Goal: Task Accomplishment & Management: Complete application form

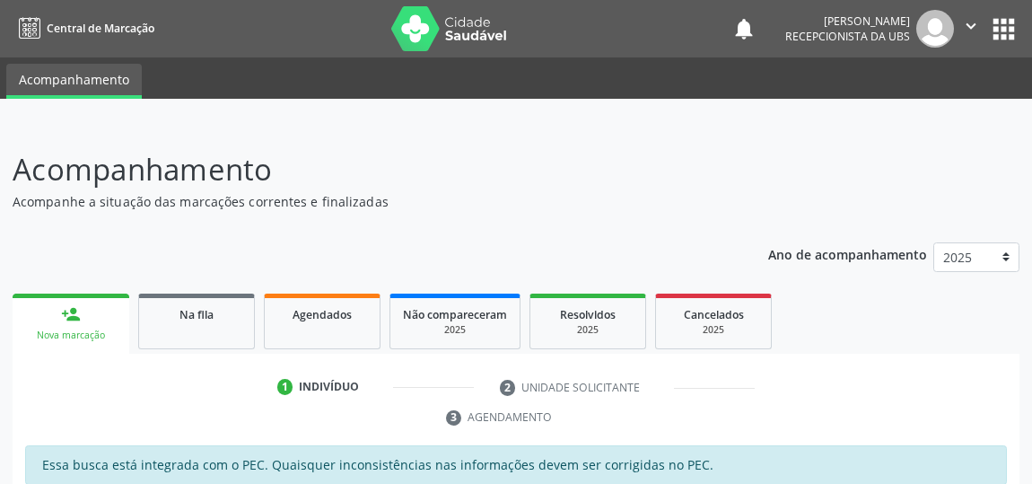
scroll to position [298, 0]
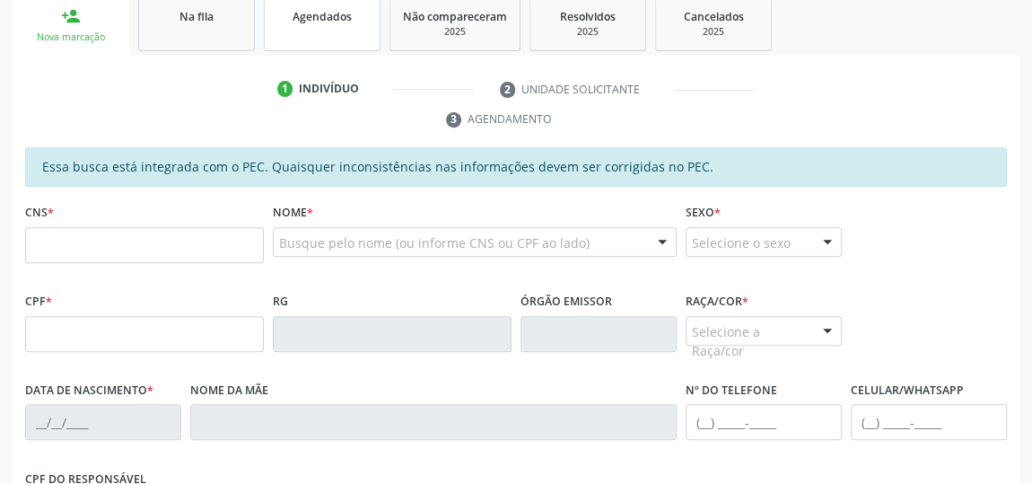
click at [305, 27] on link "Agendados" at bounding box center [322, 24] width 117 height 56
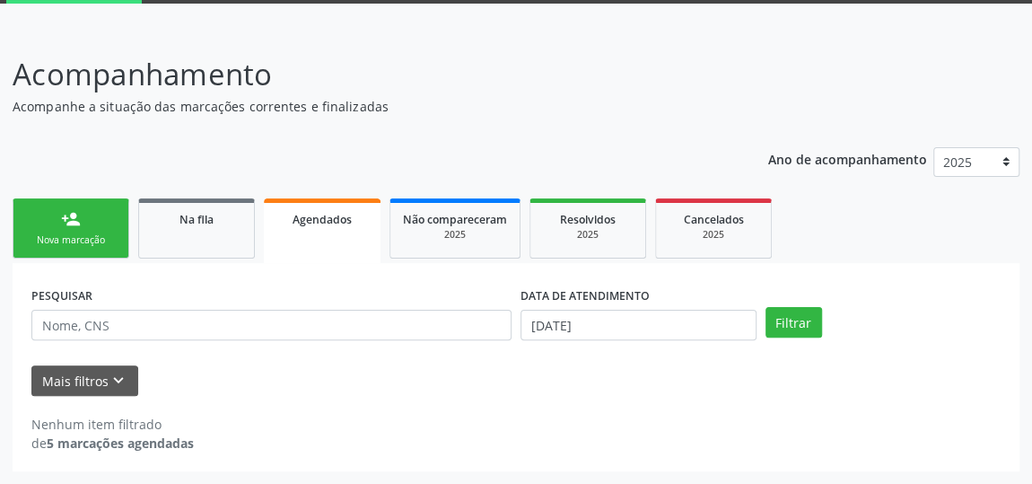
scroll to position [93, 0]
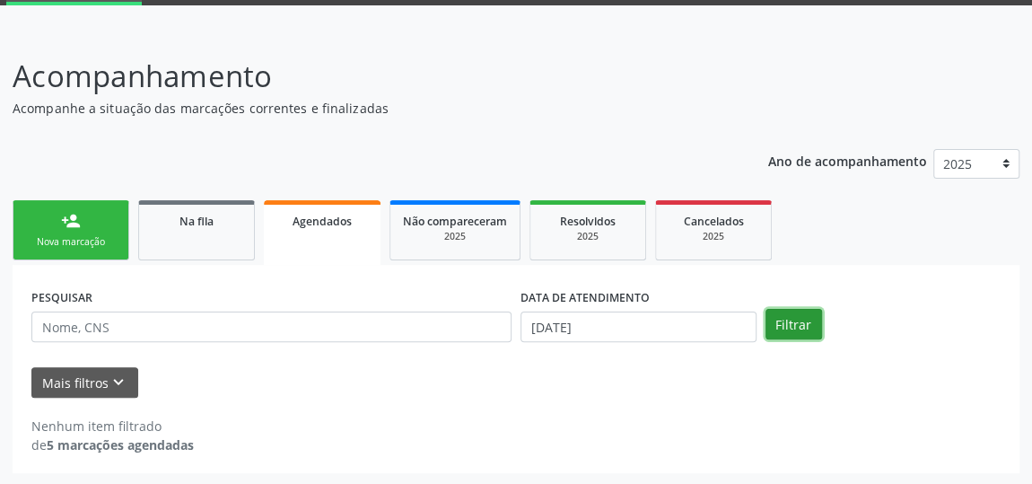
click at [789, 330] on button "Filtrar" at bounding box center [794, 324] width 57 height 31
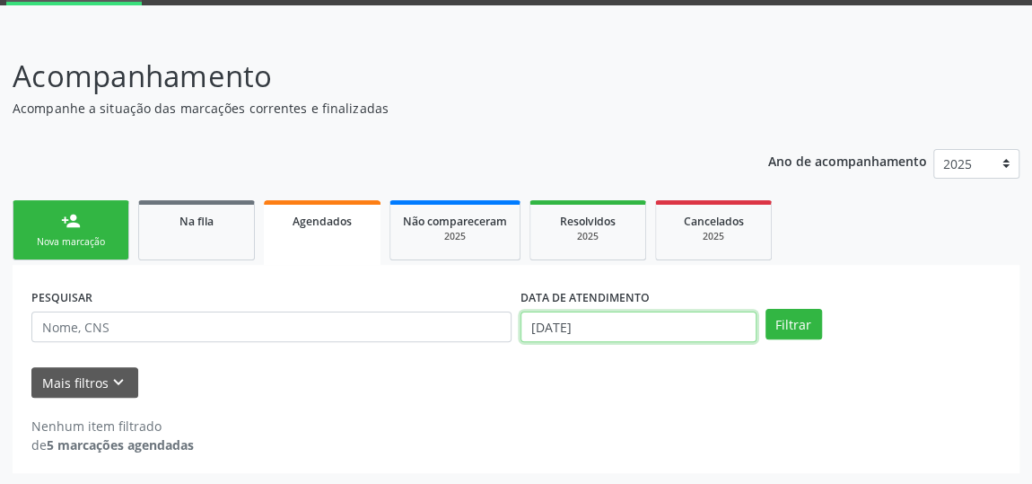
click at [670, 329] on input "08/09/2025" at bounding box center [639, 327] width 236 height 31
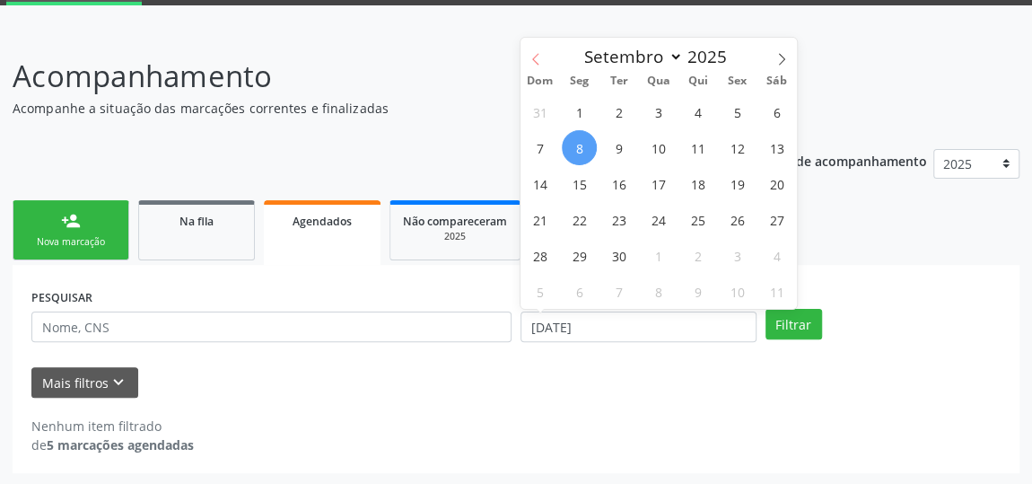
click at [533, 58] on icon at bounding box center [536, 59] width 13 height 13
select select "6"
click at [618, 108] on span "1" at bounding box center [619, 111] width 35 height 35
type input "01/07/2025"
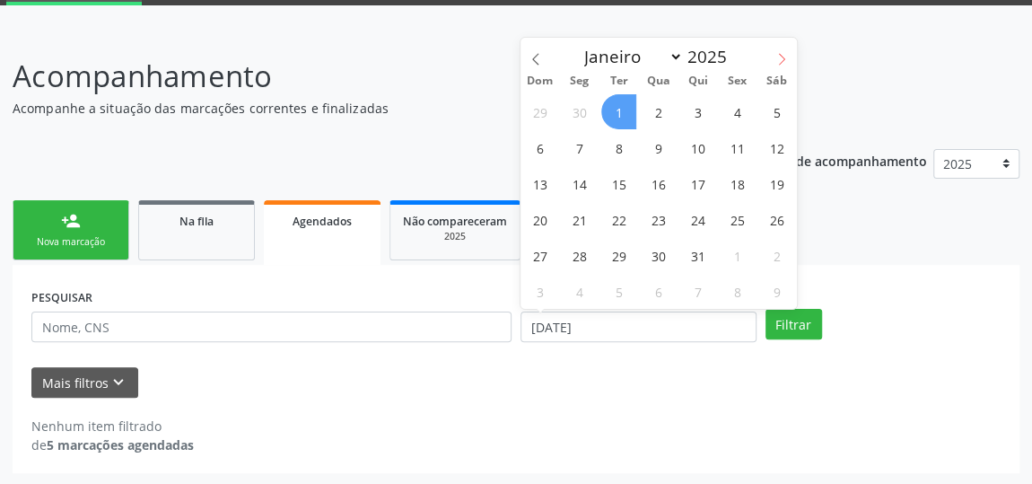
click at [780, 63] on icon at bounding box center [782, 59] width 6 height 12
select select "8"
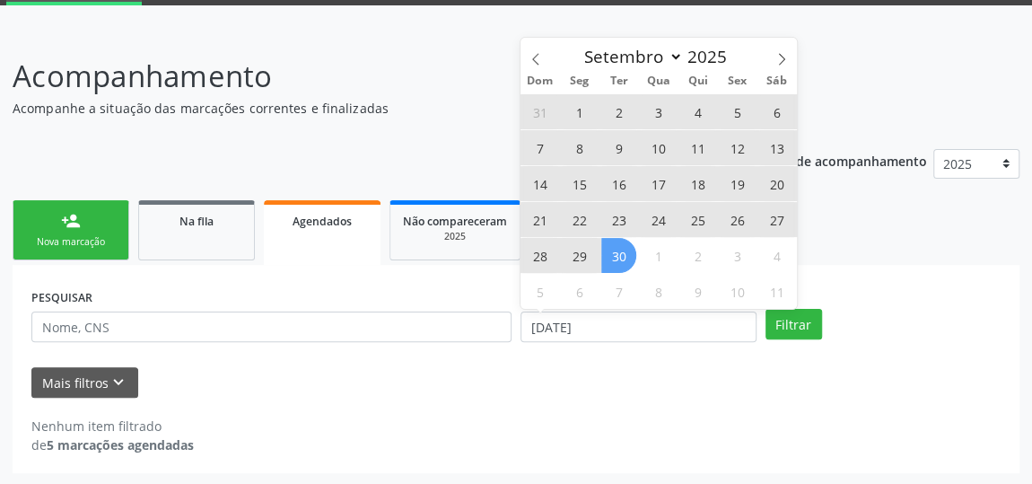
click at [624, 248] on span "30" at bounding box center [619, 255] width 35 height 35
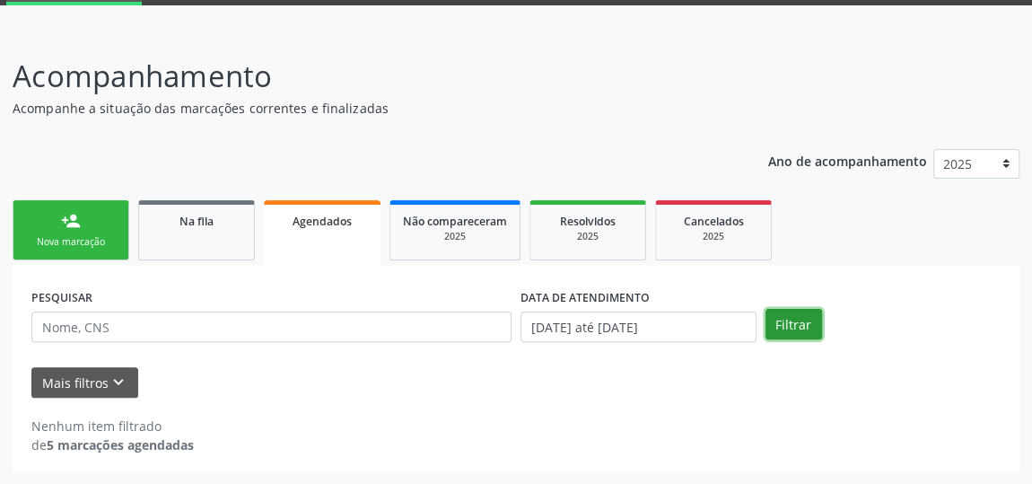
click at [781, 314] on button "Filtrar" at bounding box center [794, 324] width 57 height 31
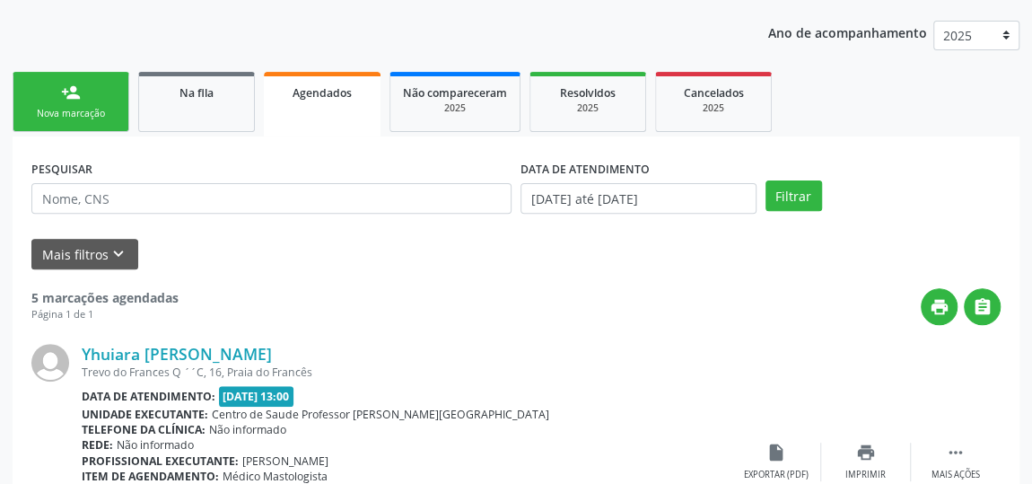
scroll to position [73, 0]
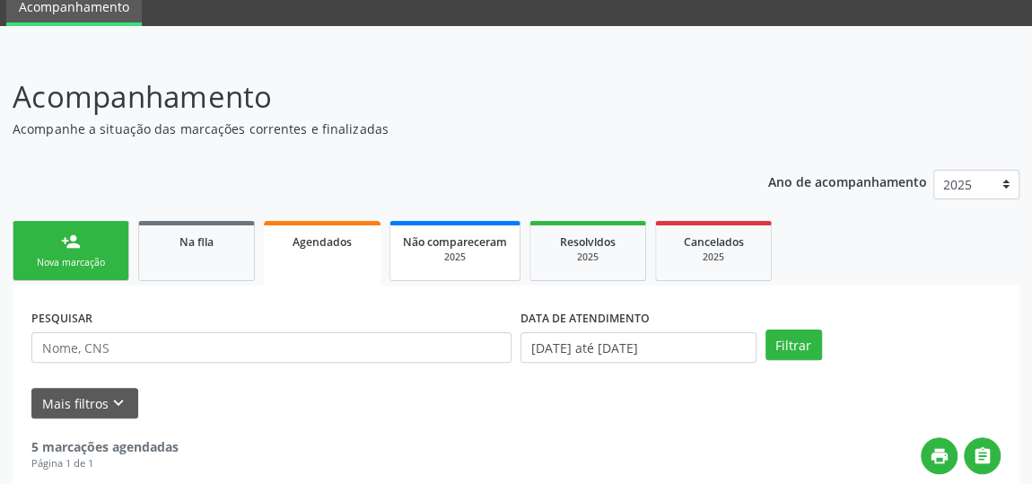
click at [480, 251] on div "2025" at bounding box center [455, 256] width 104 height 13
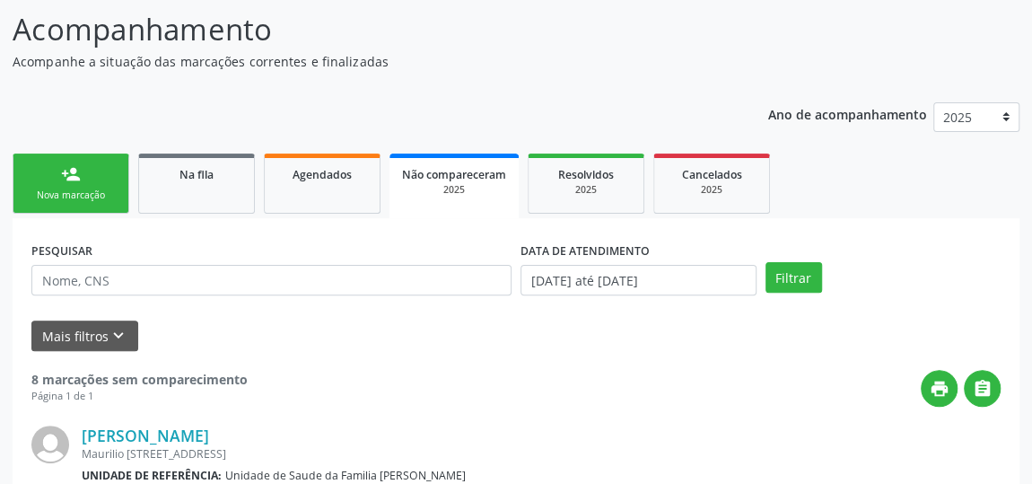
scroll to position [0, 0]
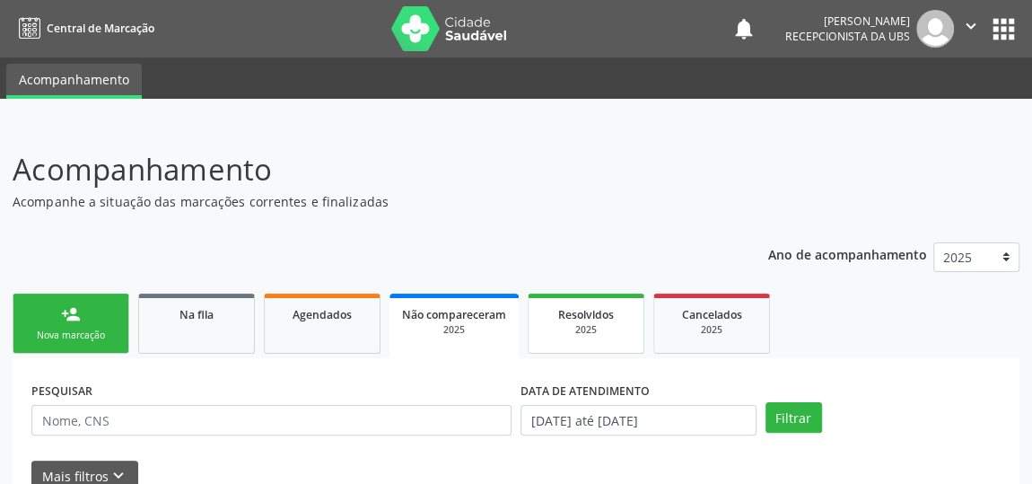
click at [601, 348] on link "Resolvidos 2025" at bounding box center [586, 324] width 117 height 60
click at [595, 328] on div "2025" at bounding box center [588, 329] width 92 height 13
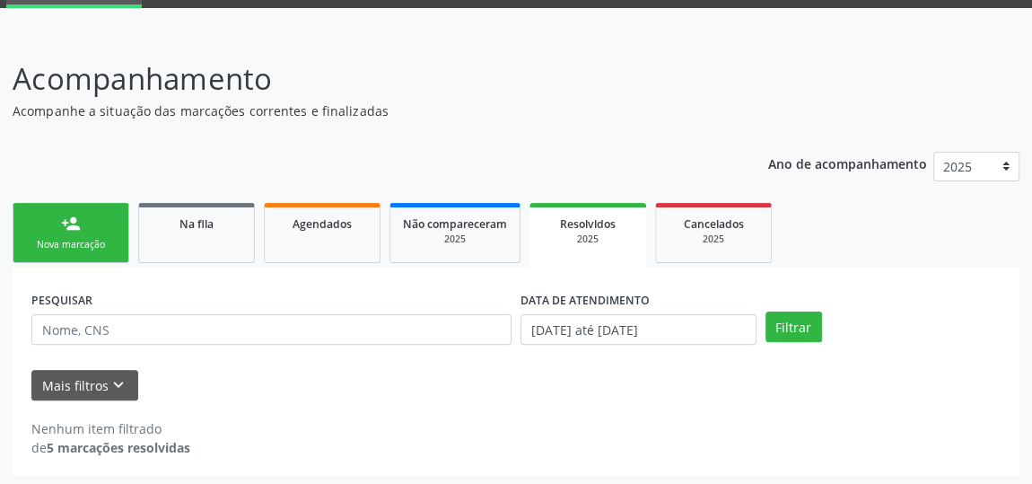
scroll to position [93, 0]
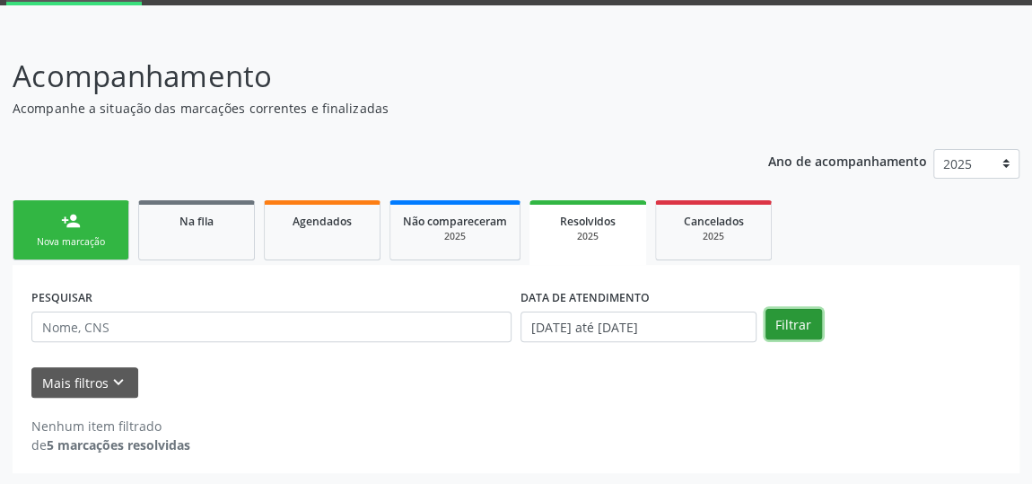
click at [791, 322] on button "Filtrar" at bounding box center [794, 324] width 57 height 31
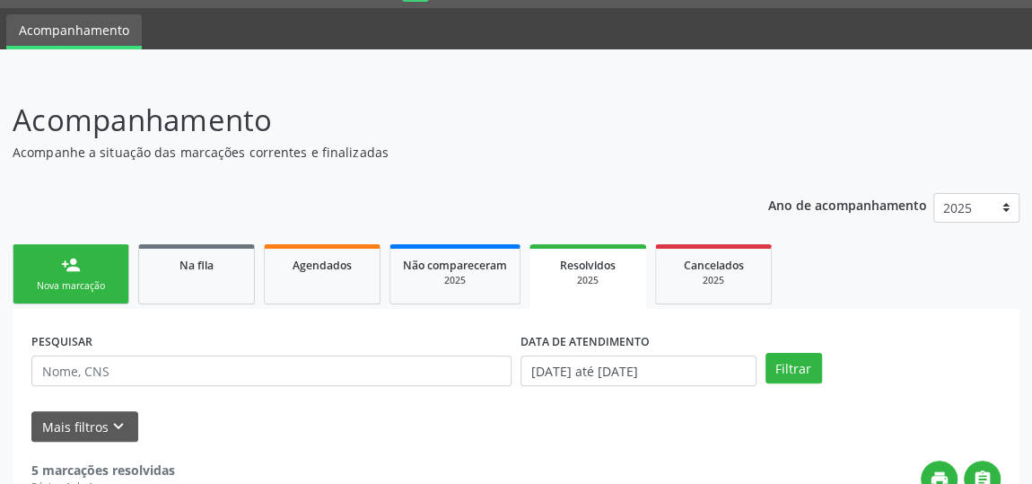
scroll to position [0, 0]
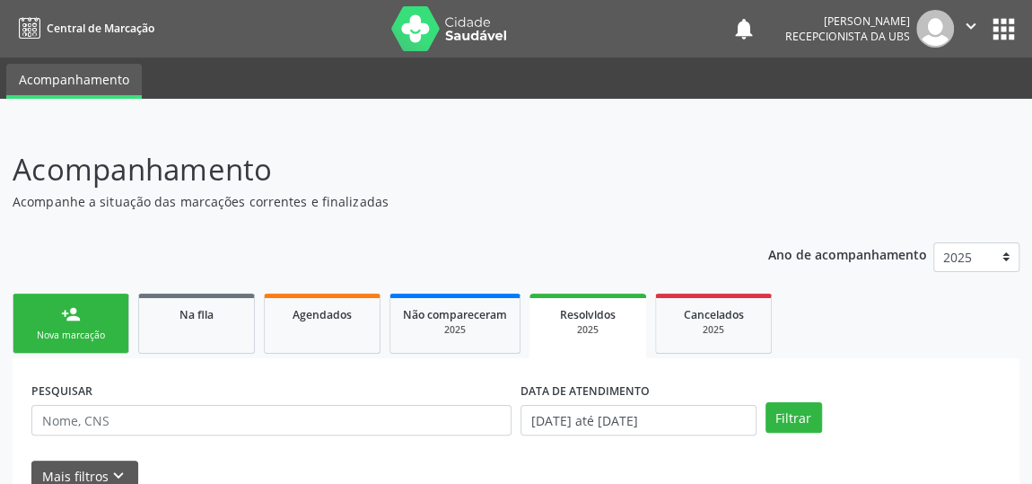
click at [93, 340] on div "Nova marcação" at bounding box center [71, 335] width 90 height 13
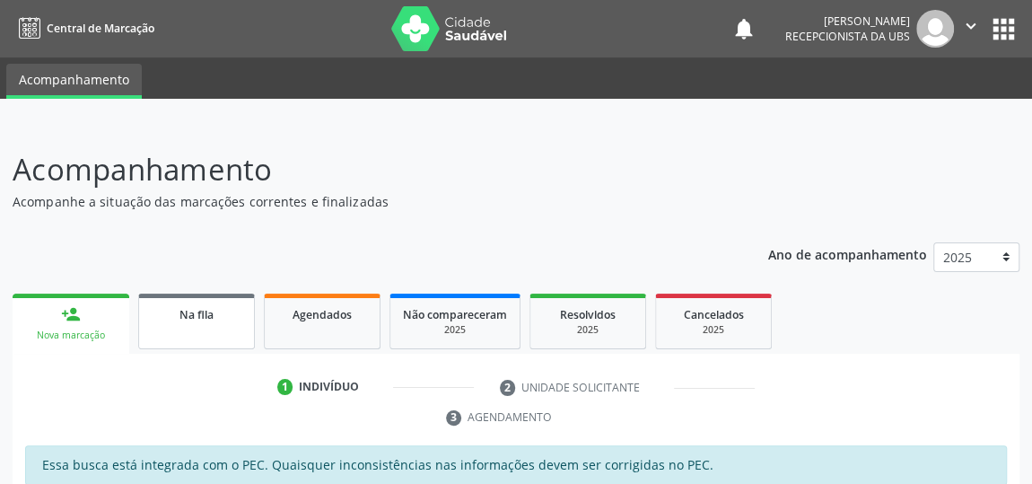
click at [148, 308] on link "Na fila" at bounding box center [196, 322] width 117 height 56
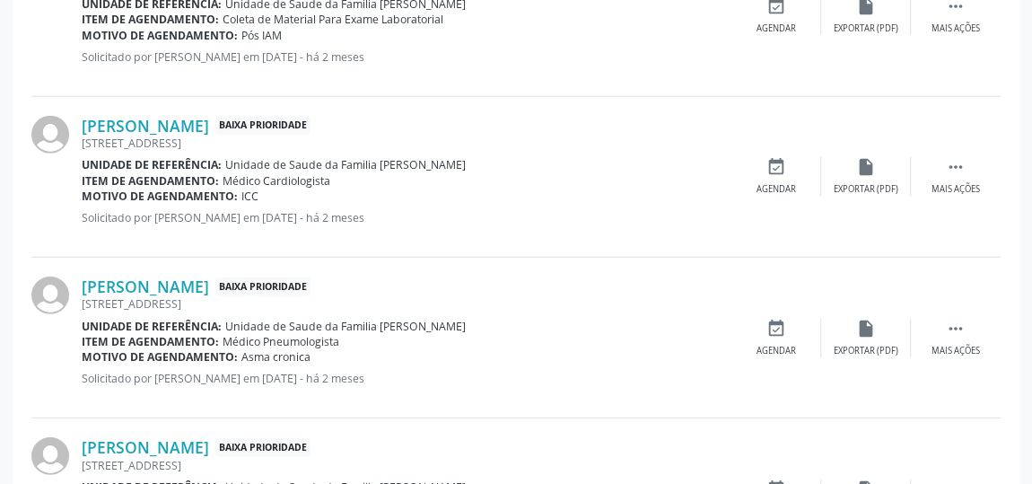
scroll to position [2580, 0]
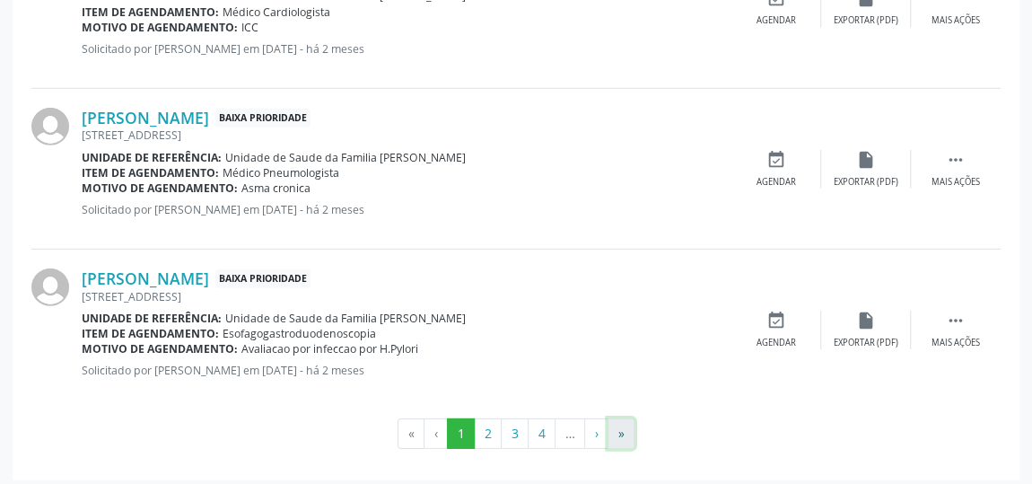
click at [617, 428] on button "»" at bounding box center [621, 433] width 27 height 31
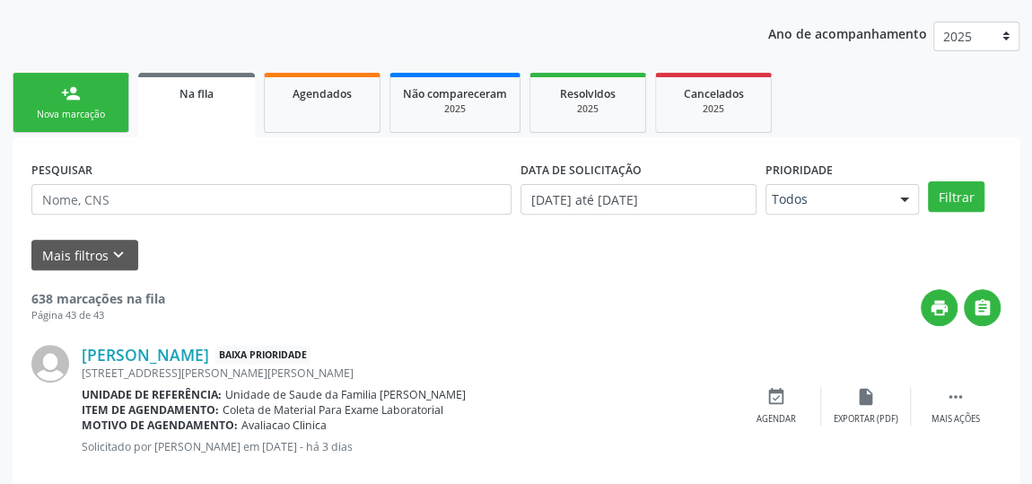
scroll to position [202, 0]
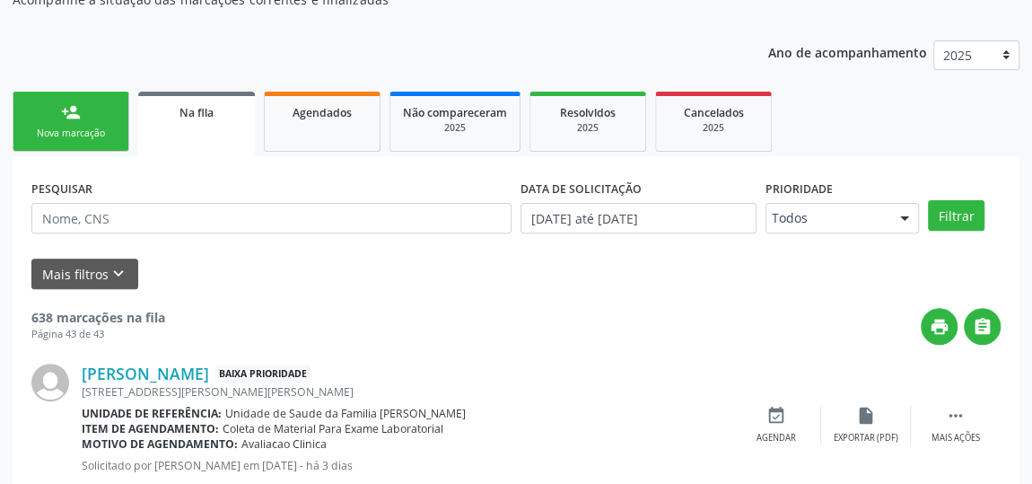
click at [69, 99] on link "person_add Nova marcação" at bounding box center [71, 122] width 117 height 60
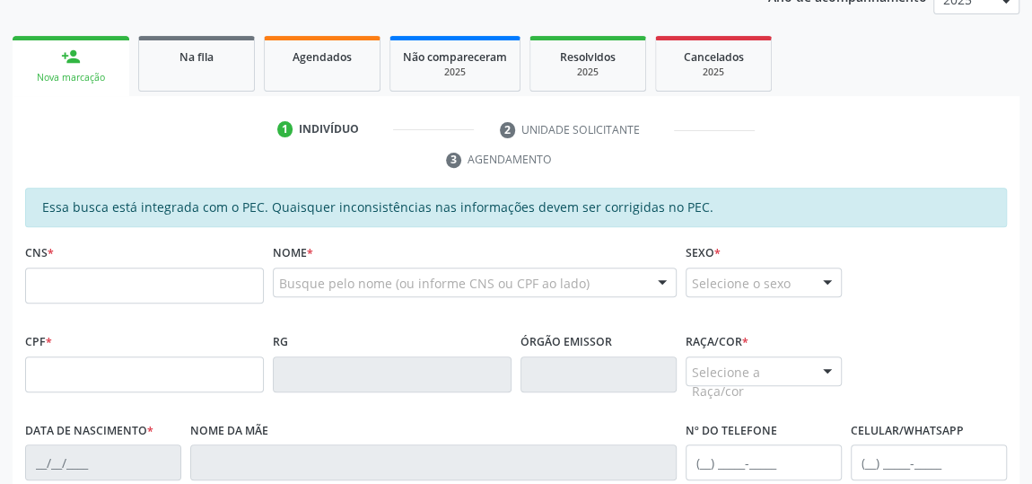
scroll to position [284, 0]
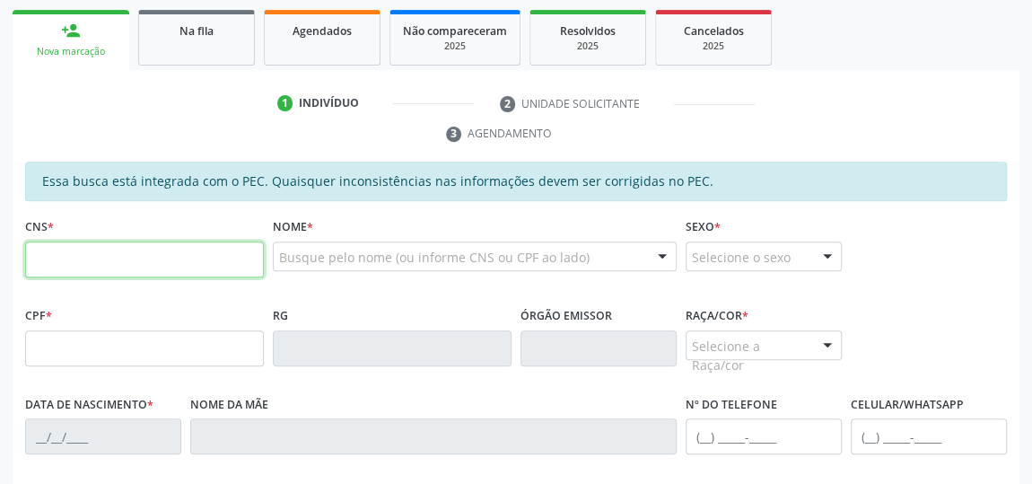
click at [99, 259] on input "text" at bounding box center [144, 260] width 239 height 36
type input "708 2021 4147 6648"
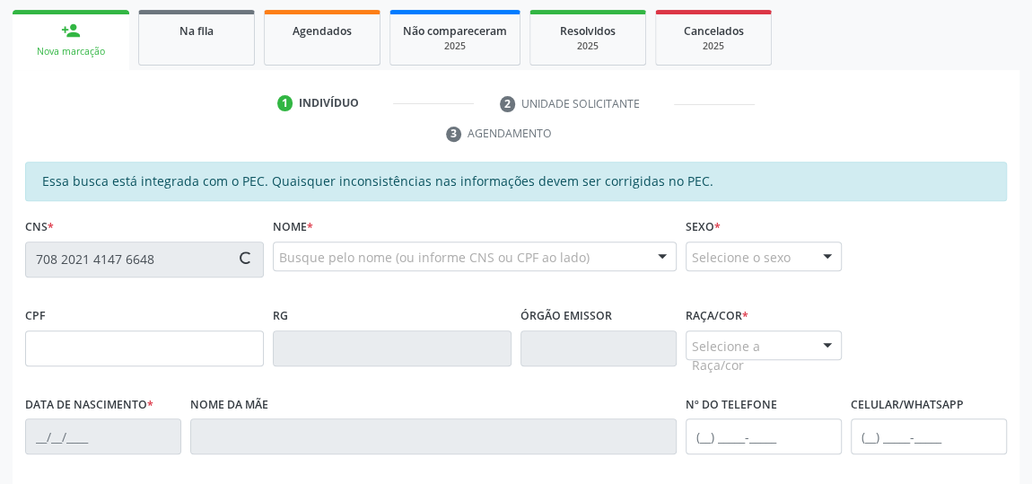
type input "945.626.100-00"
type input "[DATE]"
type input "[PERSON_NAME]"
type input "[PHONE_NUMBER]"
type input "27"
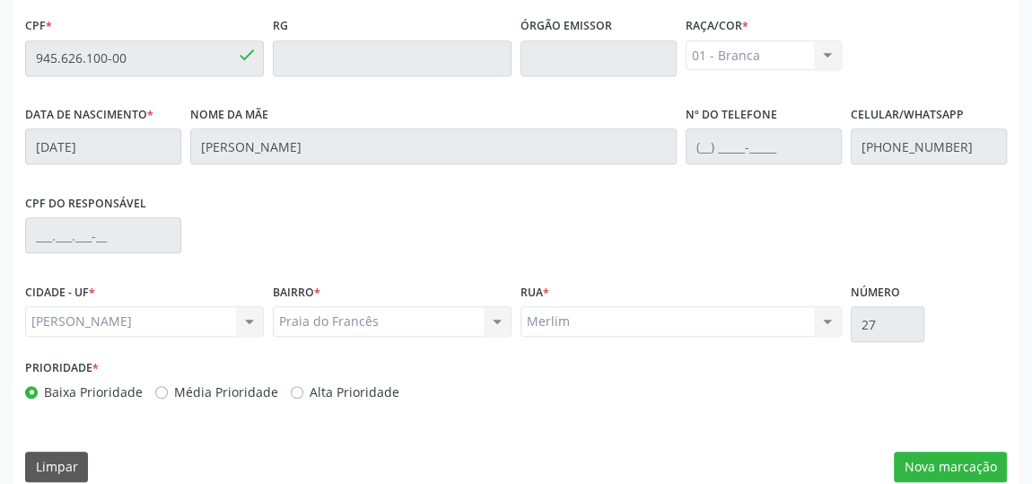
scroll to position [593, 0]
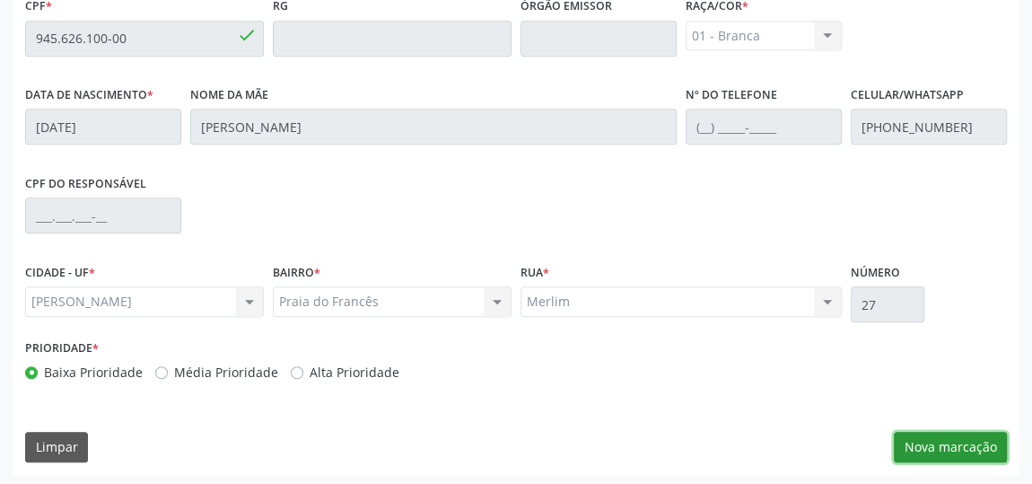
click at [972, 437] on button "Nova marcação" at bounding box center [950, 447] width 113 height 31
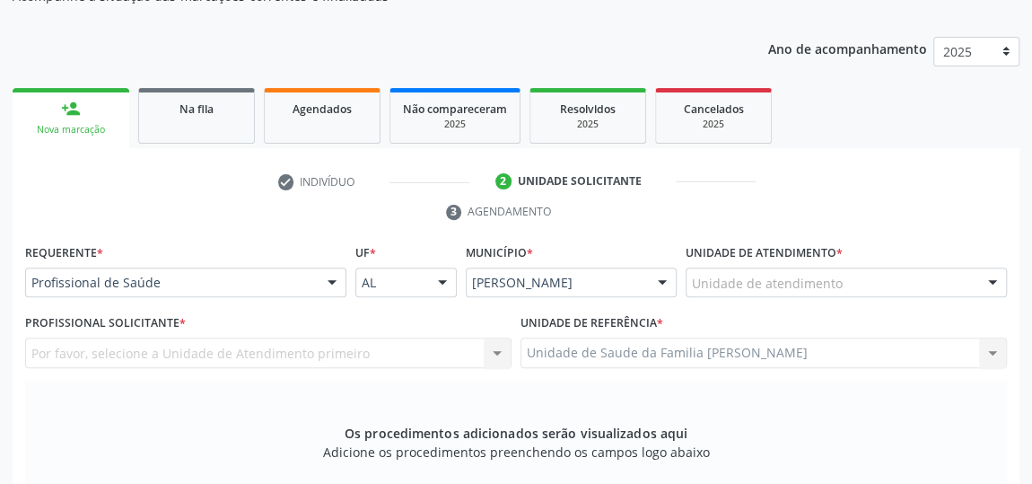
scroll to position [185, 0]
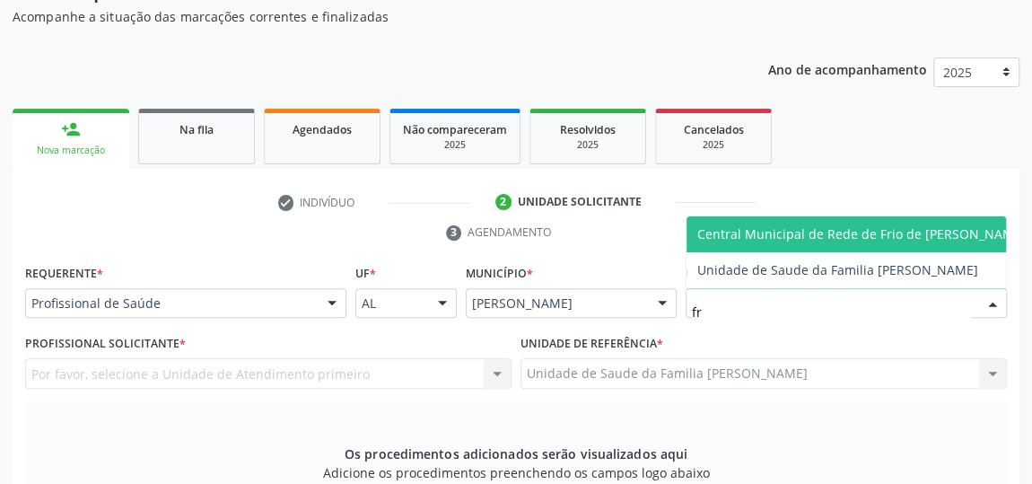
type input "fra"
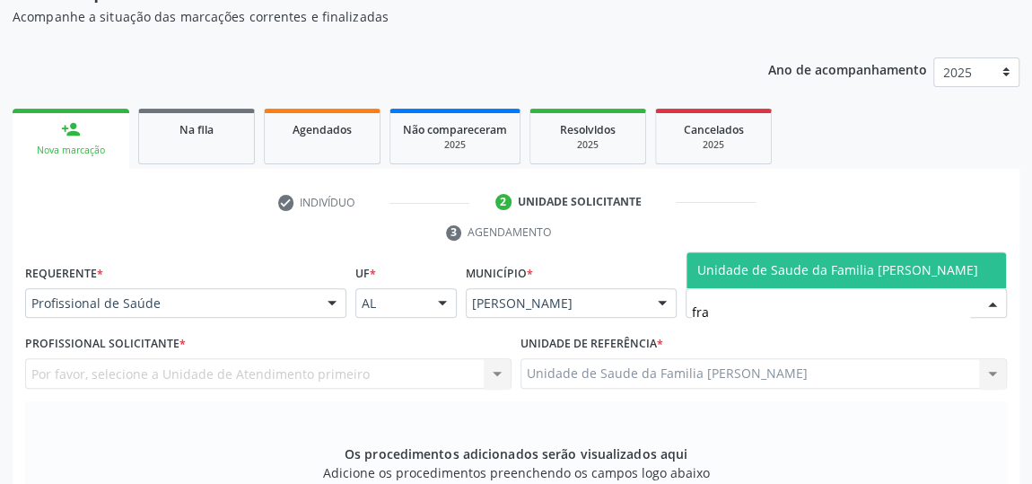
click at [853, 256] on span "Unidade de Saude da Familia [PERSON_NAME]" at bounding box center [847, 270] width 320 height 36
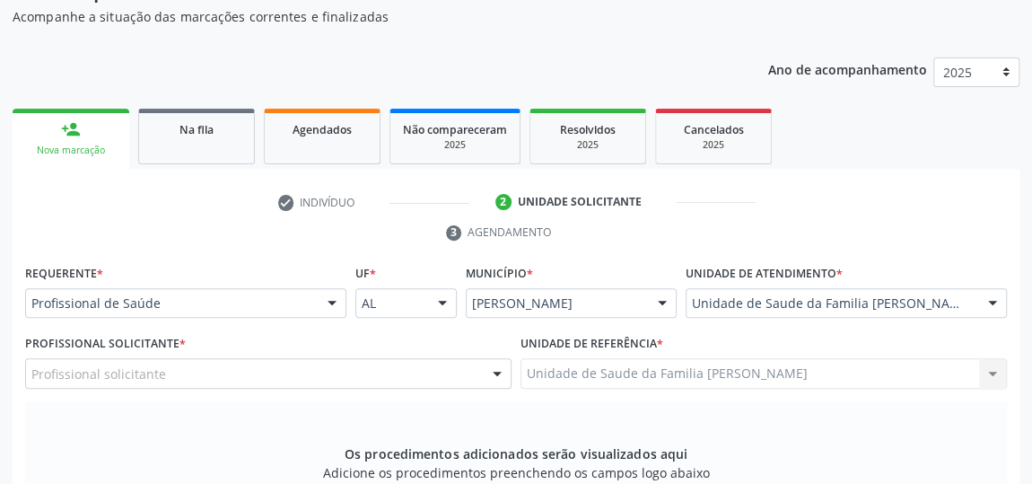
click at [113, 444] on div "Os procedimentos adicionados serão visualizados aqui Adicione os procedimentos …" at bounding box center [516, 470] width 982 height 138
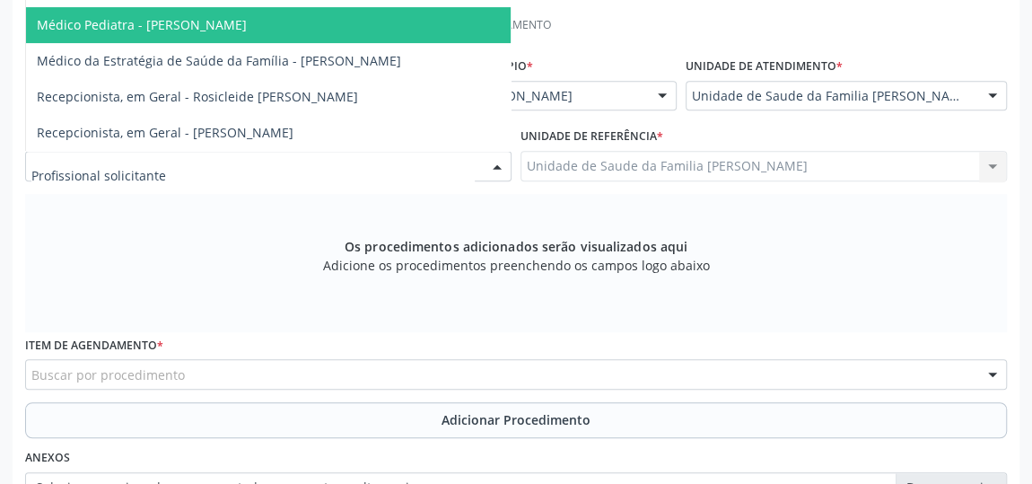
scroll to position [512, 0]
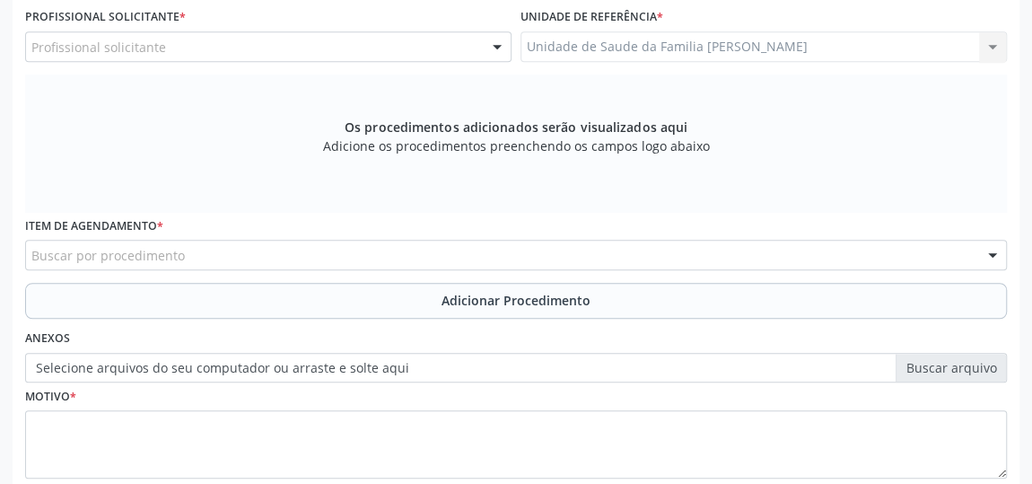
click at [167, 118] on div "Os procedimentos adicionados serão visualizados aqui Adicione os procedimentos …" at bounding box center [516, 144] width 982 height 138
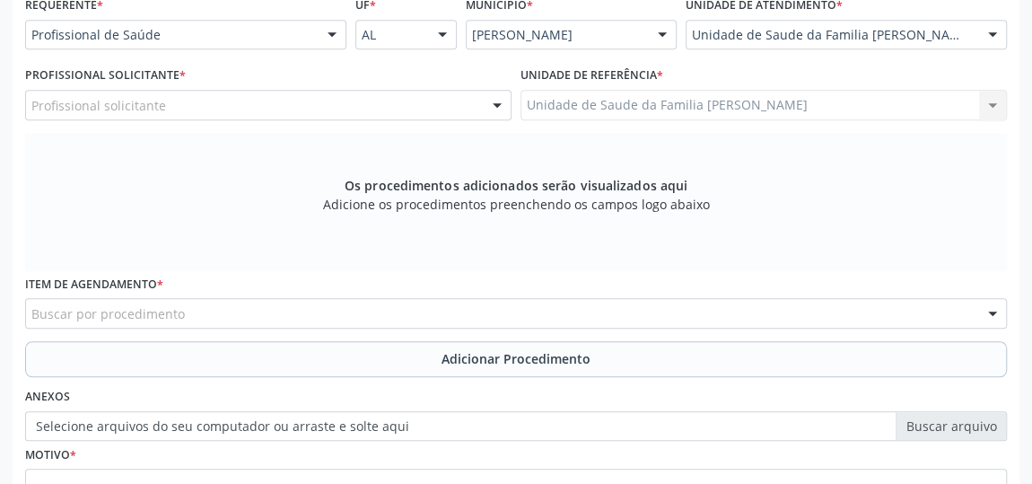
scroll to position [348, 0]
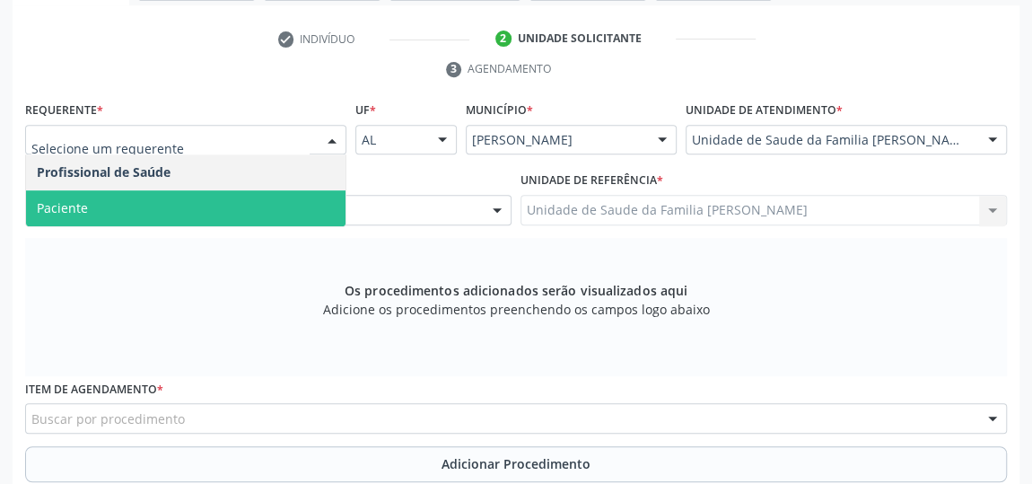
click at [327, 141] on div at bounding box center [332, 141] width 27 height 31
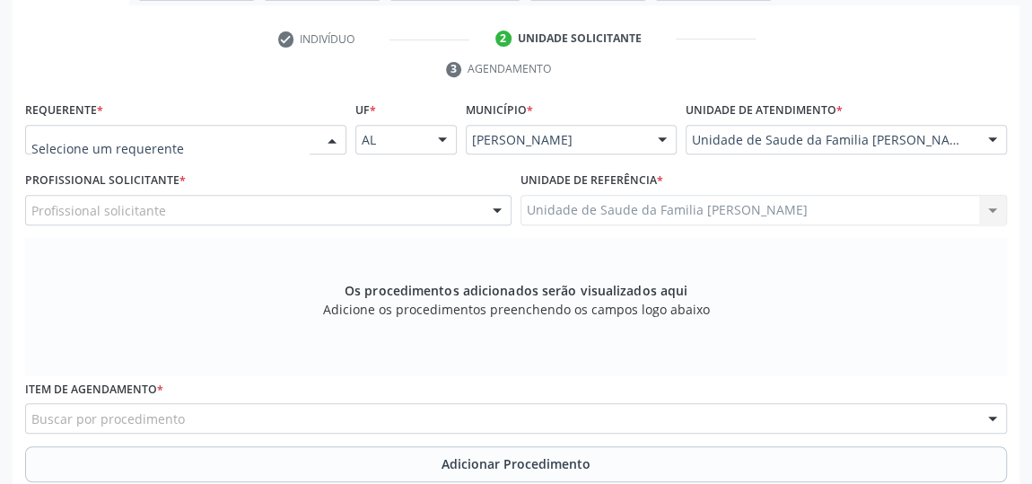
click at [327, 141] on div at bounding box center [332, 141] width 27 height 31
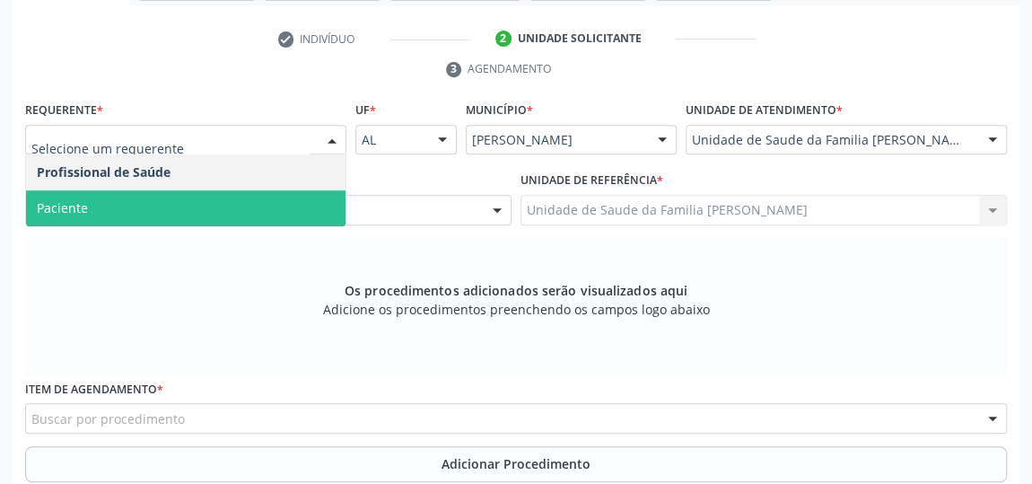
click at [327, 141] on div at bounding box center [332, 141] width 27 height 31
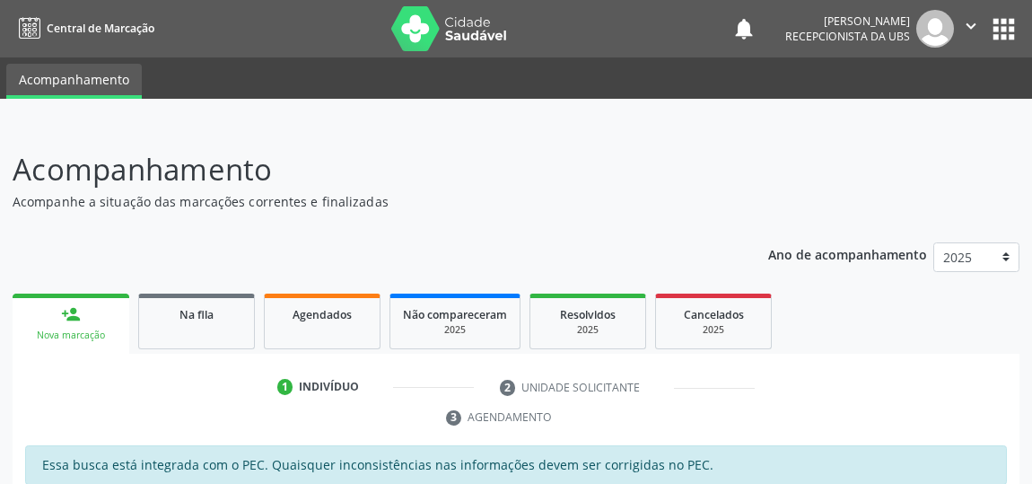
scroll to position [348, 0]
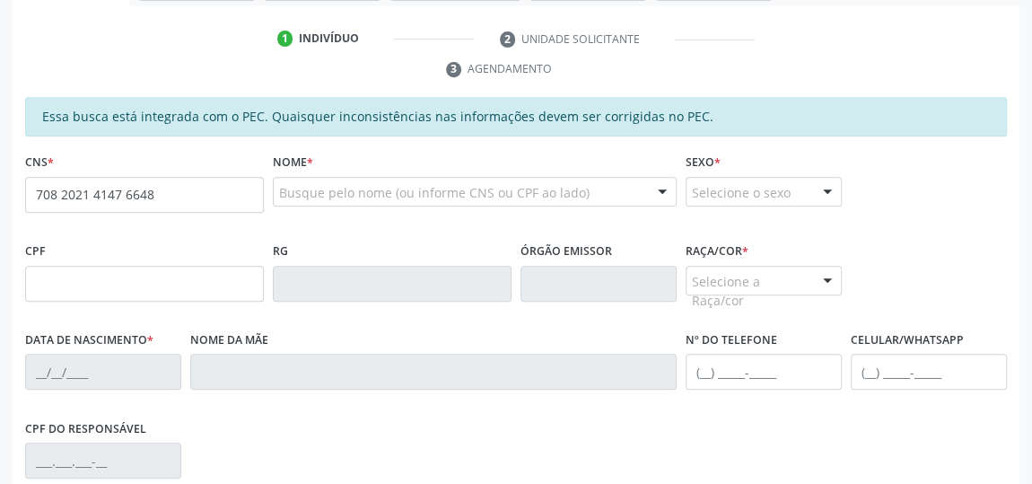
type input "708 2021 4147 6648"
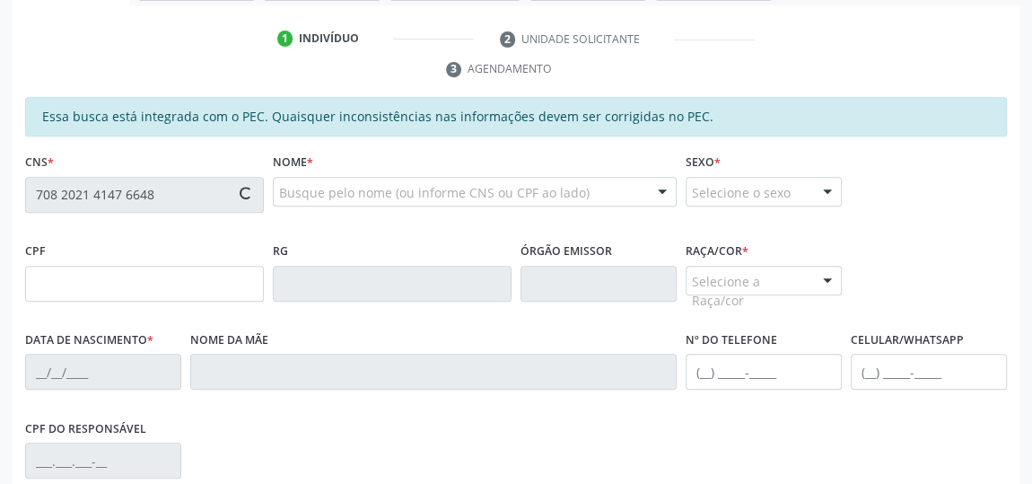
type input "945.626.100-00"
type input "[DATE]"
type input "[PERSON_NAME]"
type input "[PHONE_NUMBER]"
type input "27"
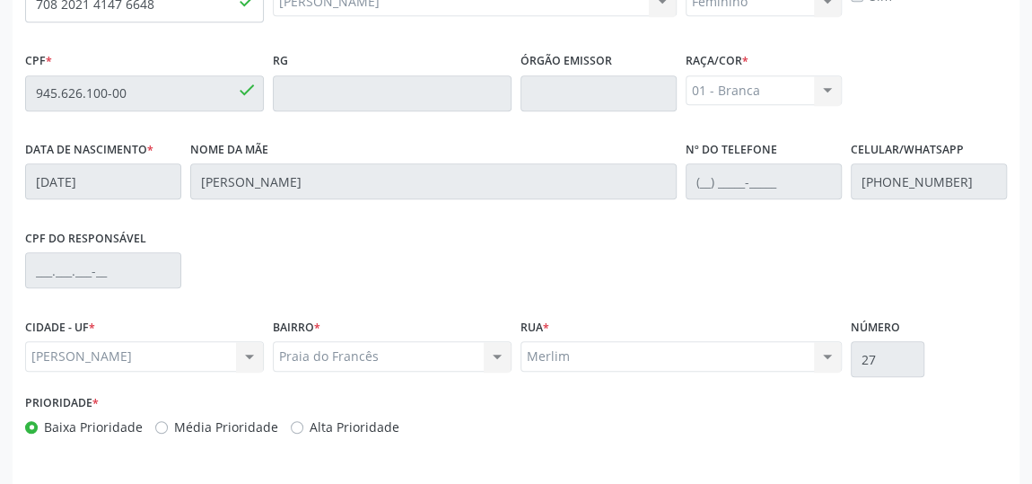
scroll to position [593, 0]
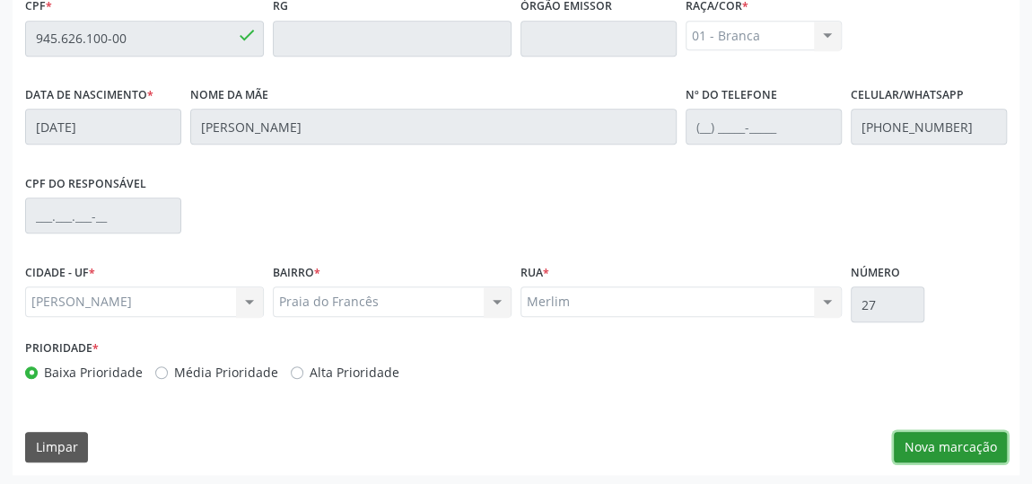
click at [936, 446] on button "Nova marcação" at bounding box center [950, 447] width 113 height 31
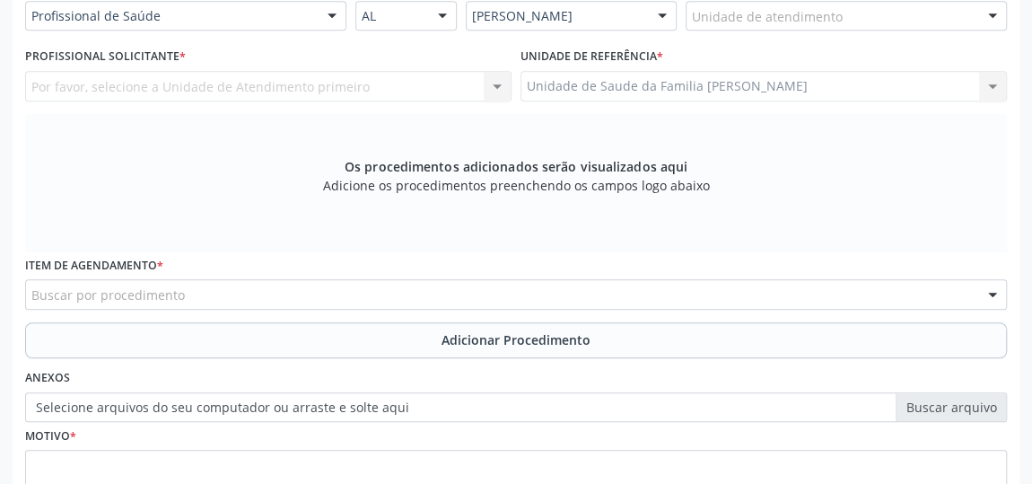
scroll to position [348, 0]
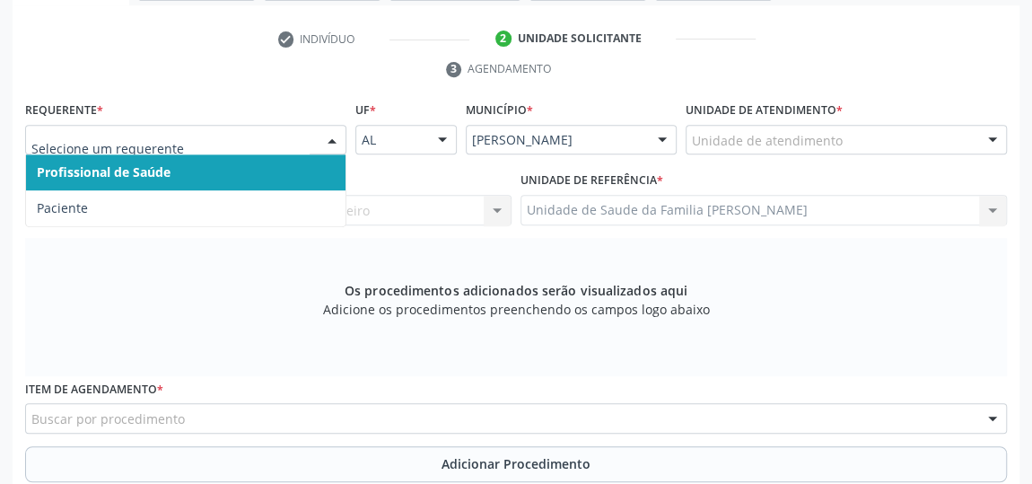
click at [150, 137] on input "text" at bounding box center [170, 149] width 278 height 36
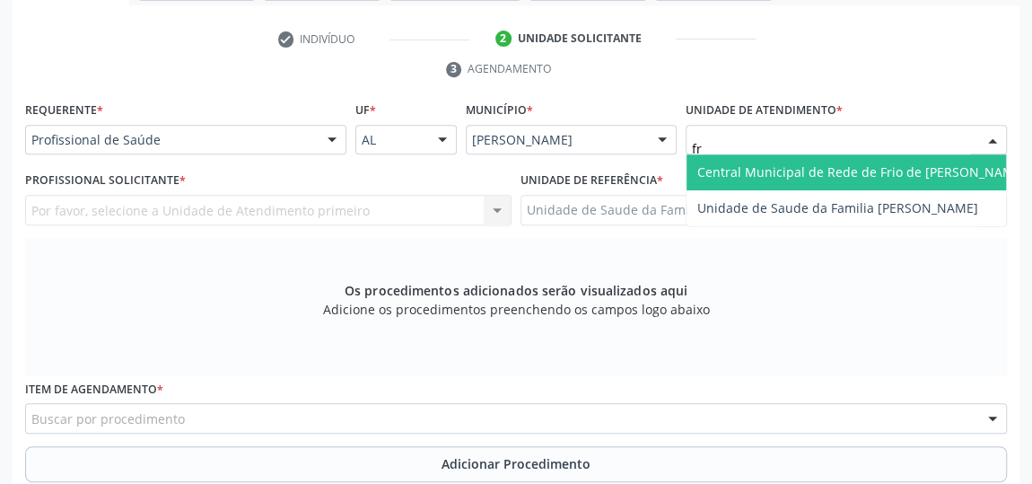
type input "fra"
click at [740, 163] on span "Unidade de Saude da Familia [PERSON_NAME]" at bounding box center [838, 171] width 281 height 17
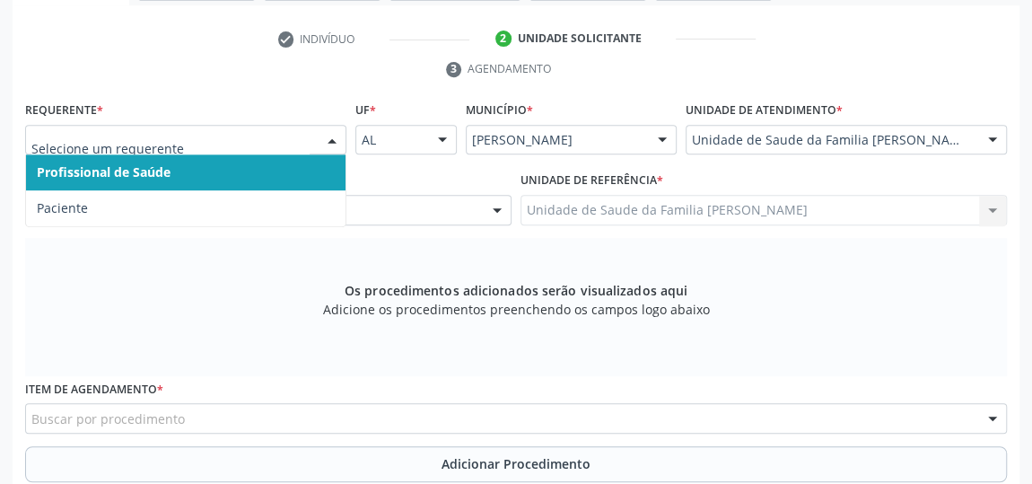
click at [77, 137] on input "text" at bounding box center [170, 149] width 278 height 36
click at [289, 166] on span "Profissional de Saúde" at bounding box center [186, 172] width 320 height 36
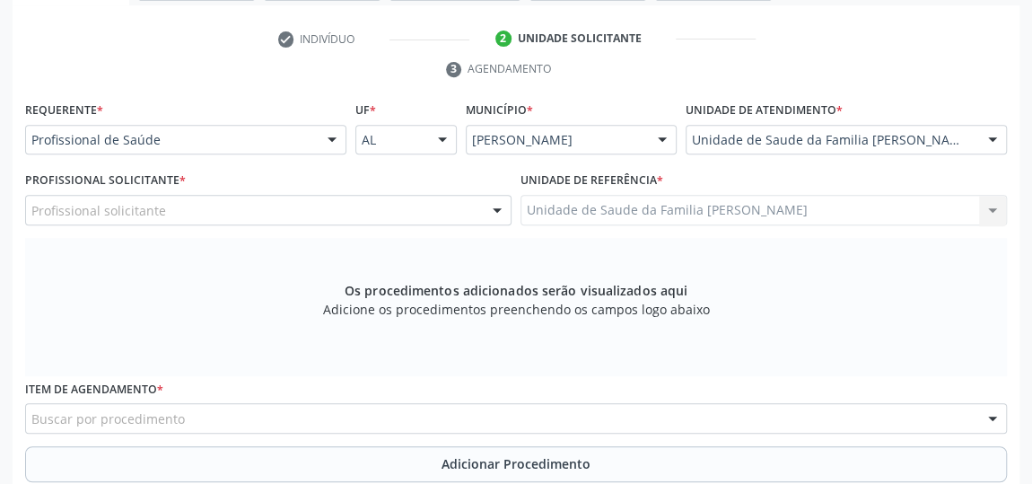
click at [206, 260] on div "Os procedimentos adicionados serão visualizados aqui Adicione os procedimentos …" at bounding box center [516, 307] width 982 height 138
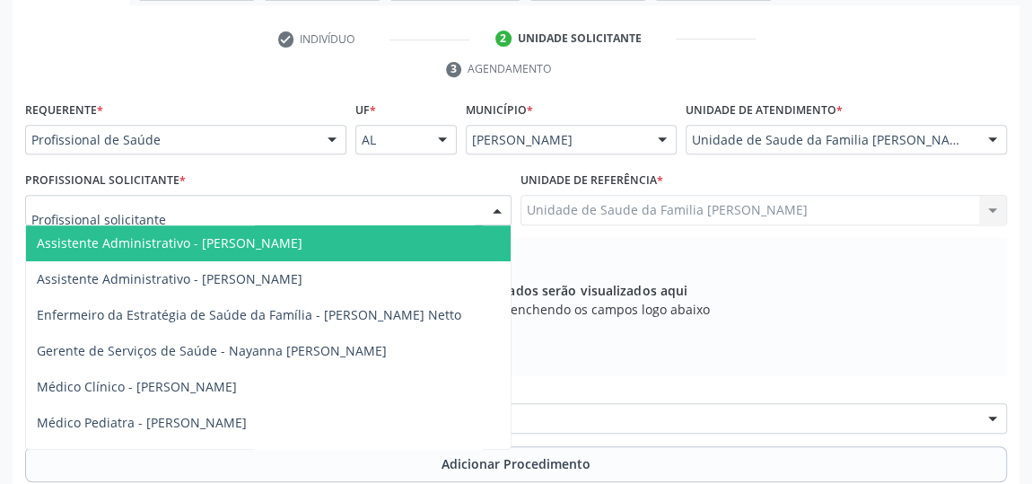
click at [202, 210] on div at bounding box center [268, 210] width 487 height 31
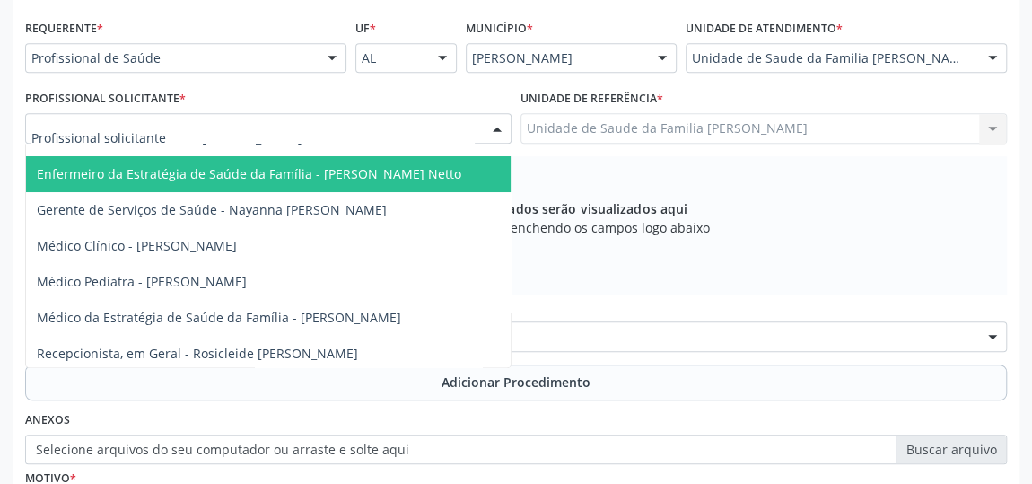
scroll to position [81, 0]
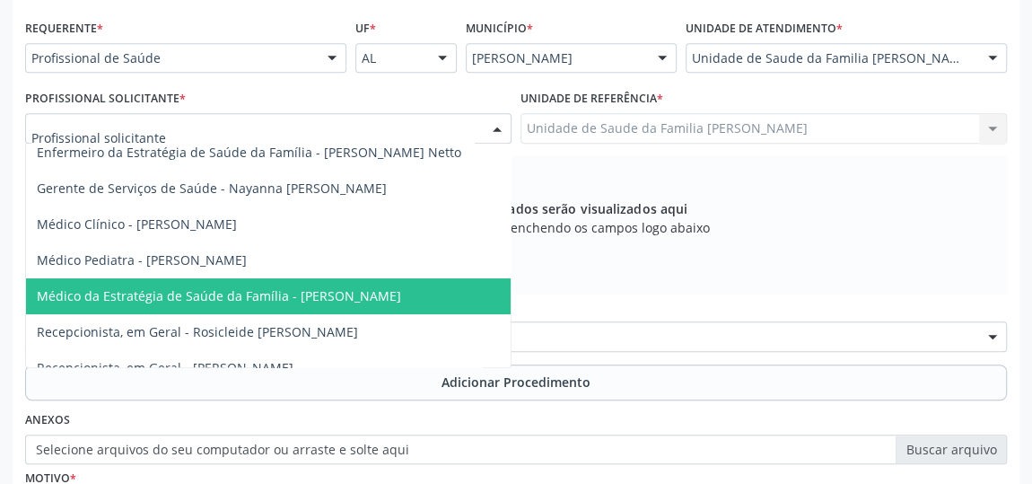
click at [401, 292] on span "Médico da Estratégia de Saúde da Família - [PERSON_NAME]" at bounding box center [219, 295] width 365 height 17
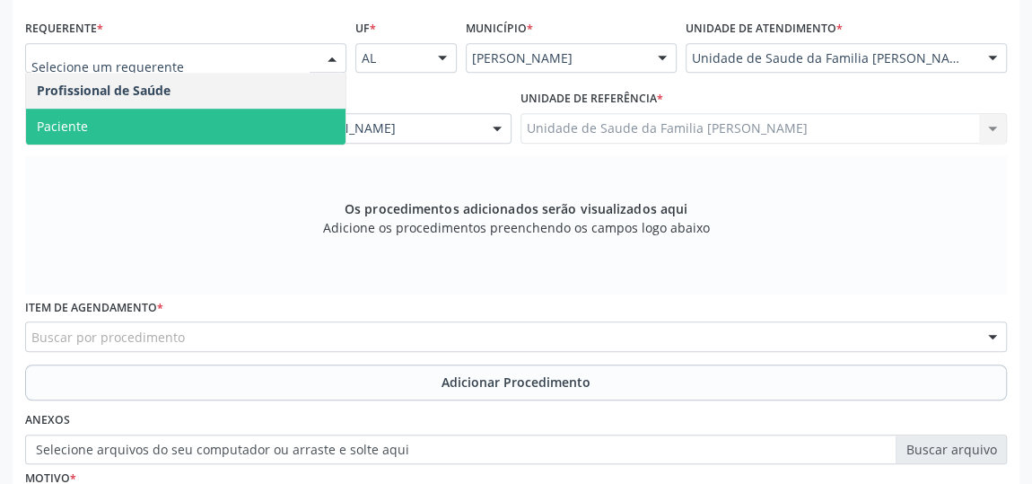
click at [286, 67] on div at bounding box center [185, 58] width 321 height 31
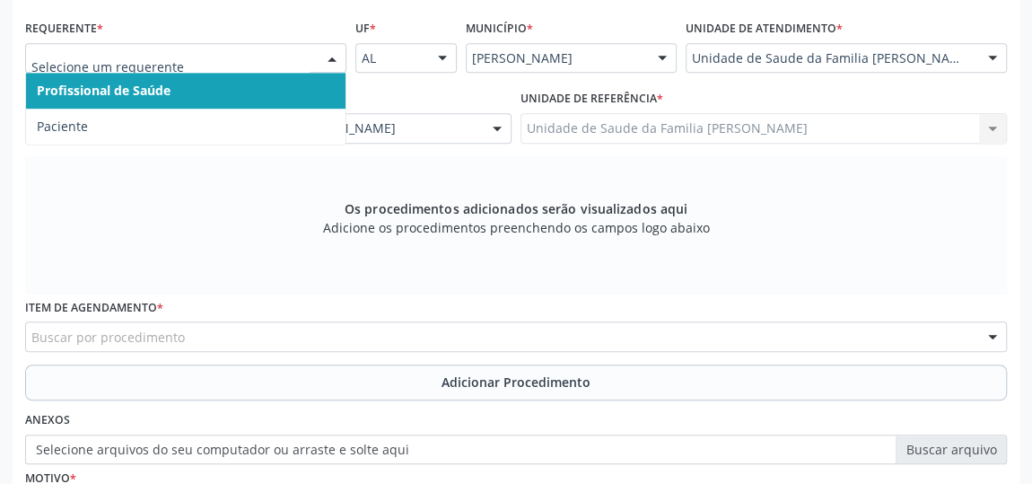
click at [281, 85] on span "Profissional de Saúde" at bounding box center [186, 91] width 320 height 36
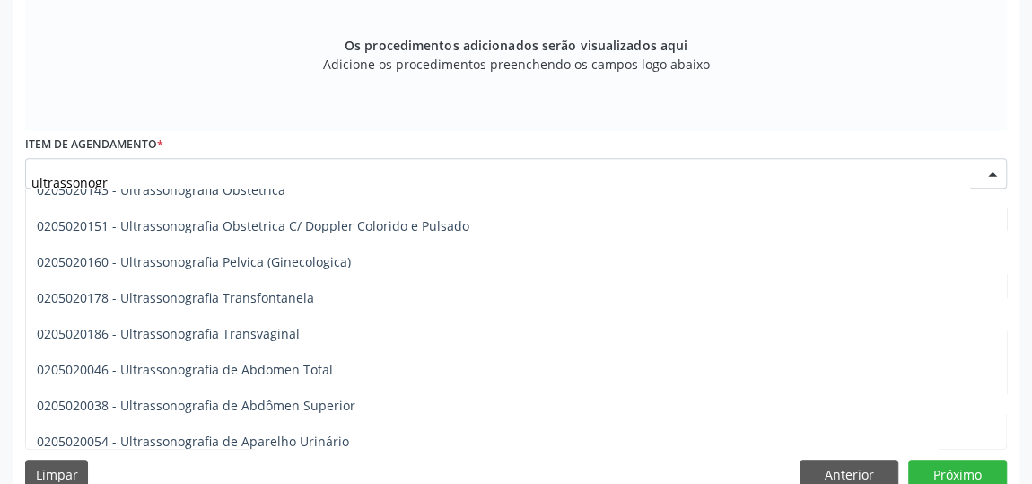
scroll to position [244, 0]
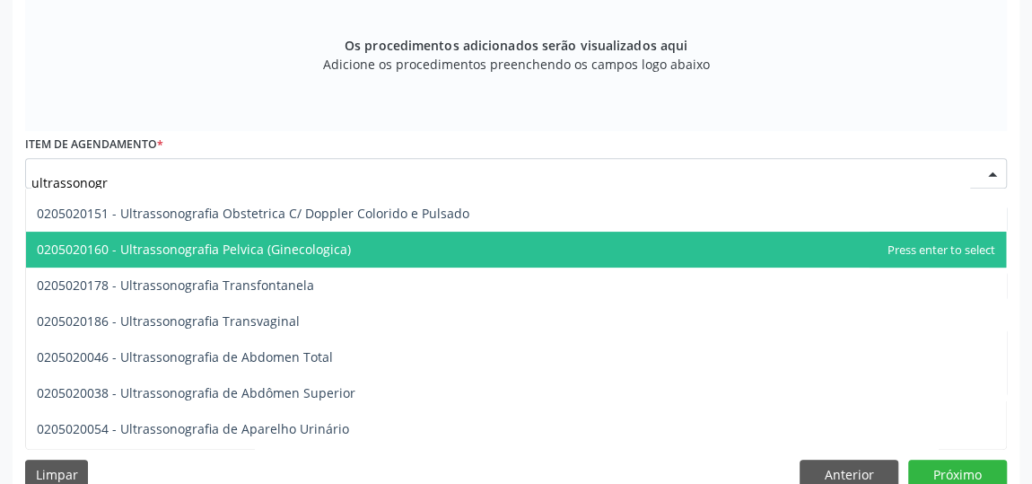
click at [303, 250] on span "0205020160 - Ultrassonografia Pelvica (Ginecologica)" at bounding box center [194, 249] width 314 height 17
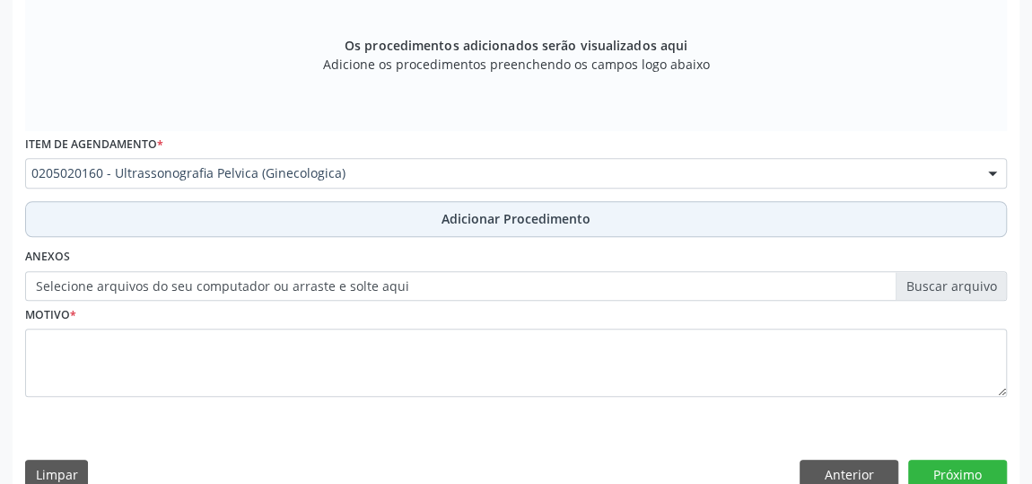
click at [481, 221] on span "Adicionar Procedimento" at bounding box center [516, 218] width 149 height 19
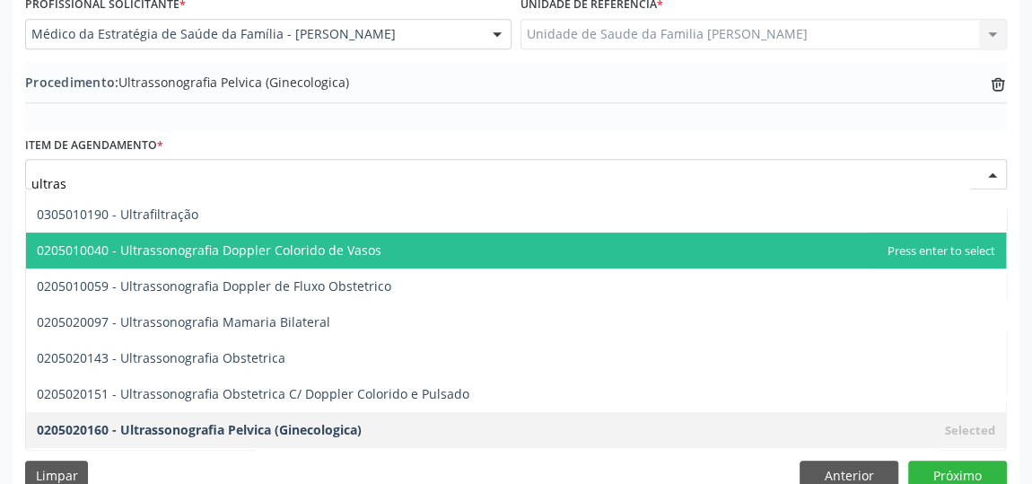
type input "ultrass"
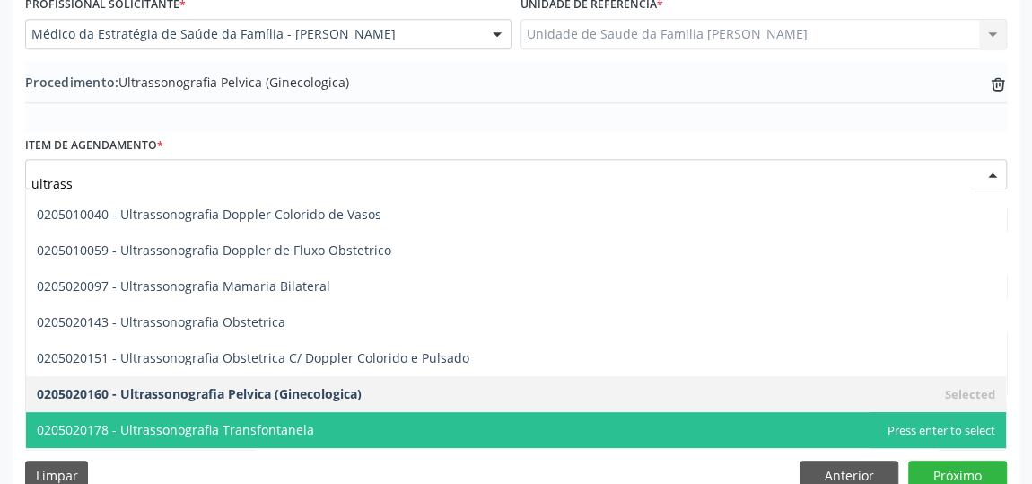
scroll to position [326, 0]
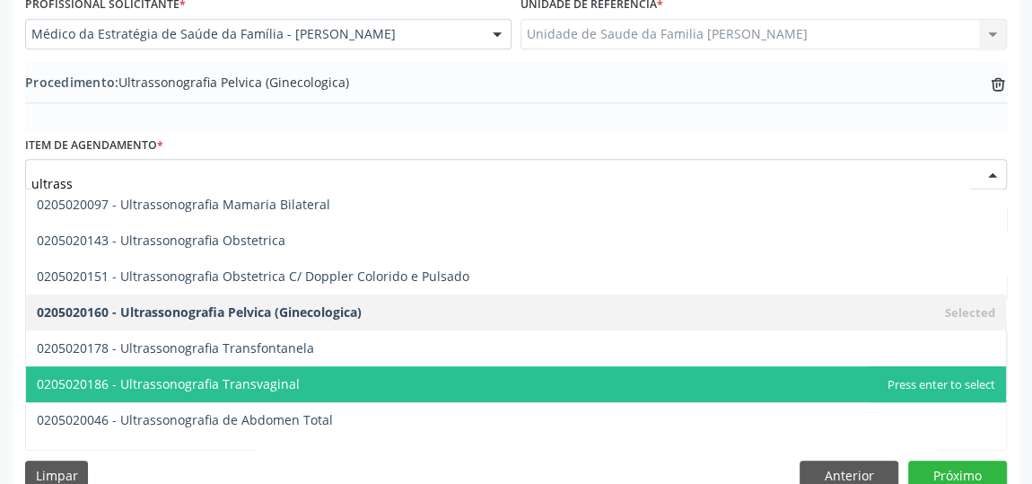
click at [292, 395] on span "0205020186 - Ultrassonografia Transvaginal" at bounding box center [516, 384] width 980 height 36
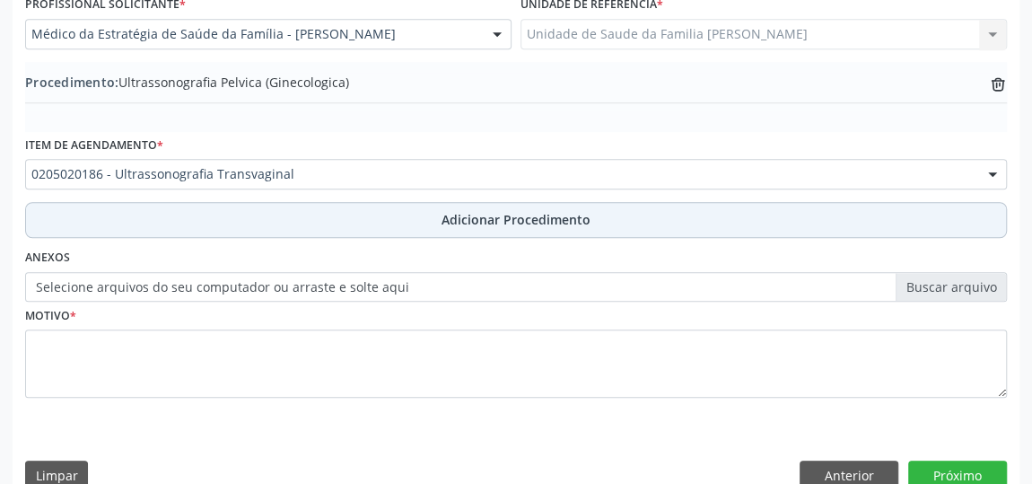
click at [463, 219] on span "Adicionar Procedimento" at bounding box center [516, 219] width 149 height 19
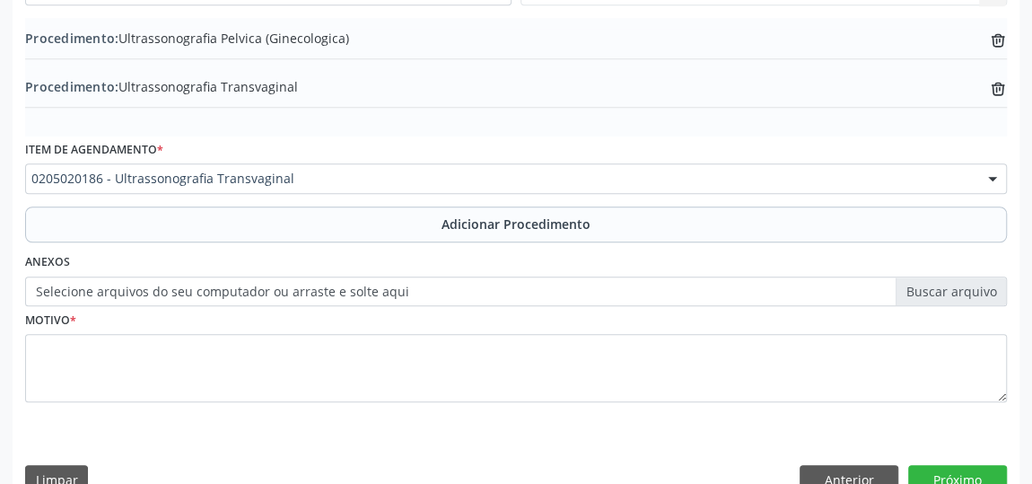
scroll to position [601, 0]
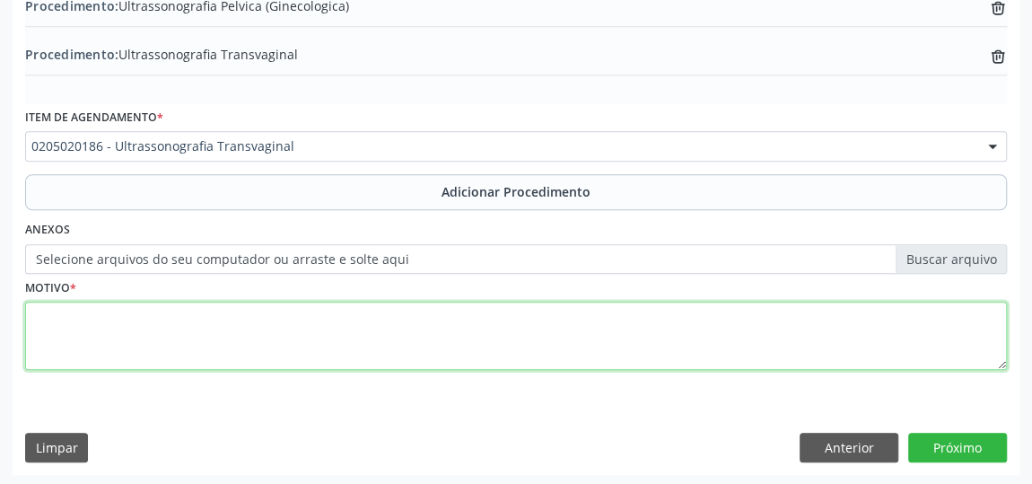
click at [67, 322] on textarea at bounding box center [516, 336] width 982 height 68
type textarea "Dor pelvica a esclarecer"
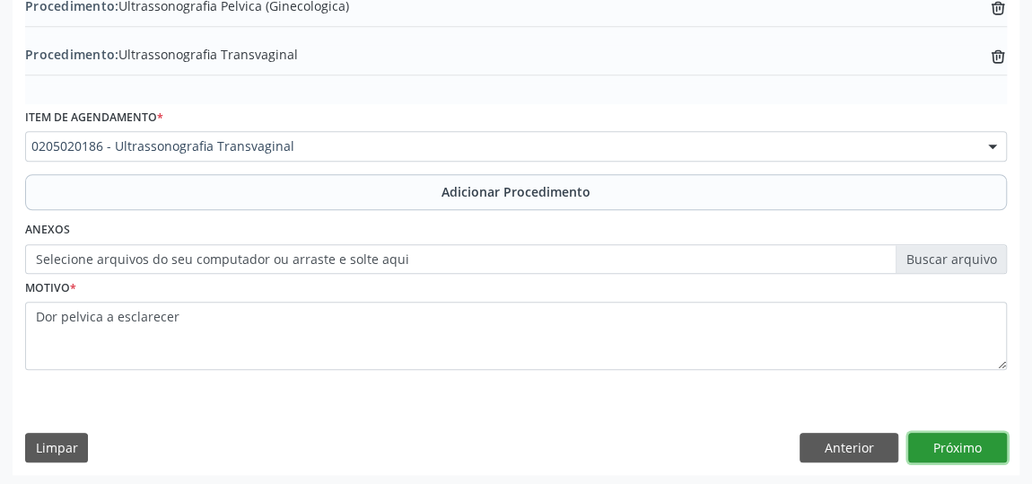
click at [976, 453] on button "Próximo" at bounding box center [958, 448] width 99 height 31
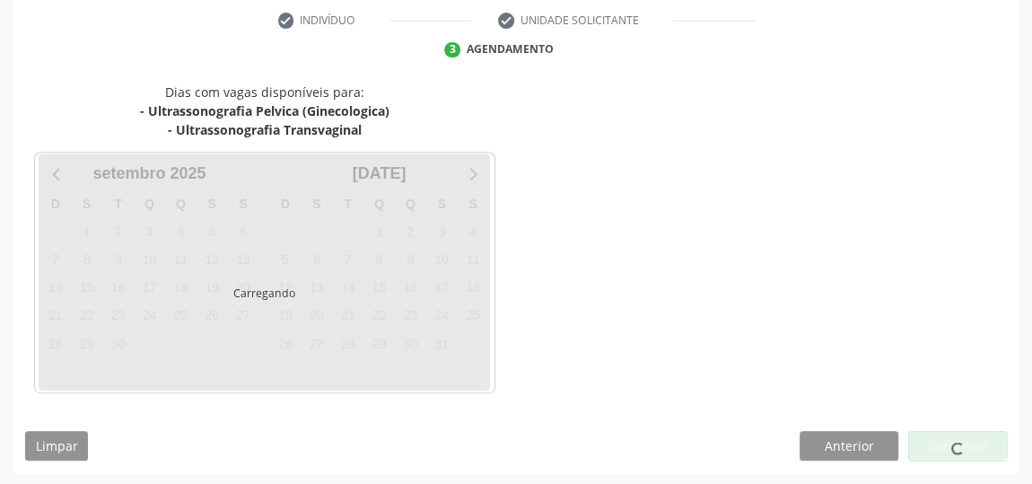
scroll to position [419, 0]
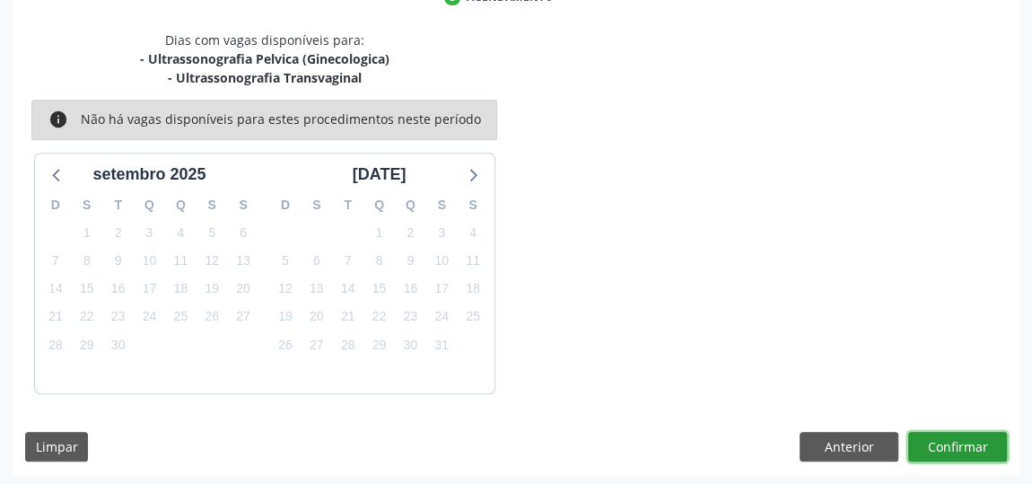
click at [950, 441] on button "Confirmar" at bounding box center [958, 447] width 99 height 31
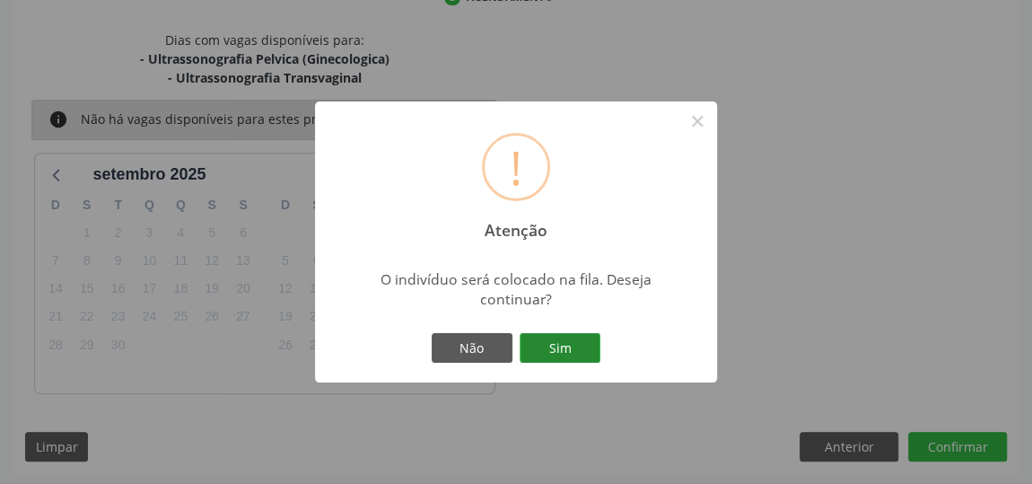
click at [591, 343] on button "Sim" at bounding box center [560, 348] width 81 height 31
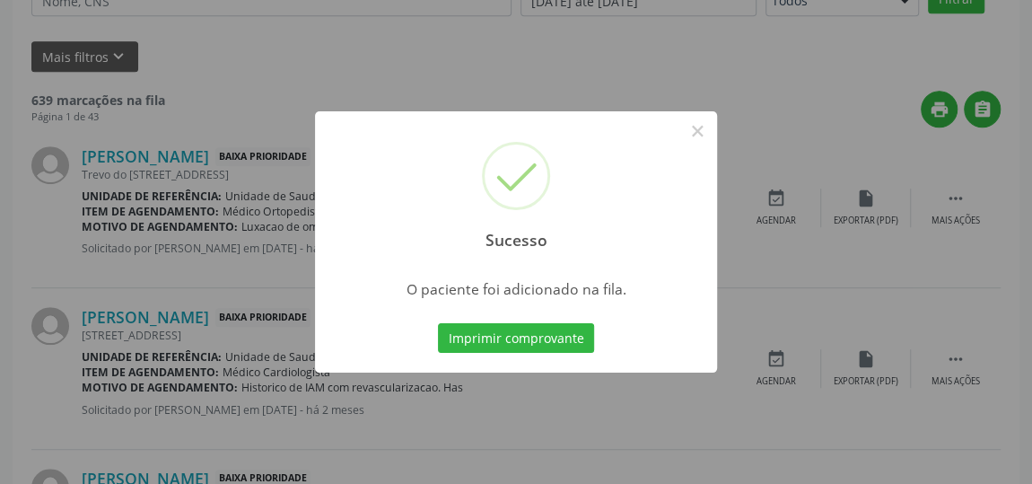
scroll to position [132, 0]
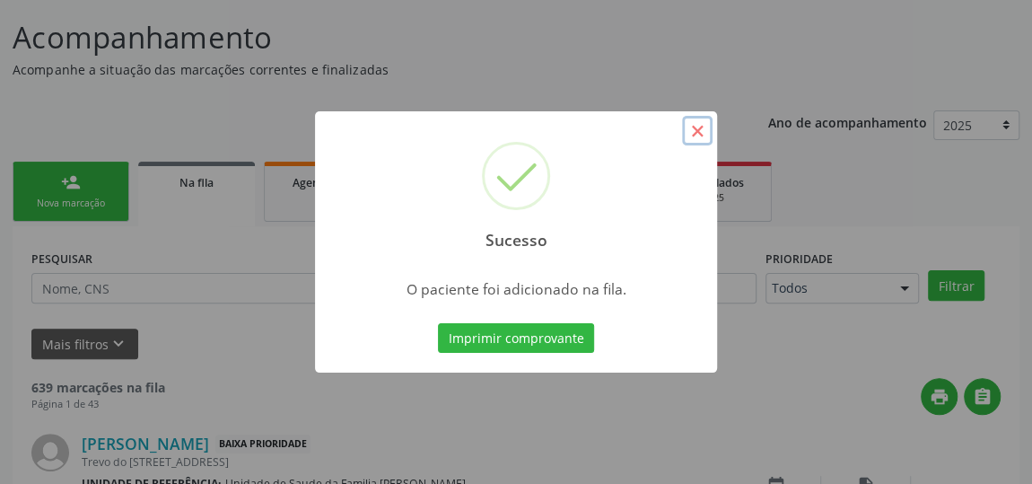
click at [708, 135] on button "×" at bounding box center [697, 131] width 31 height 31
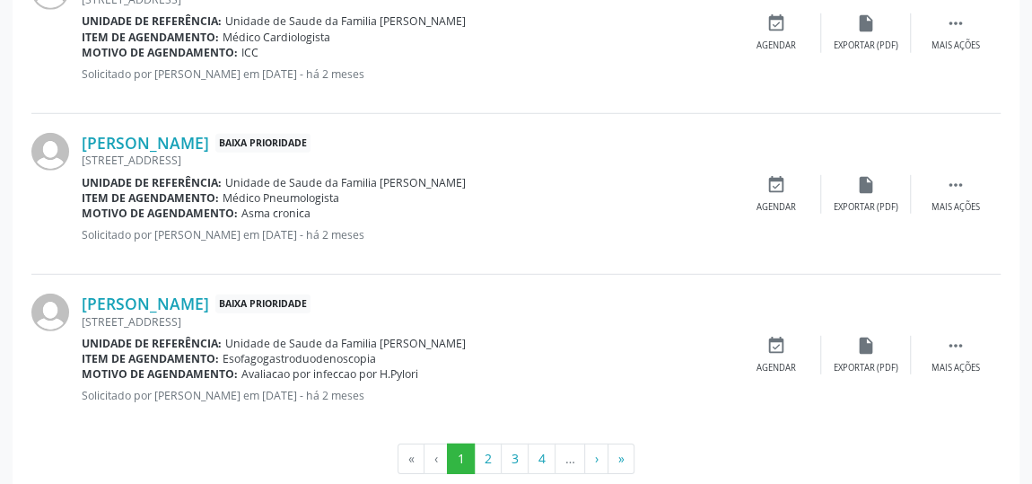
scroll to position [2580, 0]
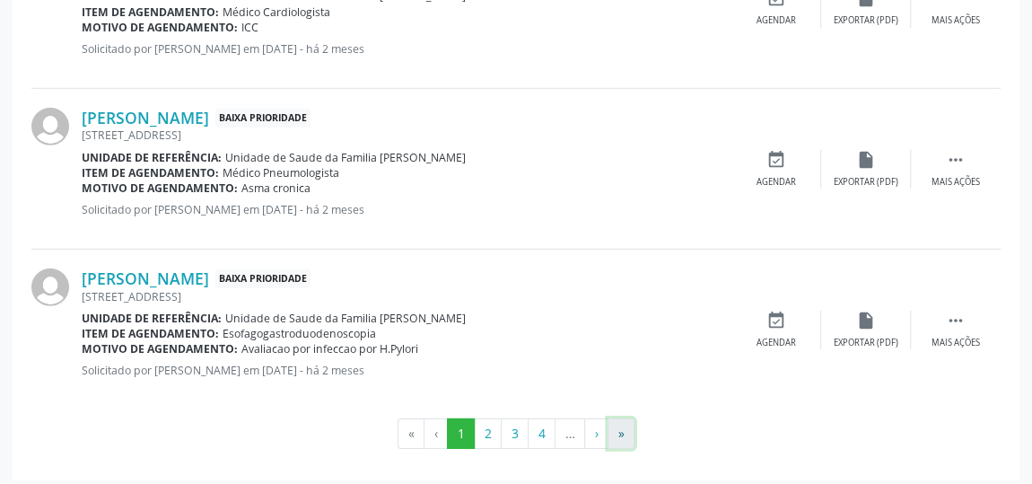
click at [618, 431] on button "»" at bounding box center [621, 433] width 27 height 31
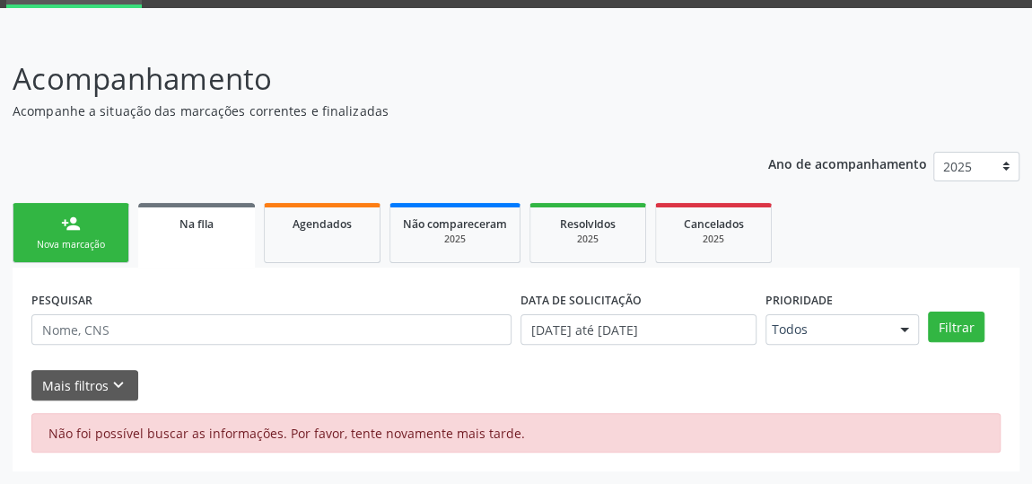
scroll to position [88, 0]
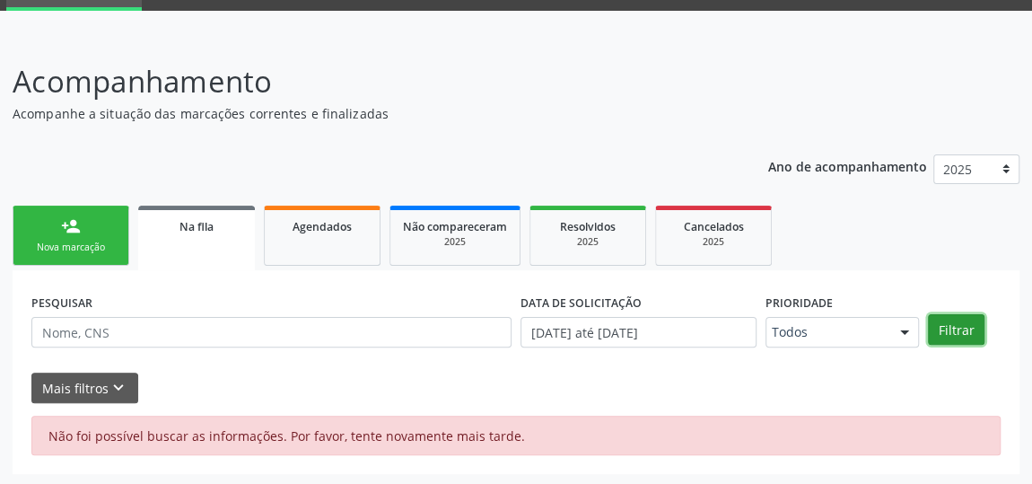
click at [961, 333] on button "Filtrar" at bounding box center [956, 329] width 57 height 31
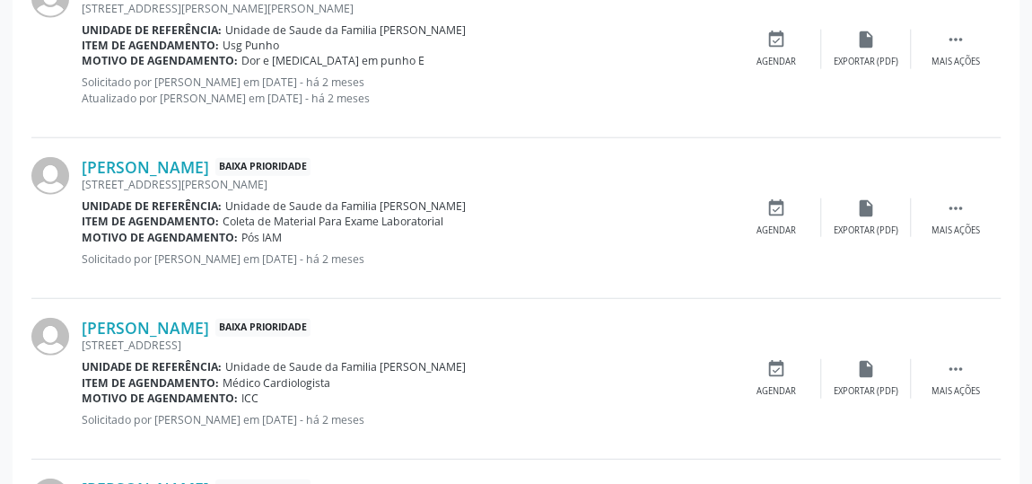
scroll to position [2580, 0]
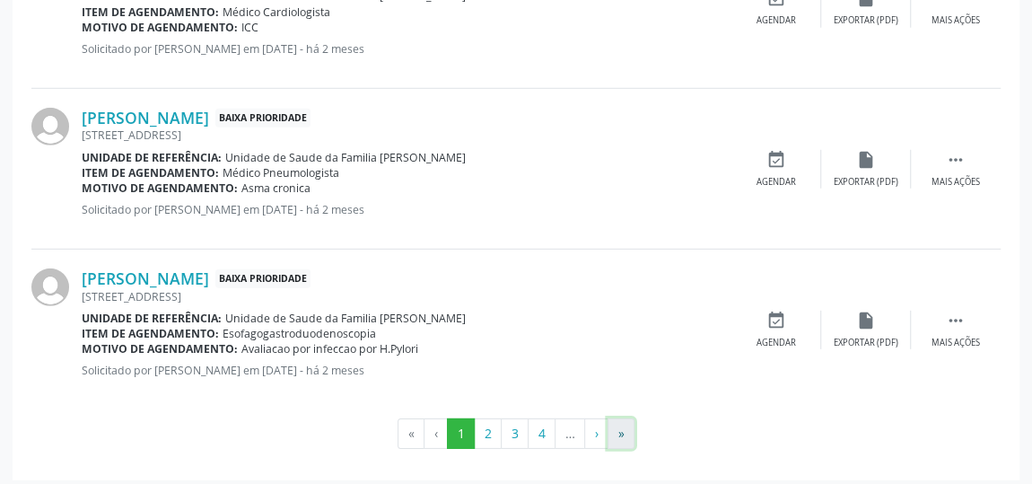
click at [612, 428] on button "»" at bounding box center [621, 433] width 27 height 31
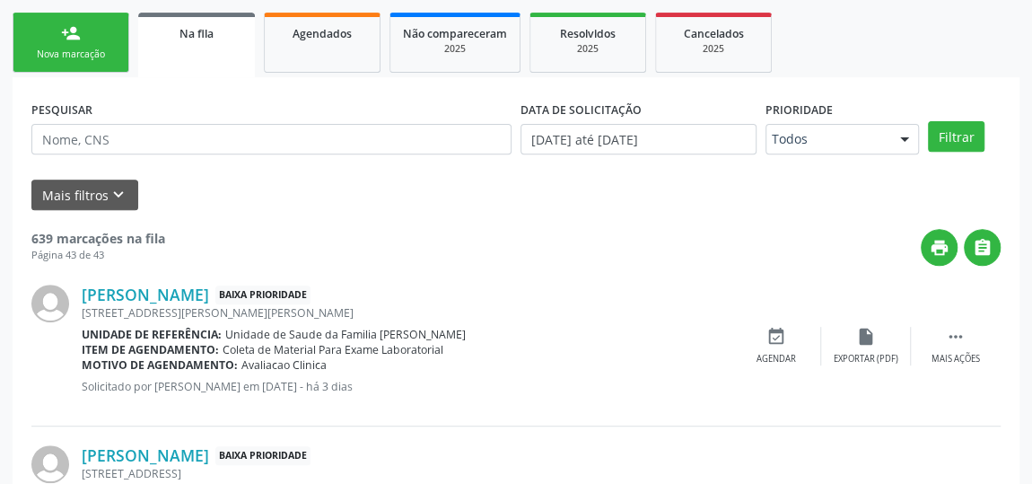
scroll to position [0, 0]
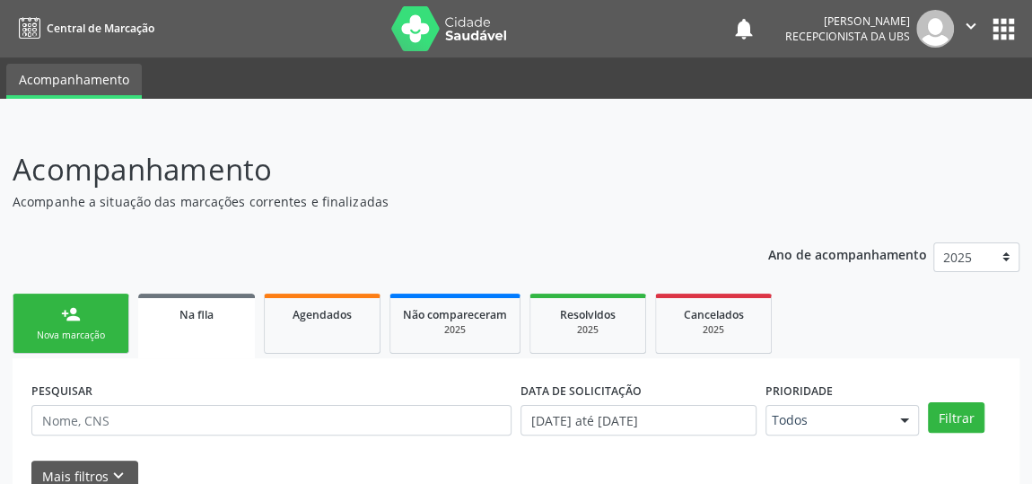
click at [66, 320] on div "person_add" at bounding box center [71, 314] width 20 height 20
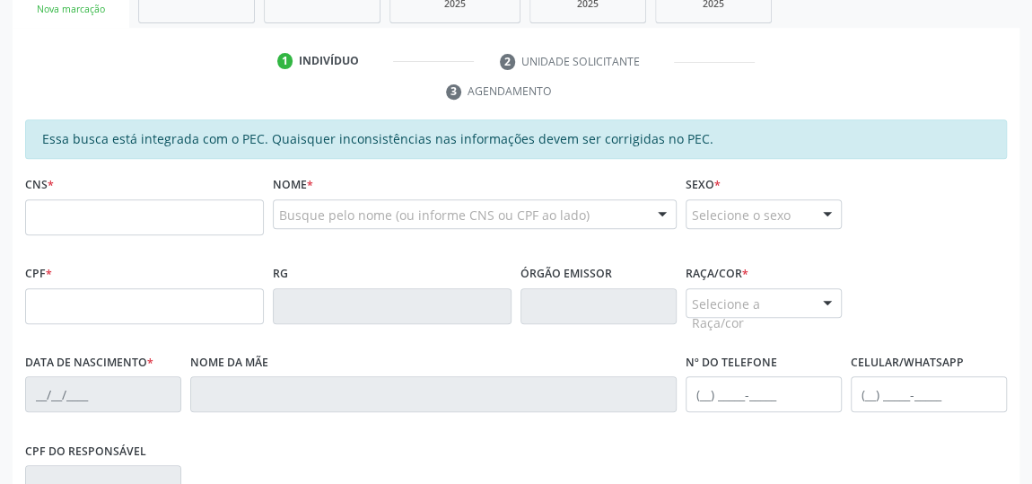
scroll to position [244, 0]
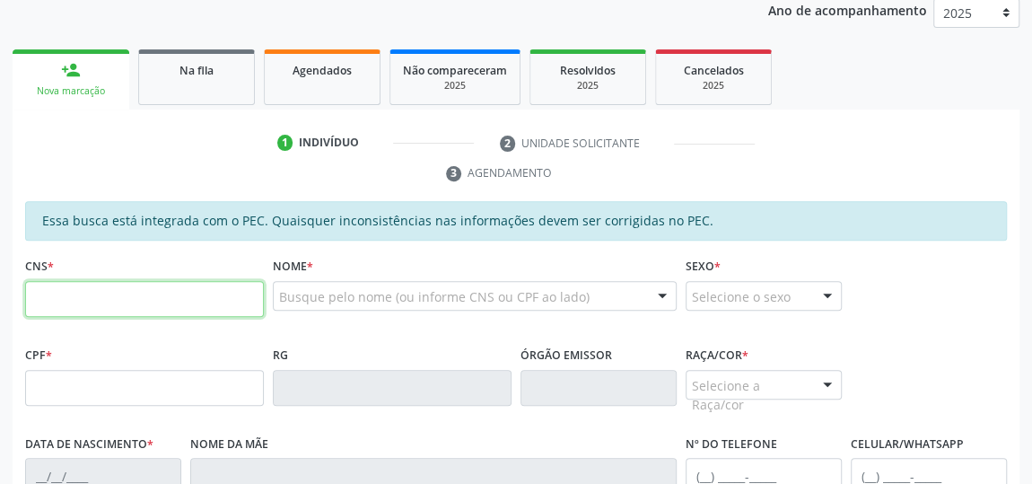
click at [54, 288] on input "text" at bounding box center [144, 299] width 239 height 36
type input "708 1085 5925 3431"
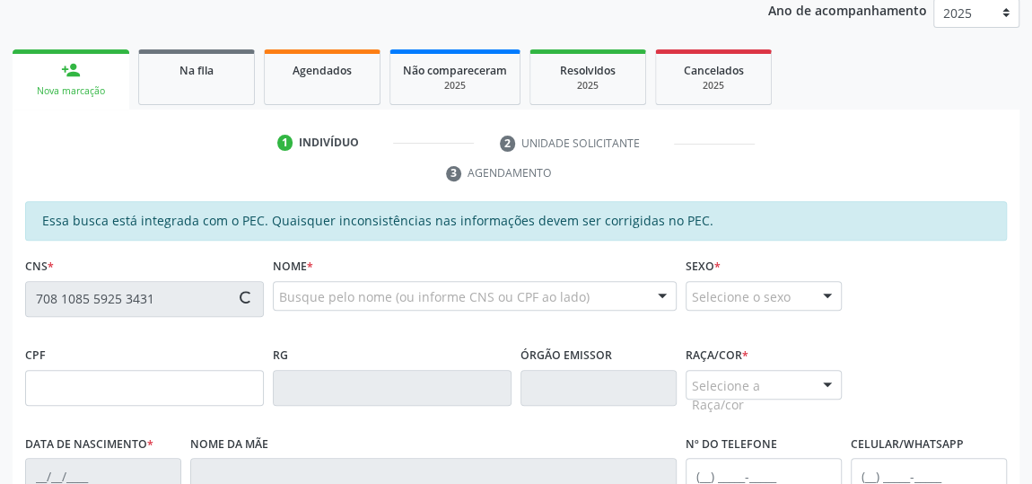
type input "148.137.514-82"
type input "[DATE]"
type input "[PERSON_NAME]"
type input "[PHONE_NUMBER]"
type input "36"
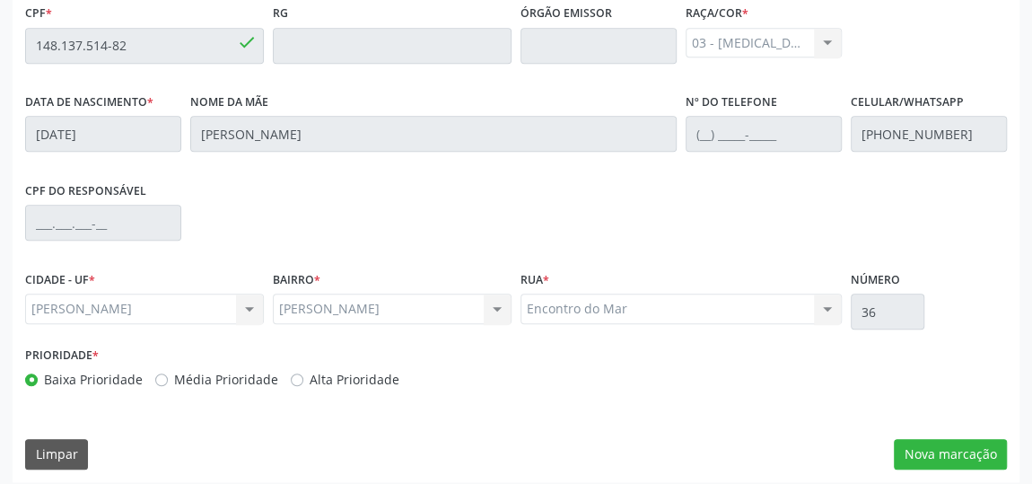
scroll to position [593, 0]
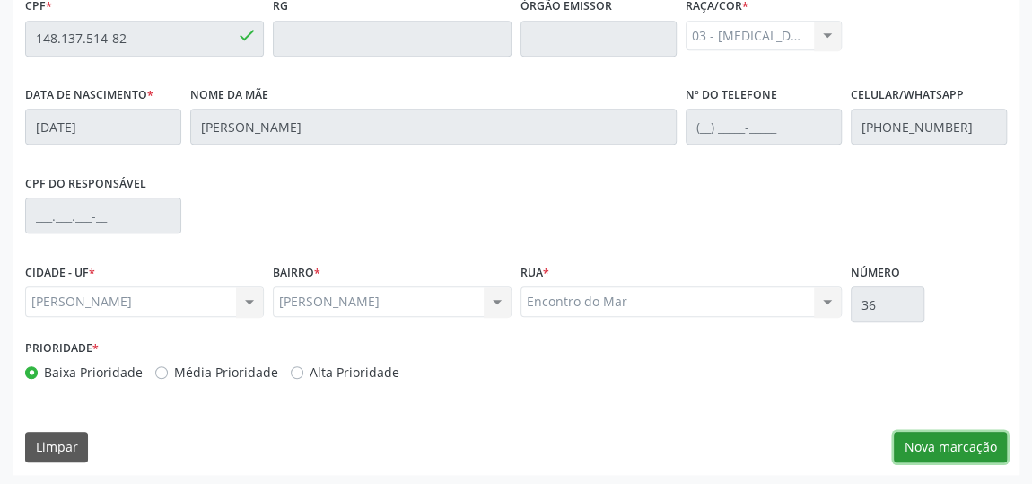
click at [937, 434] on button "Nova marcação" at bounding box center [950, 447] width 113 height 31
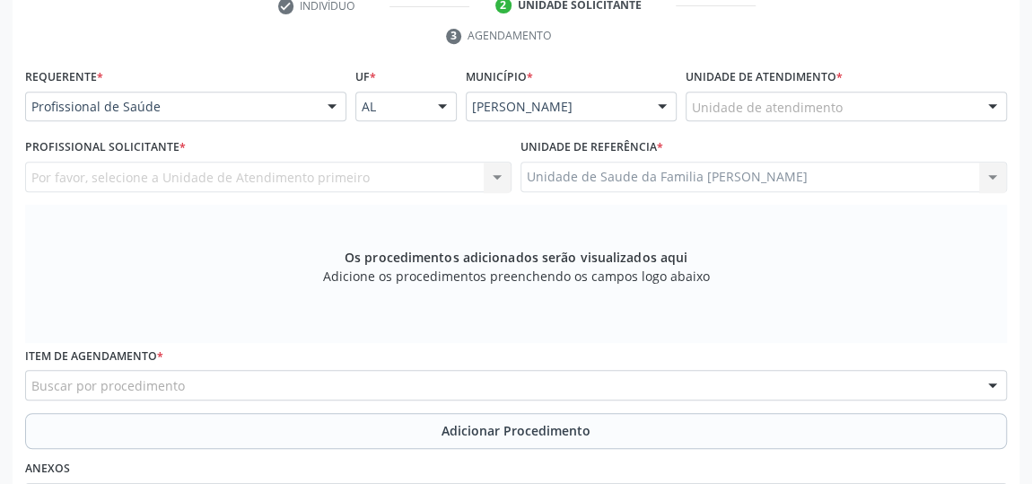
scroll to position [348, 0]
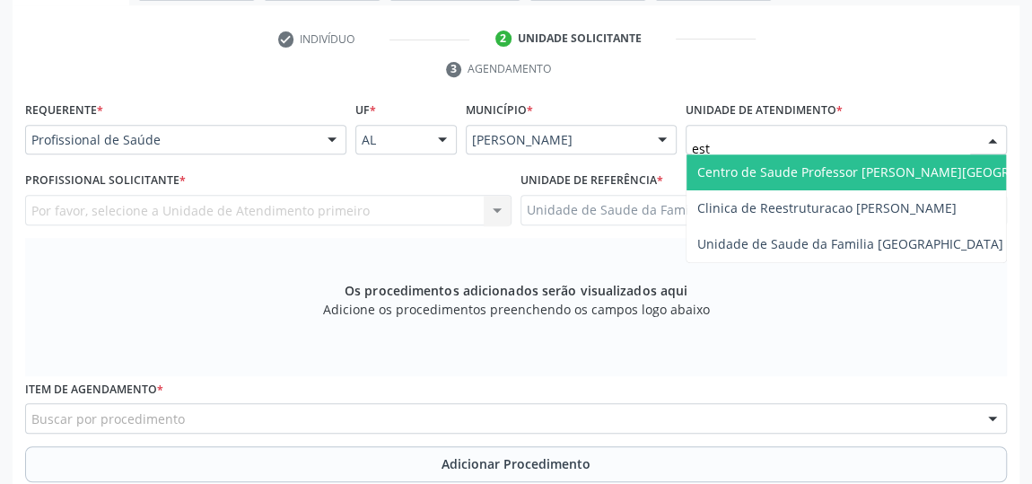
type input "esta"
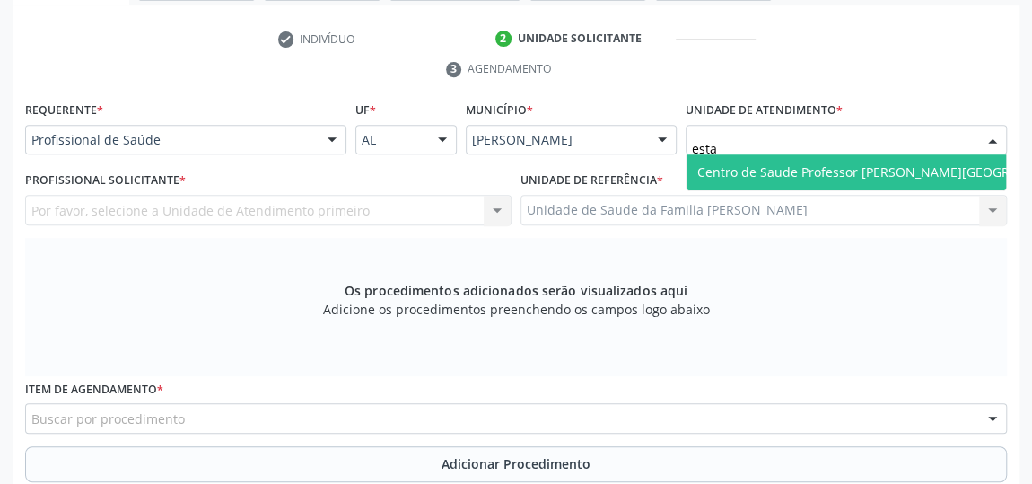
click at [763, 167] on span "Centro de Saude Professor [PERSON_NAME][GEOGRAPHIC_DATA]" at bounding box center [893, 171] width 391 height 17
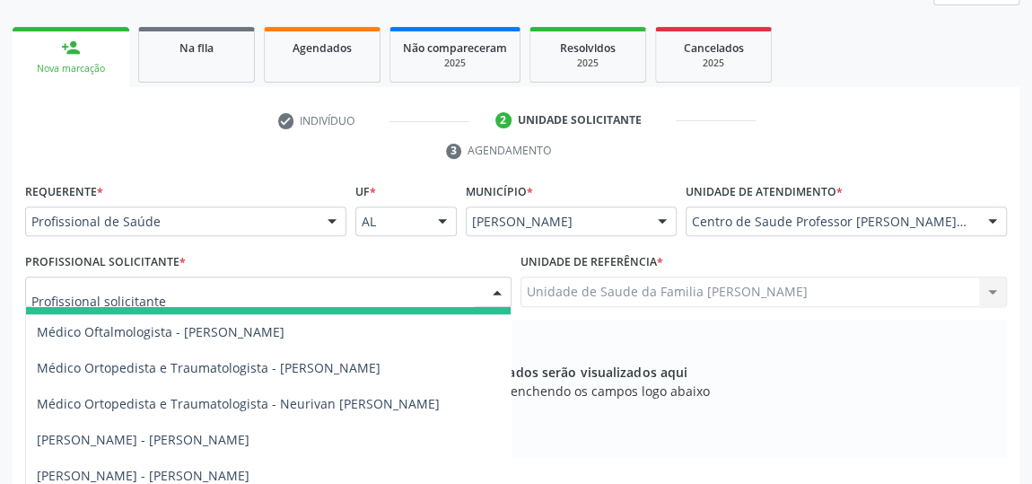
scroll to position [816, 0]
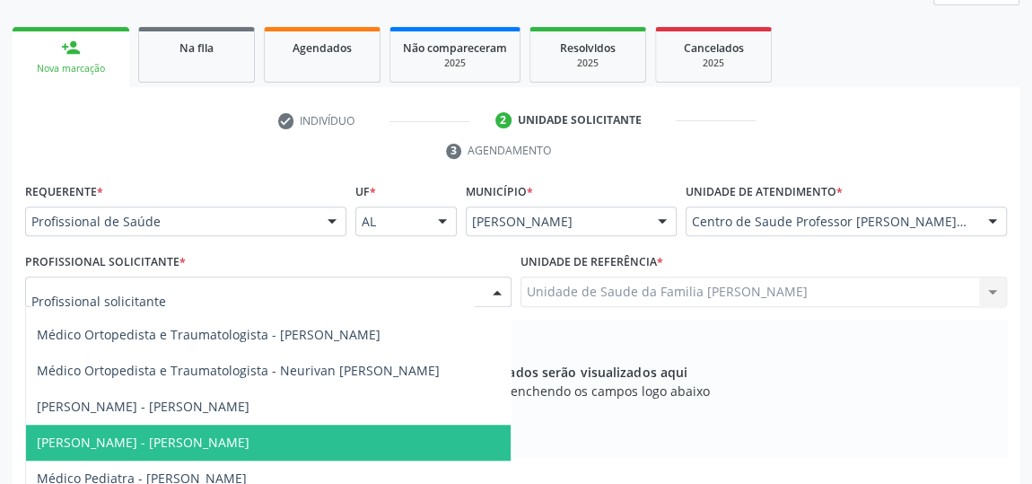
click at [250, 446] on span "[PERSON_NAME] - [PERSON_NAME]" at bounding box center [143, 442] width 213 height 17
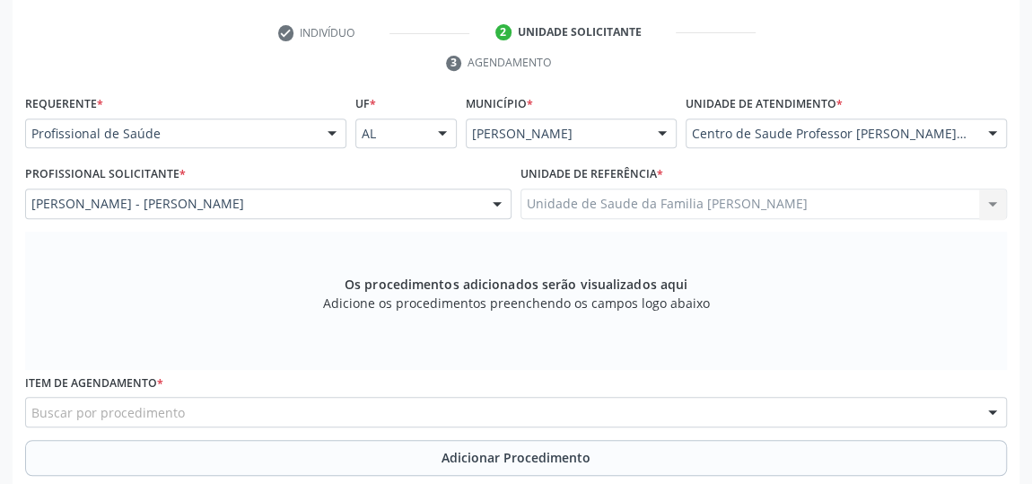
scroll to position [512, 0]
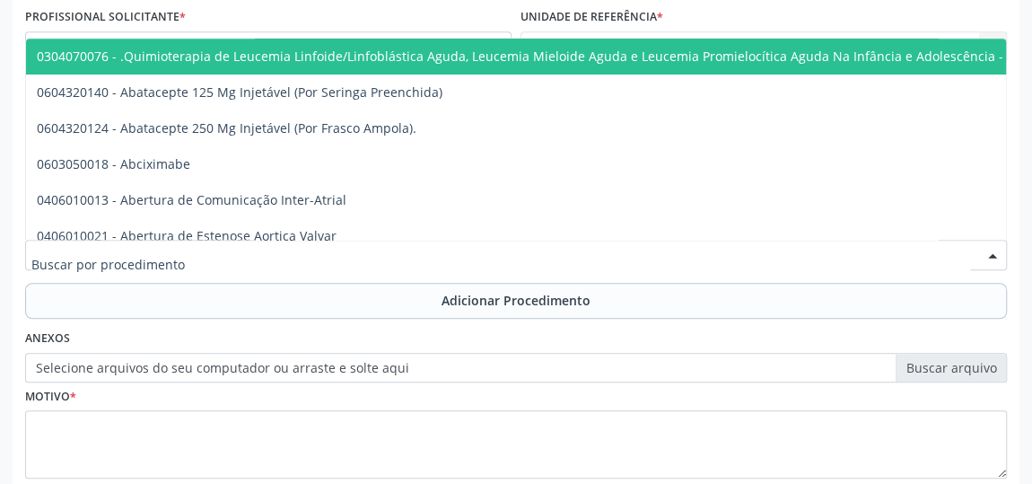
click at [191, 257] on div at bounding box center [516, 255] width 982 height 31
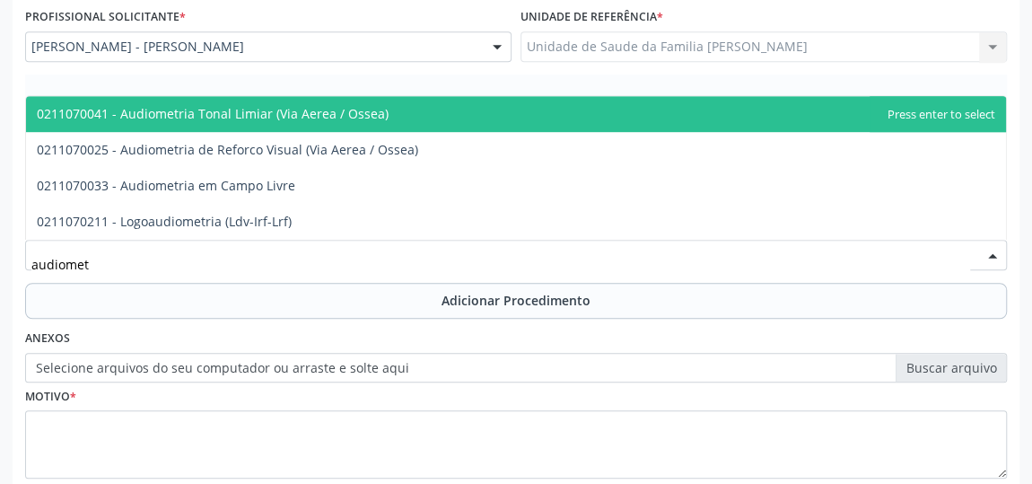
type input "audiometr"
click at [286, 126] on span "0211070041 - Audiometria Tonal Limiar (Via Aerea / Ossea)" at bounding box center [516, 114] width 980 height 36
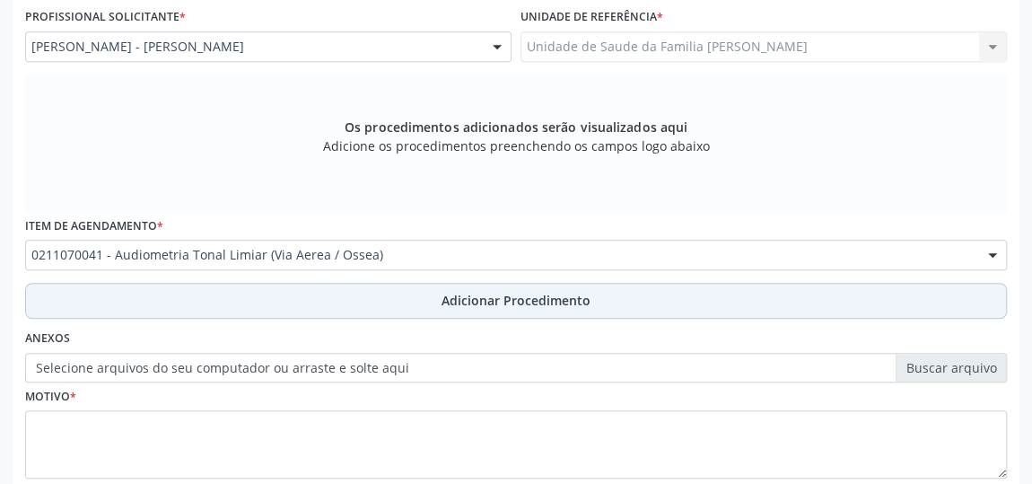
click at [505, 300] on span "Adicionar Procedimento" at bounding box center [516, 300] width 149 height 19
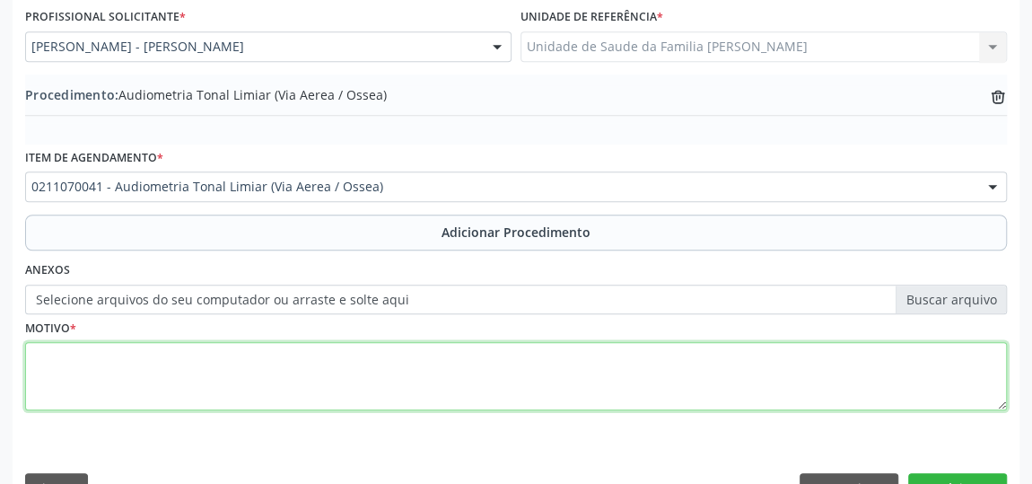
click at [33, 356] on textarea at bounding box center [516, 376] width 982 height 68
click at [171, 351] on textarea "Hipoacusia a esclarecer(" at bounding box center [516, 376] width 982 height 68
click at [201, 351] on textarea "Hipoacusia a esclarecer (" at bounding box center [516, 376] width 982 height 68
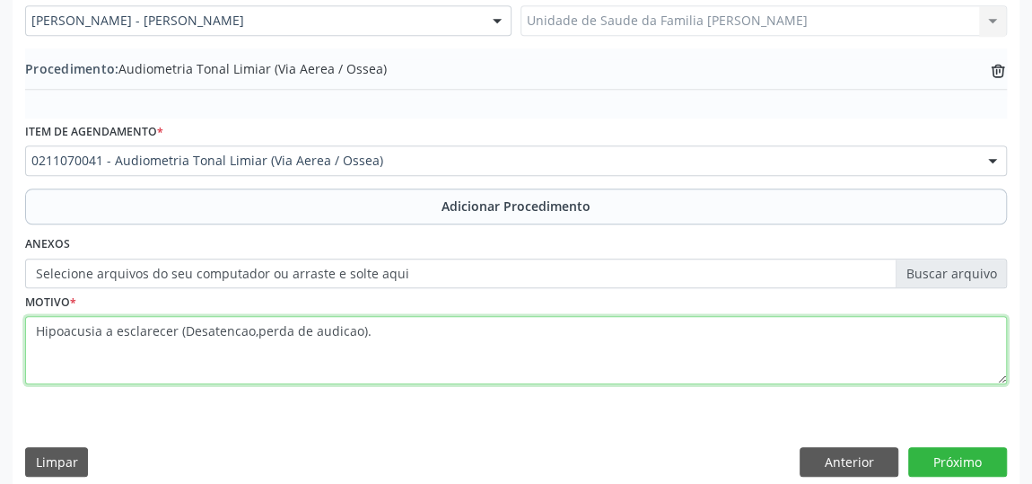
scroll to position [552, 0]
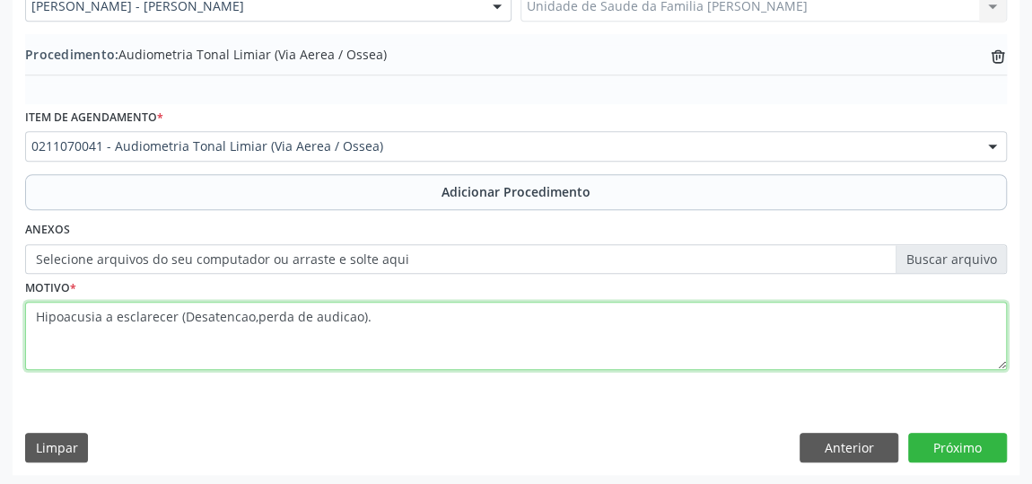
type textarea "Hipoacusia a esclarecer (Desatencao,perda de audicao)."
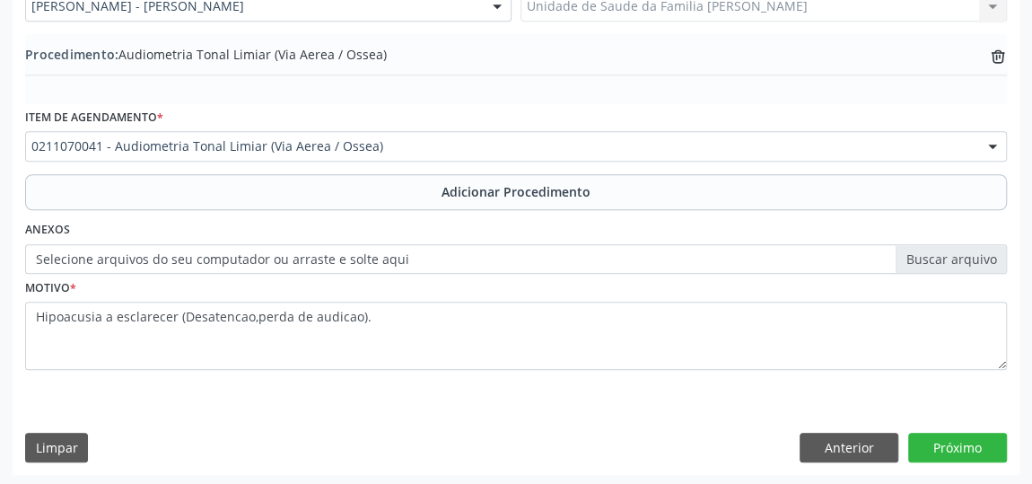
click at [962, 461] on div "Requerente * Profissional de Saúde Profissional de Saúde Paciente Nenhum result…" at bounding box center [516, 184] width 1007 height 582
click at [961, 452] on button "Próximo" at bounding box center [958, 448] width 99 height 31
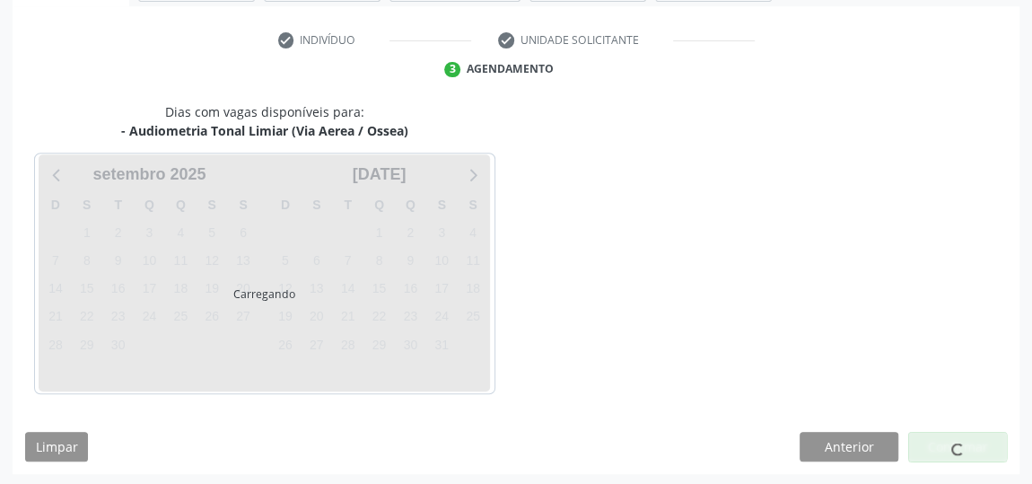
scroll to position [400, 0]
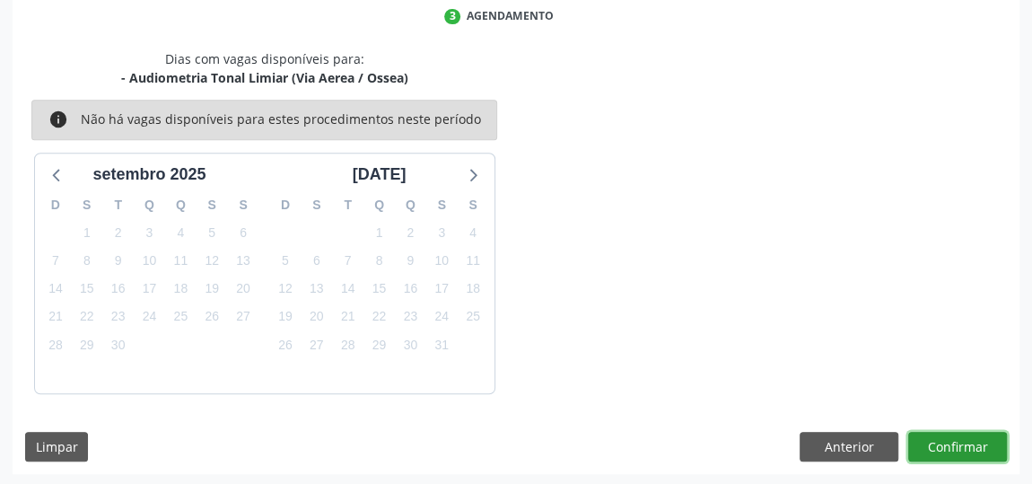
click at [959, 439] on button "Confirmar" at bounding box center [958, 447] width 99 height 31
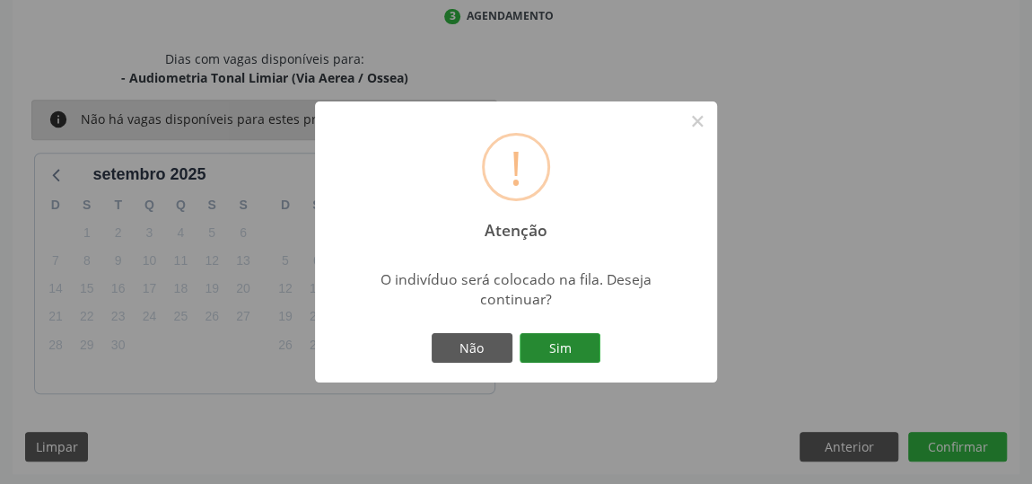
click at [570, 350] on button "Sim" at bounding box center [560, 348] width 81 height 31
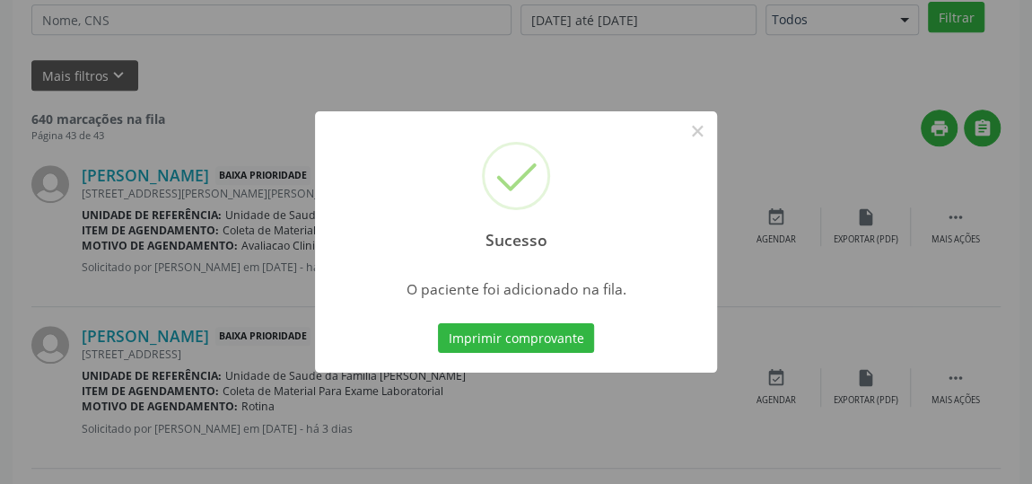
scroll to position [132, 0]
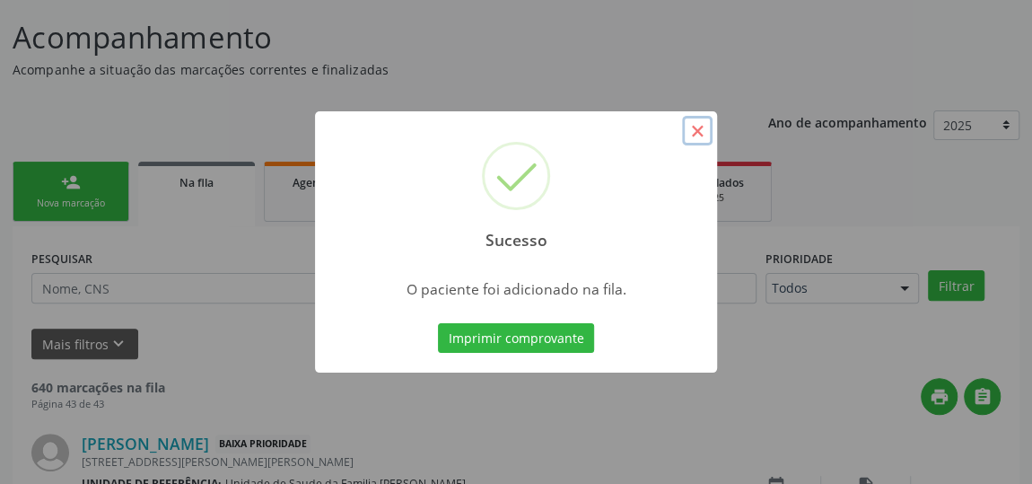
click at [696, 134] on button "×" at bounding box center [697, 131] width 31 height 31
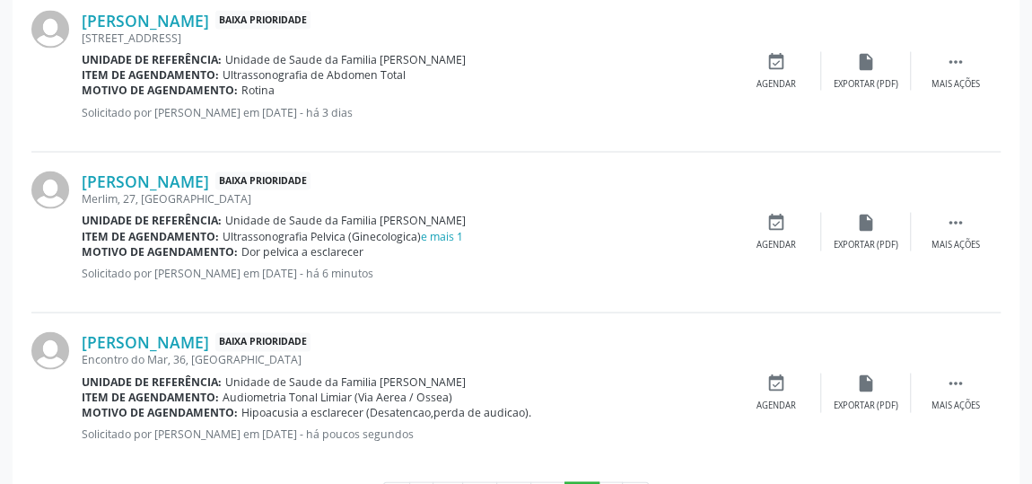
scroll to position [1747, 0]
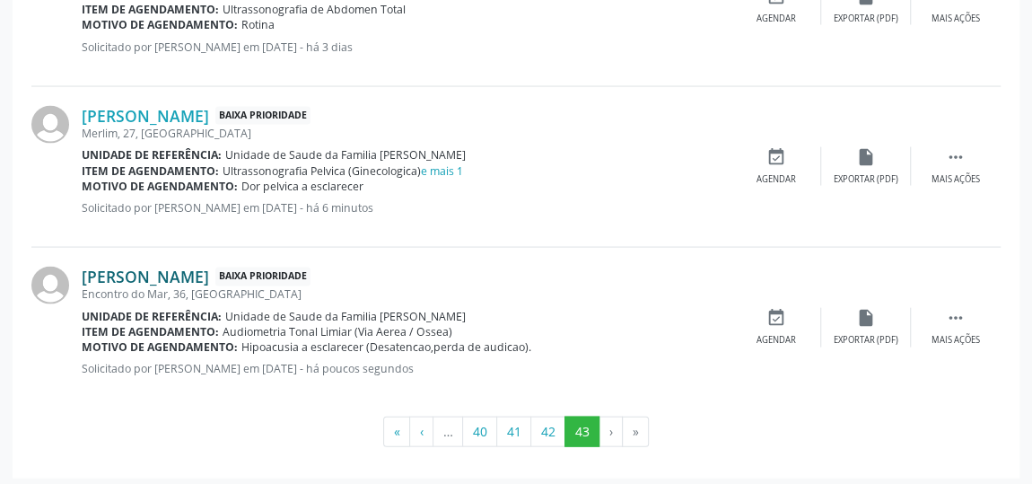
click at [209, 269] on link "[PERSON_NAME]" at bounding box center [145, 277] width 127 height 20
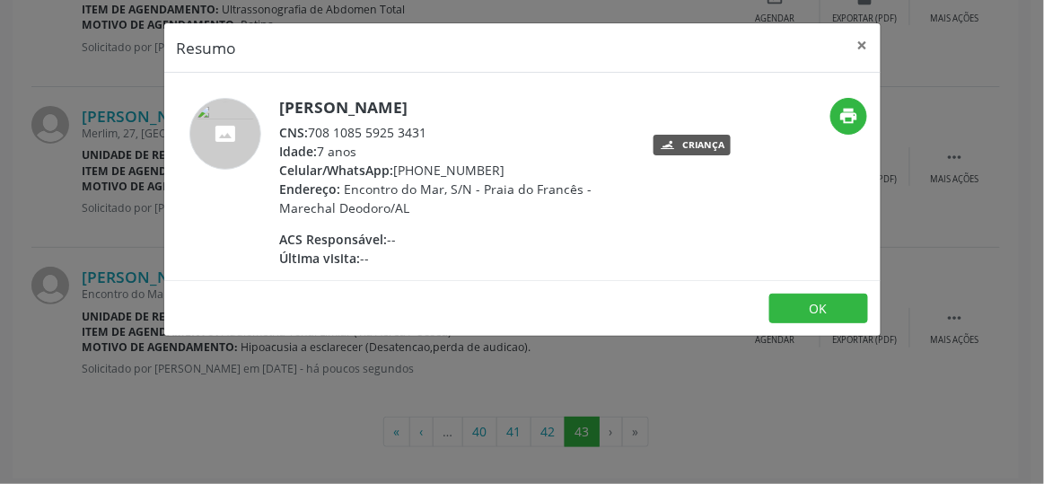
drag, startPoint x: 431, startPoint y: 128, endPoint x: 307, endPoint y: 134, distance: 124.0
click at [307, 134] on div "CNS: 708 1085 5925 3431" at bounding box center [454, 132] width 349 height 19
copy div "708 1085 5925 3431"
click at [875, 43] on button "×" at bounding box center [863, 45] width 36 height 44
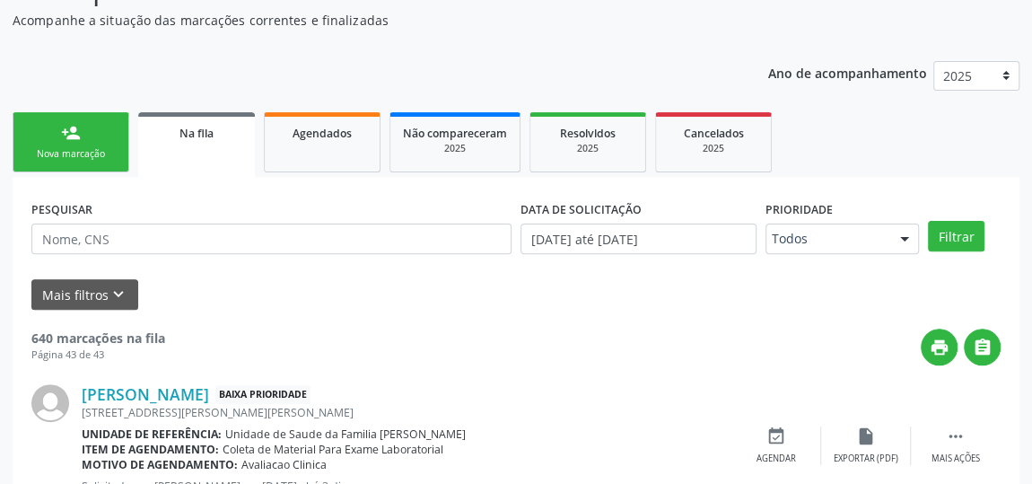
scroll to position [33, 0]
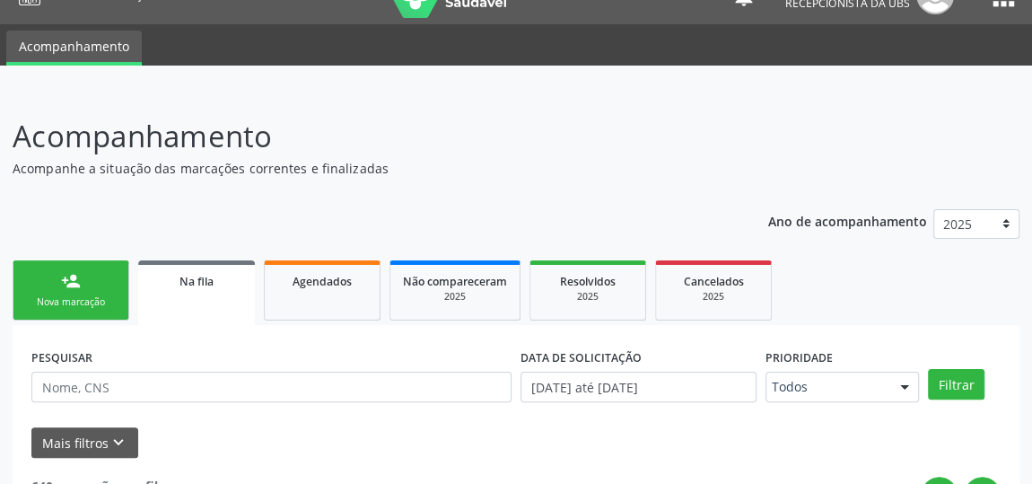
click at [78, 289] on div "person_add" at bounding box center [71, 281] width 20 height 20
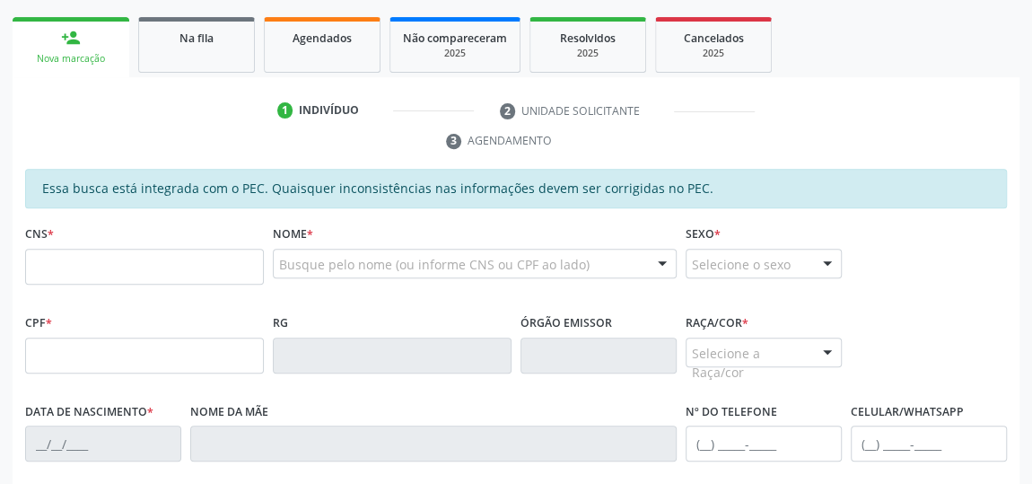
scroll to position [278, 0]
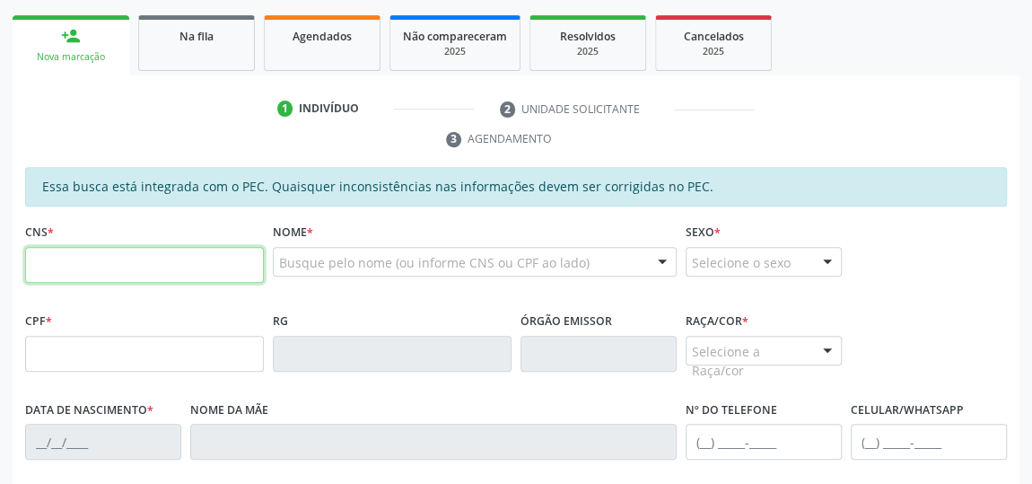
click at [68, 261] on input "text" at bounding box center [144, 265] width 239 height 36
paste input "708 1085 5925 3431"
type input "708 1085 5925 3431"
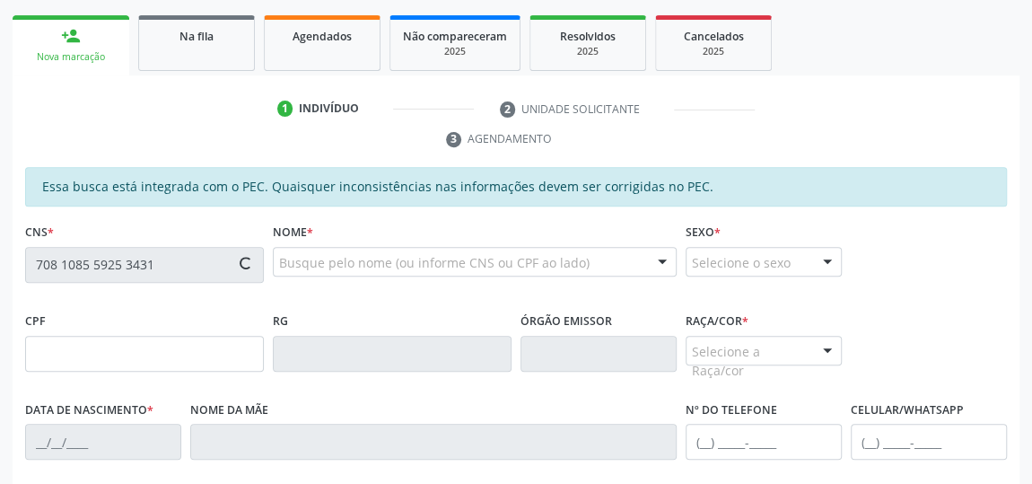
type input "148.137.514-82"
type input "[DATE]"
type input "[PERSON_NAME]"
type input "[PHONE_NUMBER]"
type input "36"
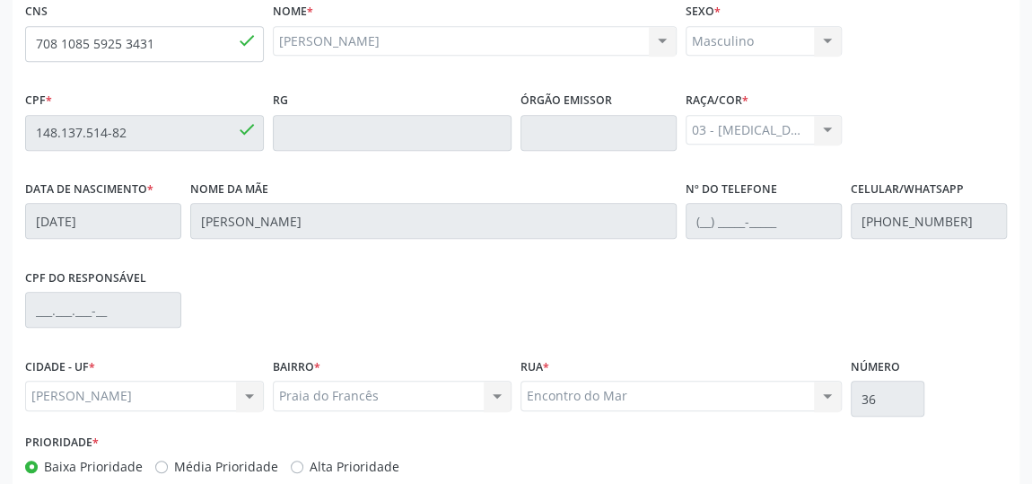
scroll to position [593, 0]
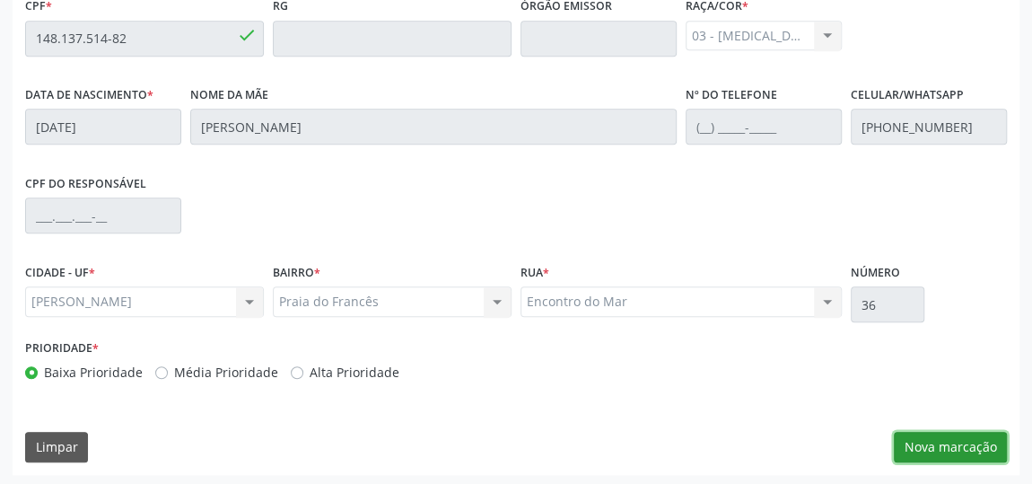
click at [920, 442] on button "Nova marcação" at bounding box center [950, 447] width 113 height 31
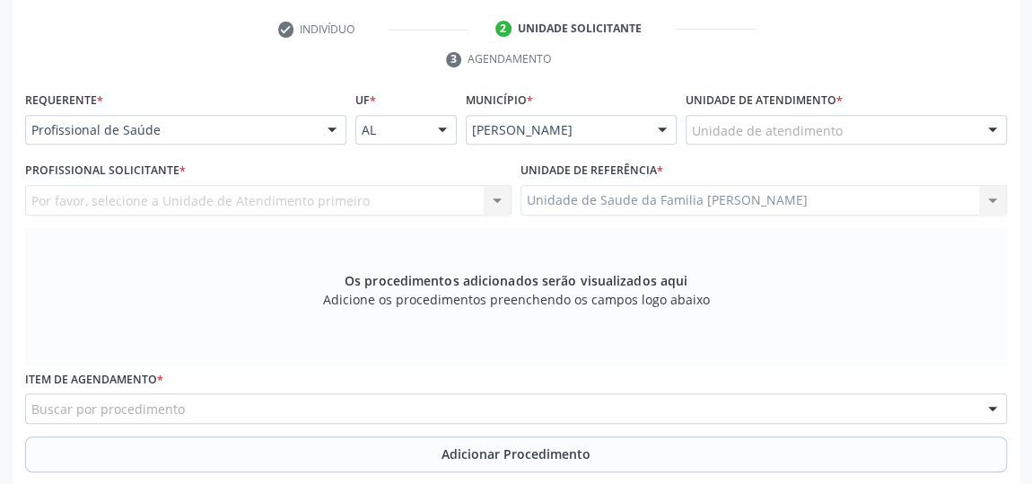
scroll to position [348, 0]
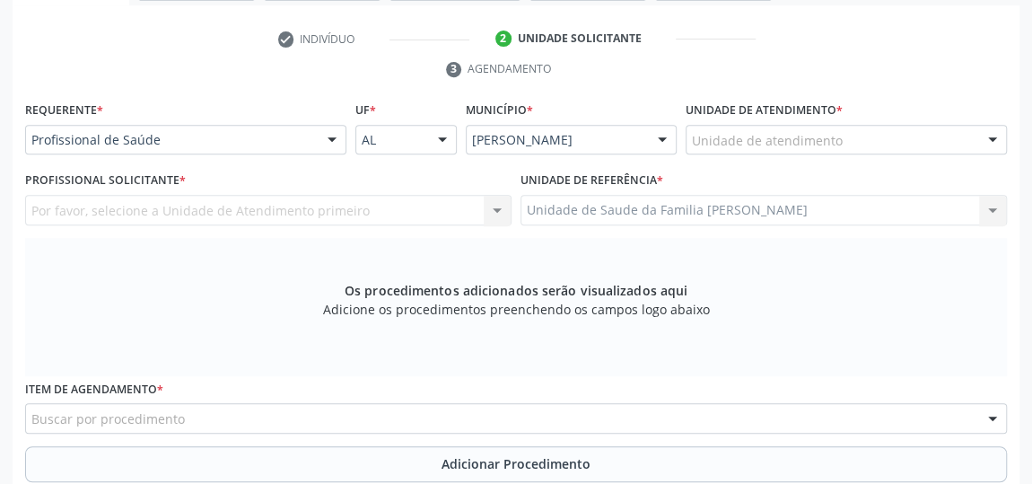
click at [995, 130] on div at bounding box center [993, 141] width 27 height 31
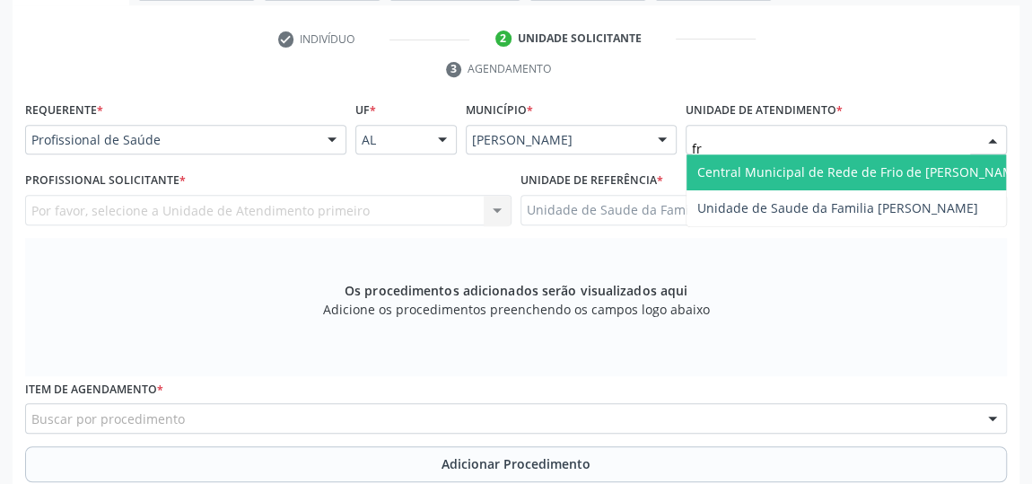
type input "fra"
click at [891, 159] on span "Unidade de Saude da Familia [PERSON_NAME]" at bounding box center [847, 172] width 320 height 36
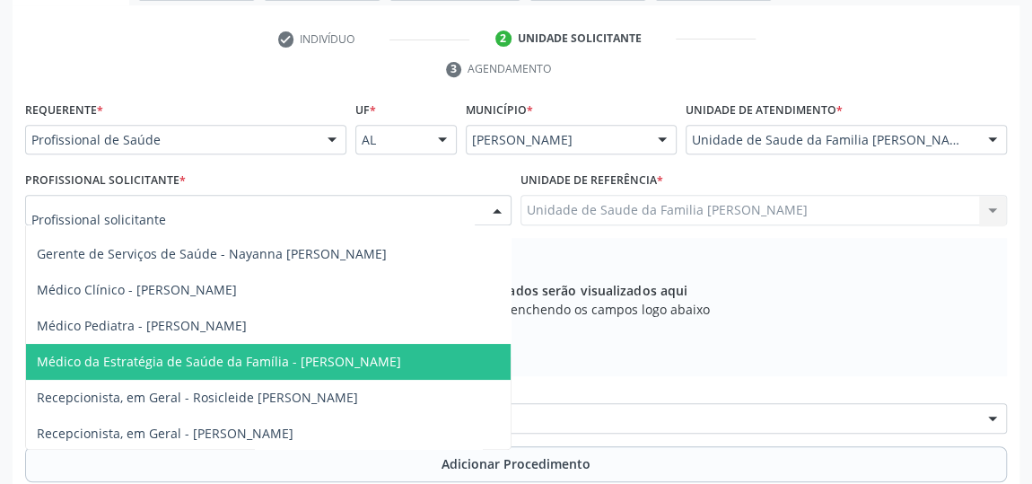
scroll to position [110, 0]
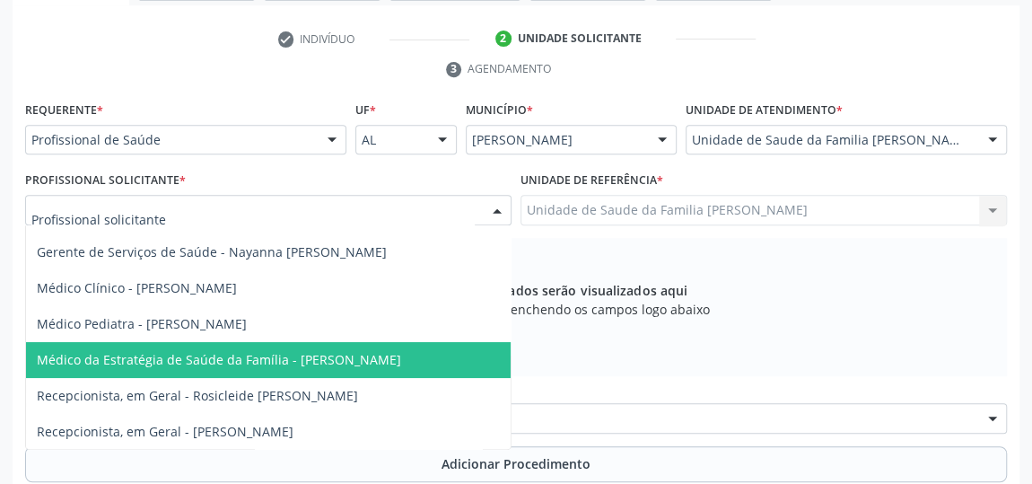
click at [156, 356] on span "Médico da Estratégia de Saúde da Família - [PERSON_NAME]" at bounding box center [268, 360] width 485 height 36
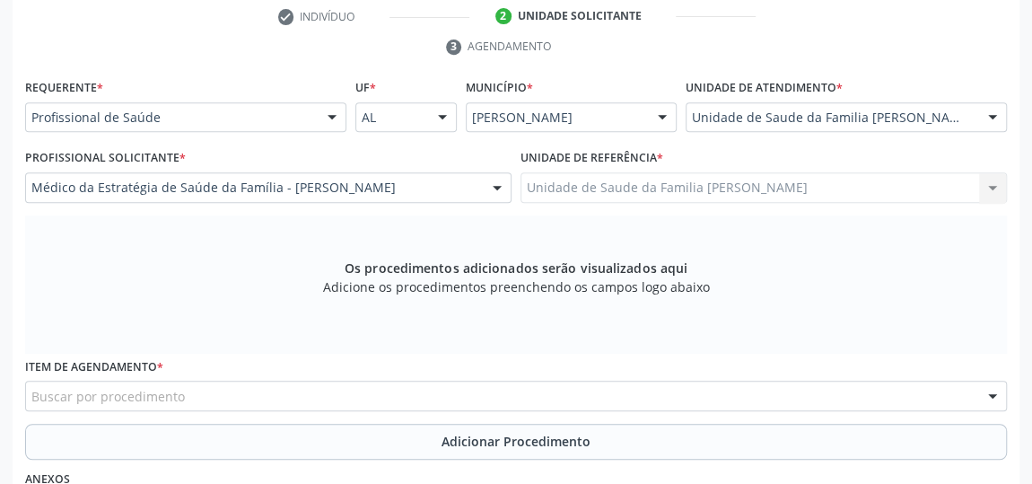
scroll to position [376, 0]
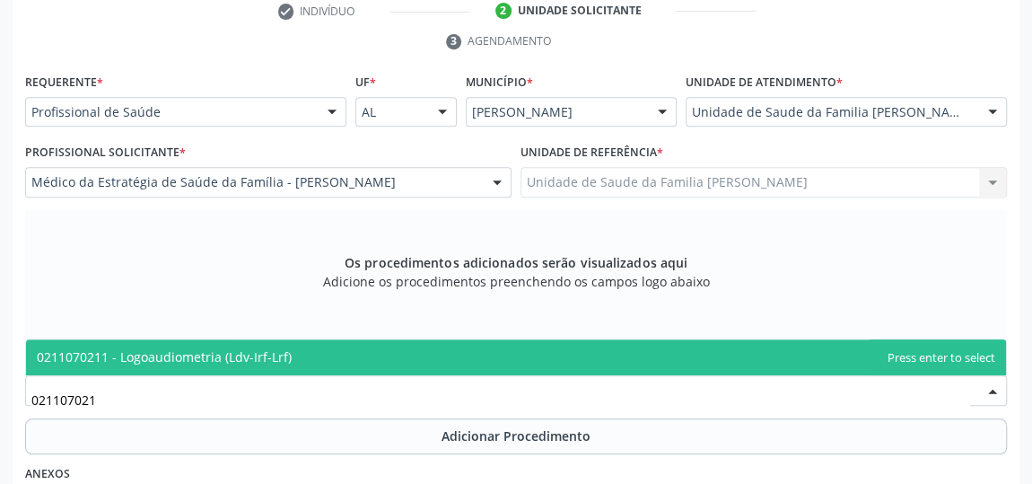
type input "0211070211"
click at [257, 371] on span "0211070211 - Logoaudiometria (Ldv-Irf-Lrf)" at bounding box center [516, 357] width 980 height 36
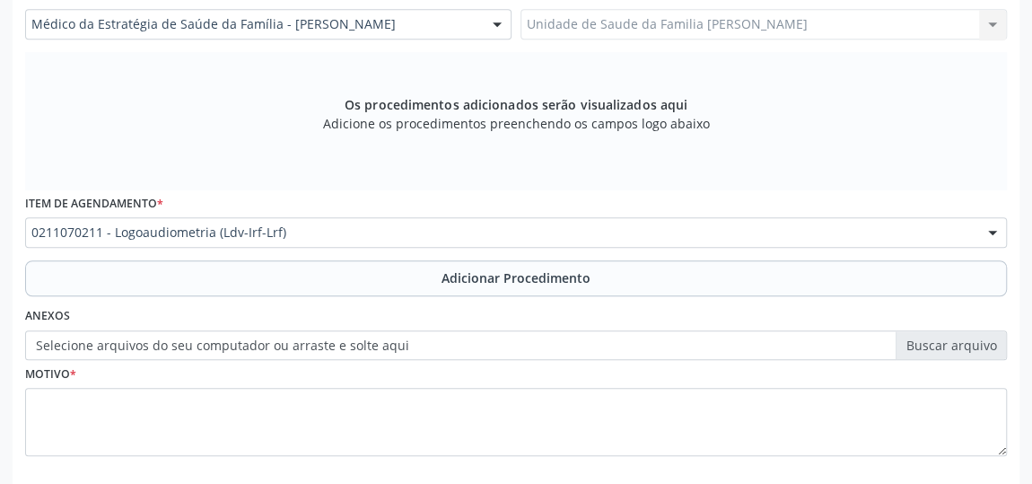
scroll to position [540, 0]
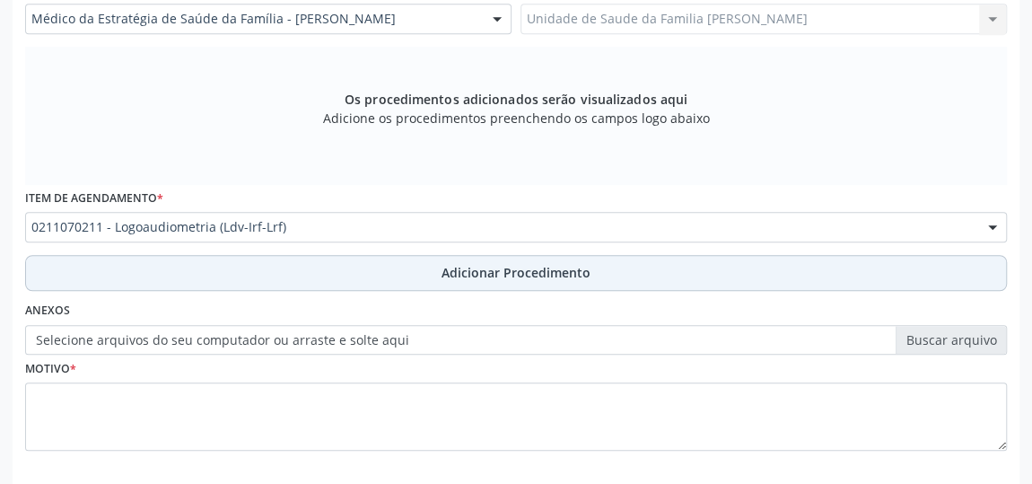
click at [520, 263] on span "Adicionar Procedimento" at bounding box center [516, 272] width 149 height 19
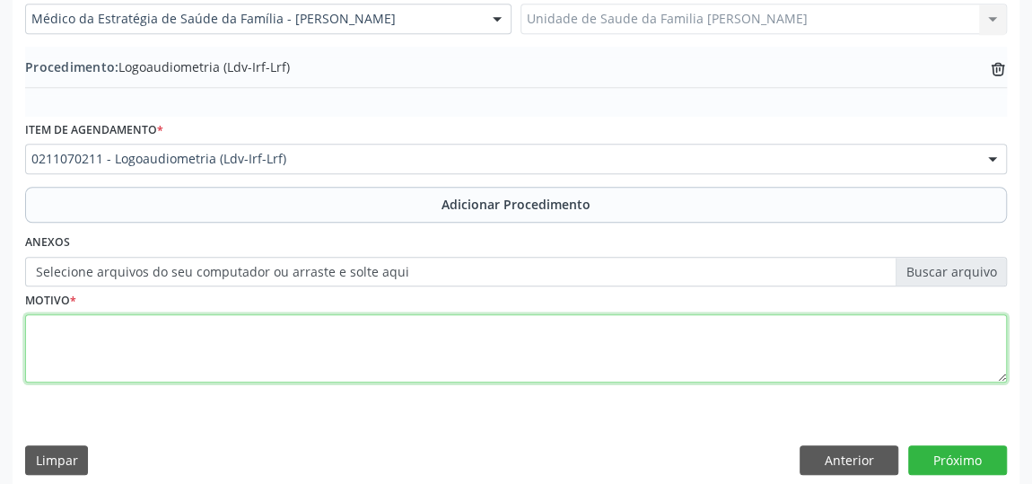
click at [72, 349] on textarea at bounding box center [516, 348] width 982 height 68
type textarea "Hipoacusia"
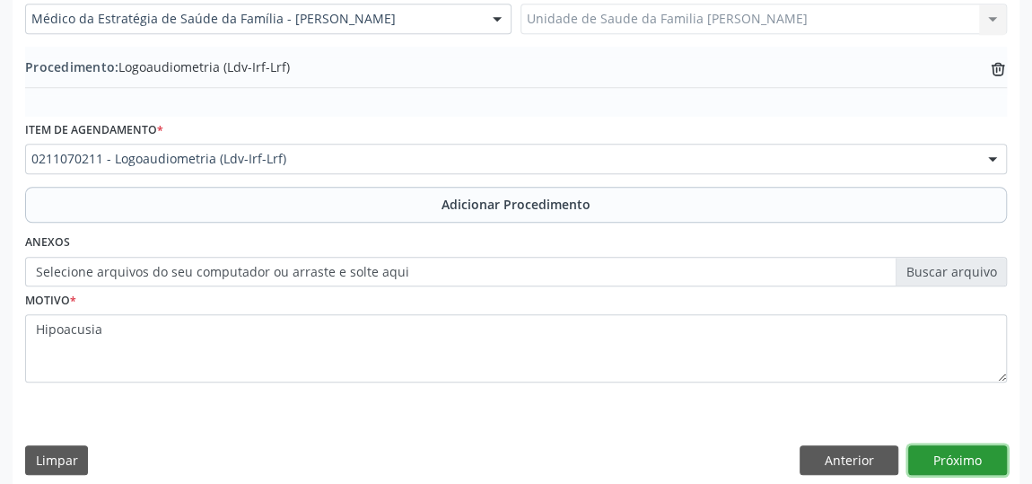
click at [945, 453] on button "Próximo" at bounding box center [958, 460] width 99 height 31
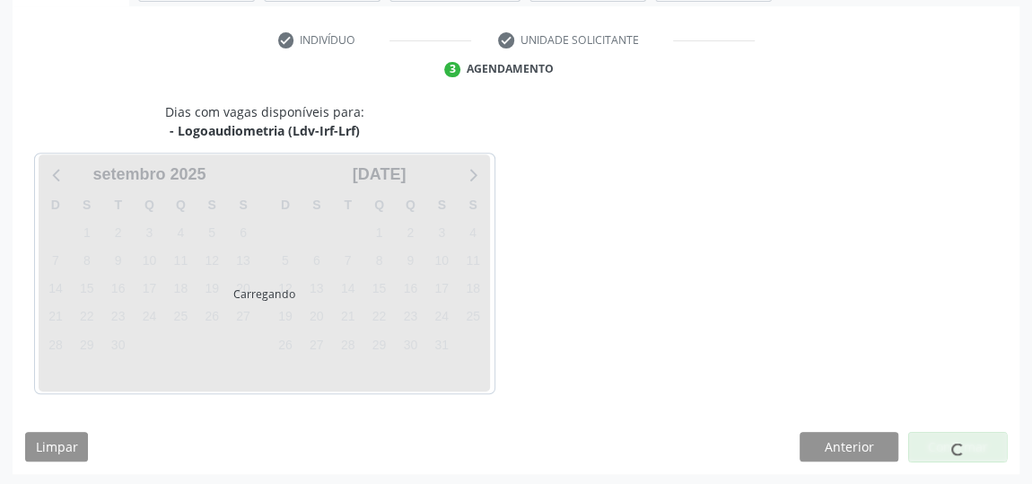
scroll to position [400, 0]
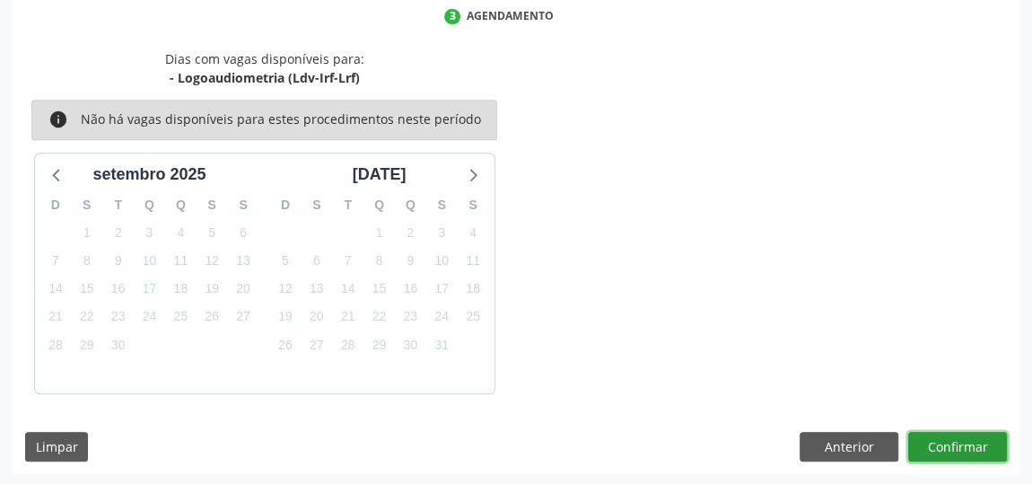
click at [959, 456] on button "Confirmar" at bounding box center [958, 447] width 99 height 31
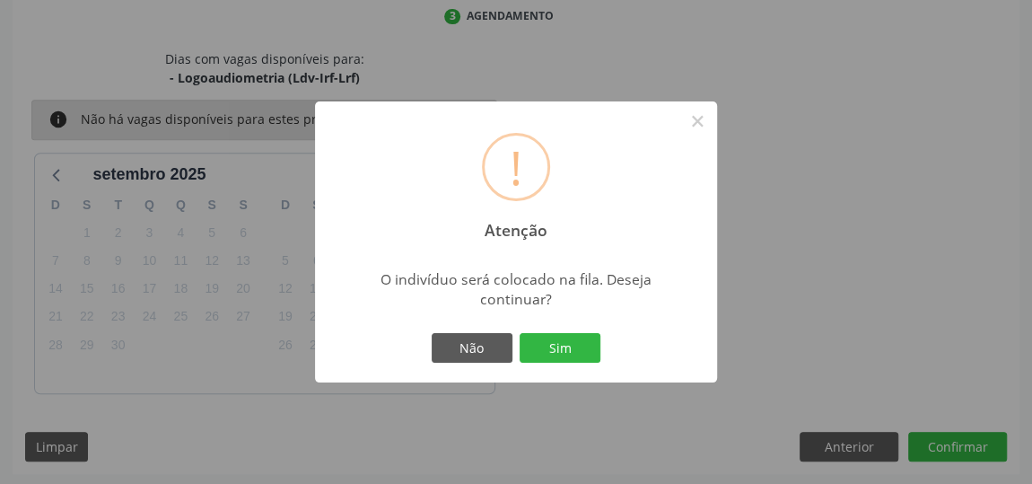
click at [584, 353] on button "Sim" at bounding box center [560, 348] width 81 height 31
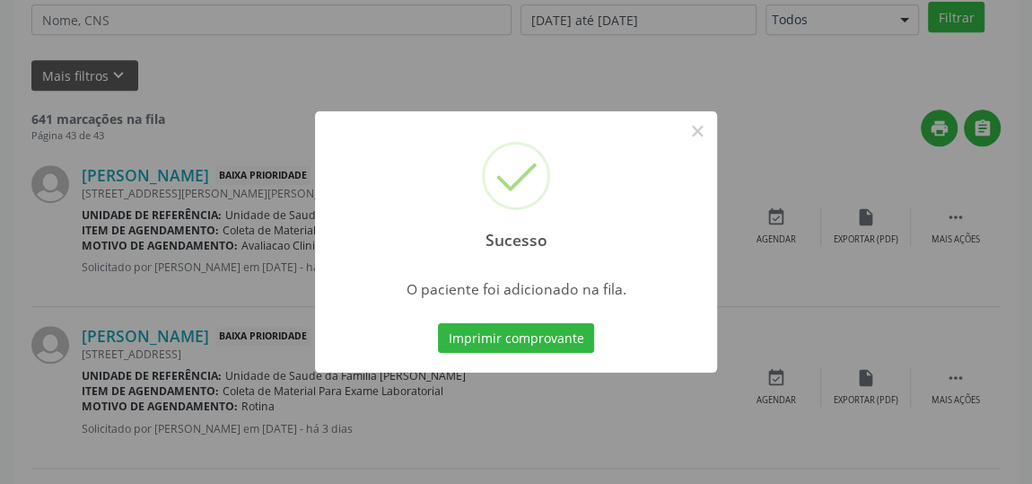
scroll to position [132, 0]
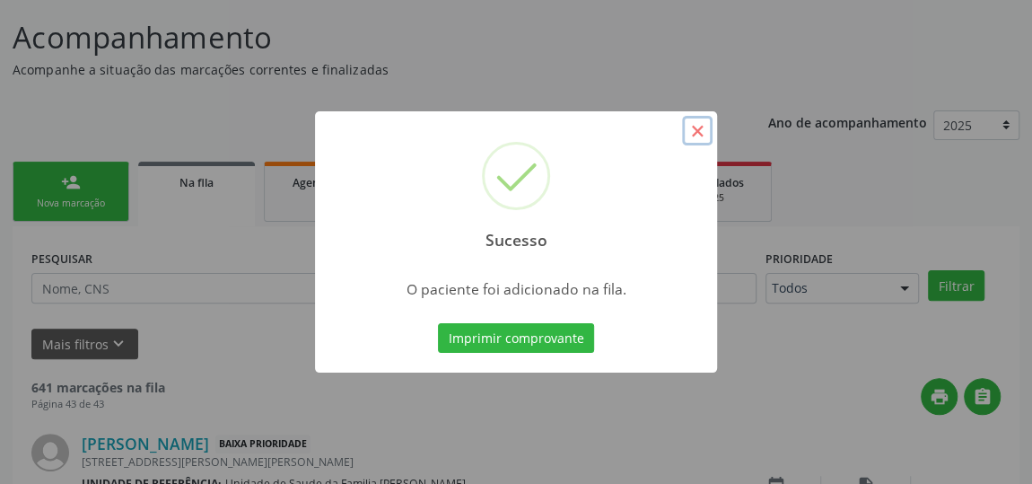
click at [706, 134] on button "×" at bounding box center [697, 131] width 31 height 31
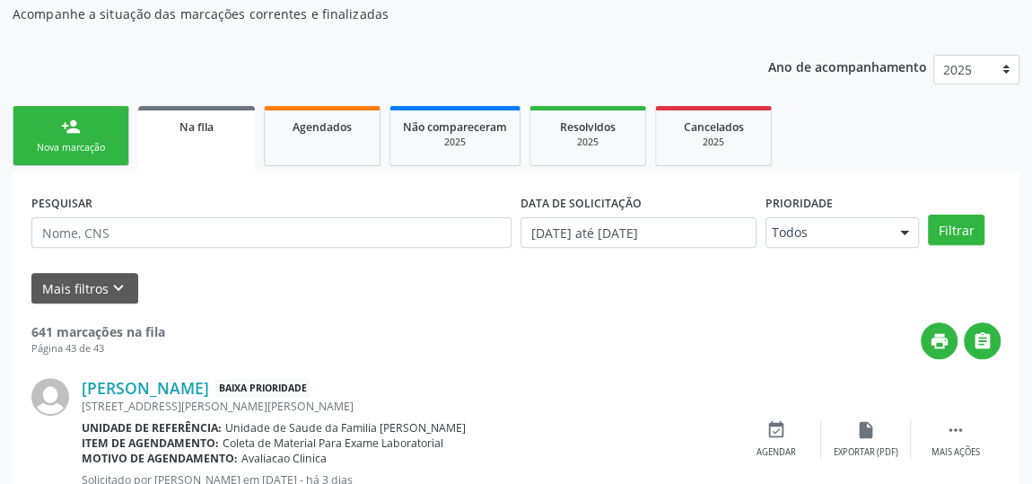
scroll to position [214, 0]
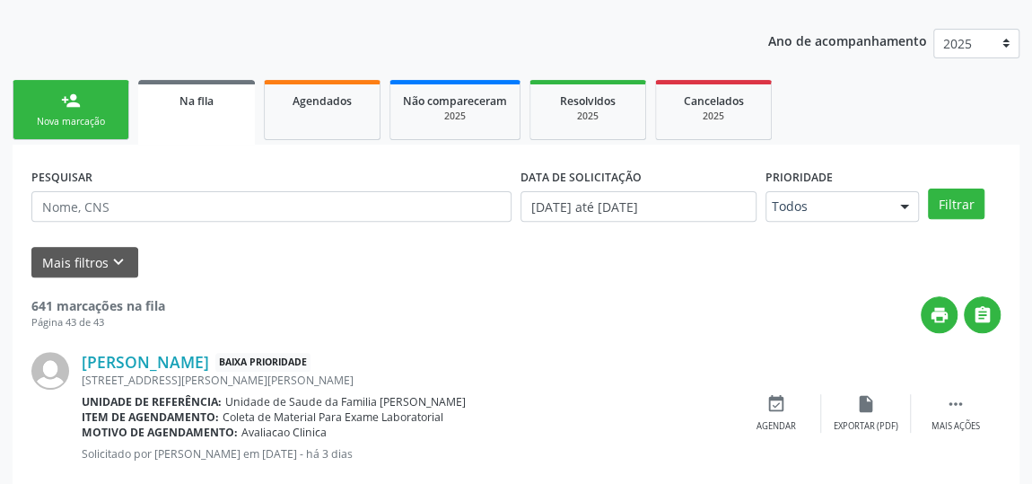
click at [75, 119] on div "Nova marcação" at bounding box center [71, 121] width 90 height 13
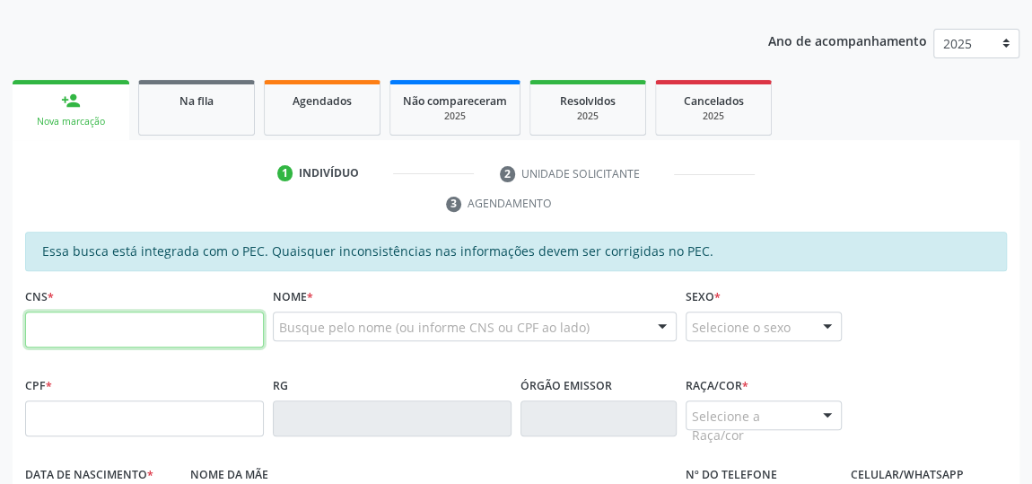
paste input "708 1085 5925 3431"
type input "708 1085 5925 3431"
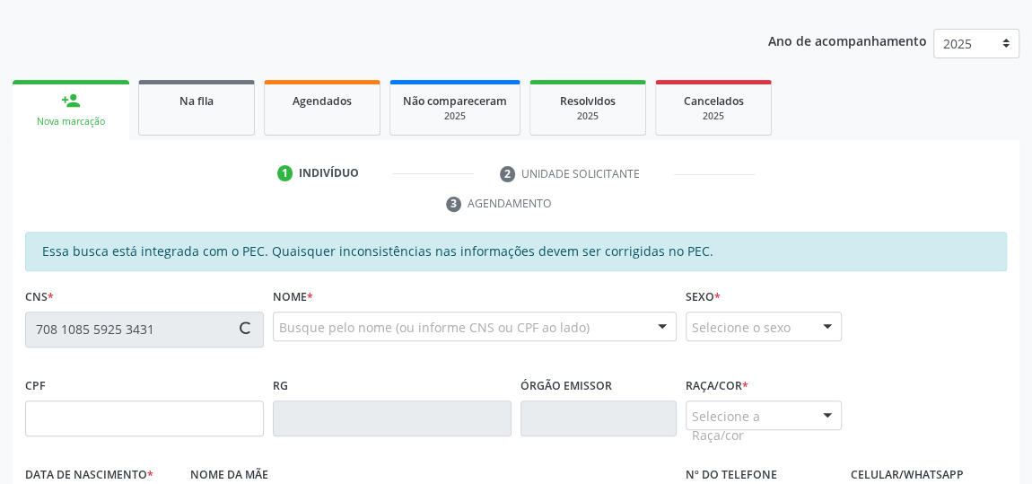
type input "148.137.514-82"
type input "[DATE]"
type input "[PERSON_NAME]"
type input "[PHONE_NUMBER]"
type input "36"
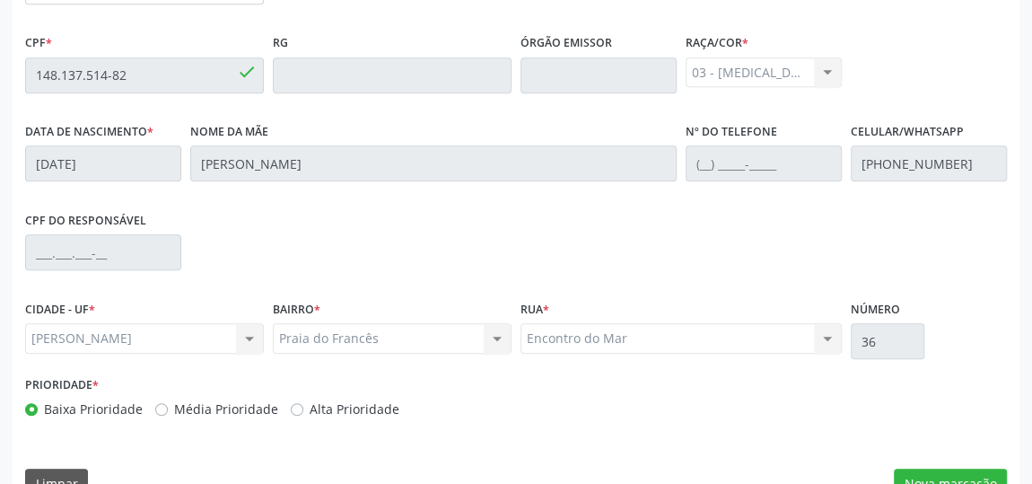
scroll to position [593, 0]
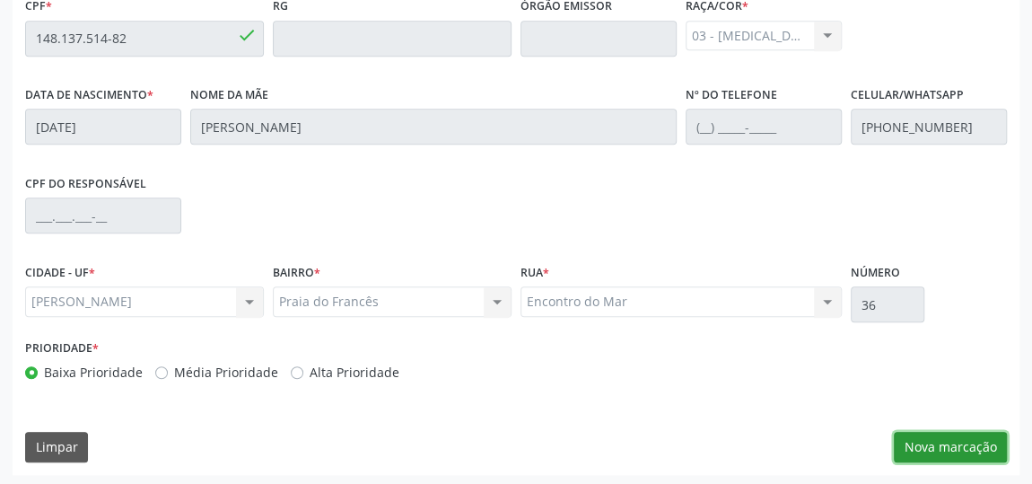
click at [972, 442] on button "Nova marcação" at bounding box center [950, 447] width 113 height 31
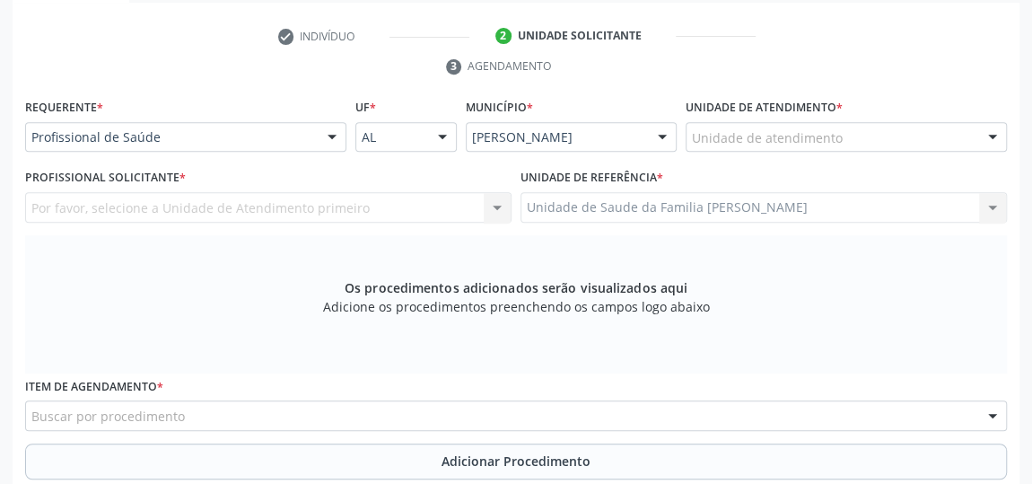
scroll to position [348, 0]
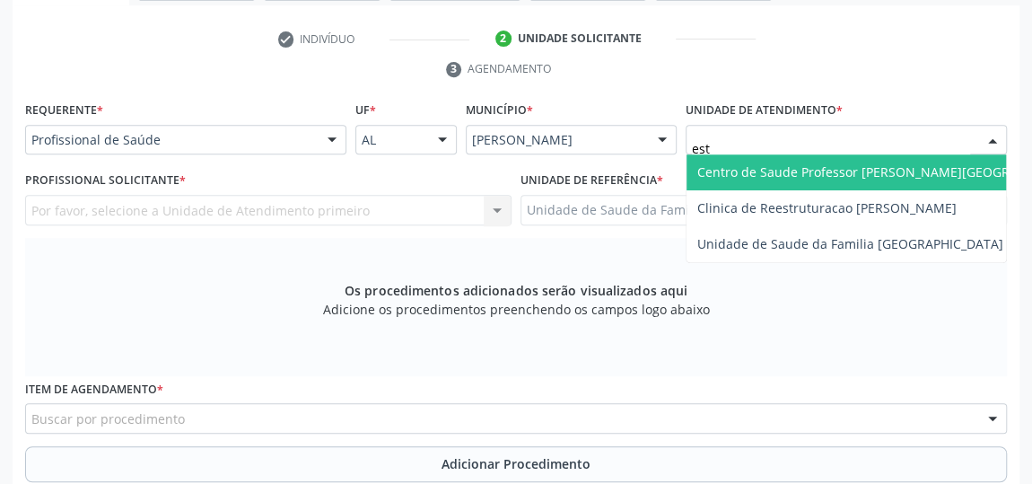
type input "esta"
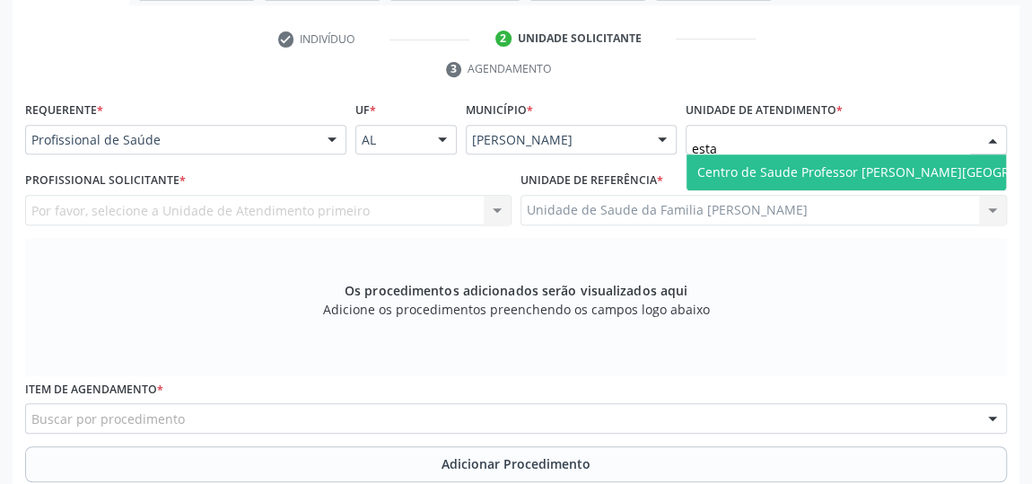
click at [757, 167] on span "Centro de Saude Professor [PERSON_NAME][GEOGRAPHIC_DATA]" at bounding box center [893, 171] width 391 height 17
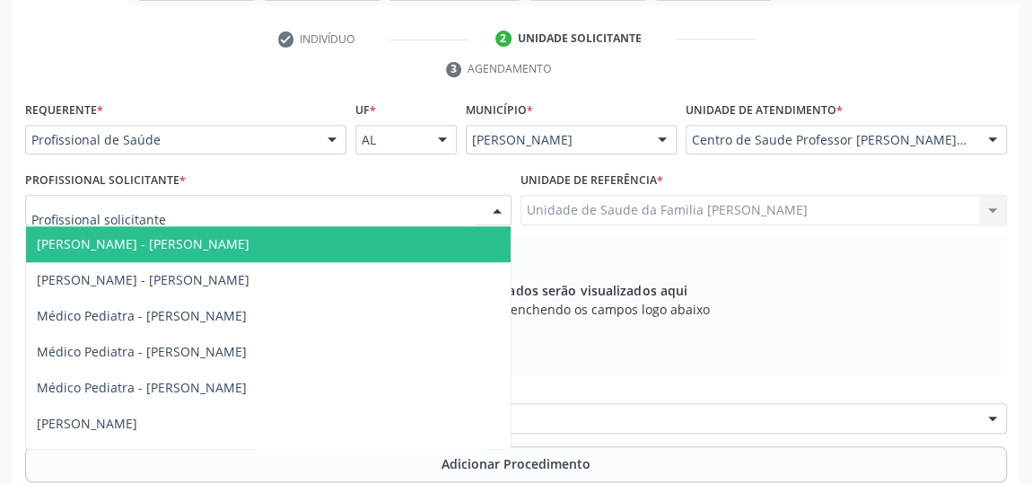
scroll to position [897, 0]
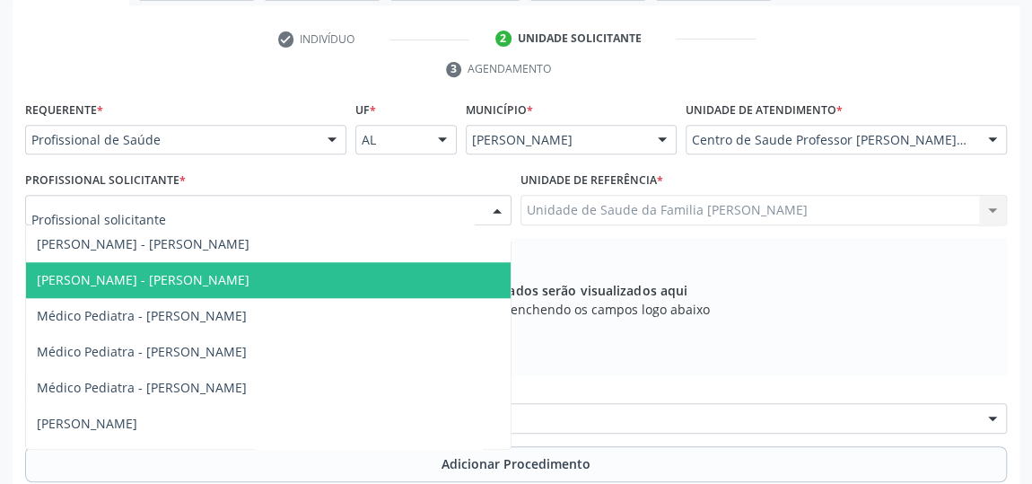
click at [190, 282] on span "[PERSON_NAME] - [PERSON_NAME]" at bounding box center [143, 279] width 213 height 17
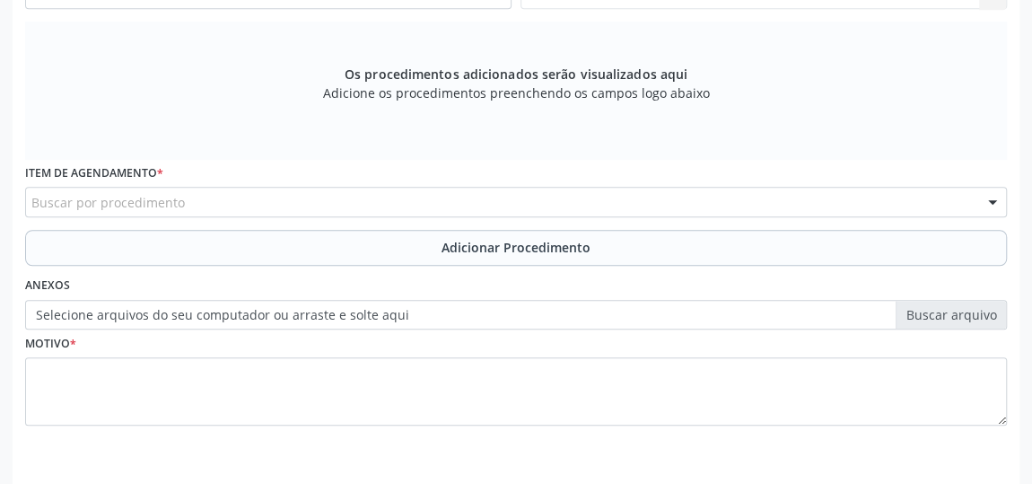
scroll to position [540, 0]
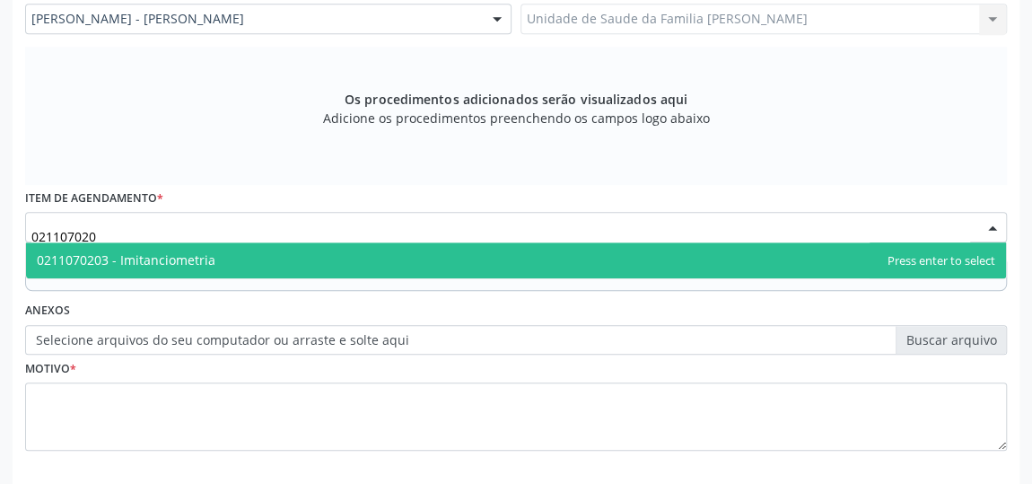
type input "0211070203"
click at [171, 266] on span "0211070203 - Imitanciometria" at bounding box center [126, 259] width 179 height 17
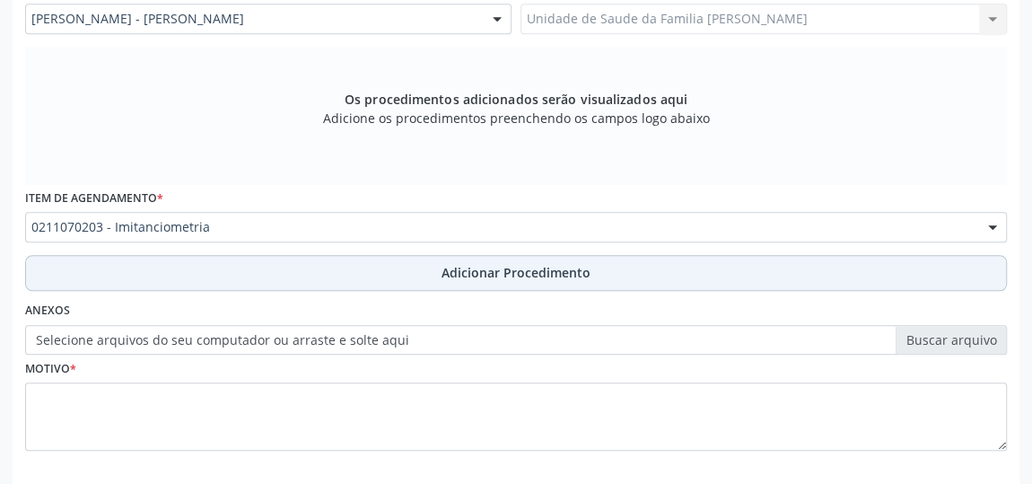
click at [479, 269] on span "Adicionar Procedimento" at bounding box center [516, 272] width 149 height 19
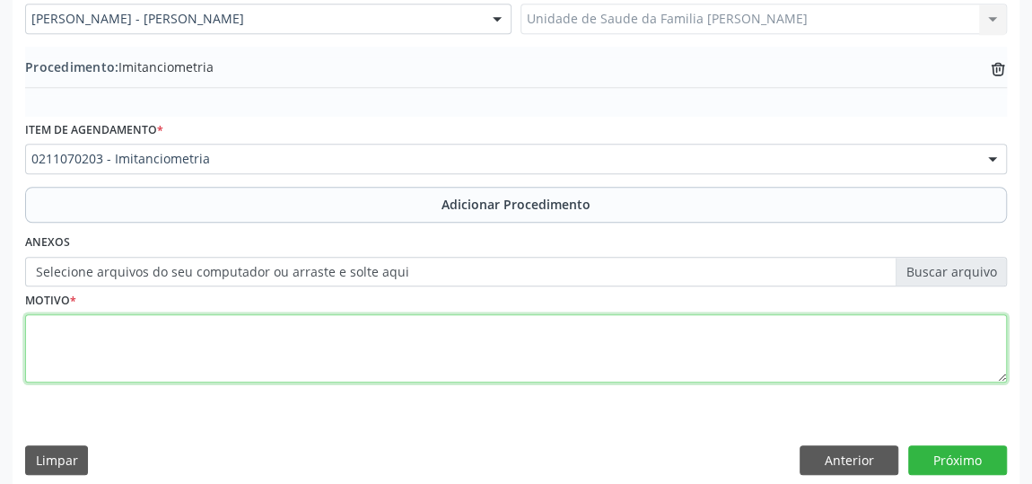
click at [54, 333] on textarea at bounding box center [516, 348] width 982 height 68
type textarea "Hipoacusia"
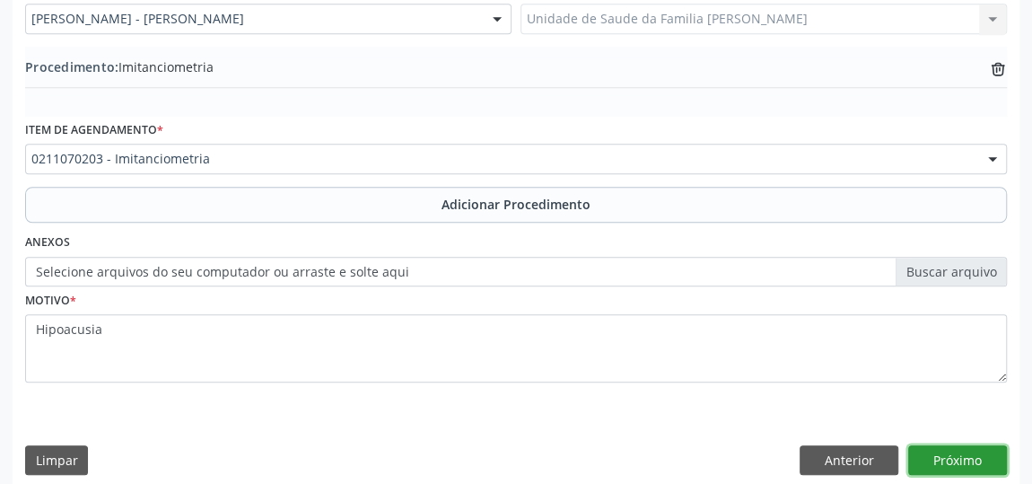
drag, startPoint x: 963, startPoint y: 459, endPoint x: 1037, endPoint y: 481, distance: 77.0
click at [962, 459] on button "Próximo" at bounding box center [958, 460] width 99 height 31
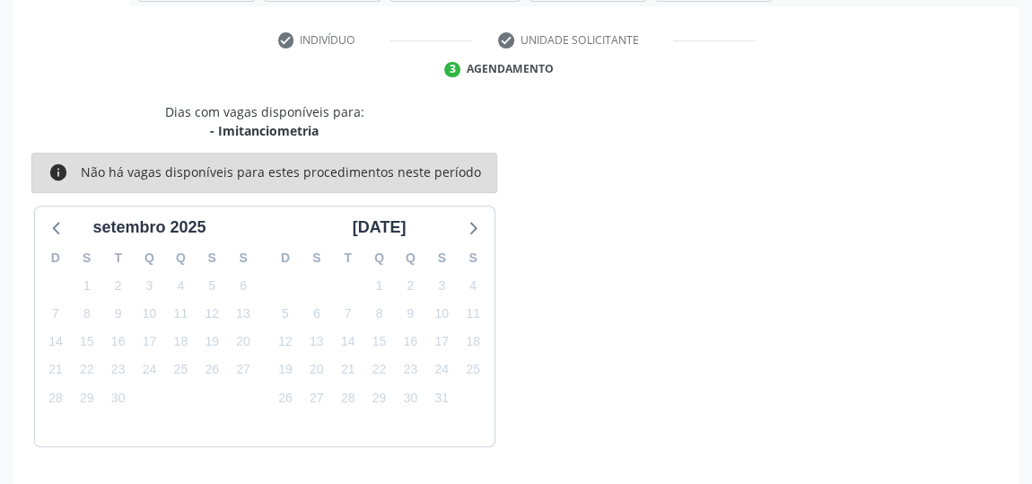
scroll to position [400, 0]
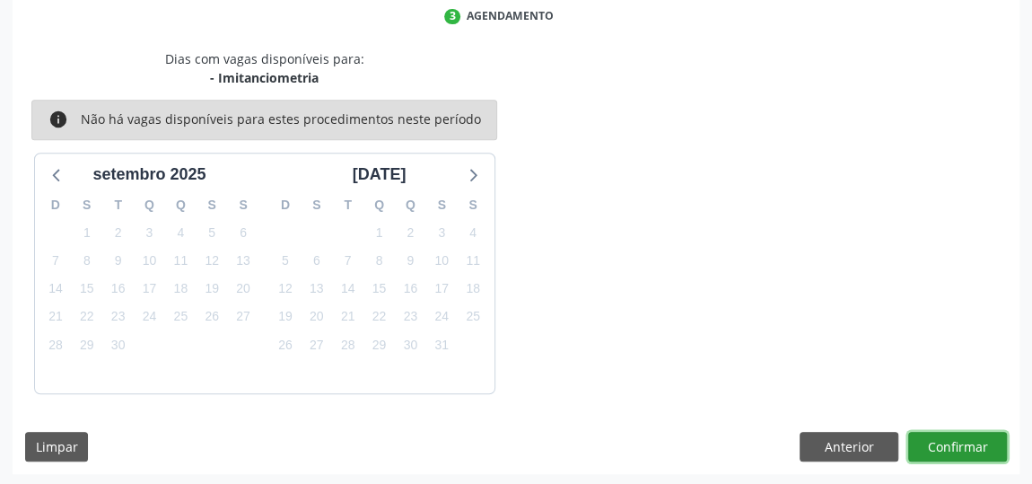
click at [986, 450] on button "Confirmar" at bounding box center [958, 447] width 99 height 31
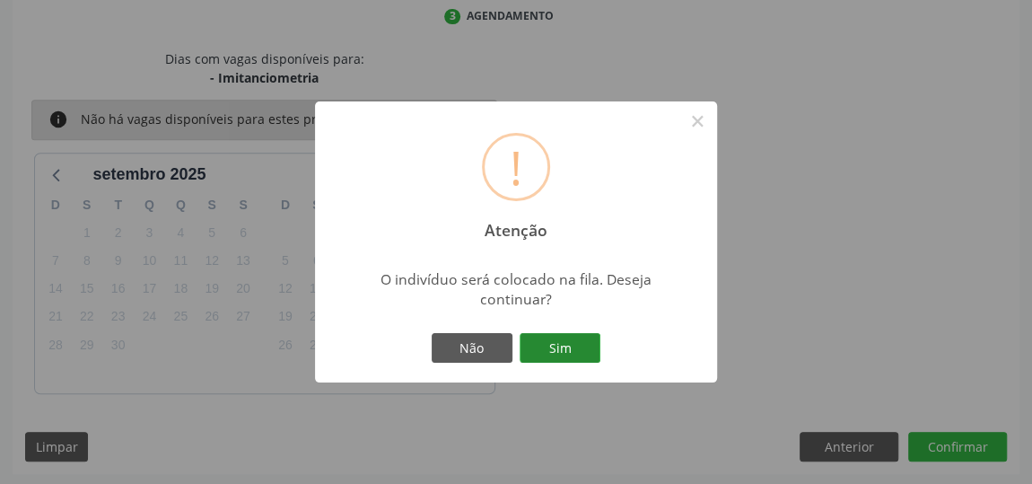
click at [576, 348] on button "Sim" at bounding box center [560, 348] width 81 height 31
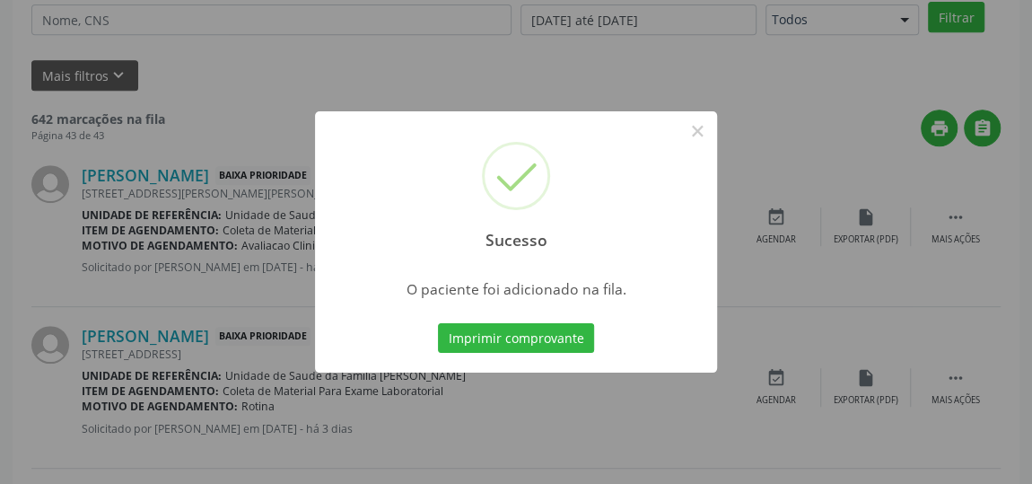
scroll to position [132, 0]
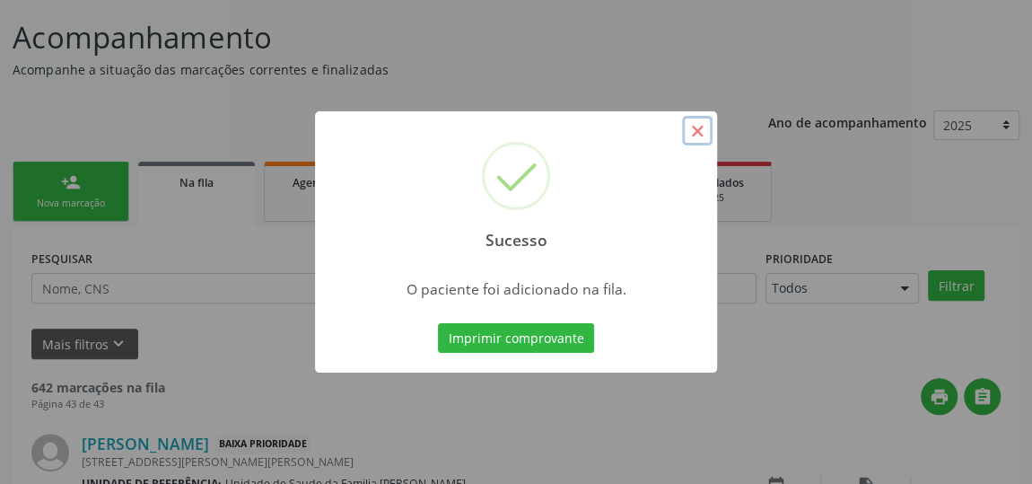
click at [697, 137] on button "×" at bounding box center [697, 131] width 31 height 31
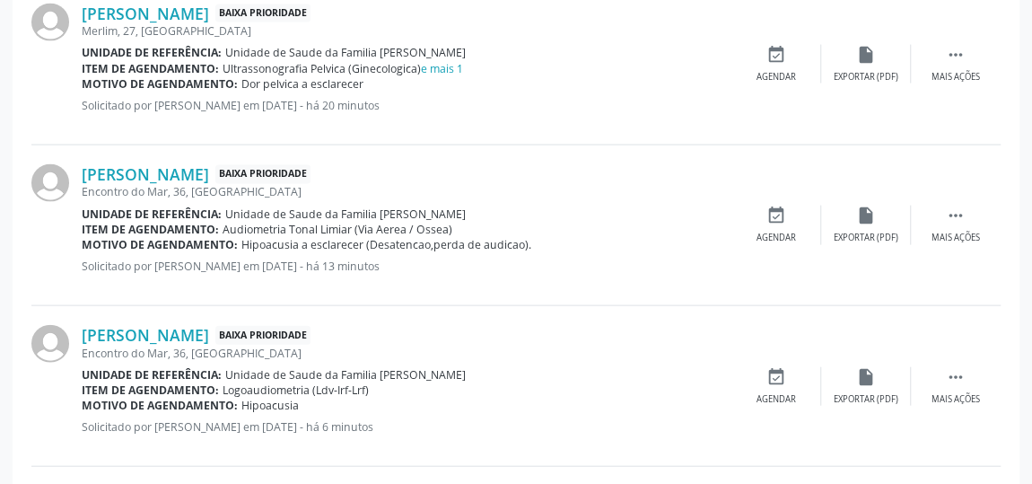
scroll to position [1823, 0]
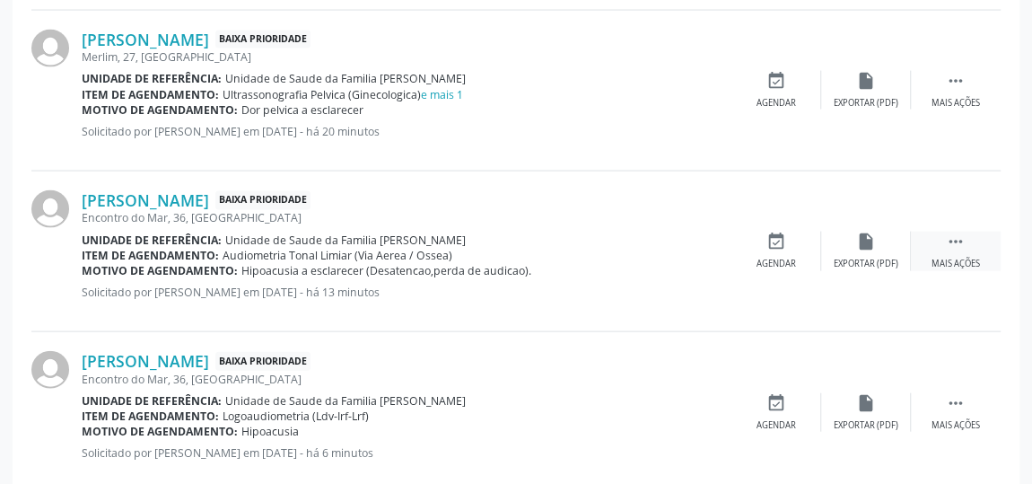
click at [957, 237] on icon "" at bounding box center [956, 242] width 20 height 20
click at [870, 238] on icon "edit" at bounding box center [867, 242] width 20 height 20
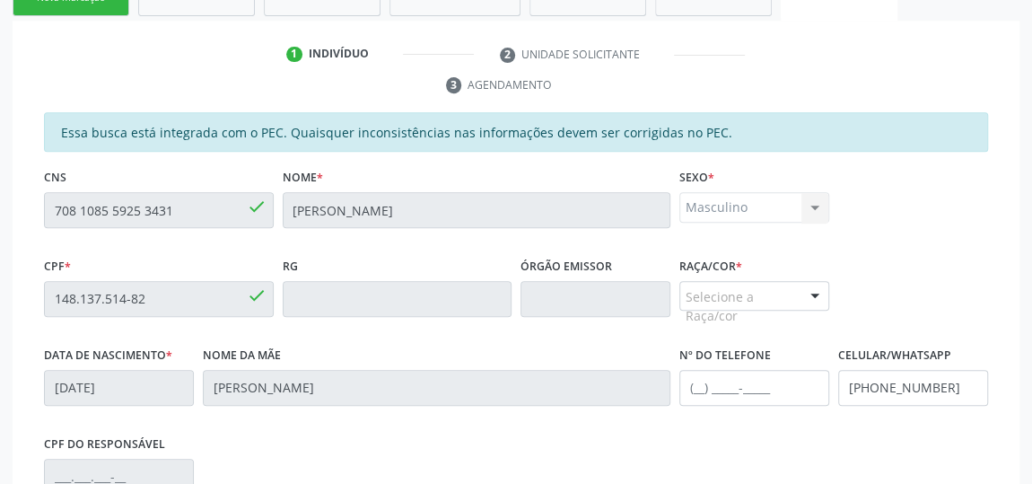
scroll to position [408, 0]
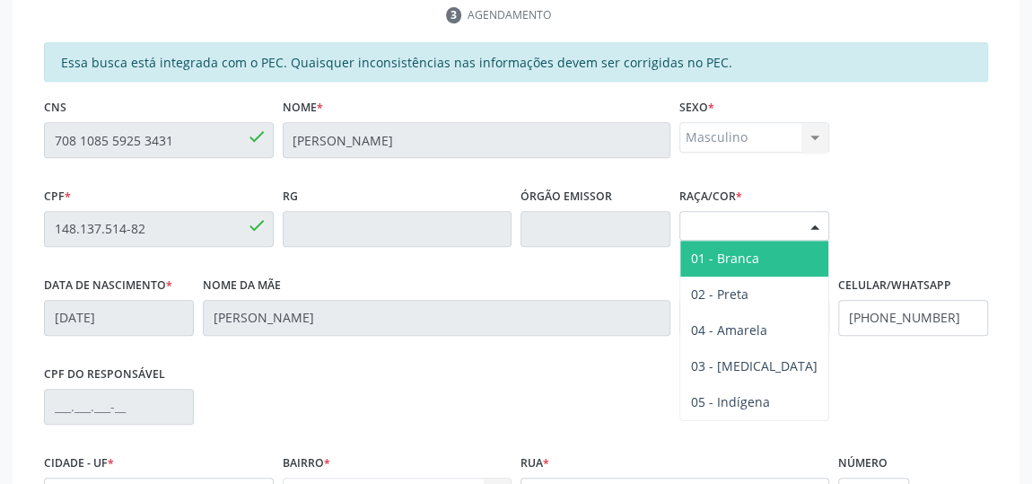
click at [760, 236] on div "Selecione a Raça/cor" at bounding box center [755, 226] width 150 height 31
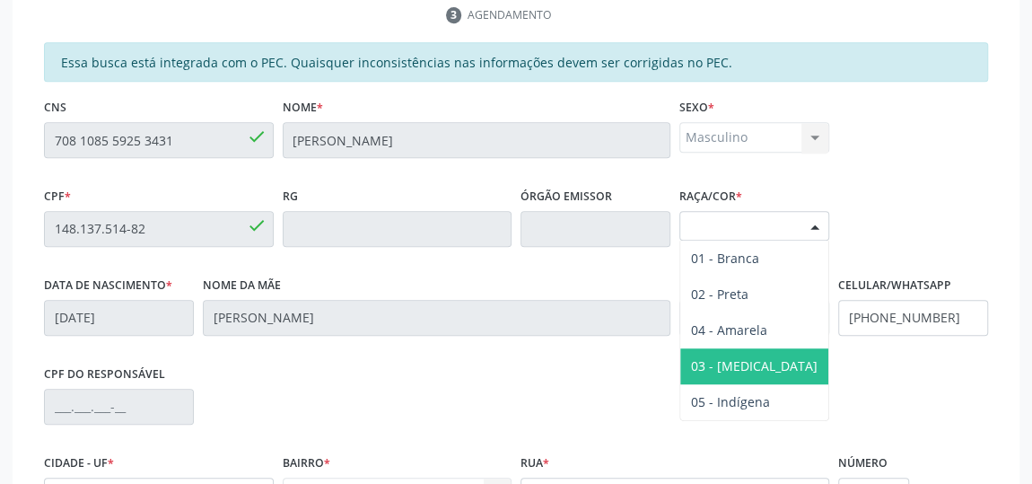
click at [760, 348] on span "03 - [MEDICAL_DATA]" at bounding box center [755, 366] width 148 height 36
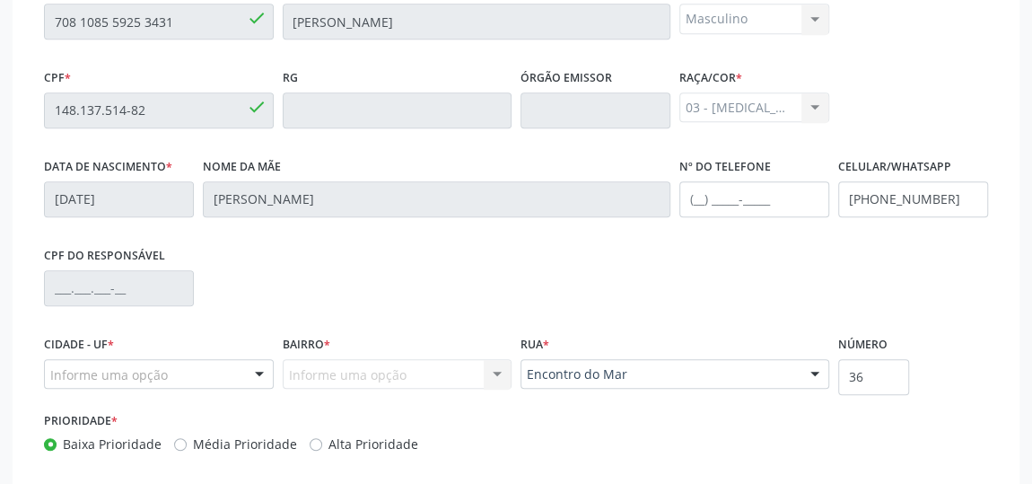
scroll to position [617, 0]
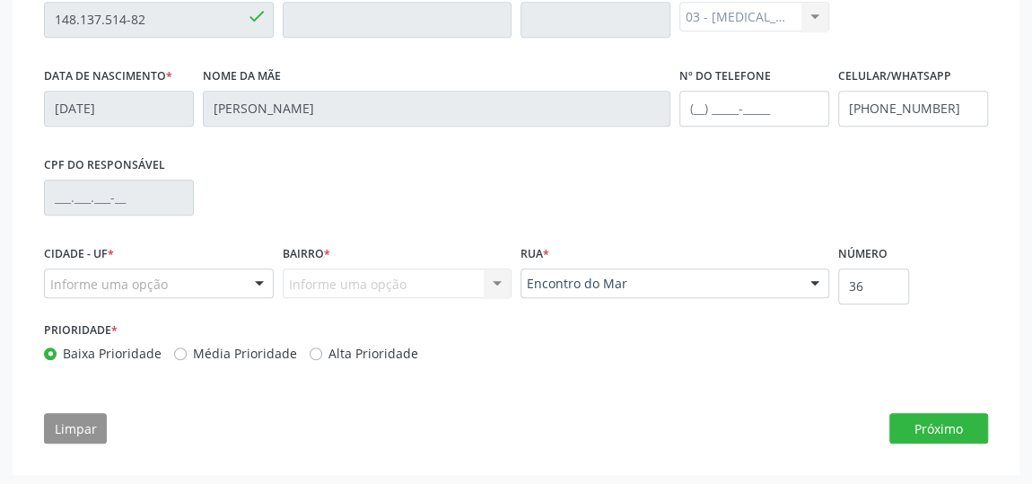
click at [63, 262] on label "Cidade - UF *" at bounding box center [79, 255] width 70 height 28
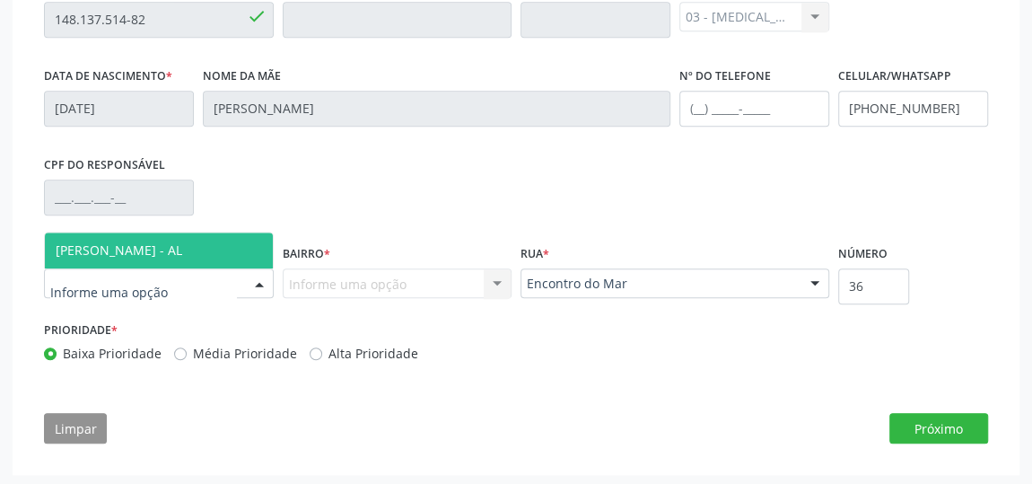
drag, startPoint x: 83, startPoint y: 242, endPoint x: 172, endPoint y: 256, distance: 90.8
click at [83, 242] on span "[PERSON_NAME] - AL" at bounding box center [119, 250] width 127 height 17
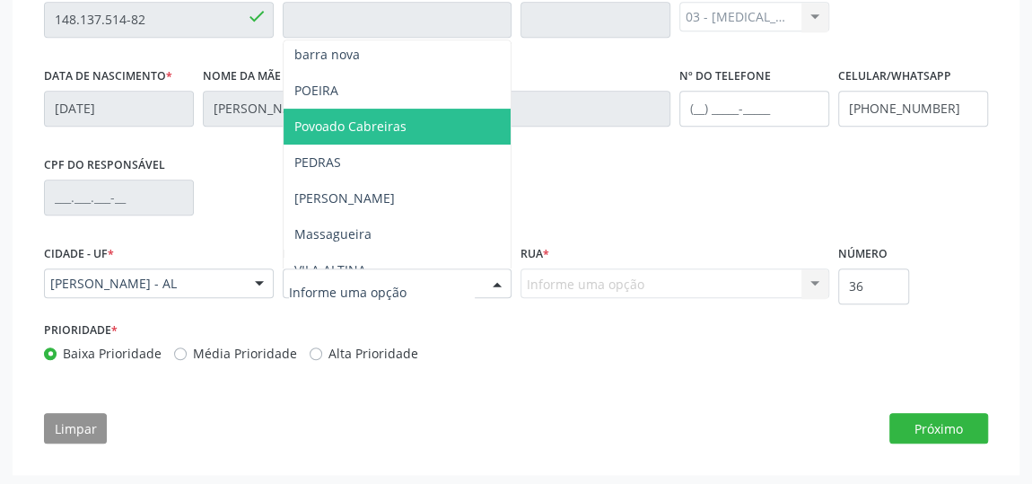
scroll to position [244, 0]
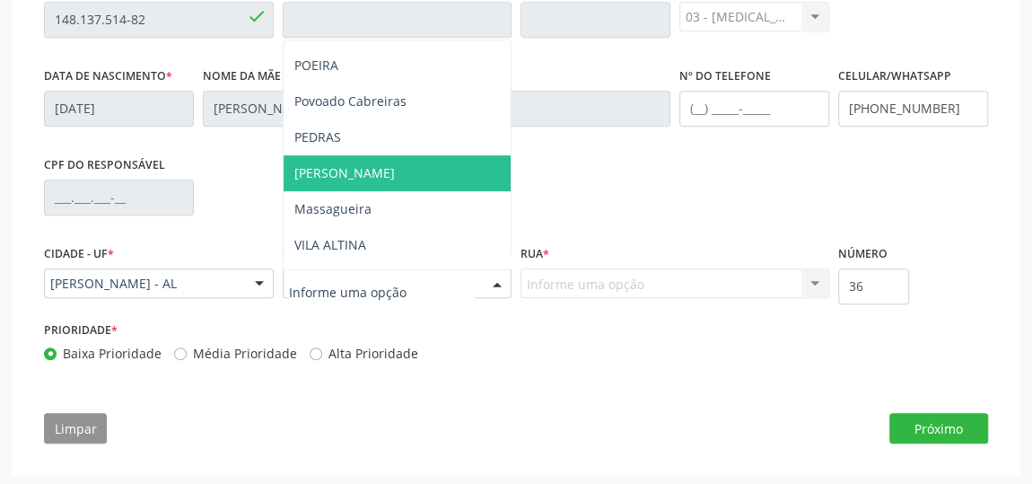
click at [350, 171] on span "[PERSON_NAME]" at bounding box center [398, 173] width 228 height 36
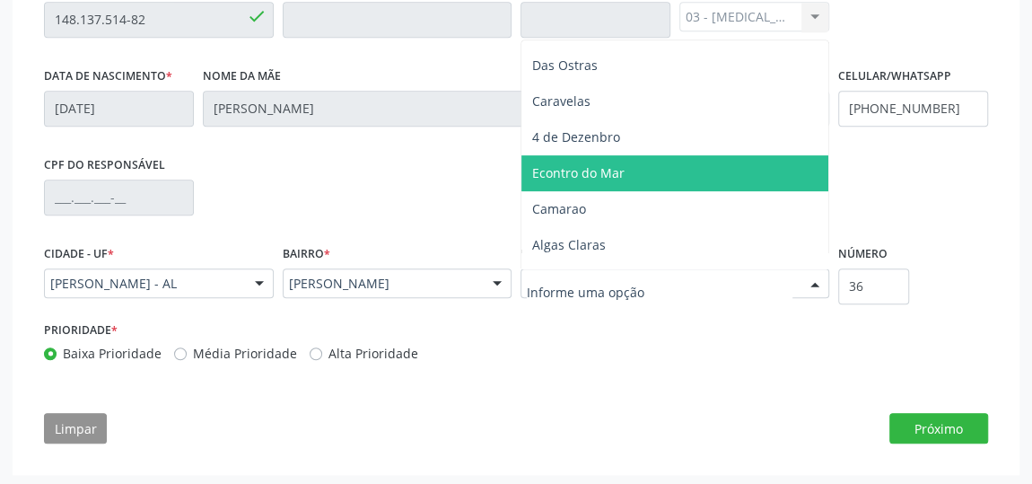
click at [590, 176] on span "Econtro do Mar" at bounding box center [578, 172] width 92 height 17
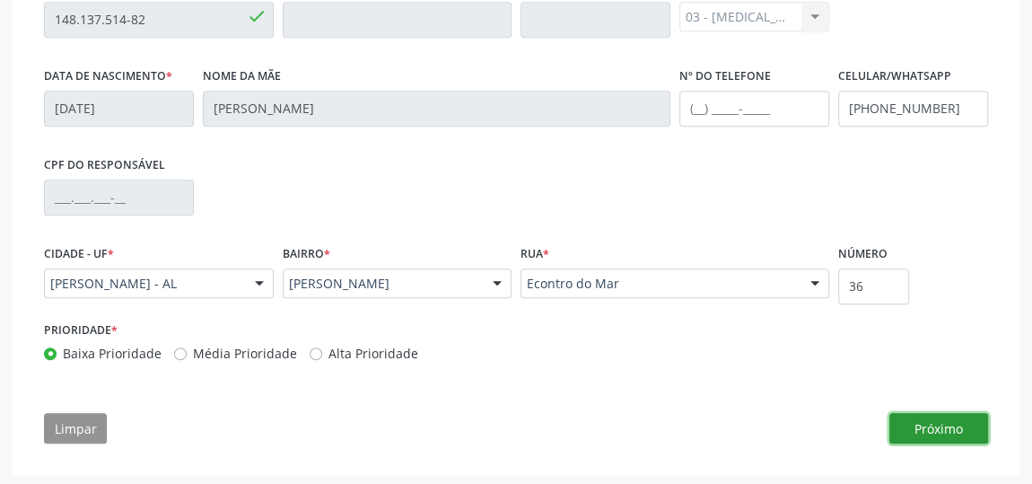
click at [901, 434] on button "Próximo" at bounding box center [939, 428] width 99 height 31
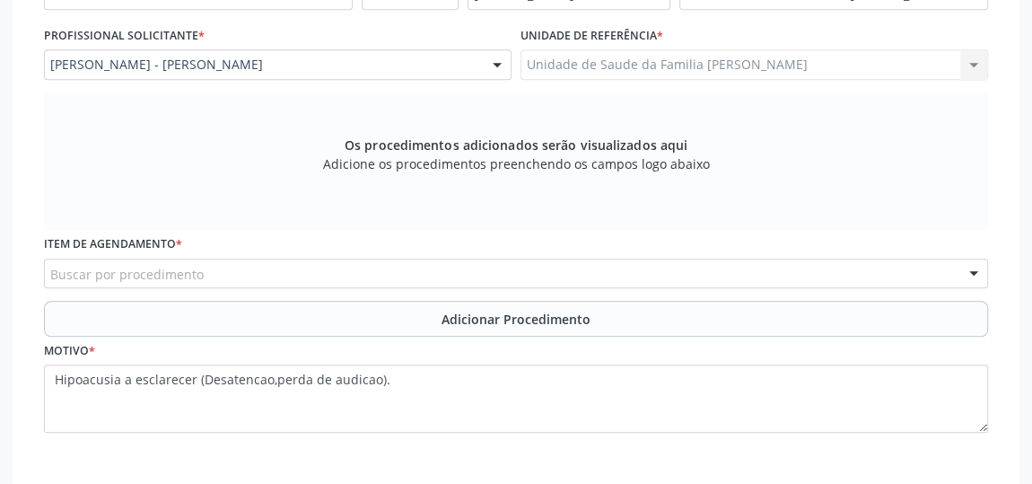
scroll to position [417, 0]
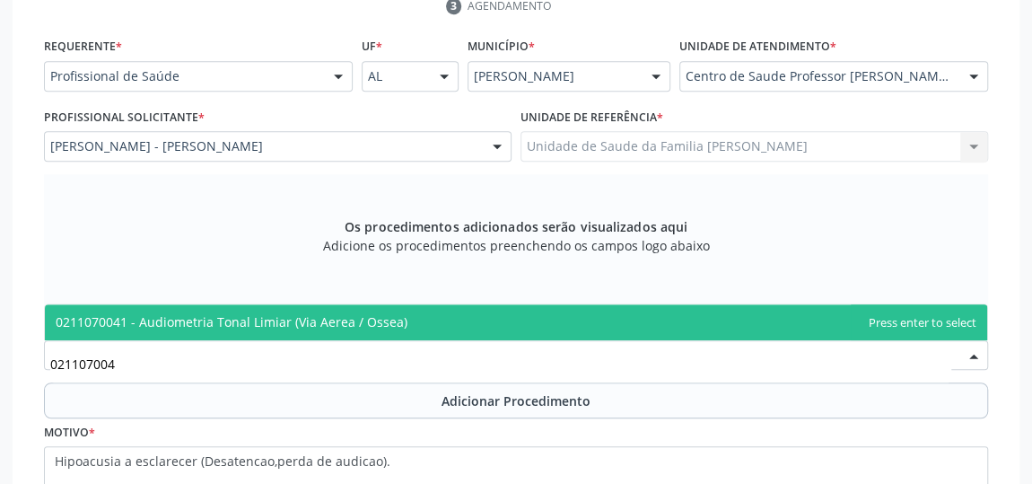
type input "0211070041"
click at [170, 333] on span "0211070041 - Audiometria Tonal Limiar (Via Aerea / Ossea)" at bounding box center [516, 322] width 943 height 36
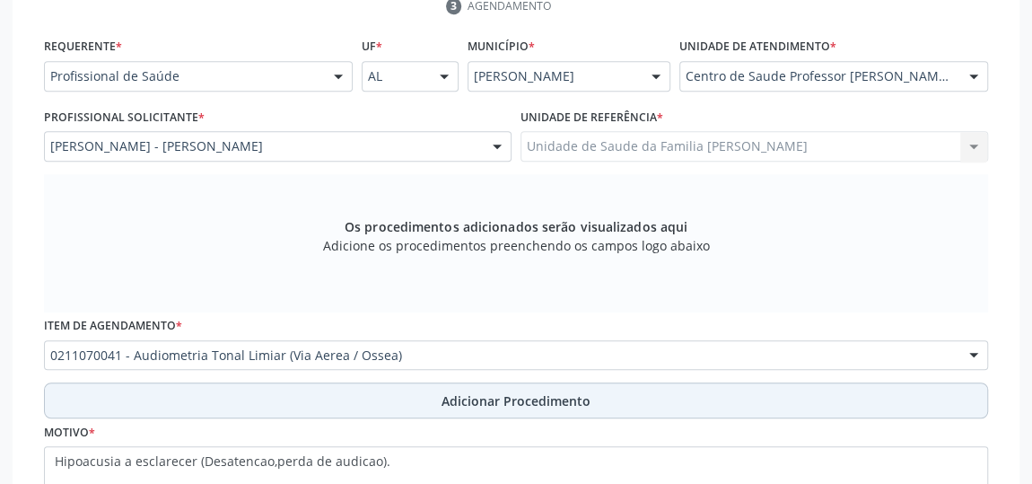
click at [504, 407] on span "Adicionar Procedimento" at bounding box center [516, 400] width 149 height 19
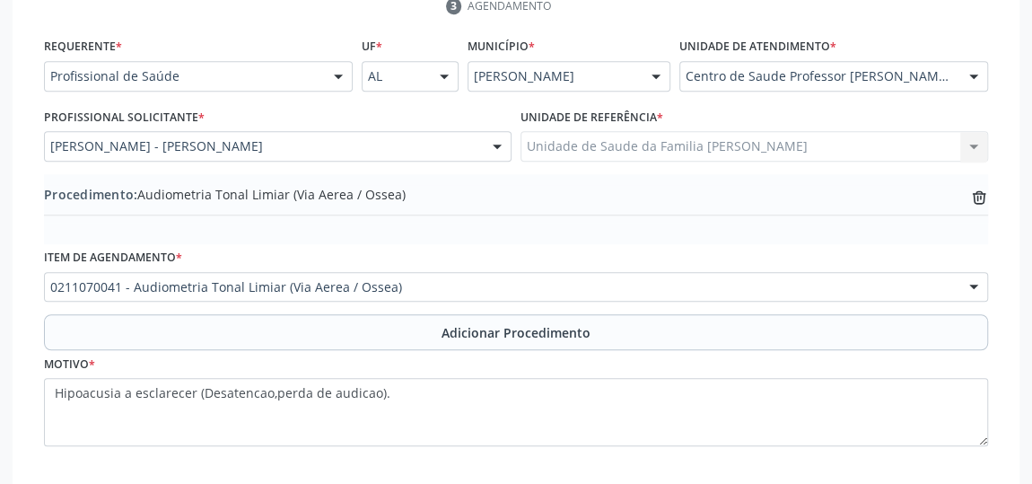
scroll to position [511, 0]
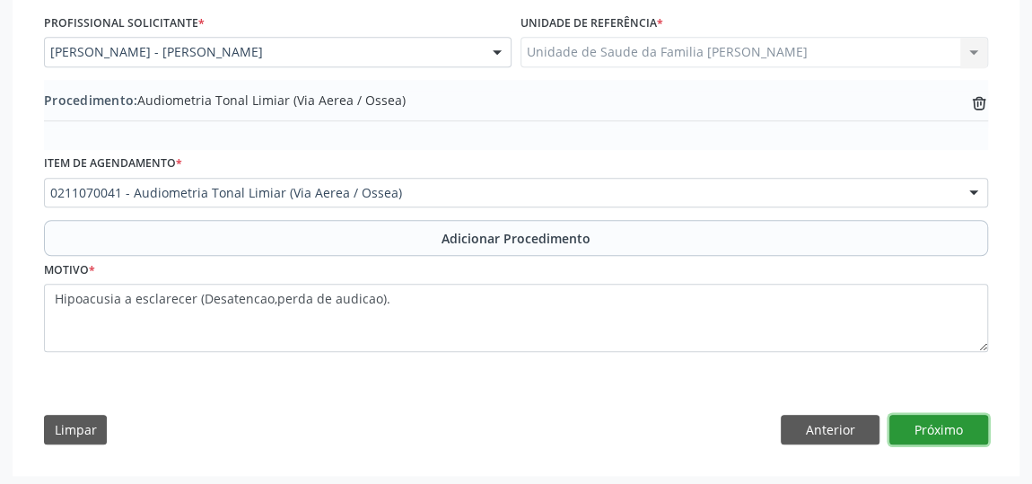
click at [930, 429] on button "Próximo" at bounding box center [939, 430] width 99 height 31
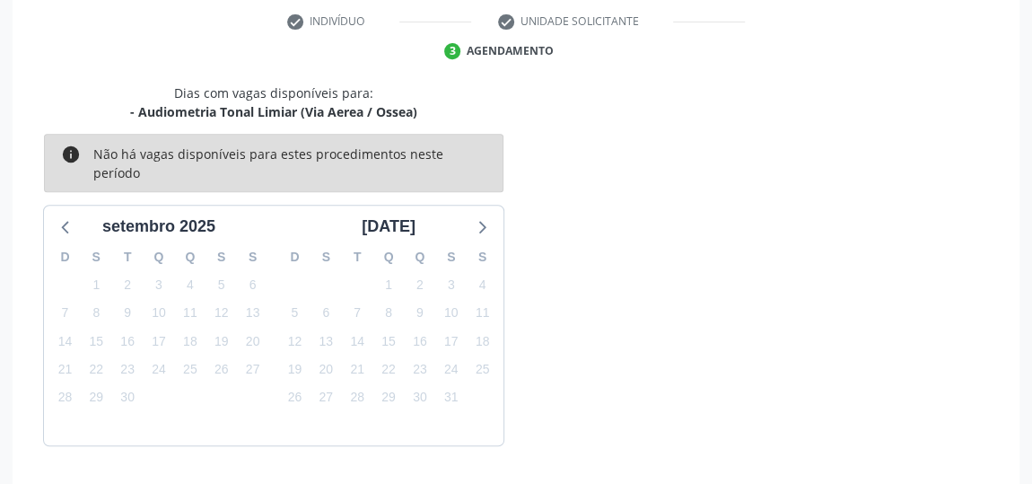
scroll to position [424, 0]
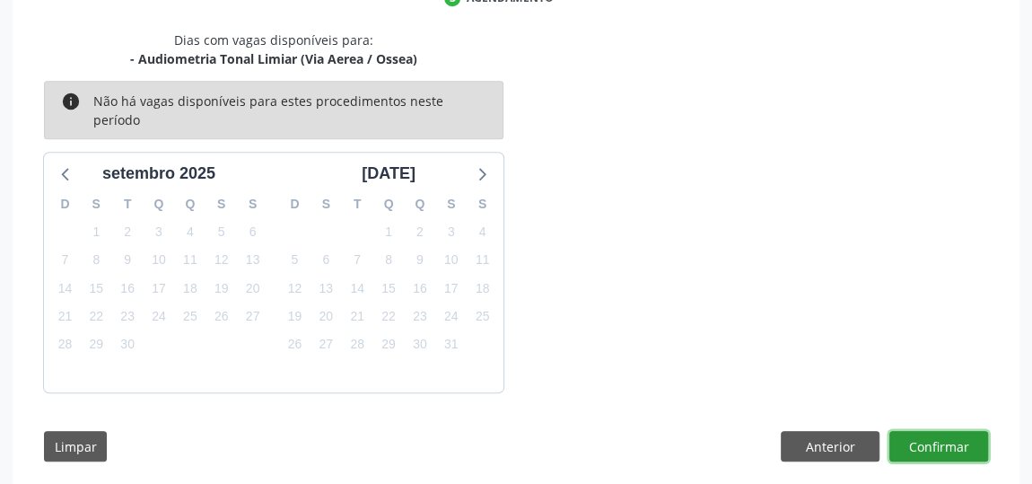
click at [936, 431] on button "Confirmar" at bounding box center [939, 446] width 99 height 31
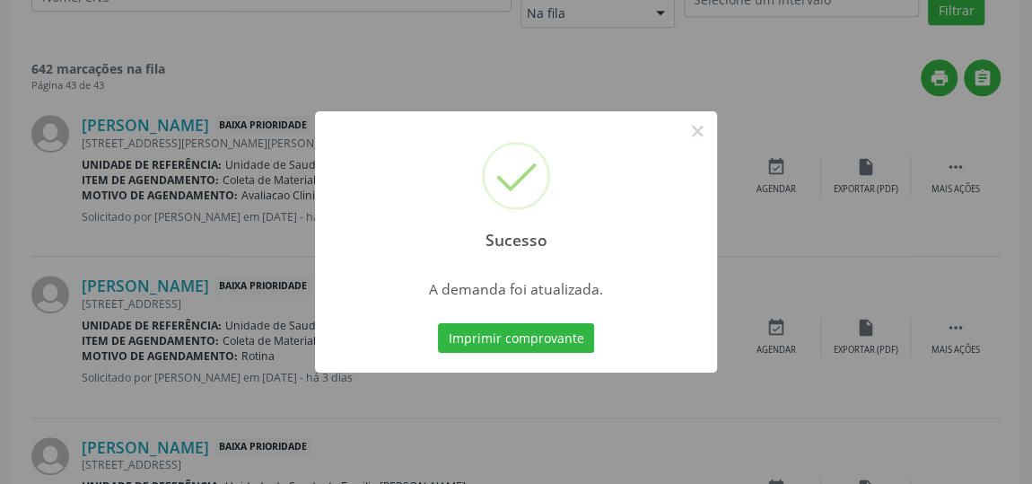
scroll to position [0, 0]
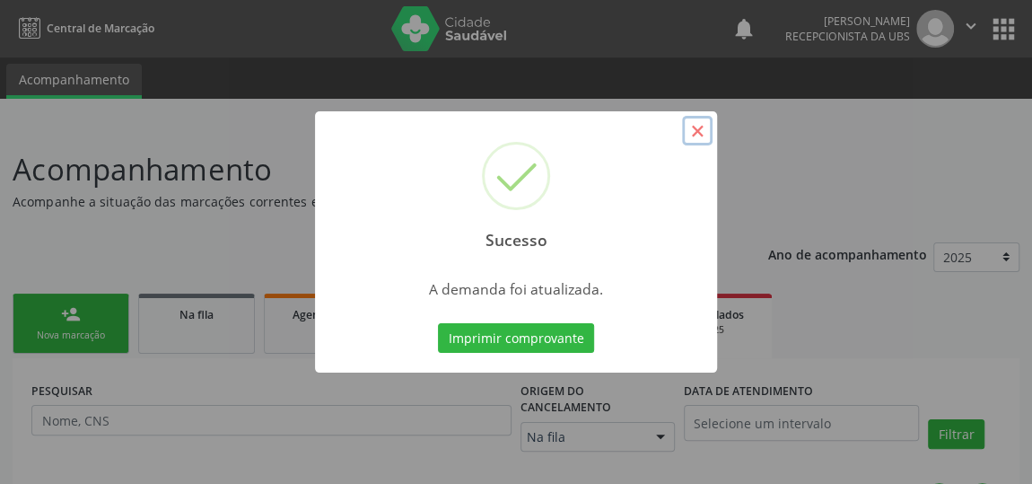
click at [694, 136] on button "×" at bounding box center [697, 131] width 31 height 31
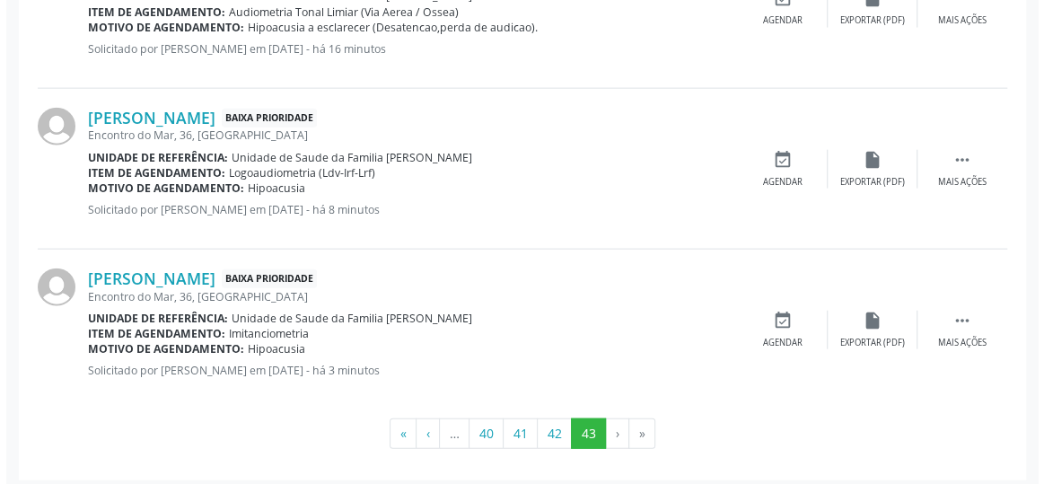
scroll to position [2042, 0]
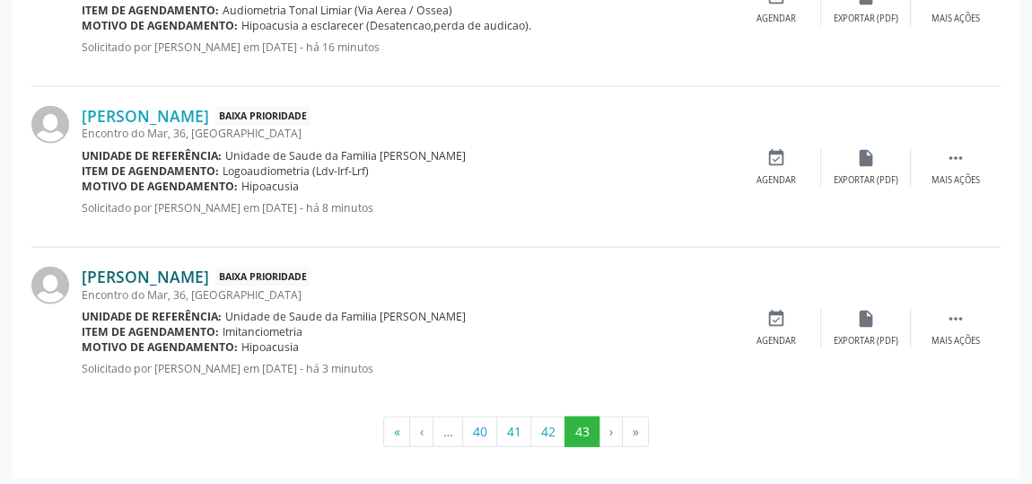
click at [132, 277] on link "[PERSON_NAME]" at bounding box center [145, 277] width 127 height 20
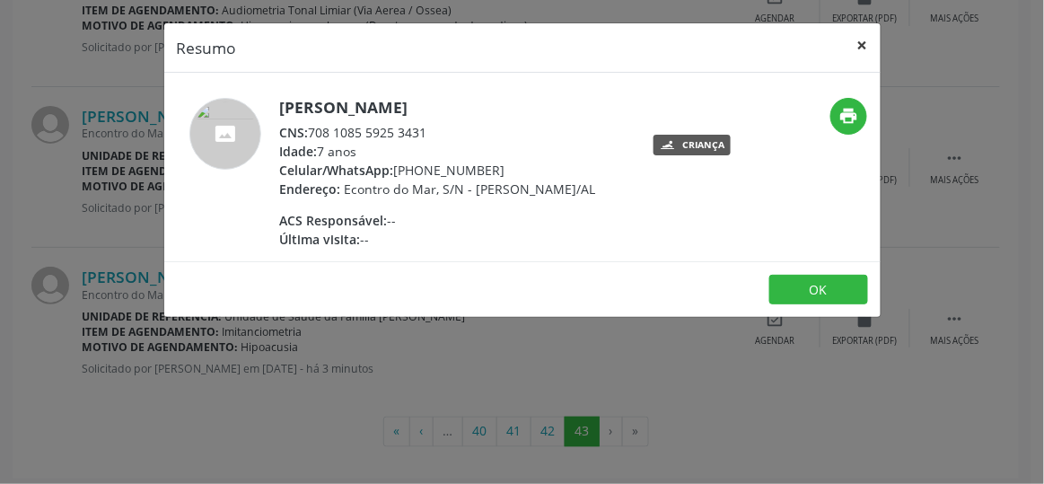
click at [865, 44] on button "×" at bounding box center [863, 45] width 36 height 44
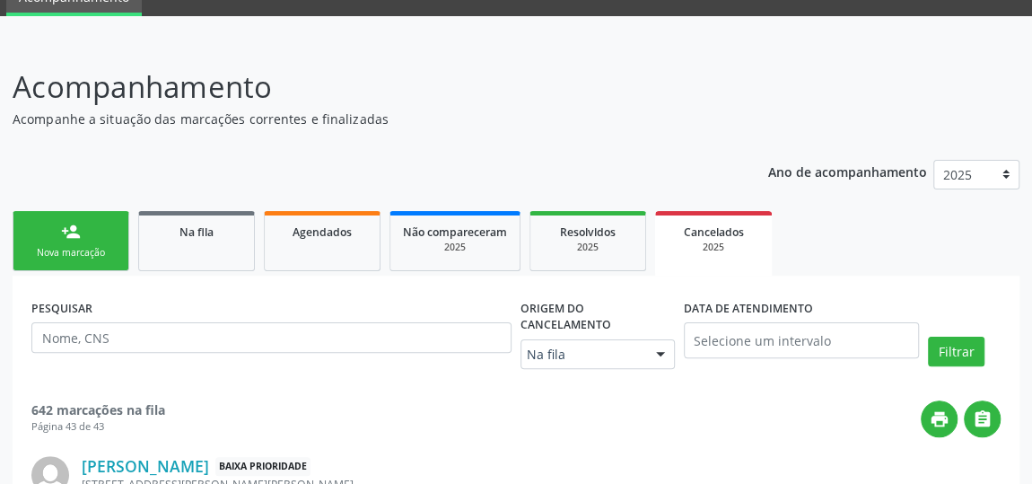
scroll to position [0, 0]
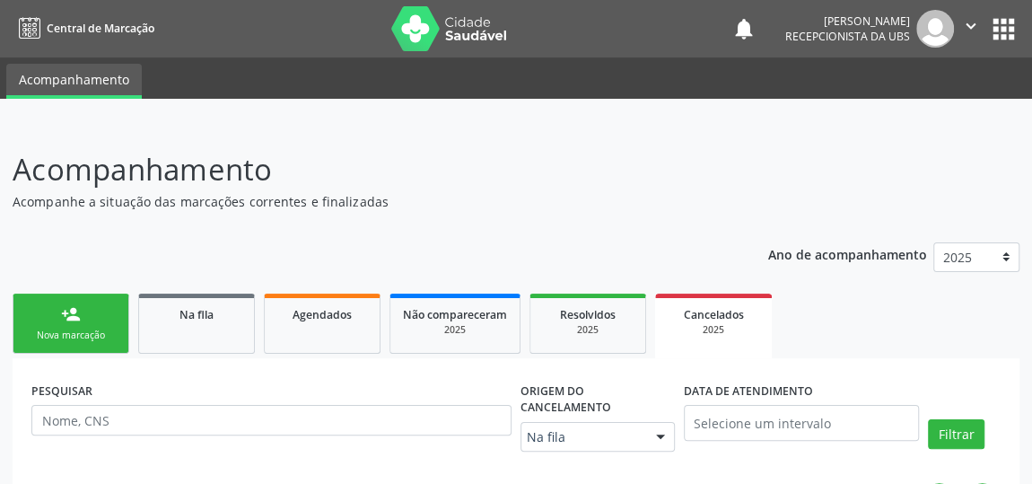
click at [43, 333] on div "Nova marcação" at bounding box center [71, 335] width 90 height 13
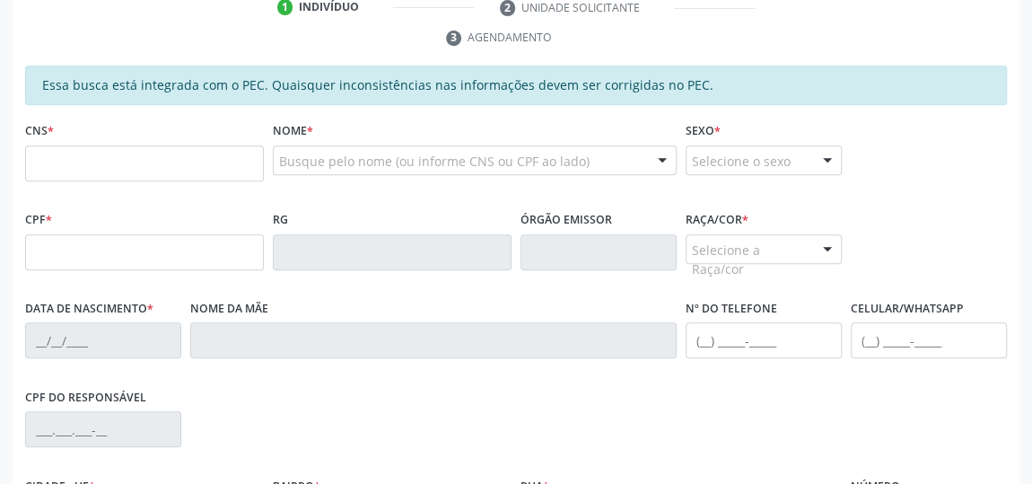
scroll to position [408, 0]
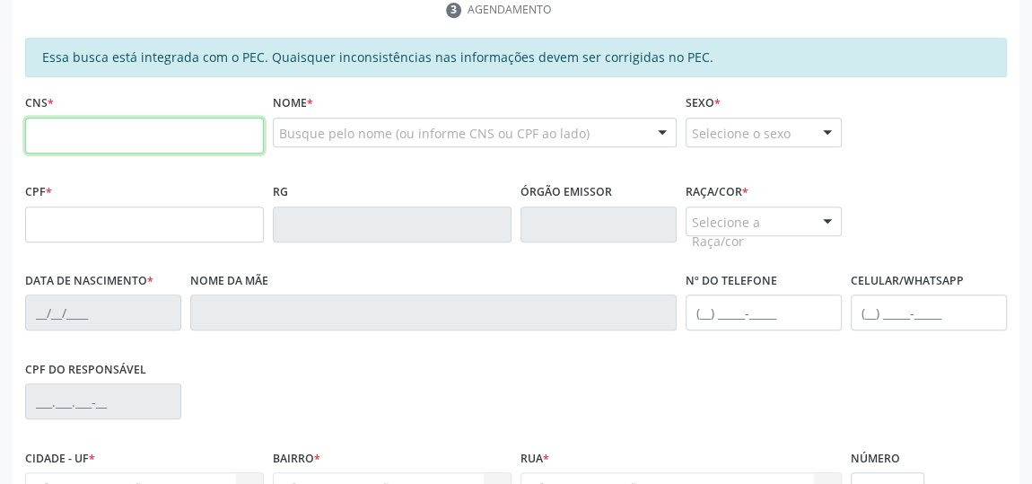
click at [60, 132] on input "text" at bounding box center [144, 136] width 239 height 36
click at [71, 128] on input "text" at bounding box center [144, 136] width 239 height 36
type input "702 0088 8764 3785"
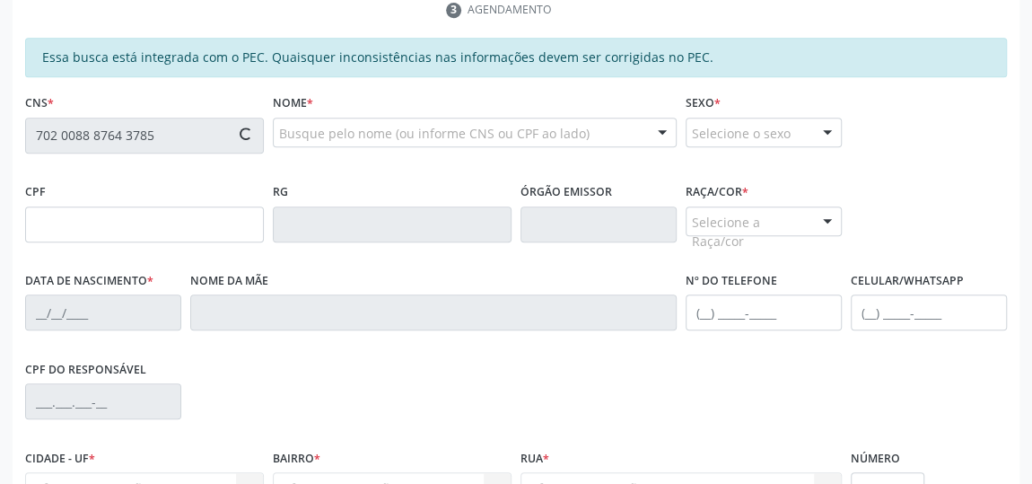
type input "637.143.374-15"
type input "[DATE]"
type input "Walderci [PERSON_NAME]"
type input "5"
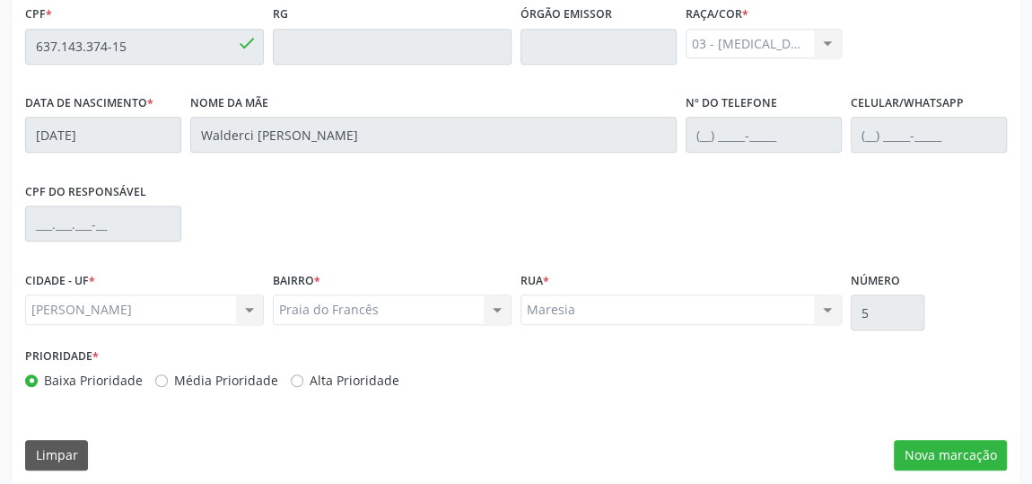
scroll to position [593, 0]
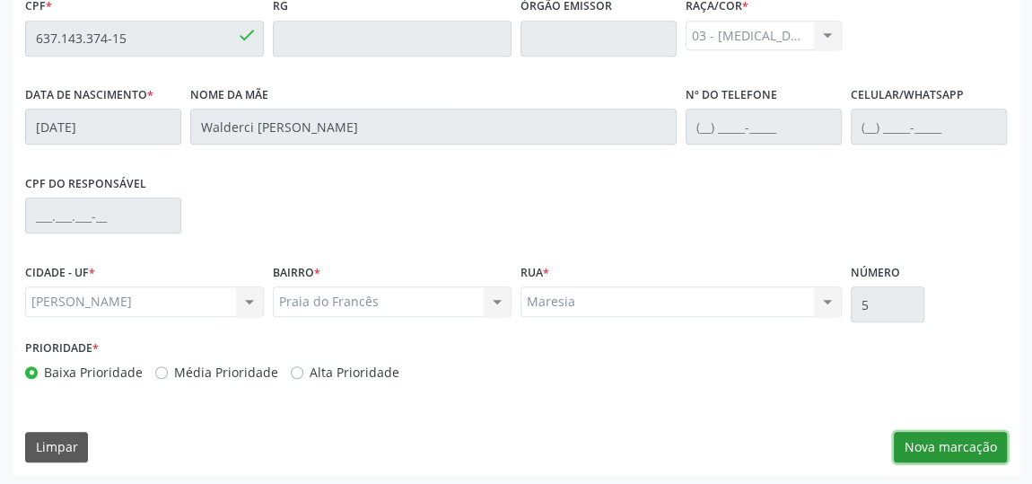
click at [938, 439] on button "Nova marcação" at bounding box center [950, 447] width 113 height 31
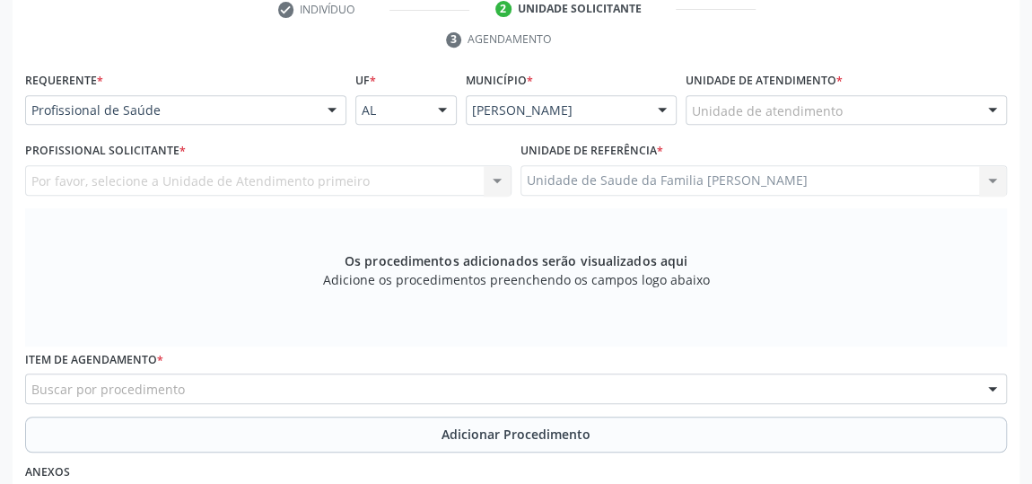
scroll to position [348, 0]
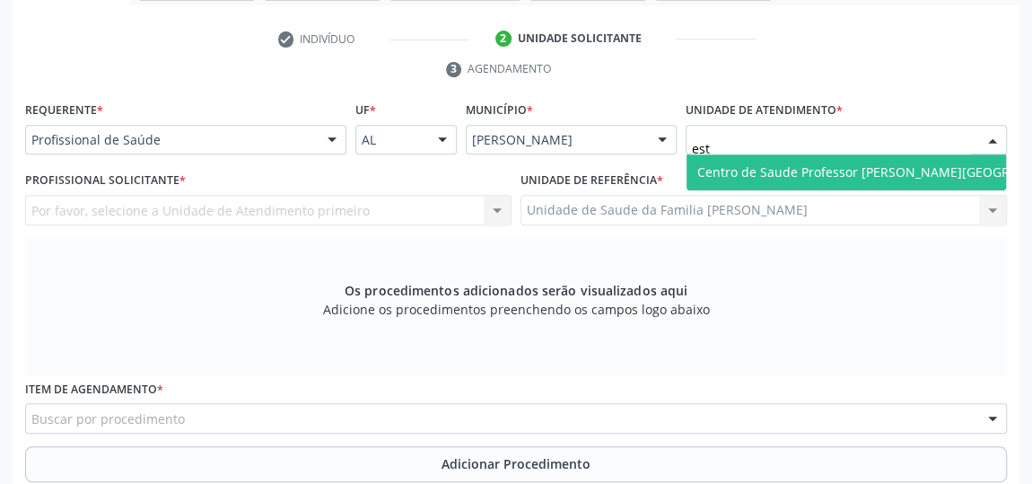
type input "esta"
click at [755, 164] on span "Centro de Saude Professor [PERSON_NAME][GEOGRAPHIC_DATA]" at bounding box center [893, 171] width 391 height 17
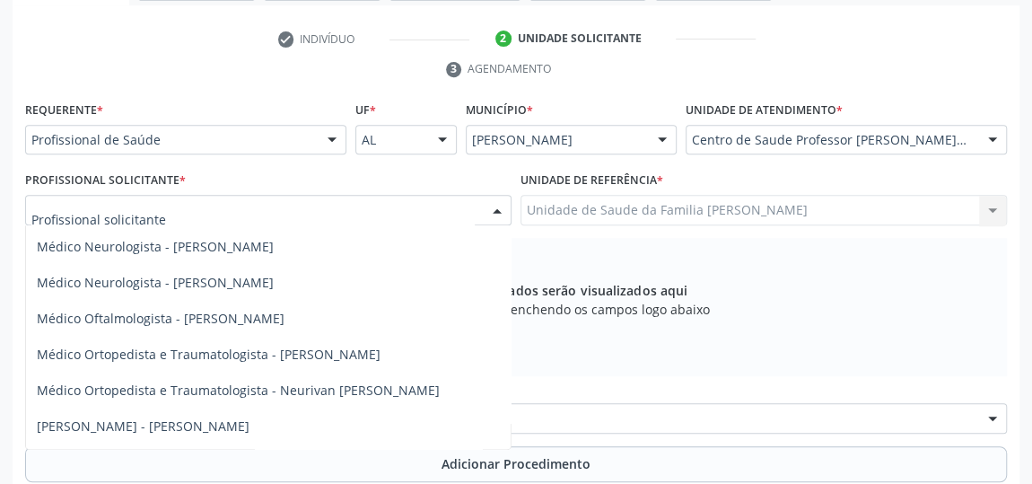
scroll to position [734, 0]
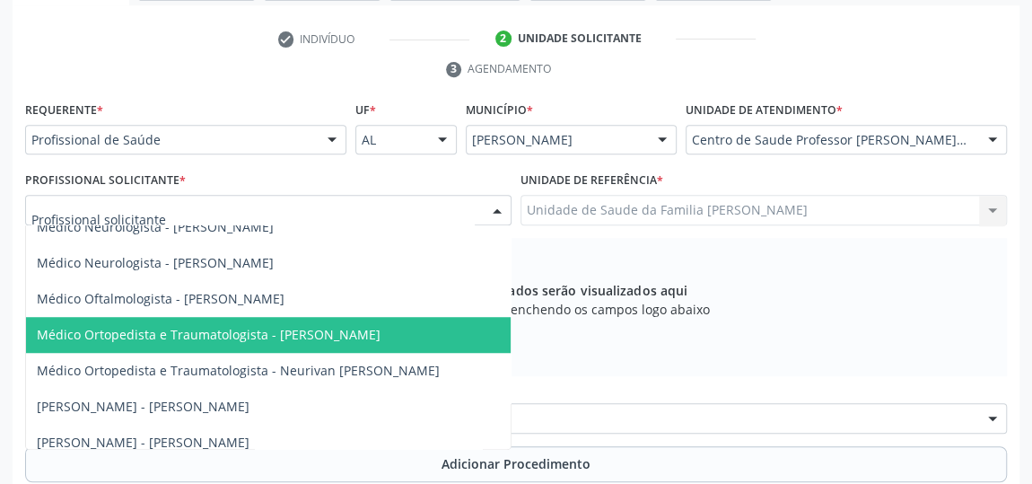
click at [215, 317] on span "Médico Ortopedista e Traumatologista - [PERSON_NAME]" at bounding box center [268, 335] width 485 height 36
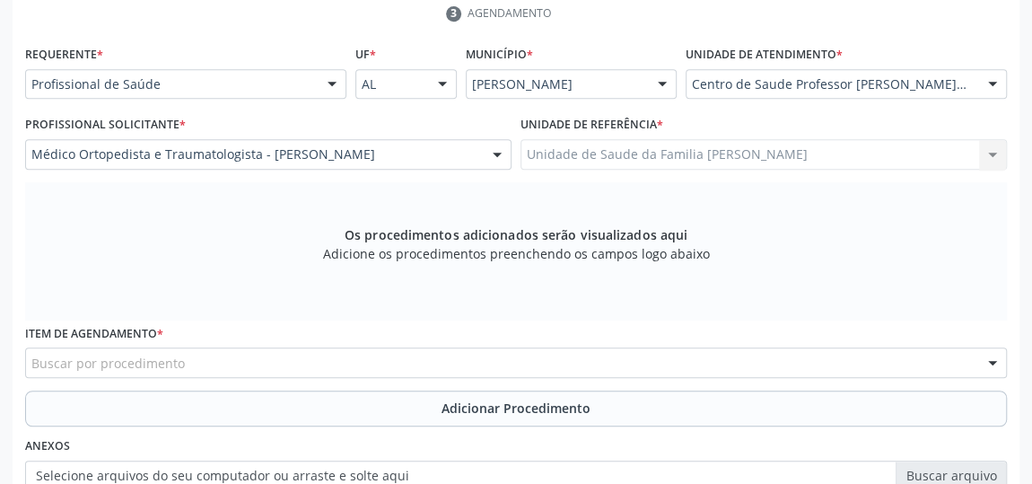
scroll to position [430, 0]
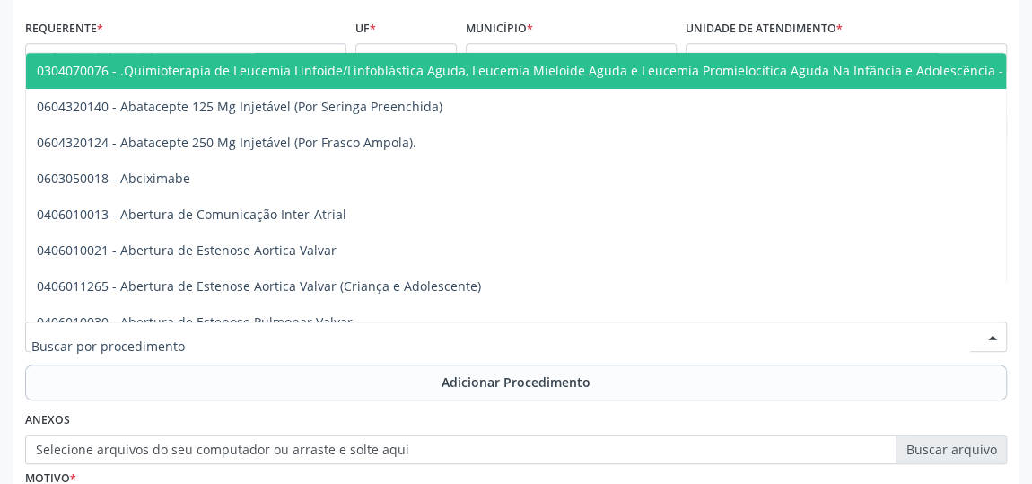
click at [275, 329] on div at bounding box center [516, 336] width 982 height 31
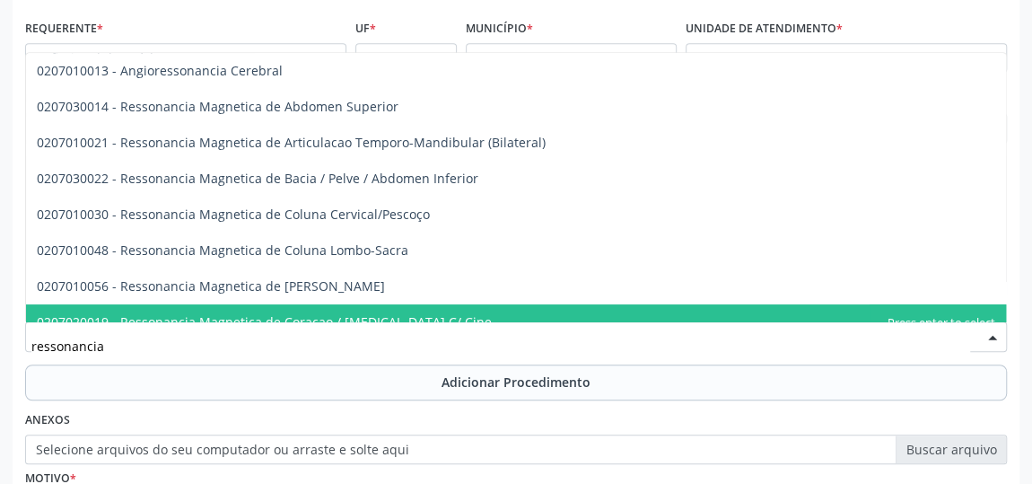
click at [143, 330] on input "ressonancia" at bounding box center [500, 346] width 939 height 36
type input "r"
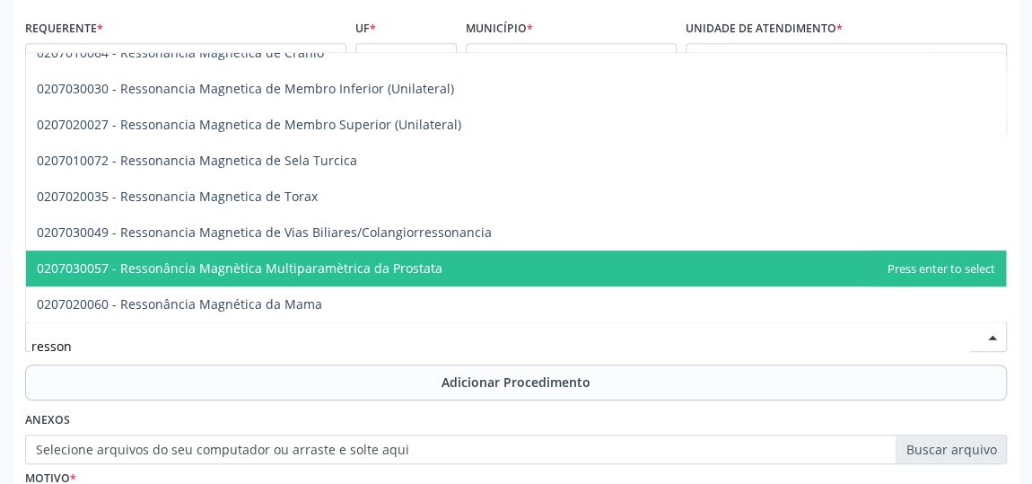
scroll to position [512, 0]
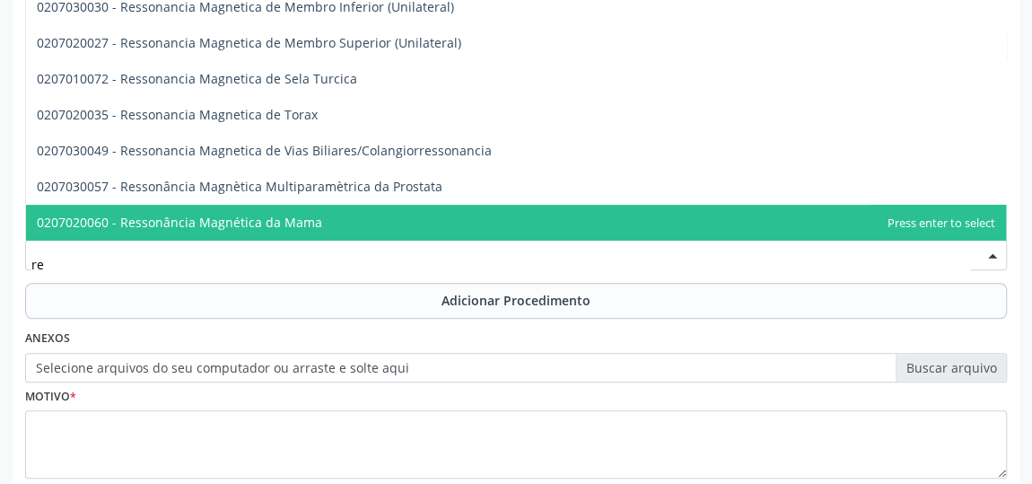
type input "r"
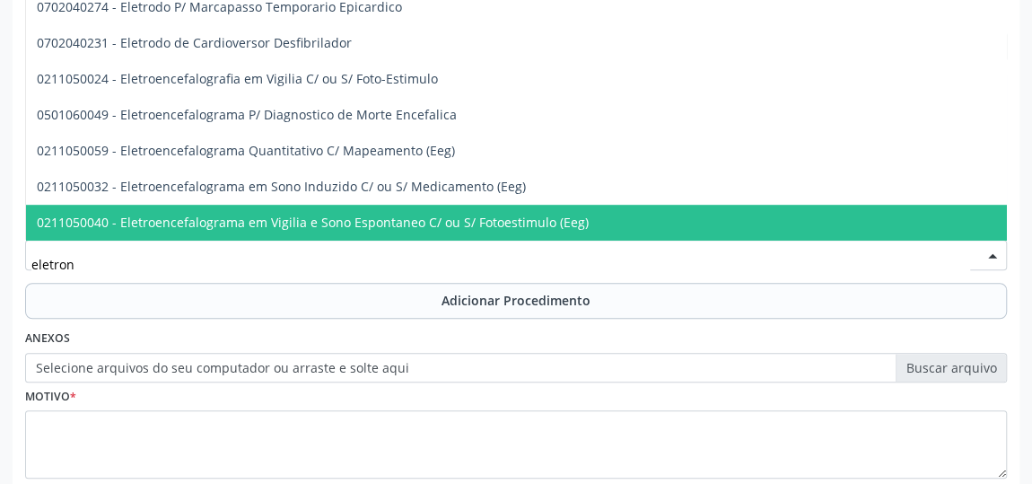
scroll to position [0, 0]
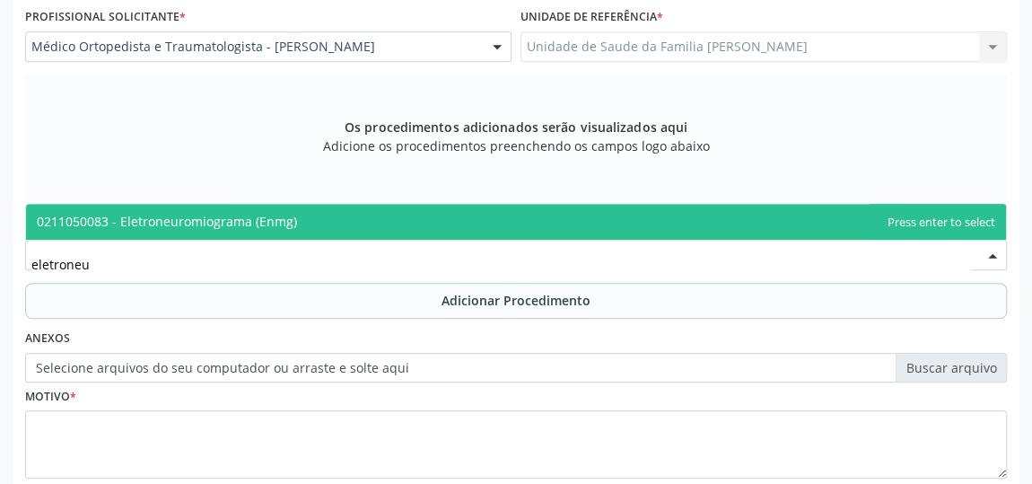
type input "eletroneur"
click at [180, 228] on span "0211050083 - Eletroneuromiograma (Enmg)" at bounding box center [167, 221] width 260 height 17
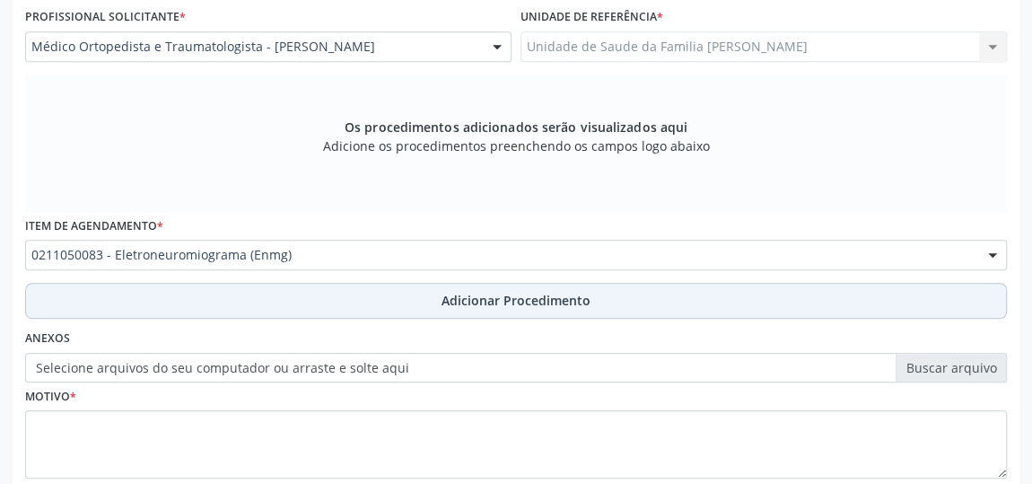
click at [508, 302] on span "Adicionar Procedimento" at bounding box center [516, 300] width 149 height 19
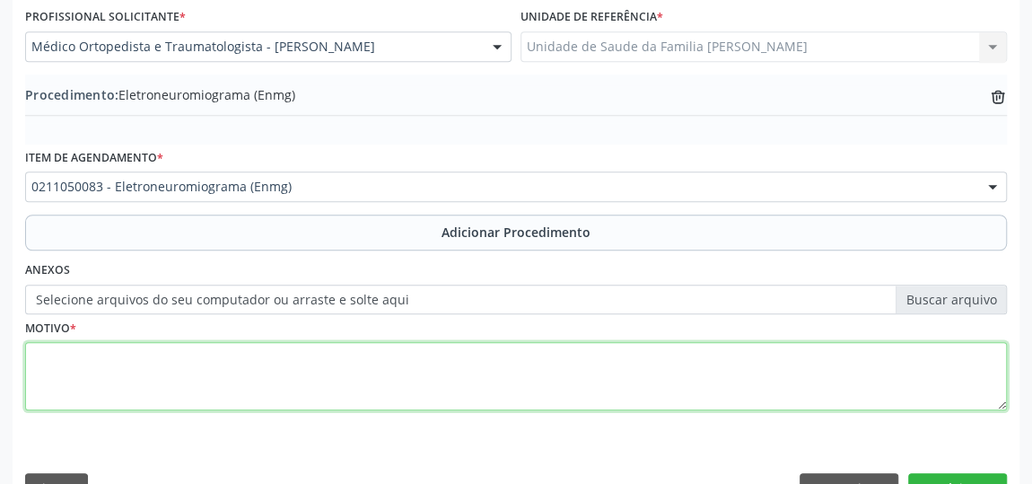
click at [54, 354] on textarea at bounding box center [516, 376] width 982 height 68
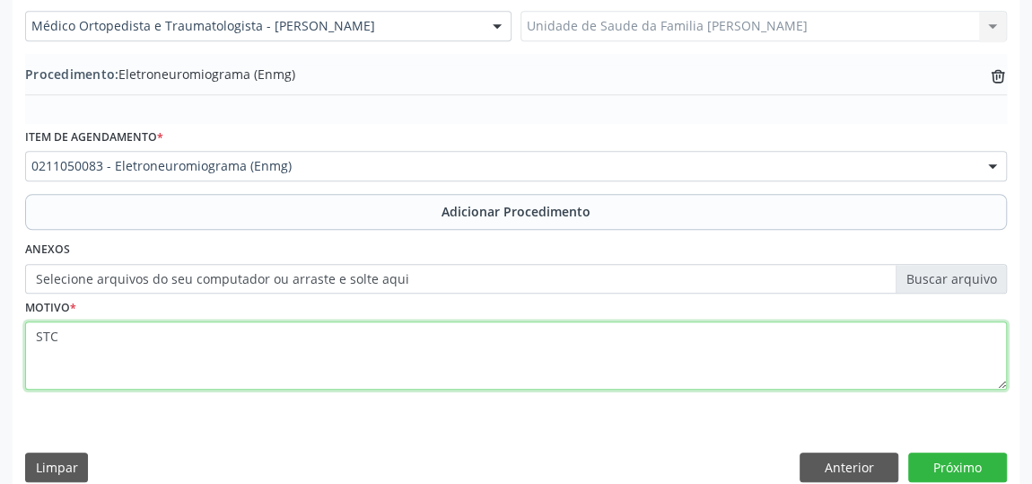
scroll to position [552, 0]
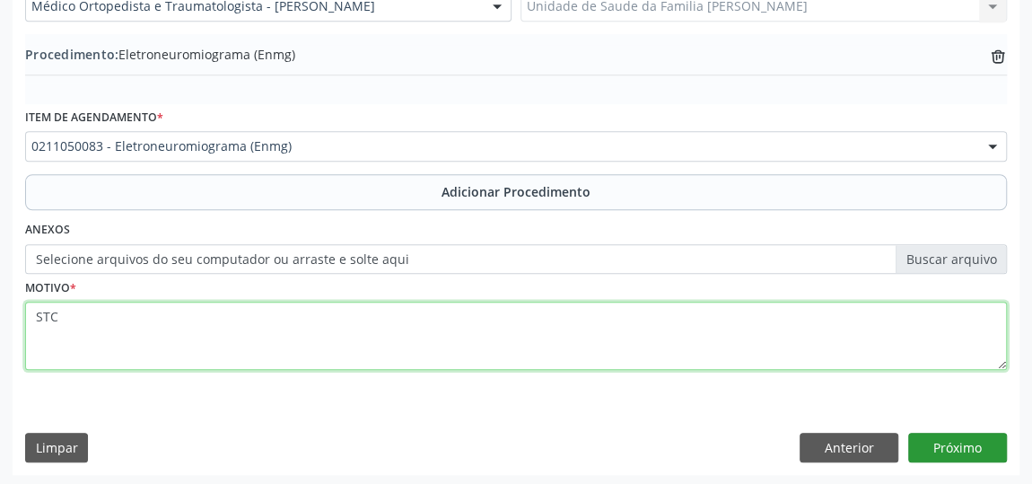
type textarea "STC"
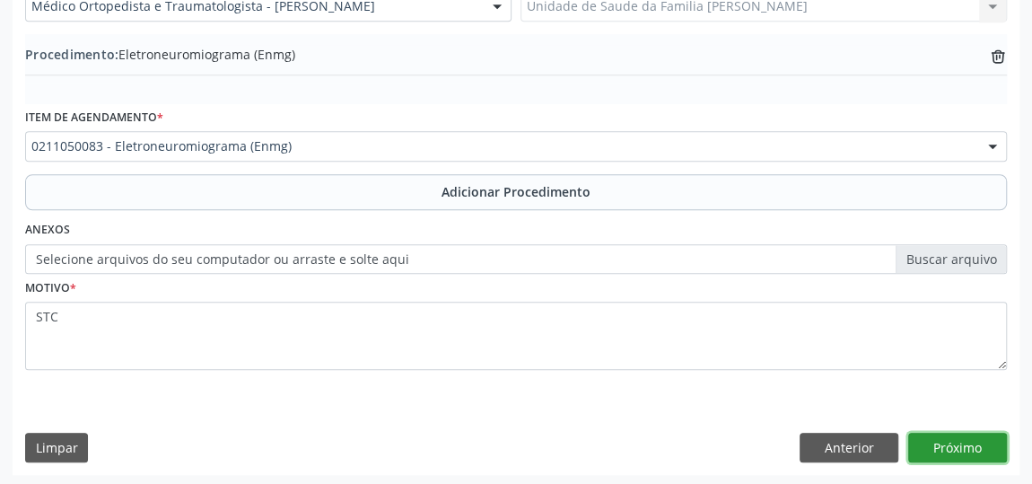
click at [951, 438] on button "Próximo" at bounding box center [958, 448] width 99 height 31
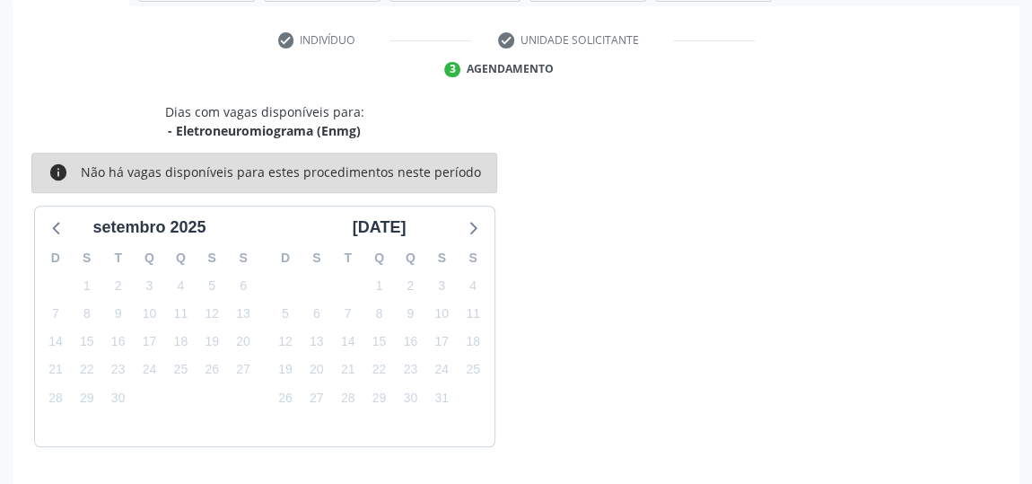
scroll to position [400, 0]
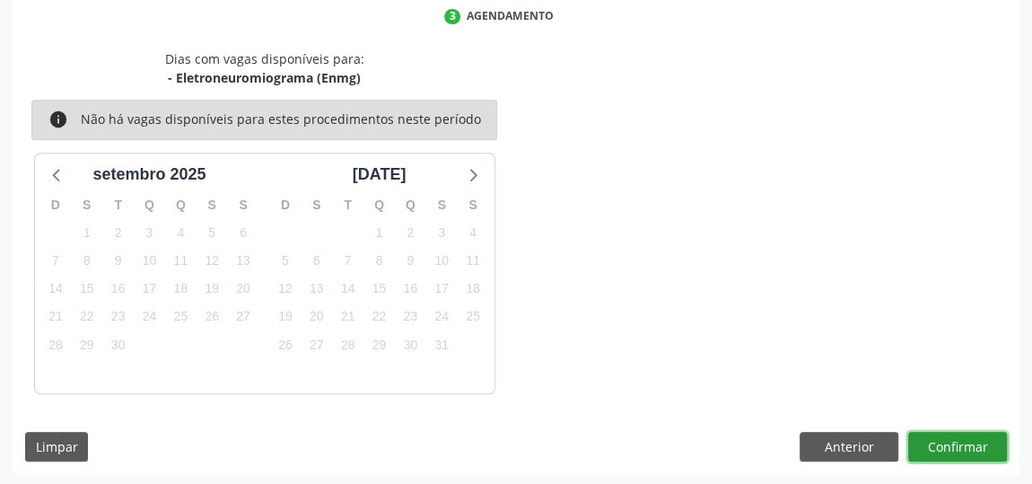
click at [959, 441] on button "Confirmar" at bounding box center [958, 447] width 99 height 31
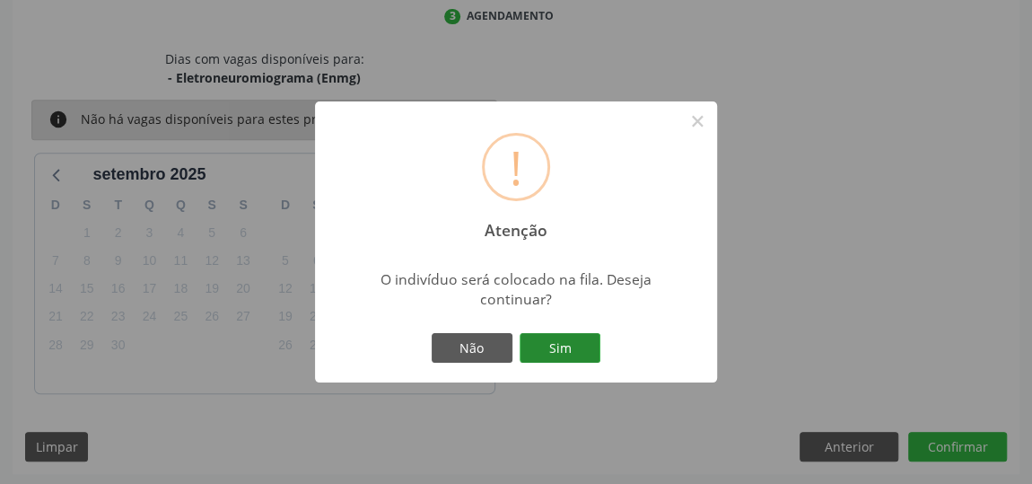
click at [567, 360] on button "Sim" at bounding box center [560, 348] width 81 height 31
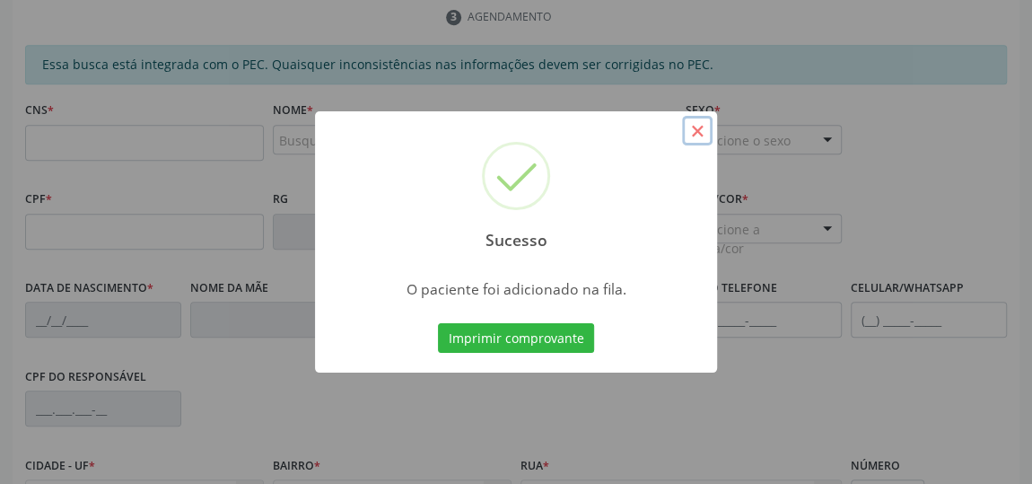
click at [693, 131] on button "×" at bounding box center [697, 131] width 31 height 31
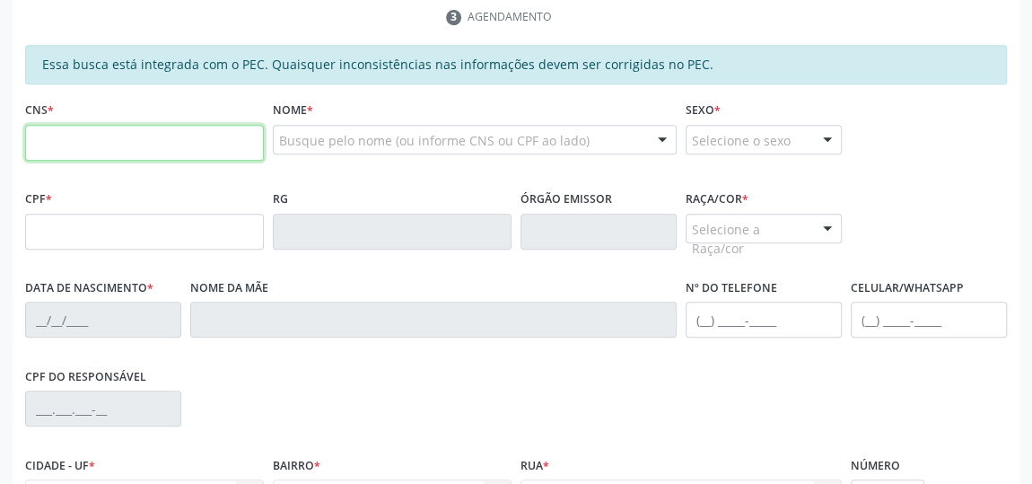
click at [50, 144] on input "text" at bounding box center [144, 143] width 239 height 36
type input "702 0088 8764 3785"
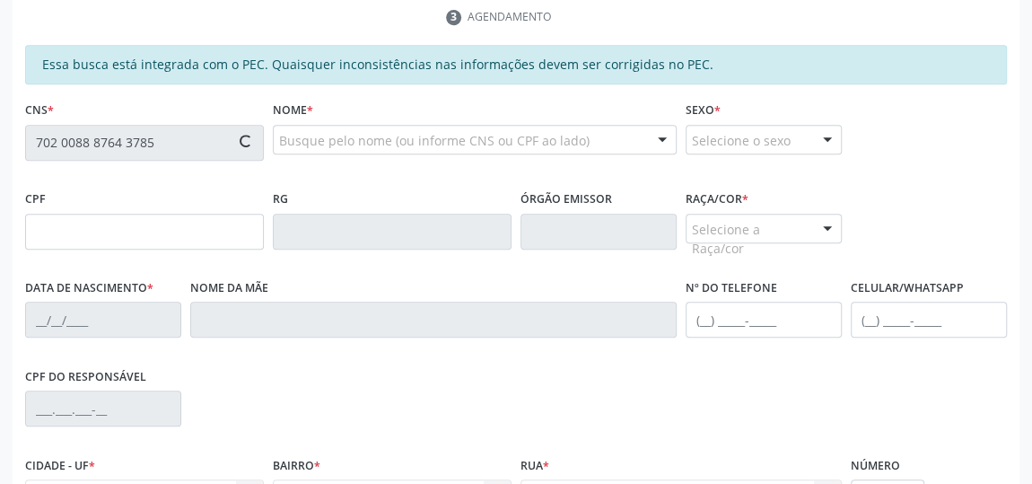
type input "637.143.374-15"
type input "[DATE]"
type input "Walderci [PERSON_NAME]"
type input "5"
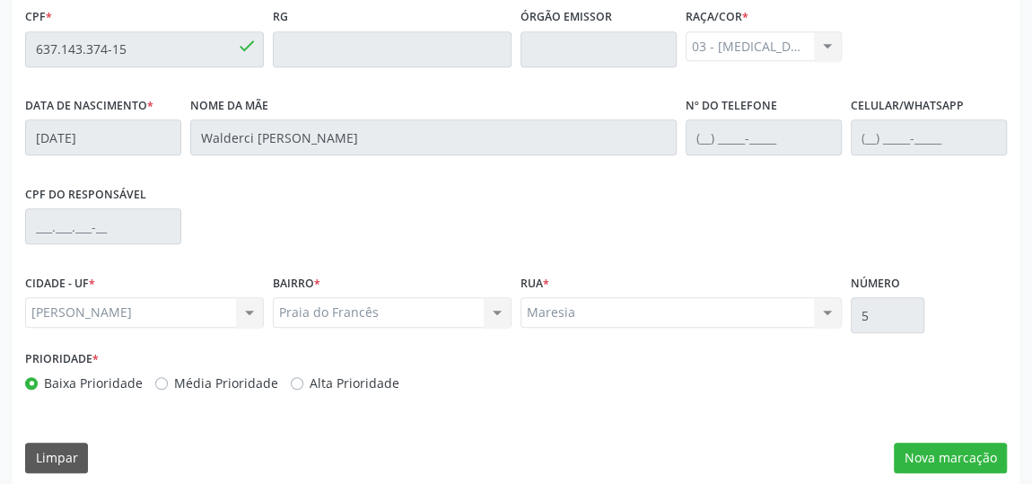
scroll to position [593, 0]
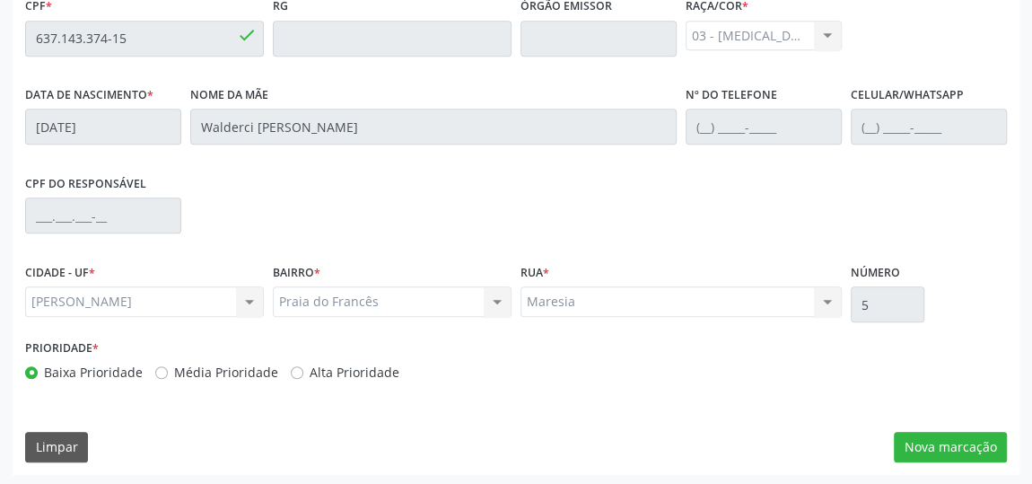
click at [980, 466] on div "Essa busca está integrada com o PEC. Quaisquer inconsistências nas informações …" at bounding box center [516, 163] width 1007 height 623
click at [973, 452] on button "Nova marcação" at bounding box center [950, 447] width 113 height 31
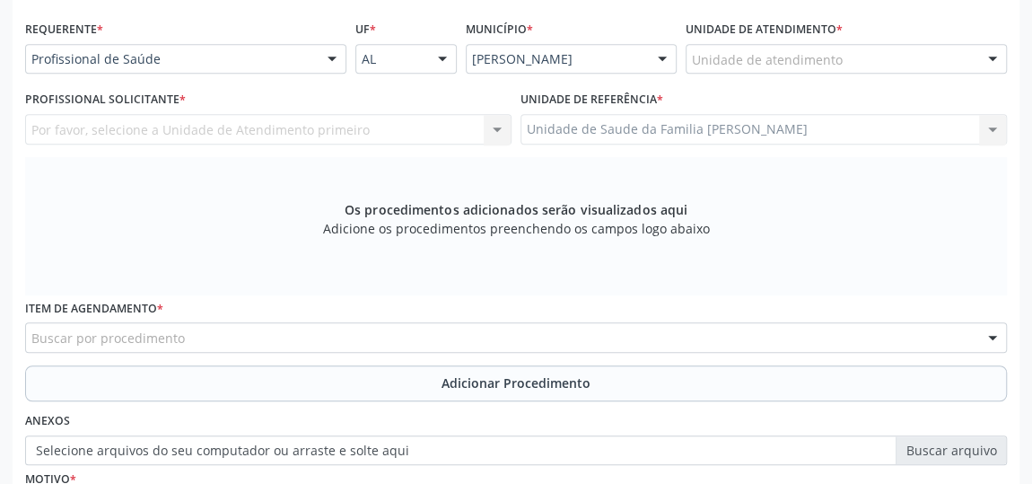
scroll to position [430, 0]
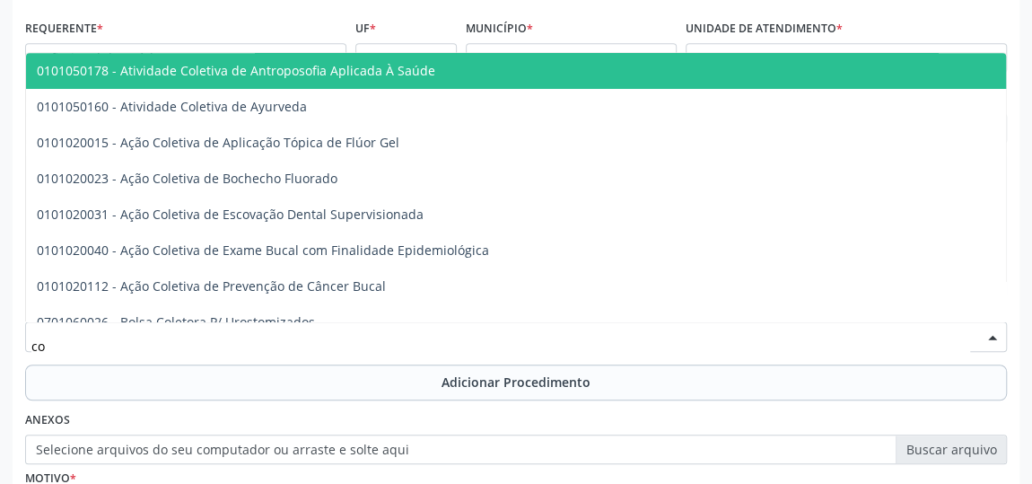
type input "c"
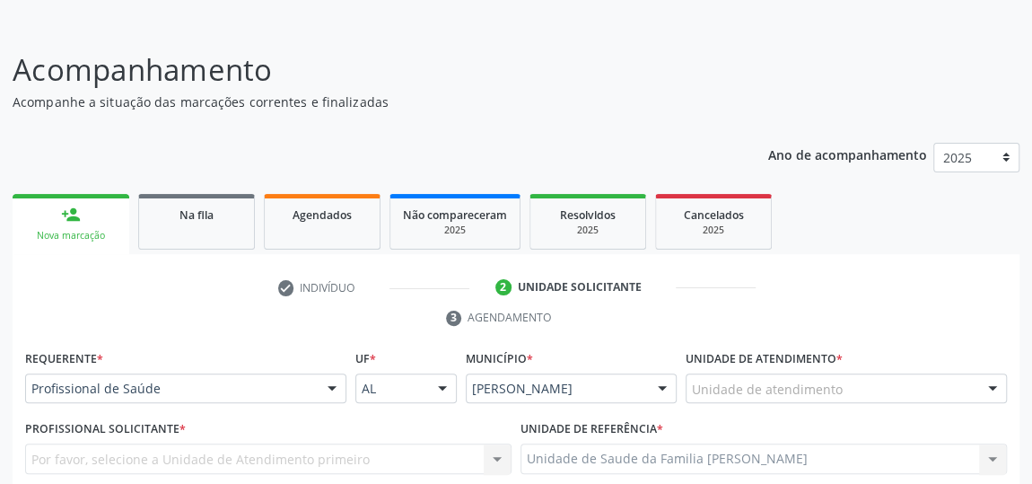
scroll to position [0, 0]
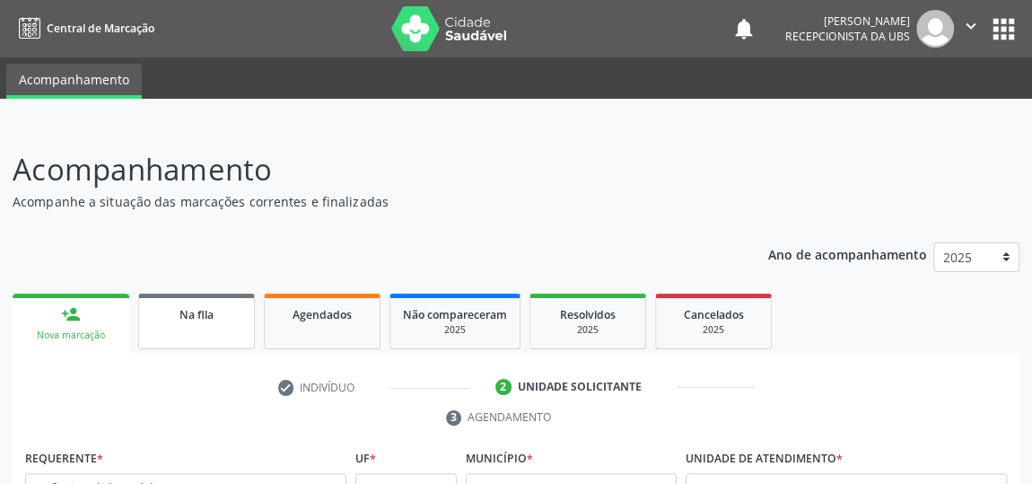
click at [198, 322] on link "Na fila" at bounding box center [196, 322] width 117 height 56
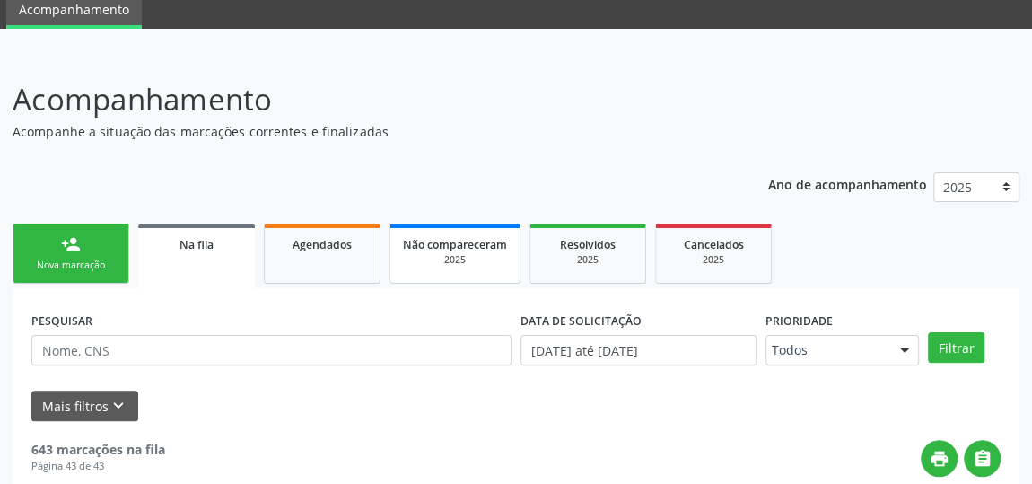
scroll to position [163, 0]
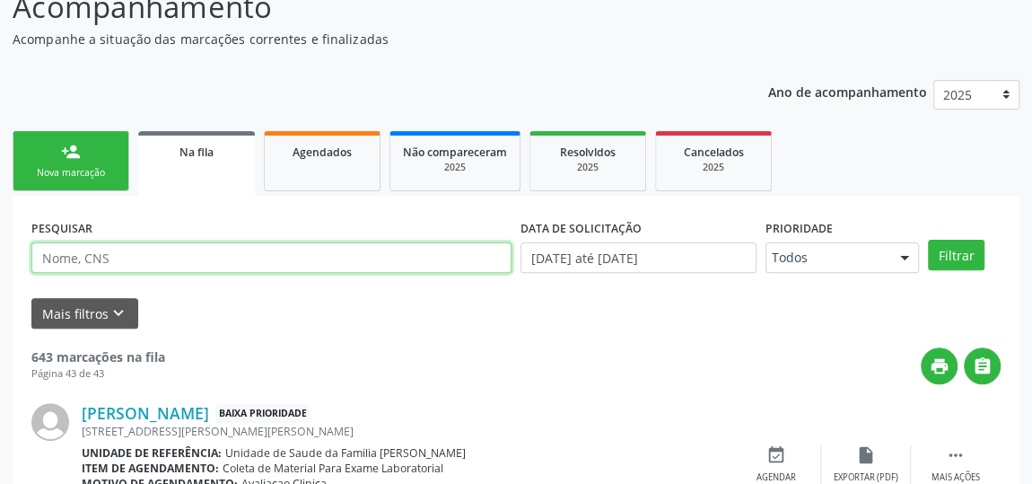
paste input "708803703608210"
type input "708803703608210"
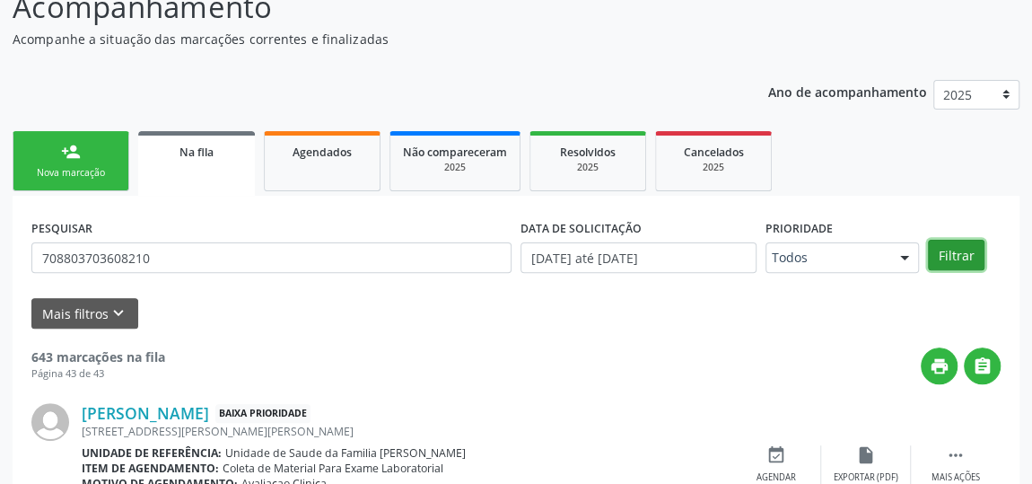
click at [975, 253] on button "Filtrar" at bounding box center [956, 255] width 57 height 31
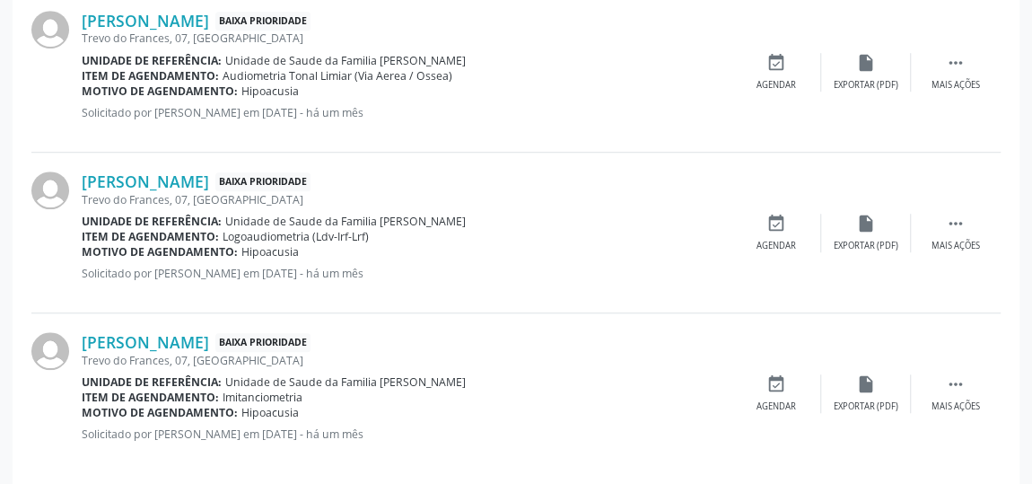
scroll to position [489, 0]
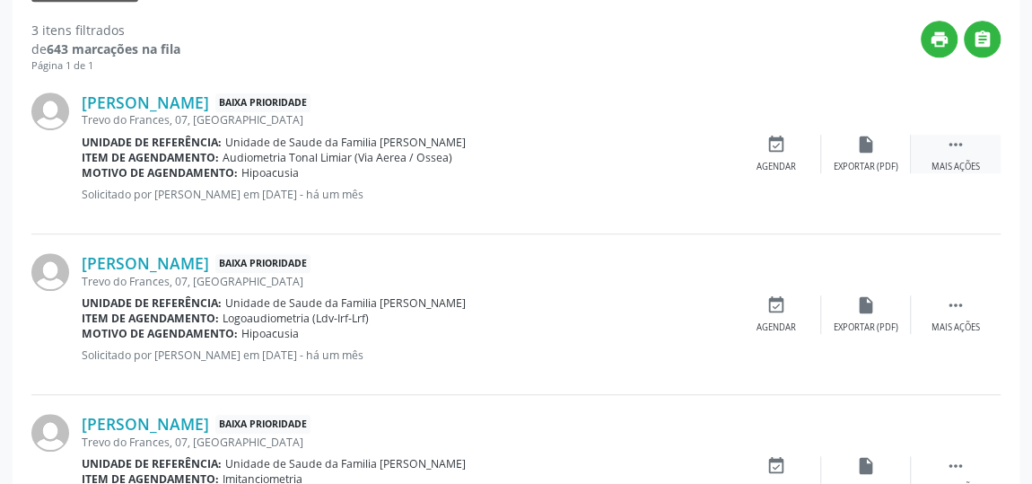
click at [960, 145] on icon "" at bounding box center [956, 145] width 20 height 20
click at [881, 162] on div "edit Editar" at bounding box center [867, 154] width 90 height 39
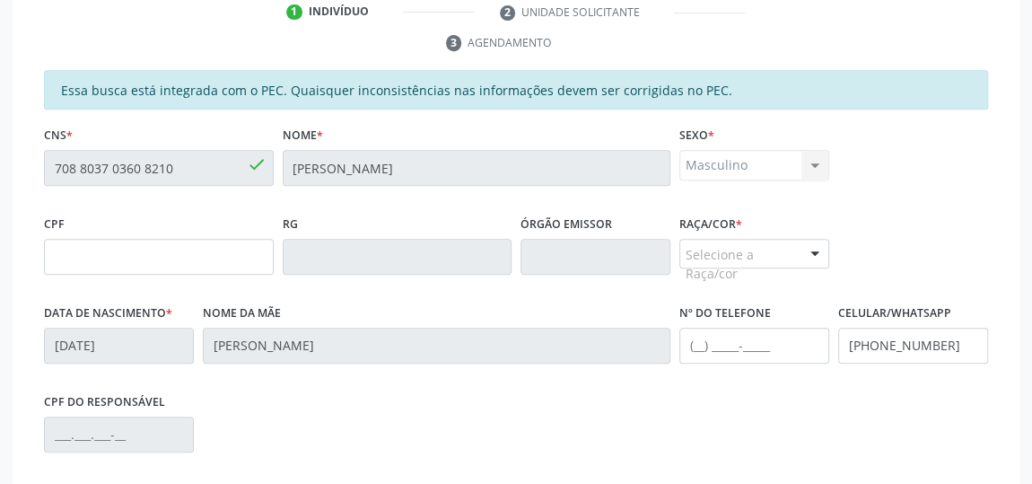
scroll to position [372, 0]
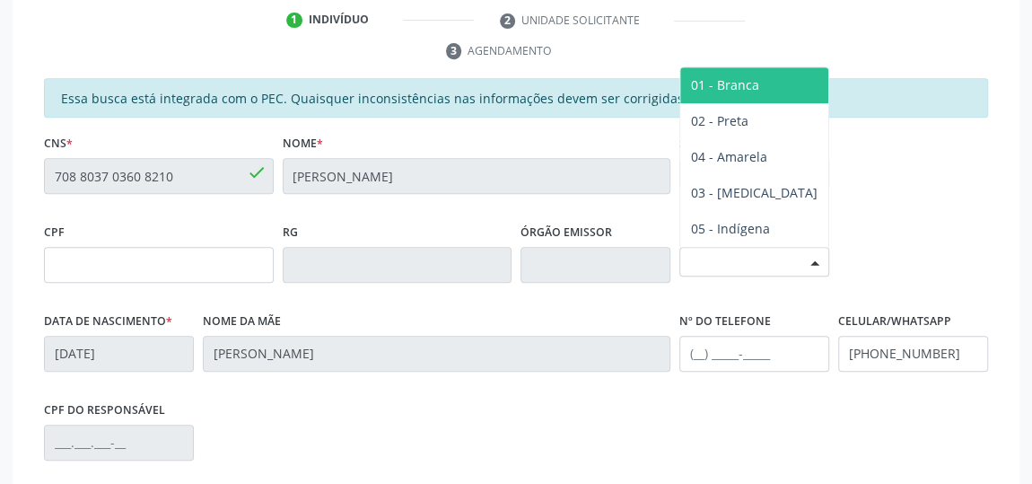
click at [717, 256] on div "Selecione a Raça/cor" at bounding box center [755, 262] width 150 height 31
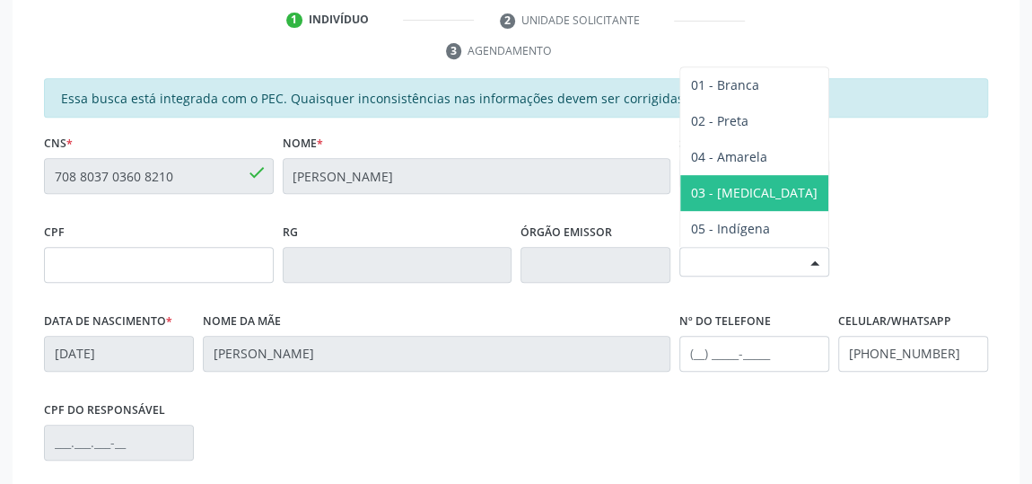
click at [726, 194] on span "03 - [MEDICAL_DATA]" at bounding box center [754, 192] width 127 height 17
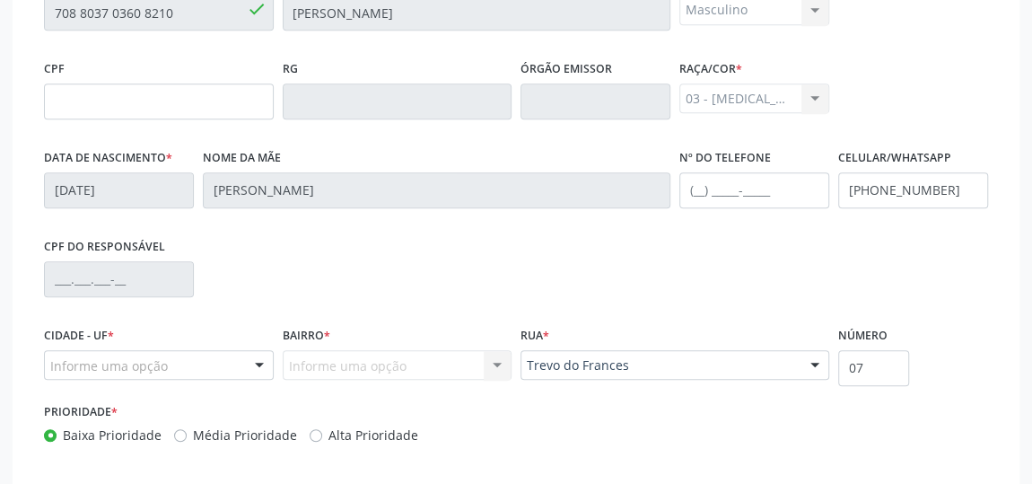
scroll to position [617, 0]
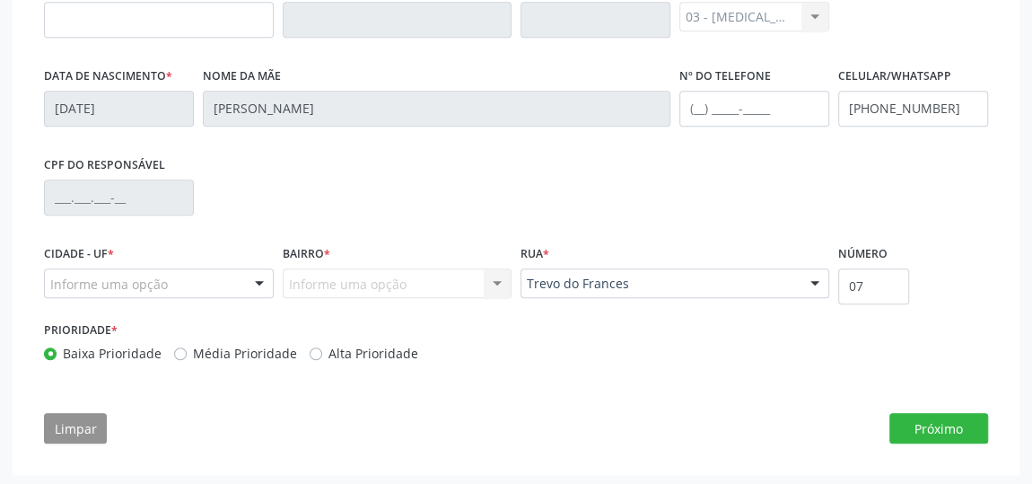
click at [321, 280] on div "Informe uma opção Nenhum resultado encontrado para: " " Nenhuma opção encontrad…" at bounding box center [398, 283] width 230 height 31
click at [193, 275] on div "Informe uma opção" at bounding box center [159, 283] width 230 height 31
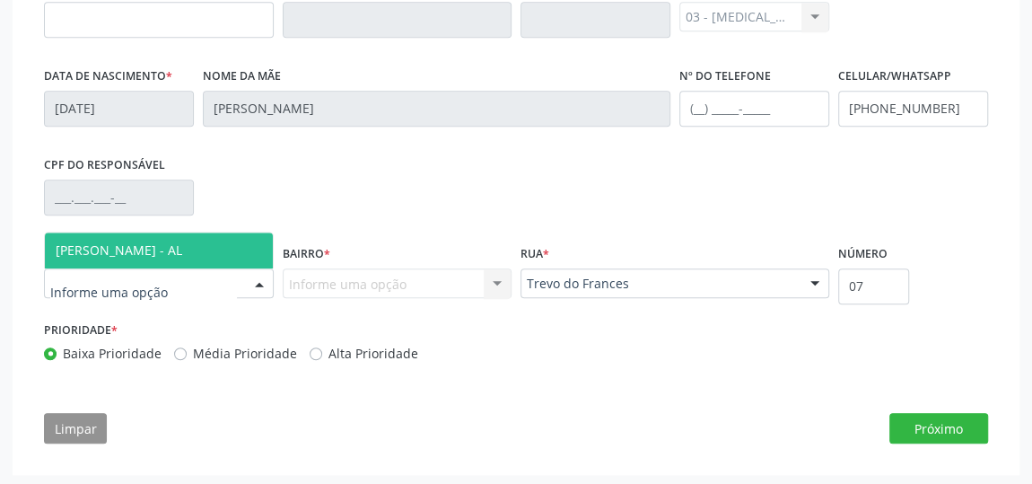
click at [198, 248] on span "[PERSON_NAME] - AL" at bounding box center [159, 251] width 228 height 36
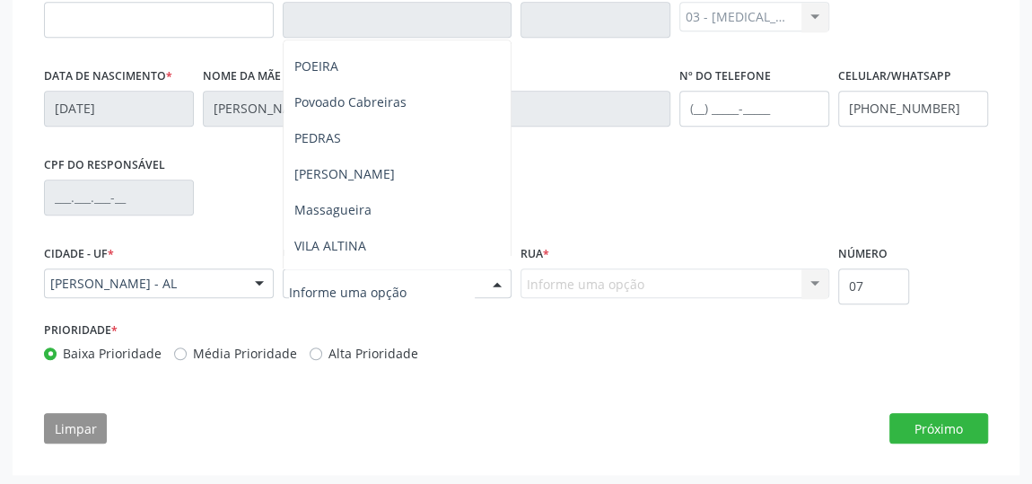
scroll to position [244, 0]
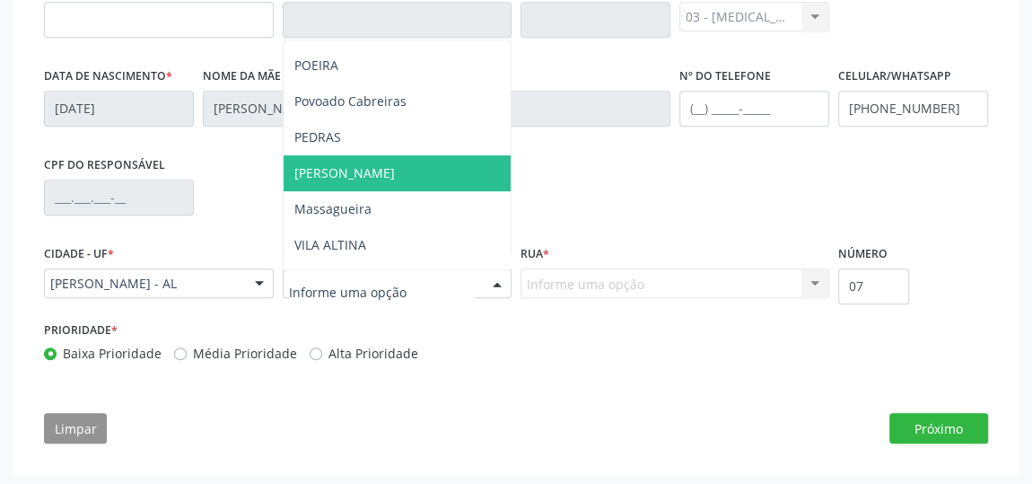
click at [334, 166] on span "[PERSON_NAME]" at bounding box center [344, 172] width 101 height 17
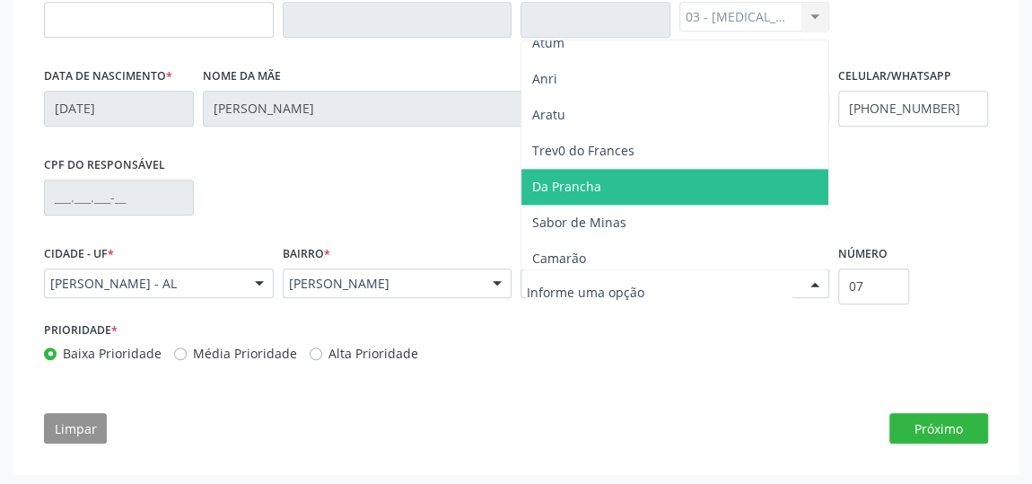
scroll to position [1224, 0]
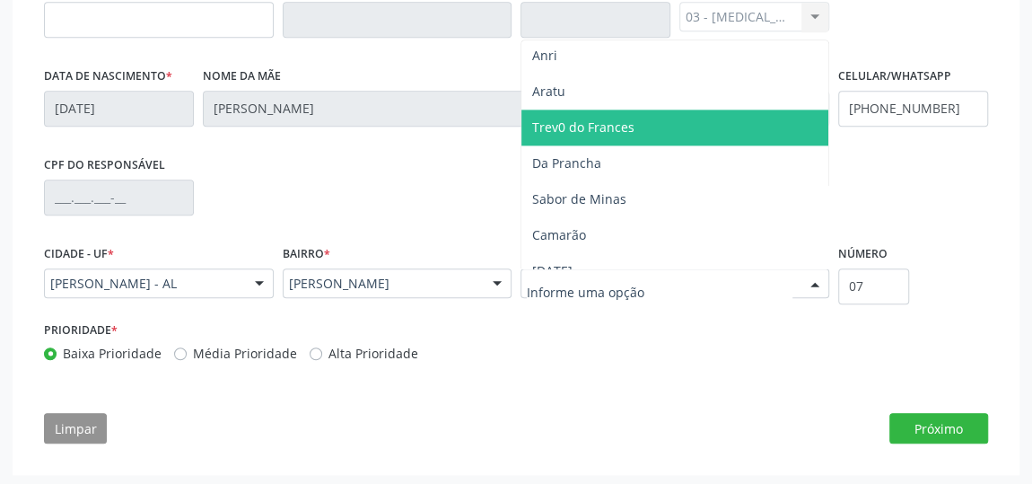
click at [589, 127] on span "Trev0 do Frances" at bounding box center [583, 127] width 102 height 17
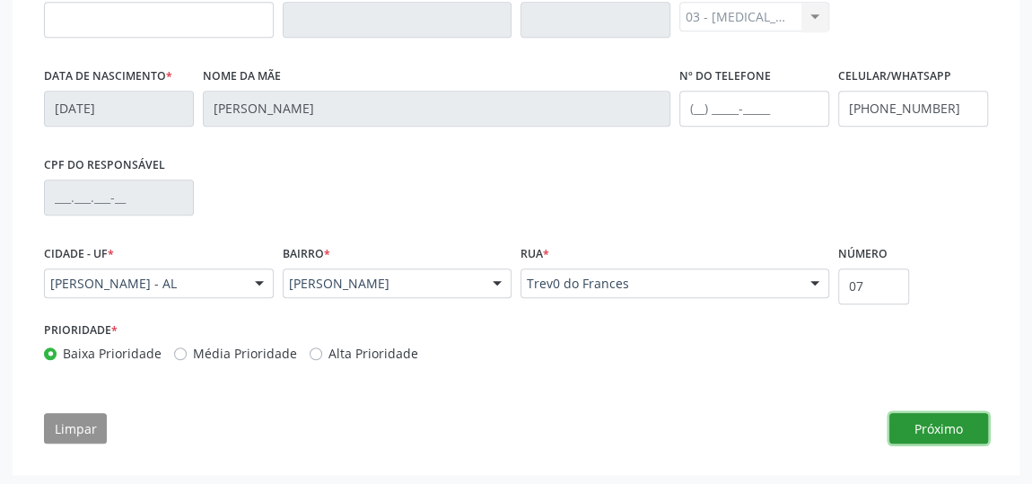
click at [908, 413] on button "Próximo" at bounding box center [939, 428] width 99 height 31
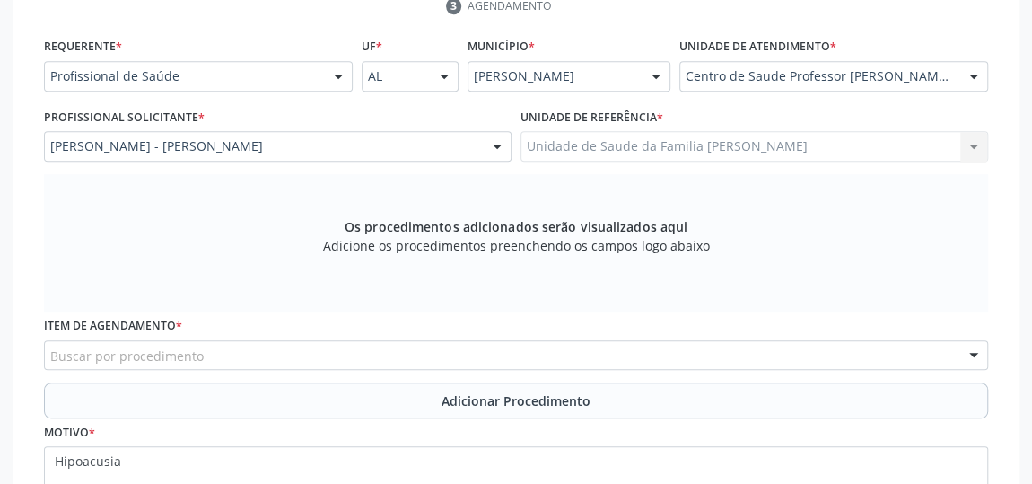
scroll to position [498, 0]
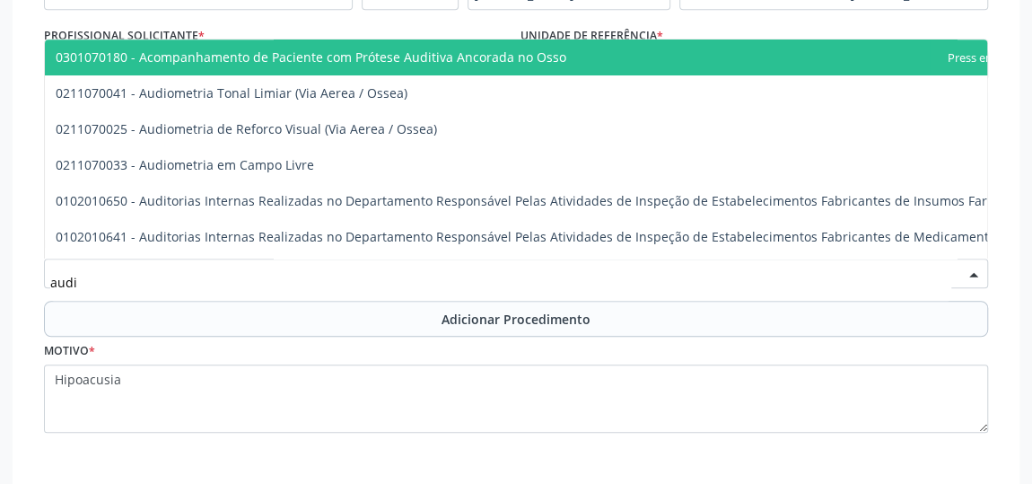
type input "audio"
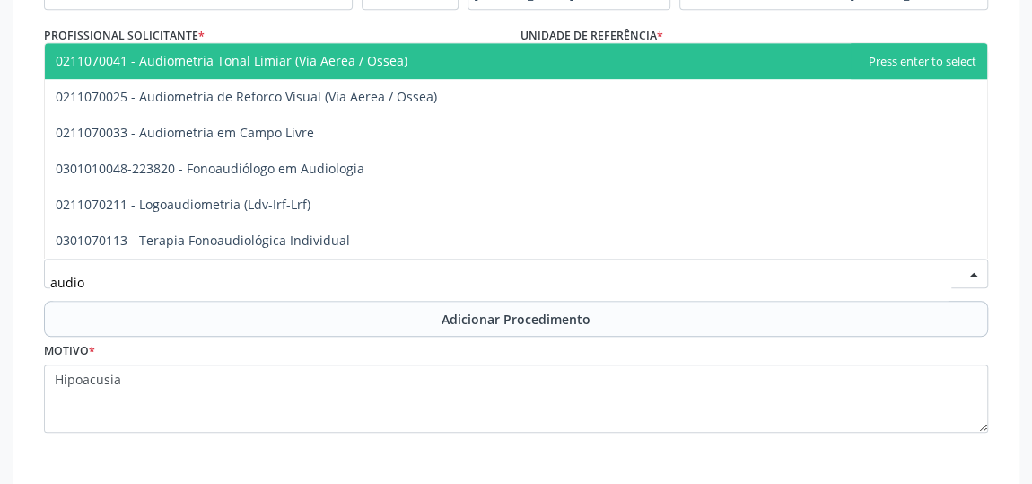
click at [402, 63] on span "0211070041 - Audiometria Tonal Limiar (Via Aerea / Ossea)" at bounding box center [516, 61] width 943 height 36
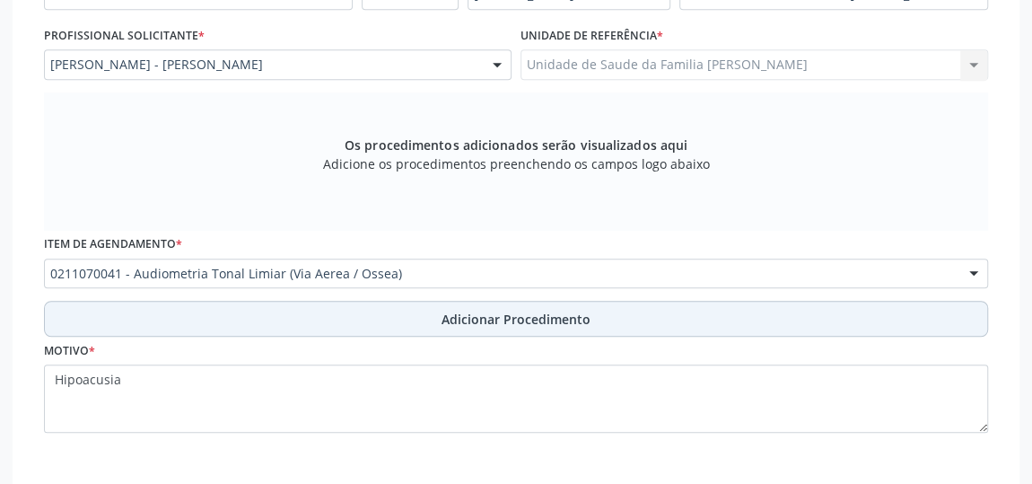
scroll to position [580, 0]
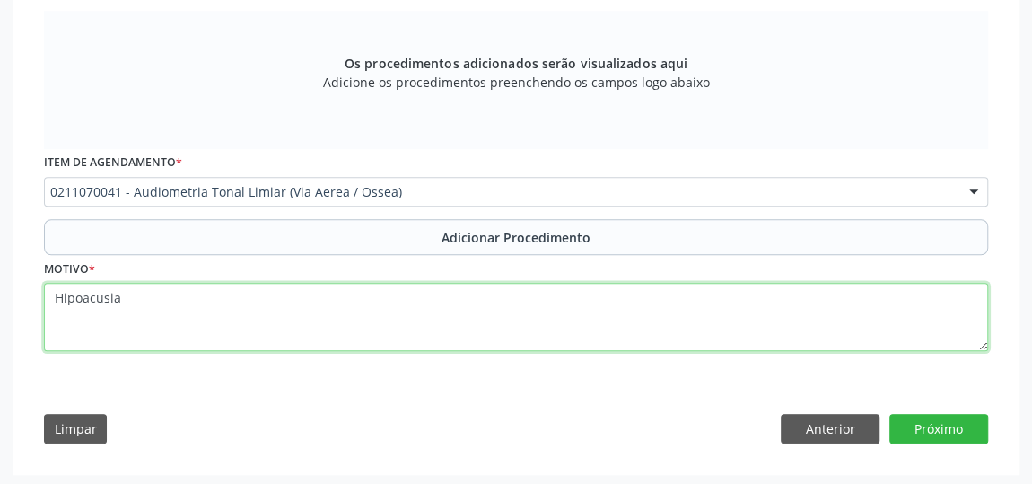
click at [131, 294] on textarea "Hipoacusia" at bounding box center [516, 317] width 945 height 68
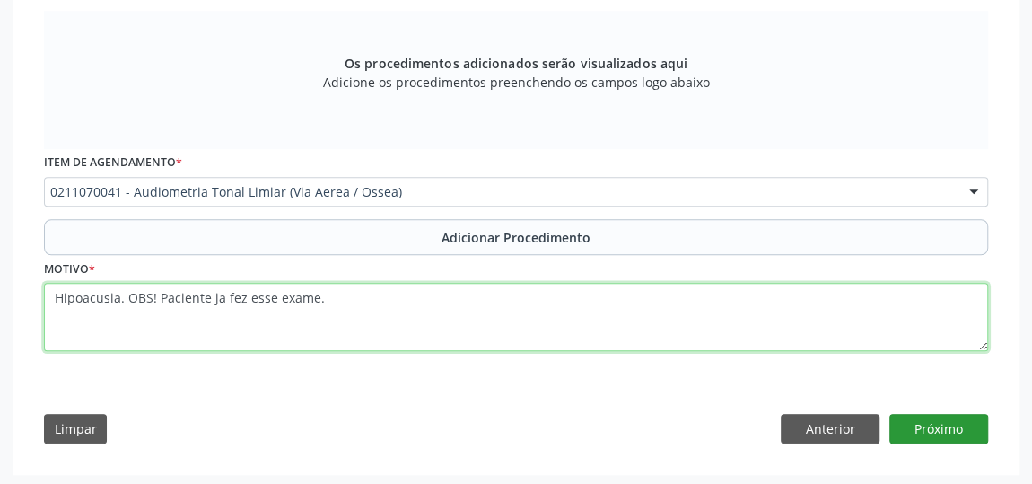
type textarea "Hipoacusia. OBS! Paciente ja fez esse exame."
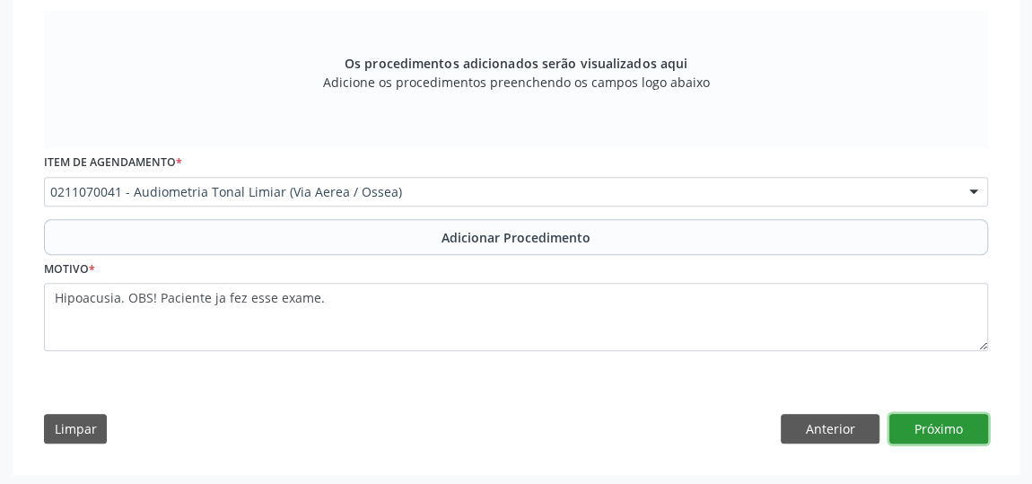
click at [918, 434] on button "Próximo" at bounding box center [939, 429] width 99 height 31
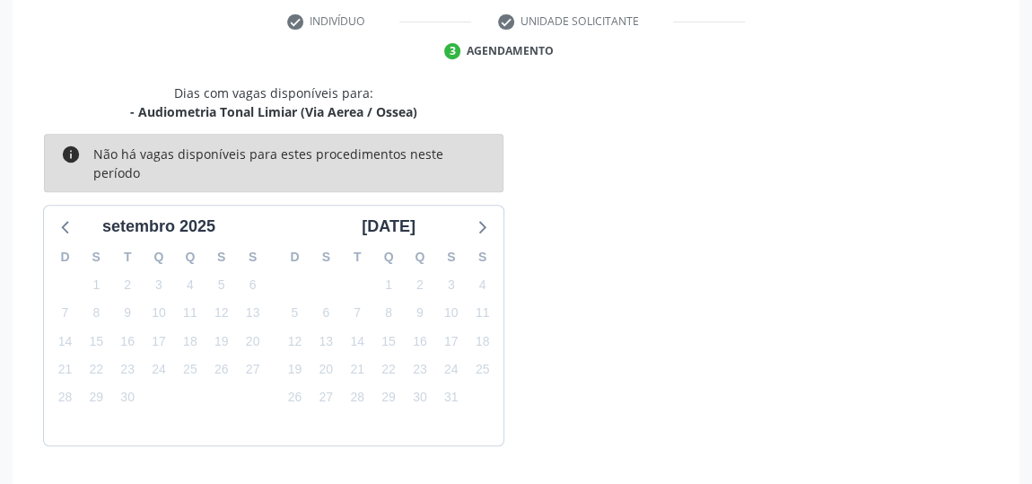
scroll to position [424, 0]
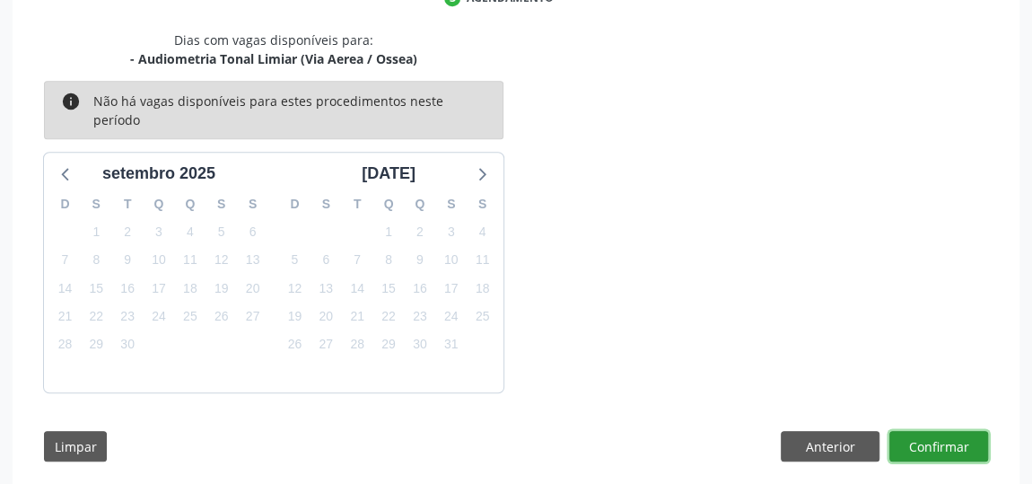
click at [940, 431] on button "Confirmar" at bounding box center [939, 446] width 99 height 31
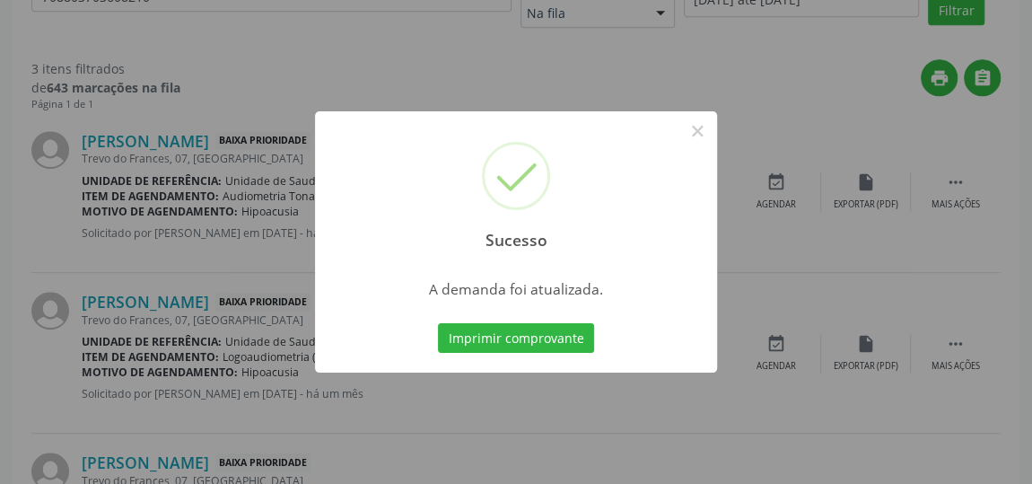
scroll to position [0, 0]
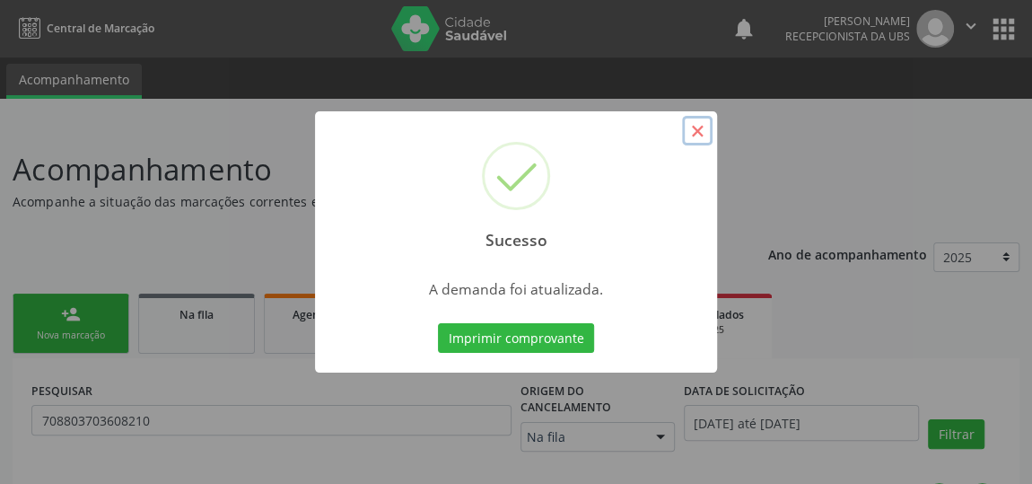
click at [703, 129] on button "×" at bounding box center [697, 131] width 31 height 31
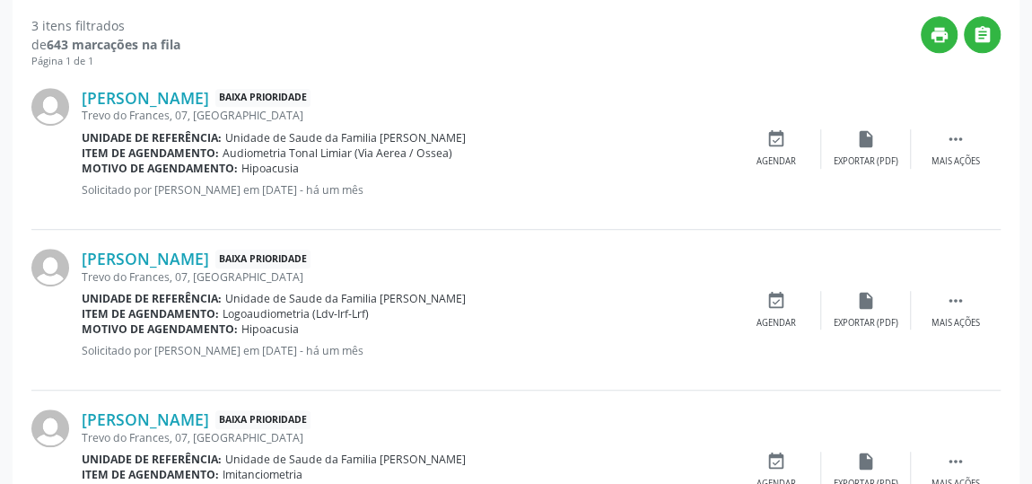
scroll to position [563, 0]
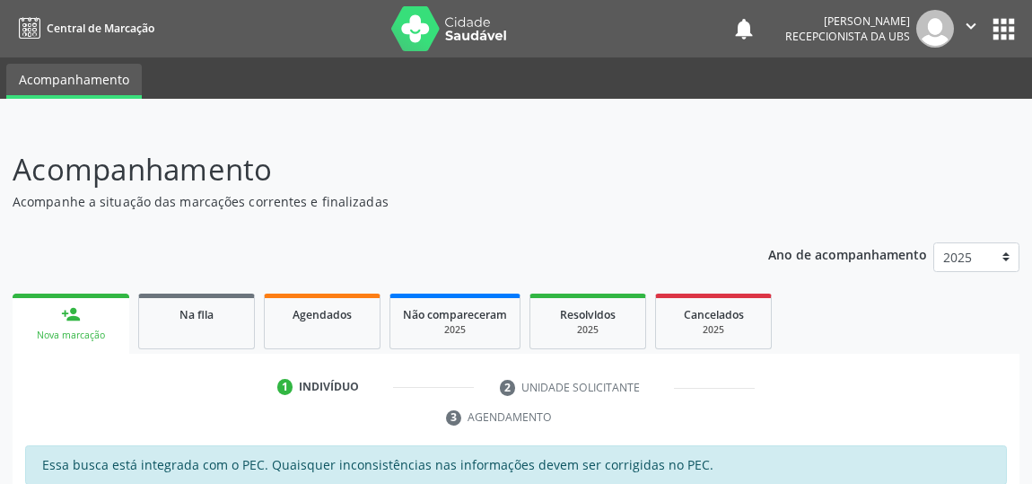
scroll to position [298, 0]
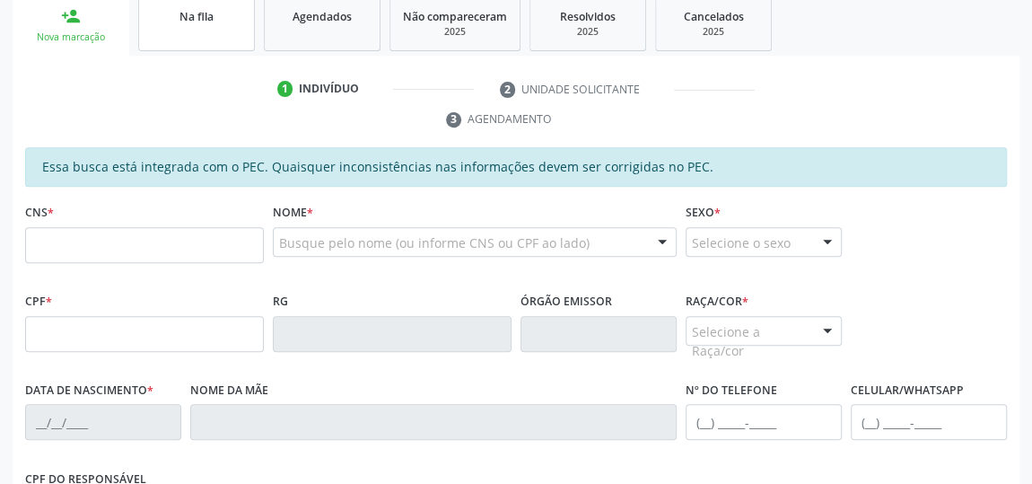
click at [178, 23] on div "Na fila" at bounding box center [197, 15] width 90 height 19
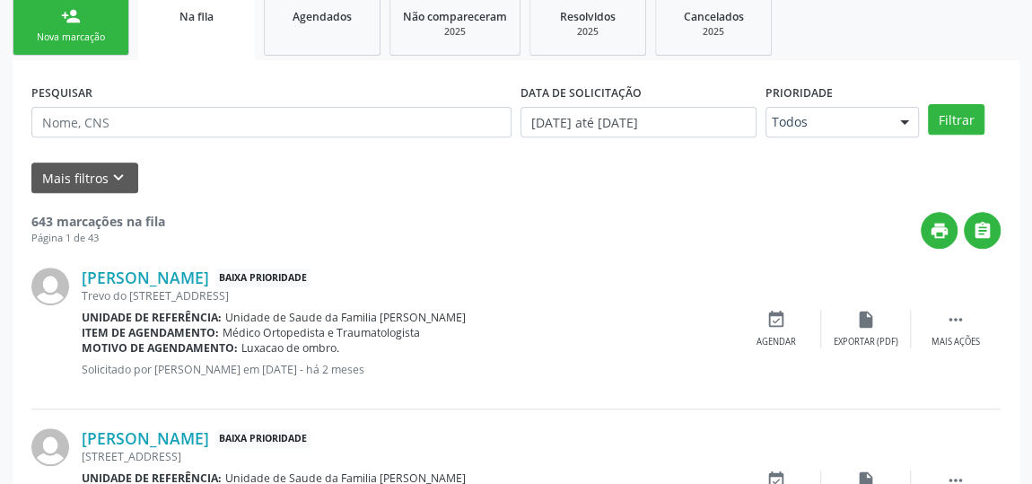
scroll to position [132, 0]
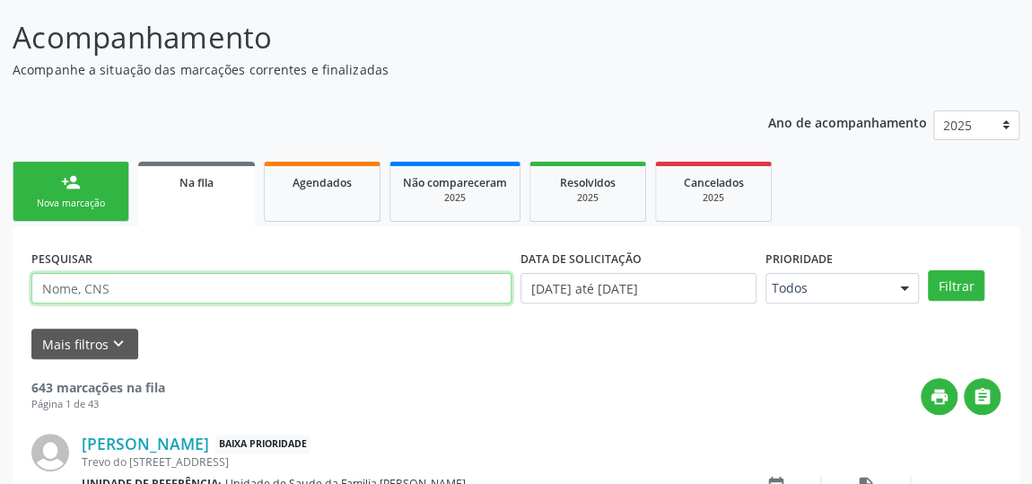
paste input "708803703608210"
type input "708803703608210"
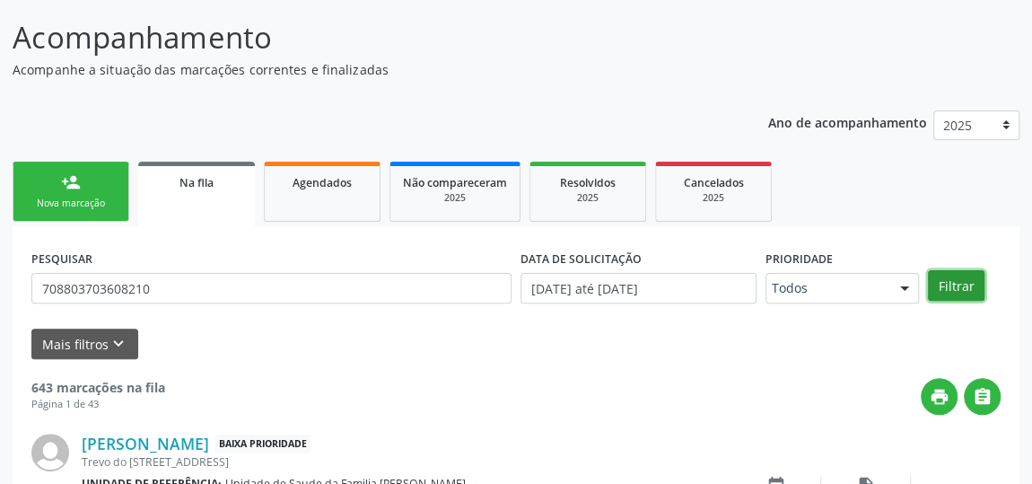
click at [969, 290] on button "Filtrar" at bounding box center [956, 285] width 57 height 31
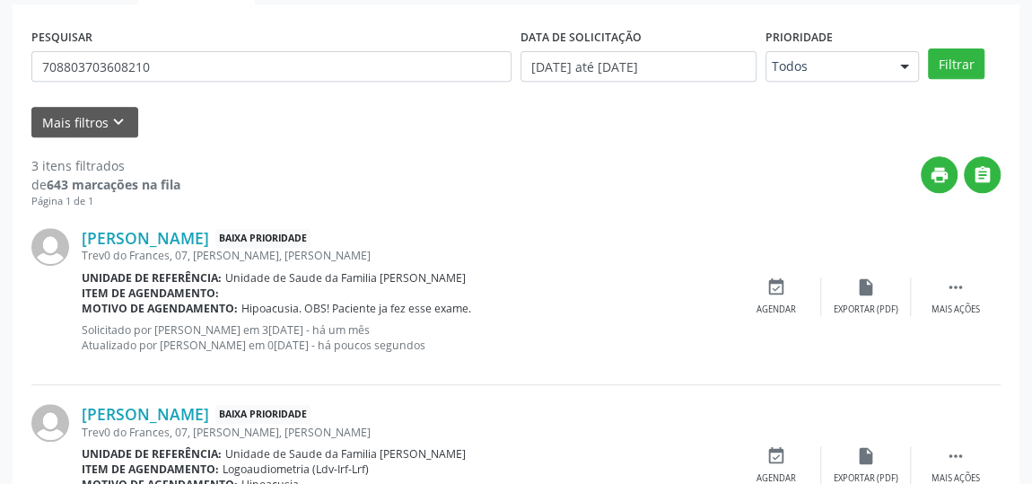
scroll to position [376, 0]
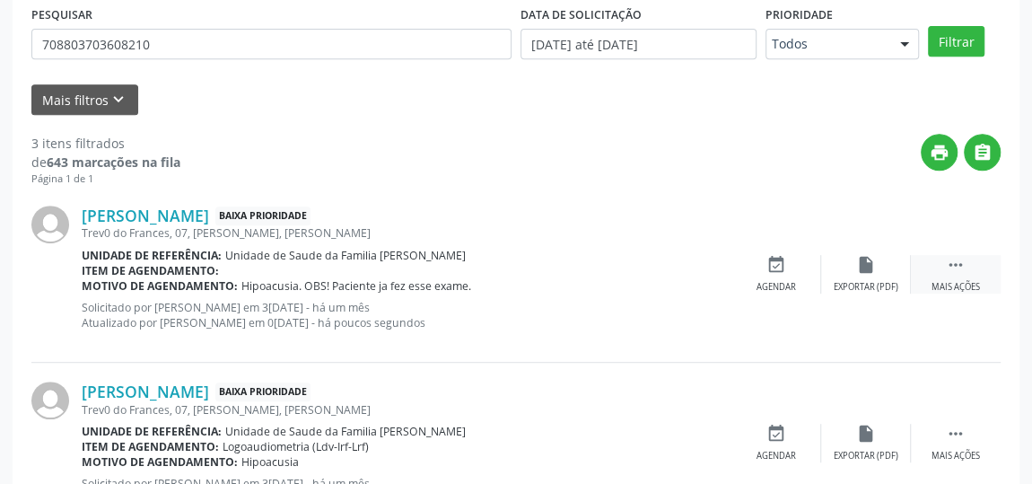
click at [963, 259] on icon "" at bounding box center [956, 265] width 20 height 20
click at [847, 264] on div "edit Editar" at bounding box center [867, 274] width 90 height 39
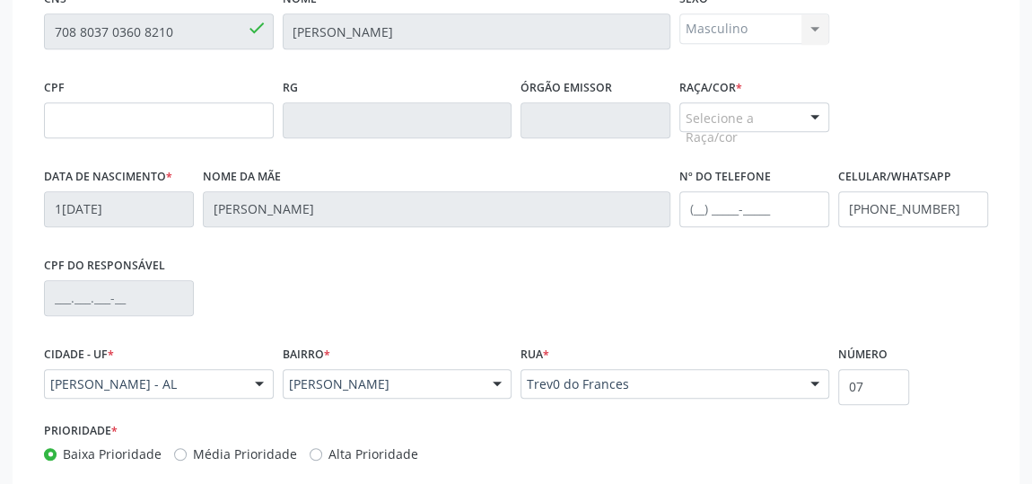
scroll to position [617, 0]
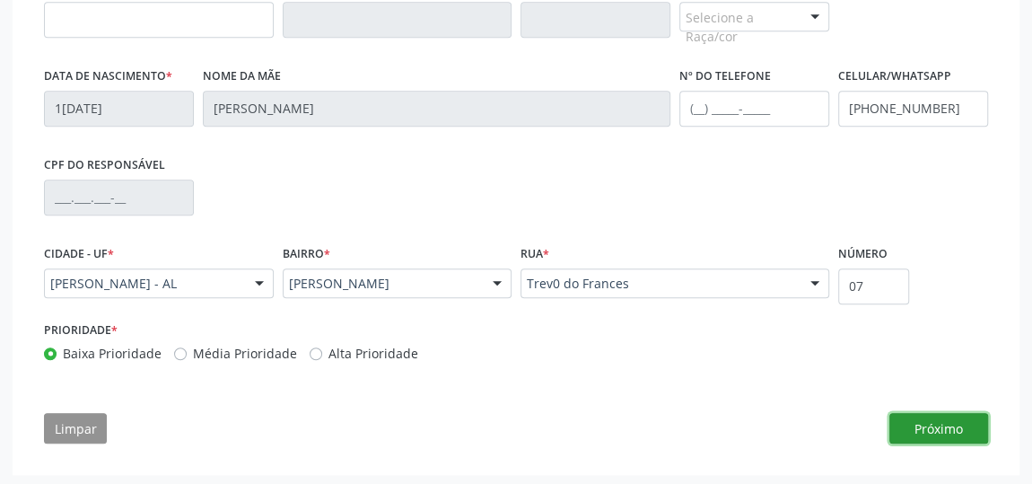
click at [944, 433] on button "Próximo" at bounding box center [939, 428] width 99 height 31
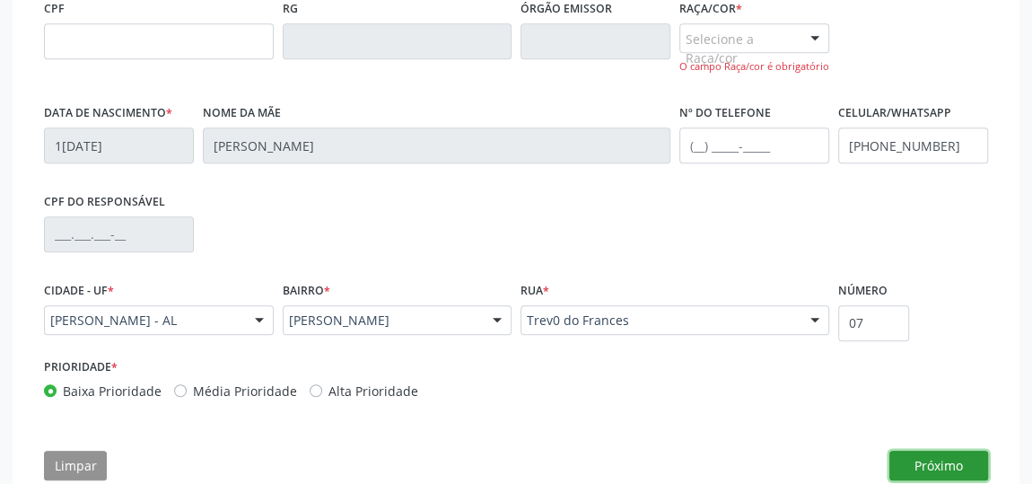
scroll to position [535, 0]
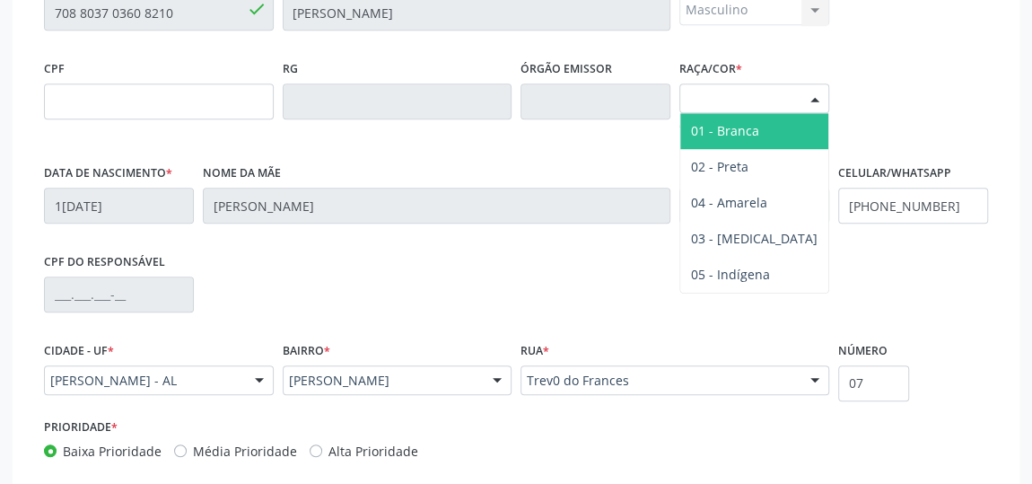
click at [743, 99] on div "Selecione a Raça/cor" at bounding box center [755, 98] width 150 height 31
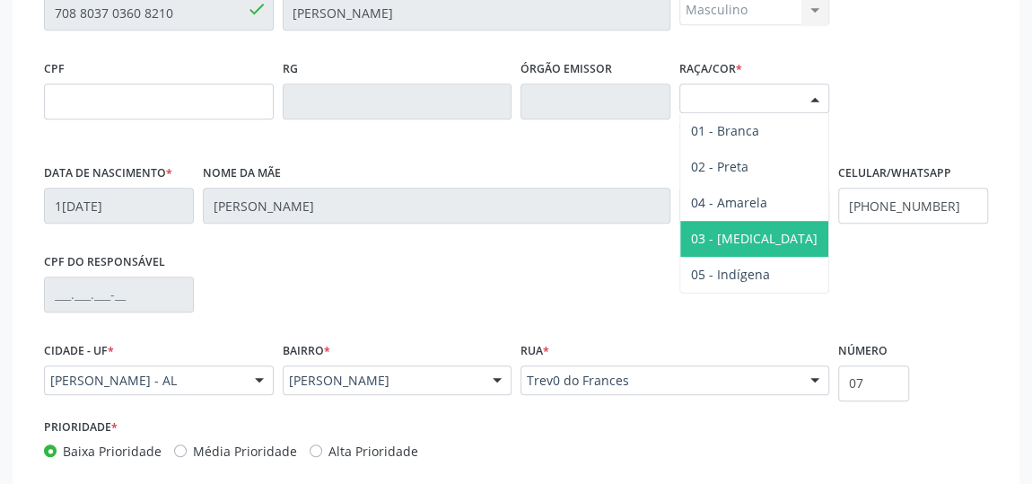
click at [757, 221] on span "03 - [MEDICAL_DATA]" at bounding box center [755, 239] width 148 height 36
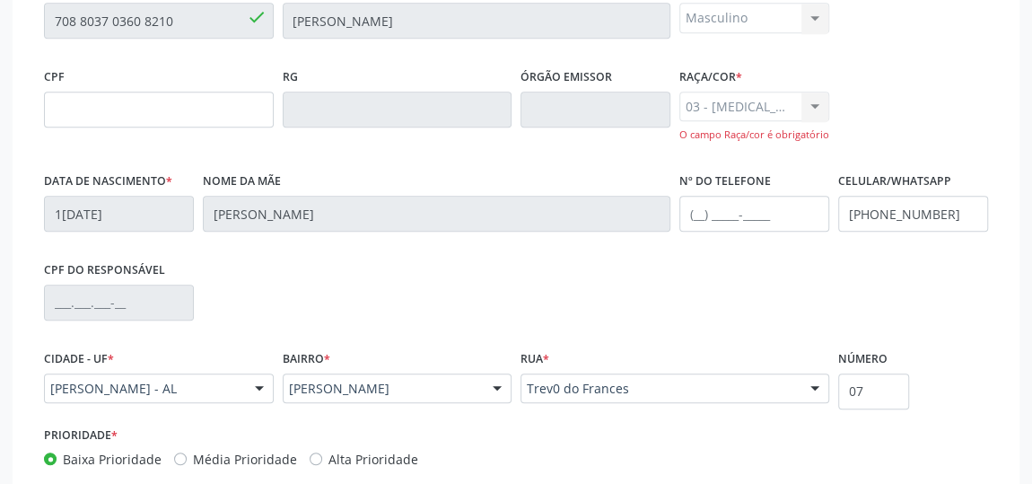
scroll to position [632, 0]
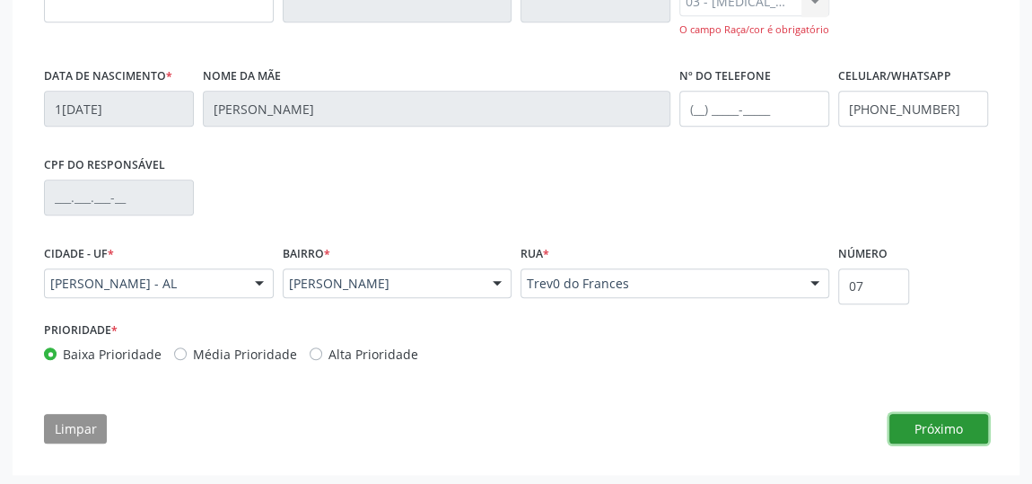
click at [967, 431] on button "Próximo" at bounding box center [939, 429] width 99 height 31
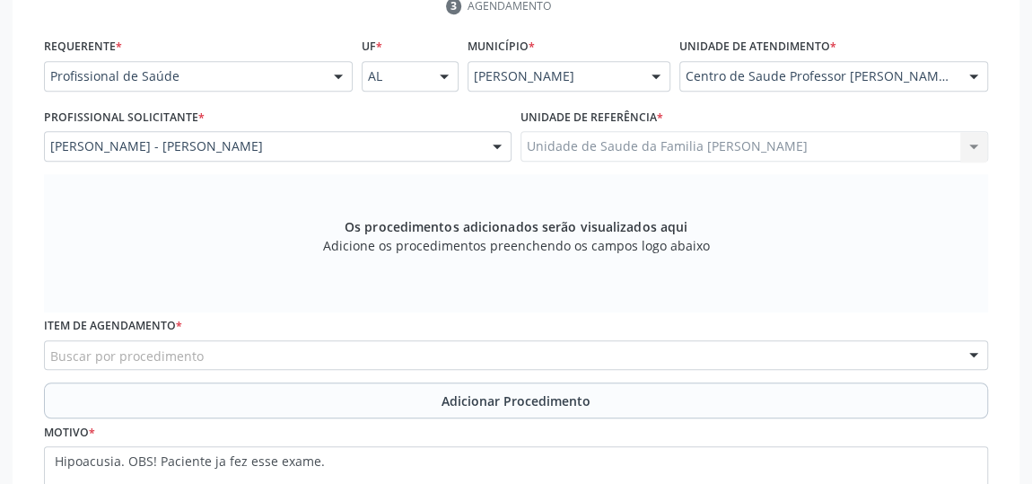
scroll to position [580, 0]
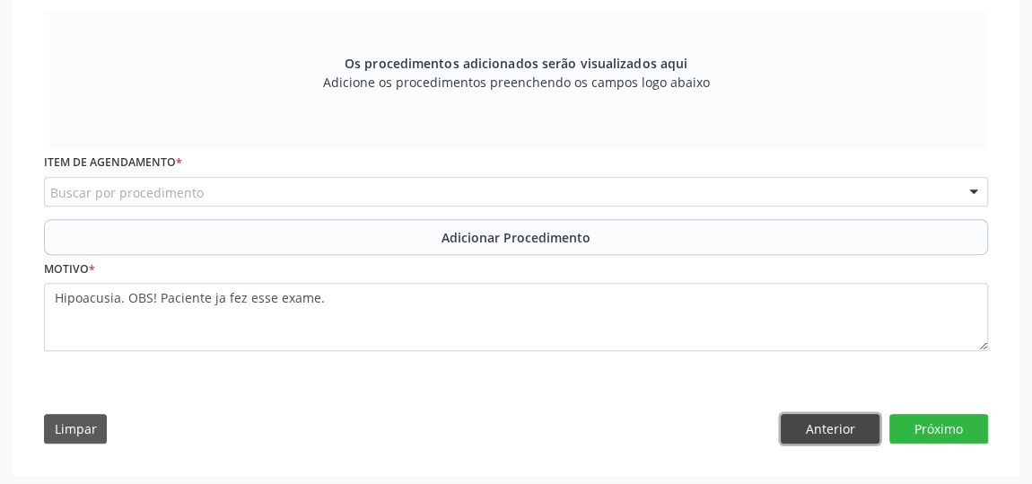
click at [825, 423] on button "Anterior" at bounding box center [830, 429] width 99 height 31
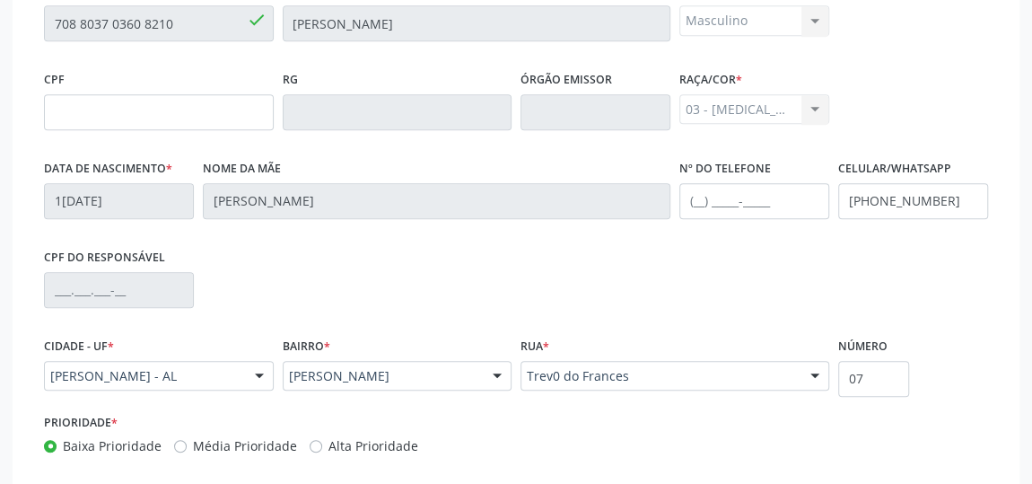
scroll to position [617, 0]
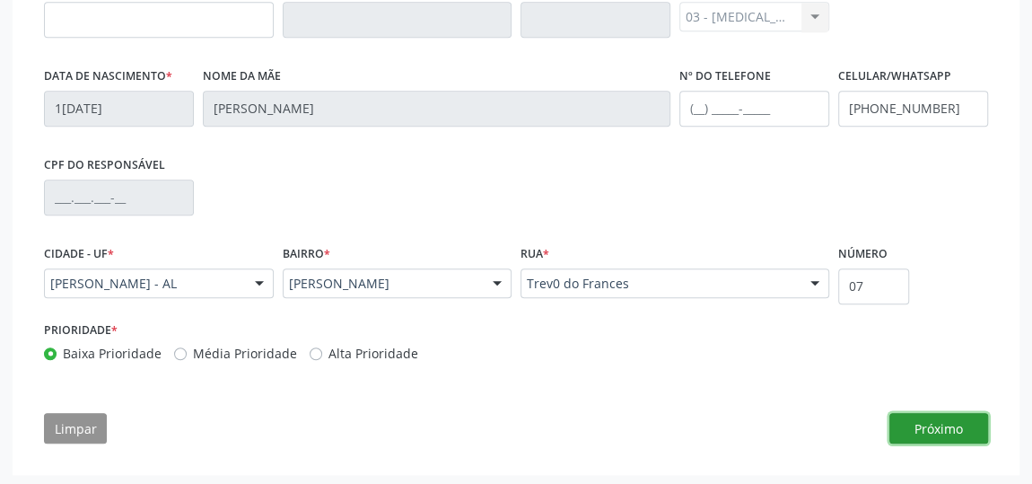
click at [943, 432] on button "Próximo" at bounding box center [939, 428] width 99 height 31
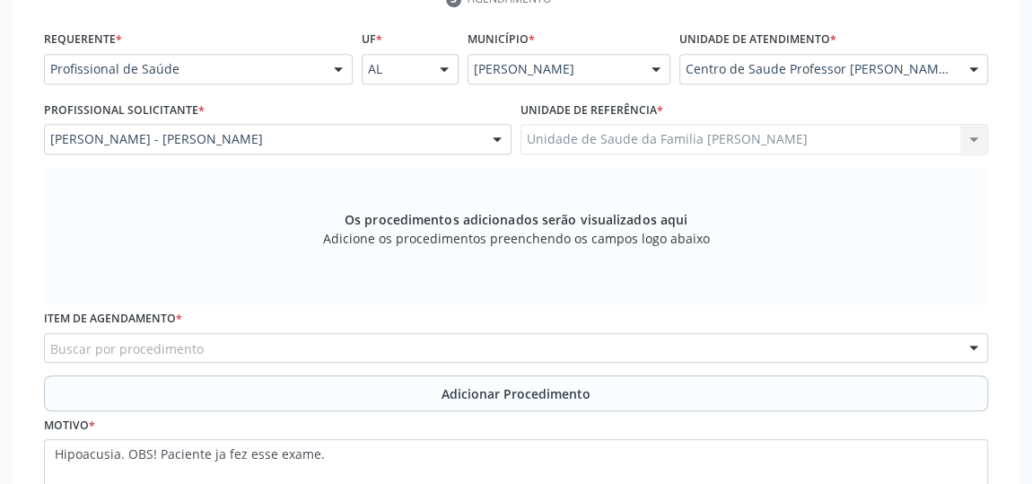
scroll to position [417, 0]
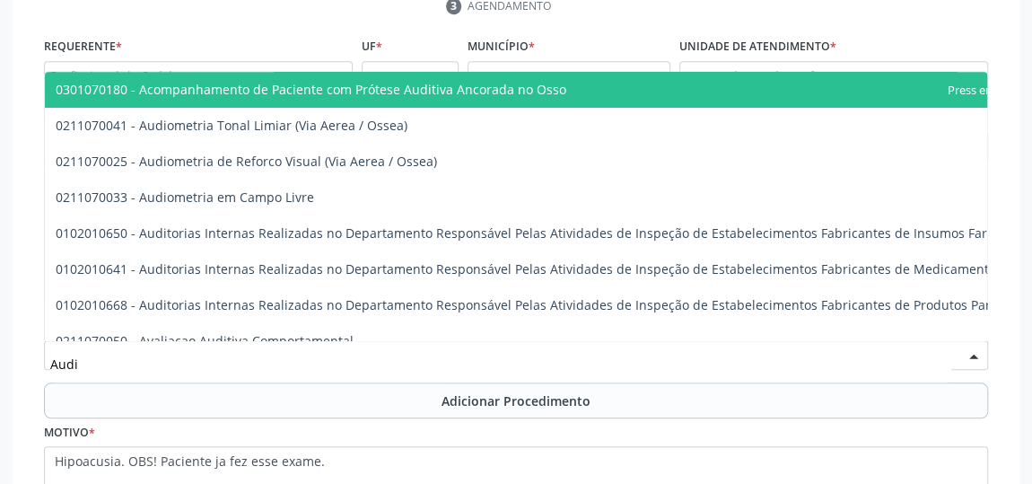
type input "Audio"
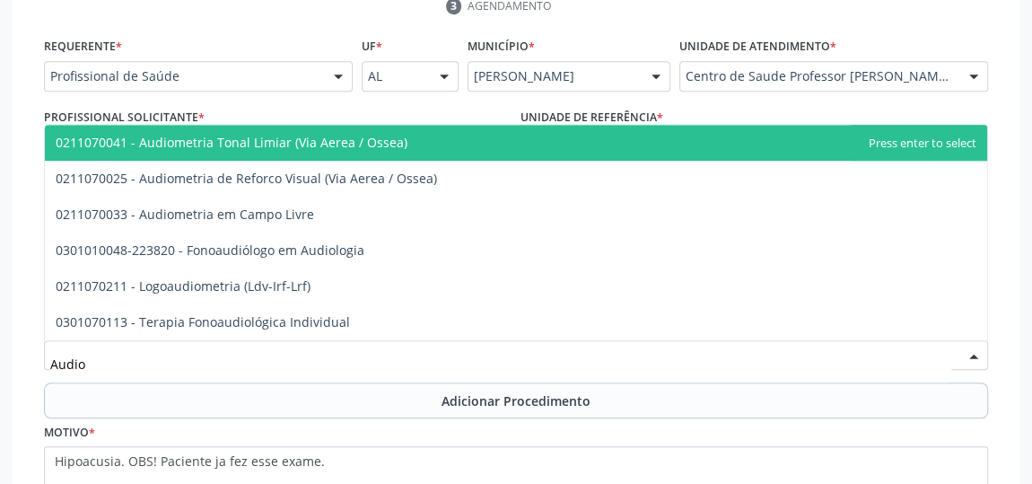
click at [321, 155] on span "0211070041 - Audiometria Tonal Limiar (Via Aerea / Ossea)" at bounding box center [516, 143] width 943 height 36
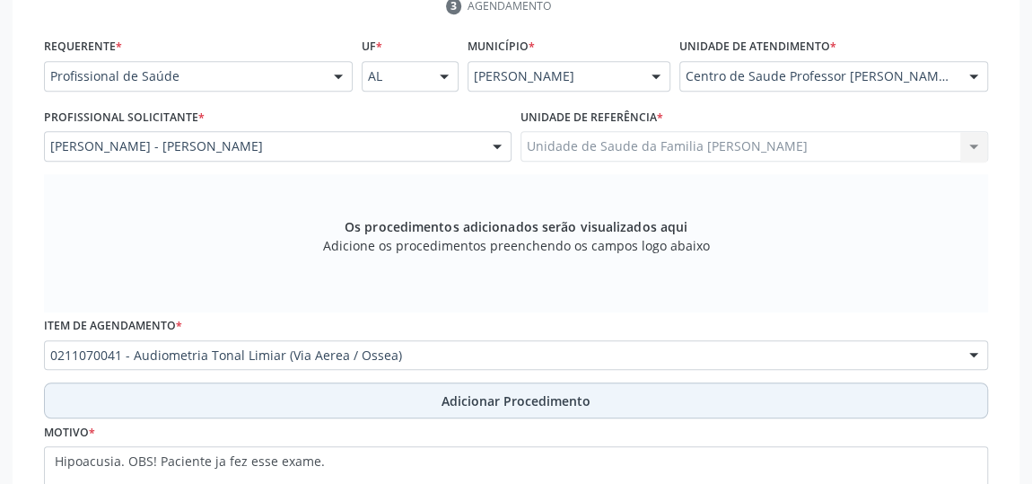
click at [482, 391] on span "Adicionar Procedimento" at bounding box center [516, 400] width 149 height 19
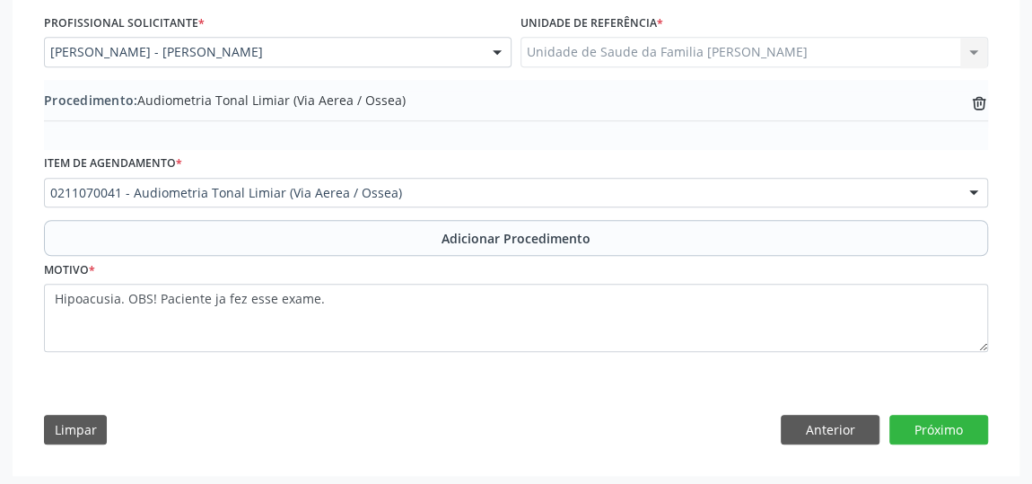
scroll to position [511, 0]
click at [956, 423] on button "Próximo" at bounding box center [939, 430] width 99 height 31
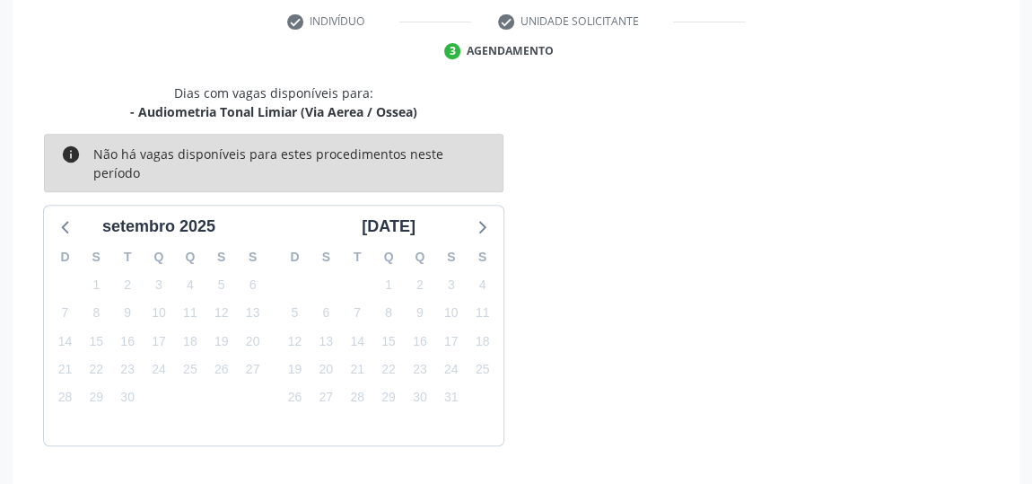
scroll to position [424, 0]
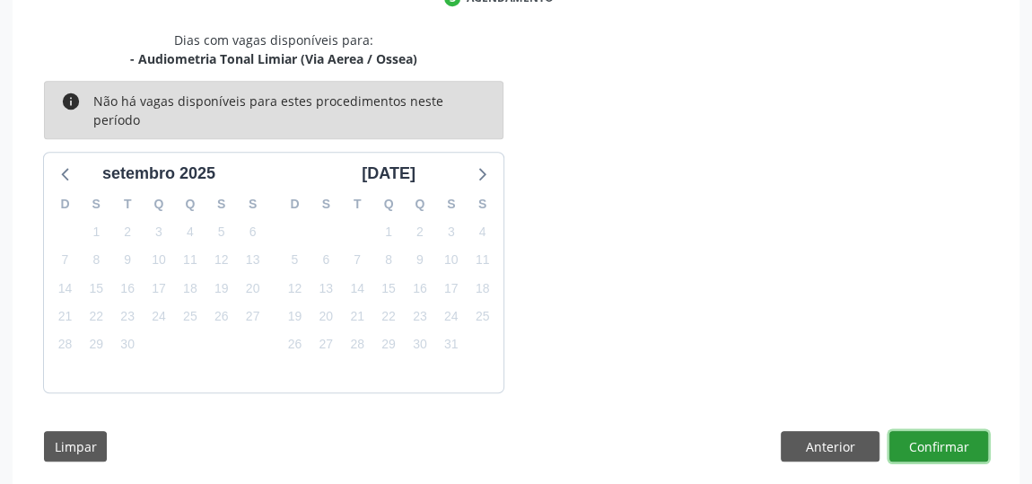
click at [956, 431] on button "Confirmar" at bounding box center [939, 446] width 99 height 31
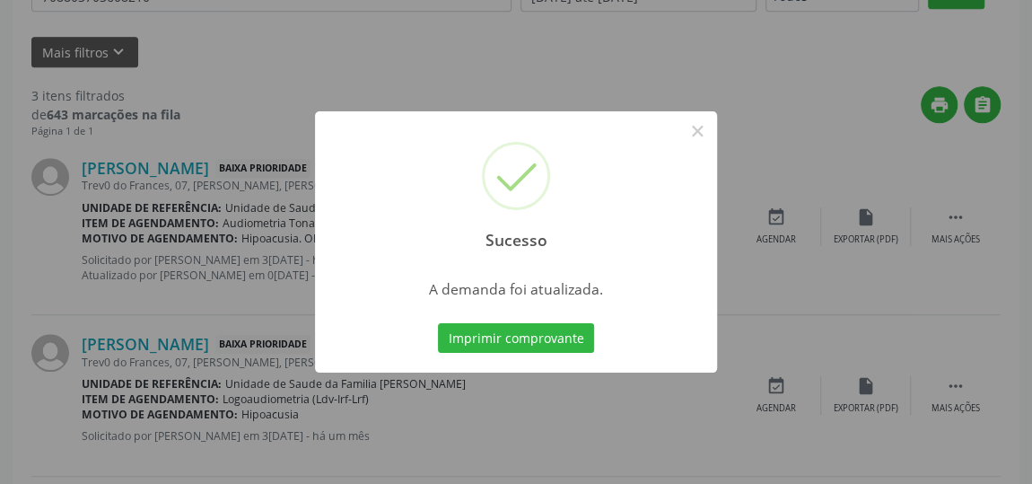
scroll to position [132, 0]
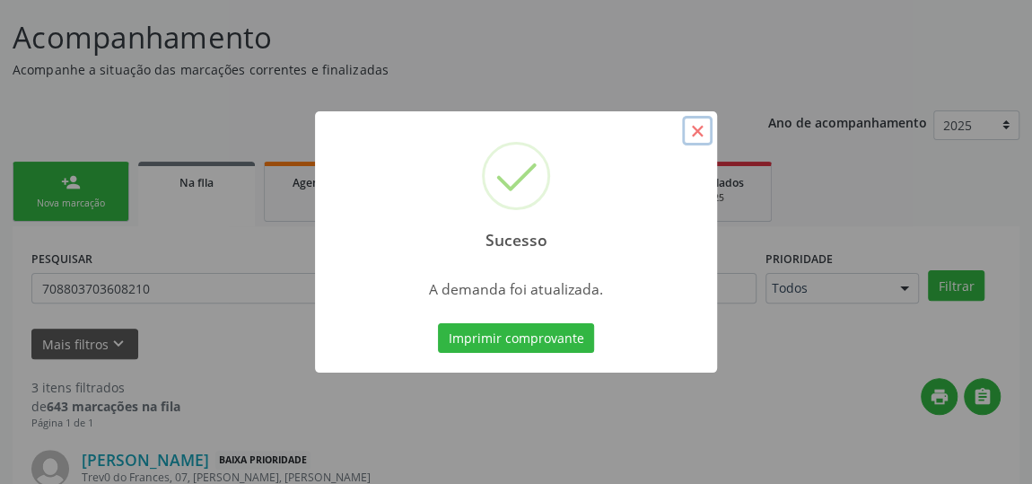
click at [709, 124] on button "×" at bounding box center [697, 131] width 31 height 31
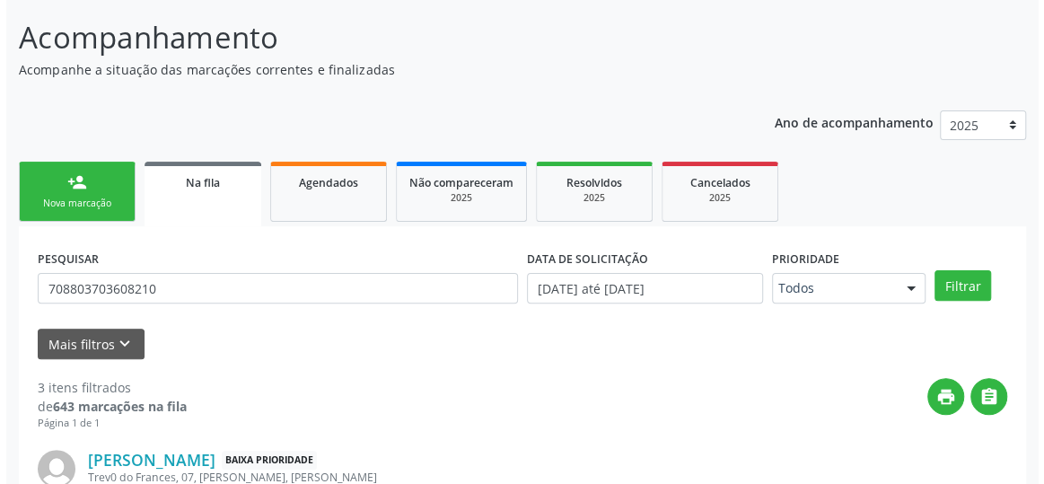
scroll to position [376, 0]
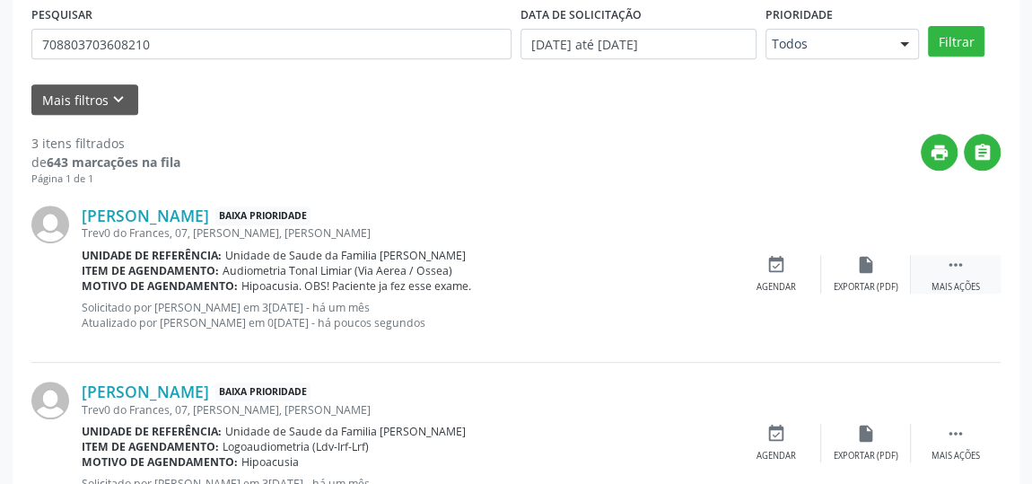
click at [942, 268] on div " Mais ações" at bounding box center [956, 274] width 90 height 39
click at [775, 269] on icon "cancel" at bounding box center [777, 265] width 20 height 20
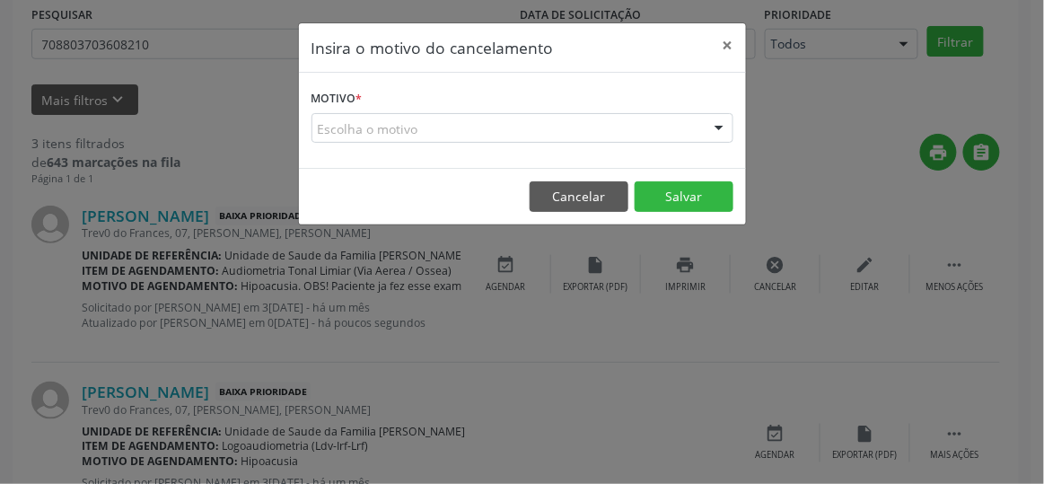
click at [375, 108] on form "Motivo * Escolha o motivo Outro Médico - Participação em eventos (ex: congresso…" at bounding box center [523, 113] width 422 height 57
click at [368, 120] on div "Escolha o motivo" at bounding box center [523, 128] width 422 height 31
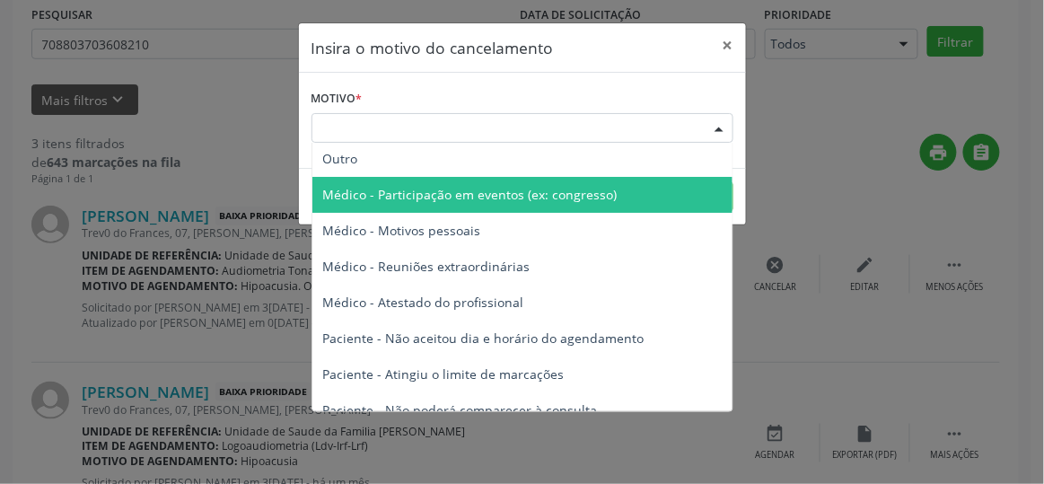
scroll to position [0, 0]
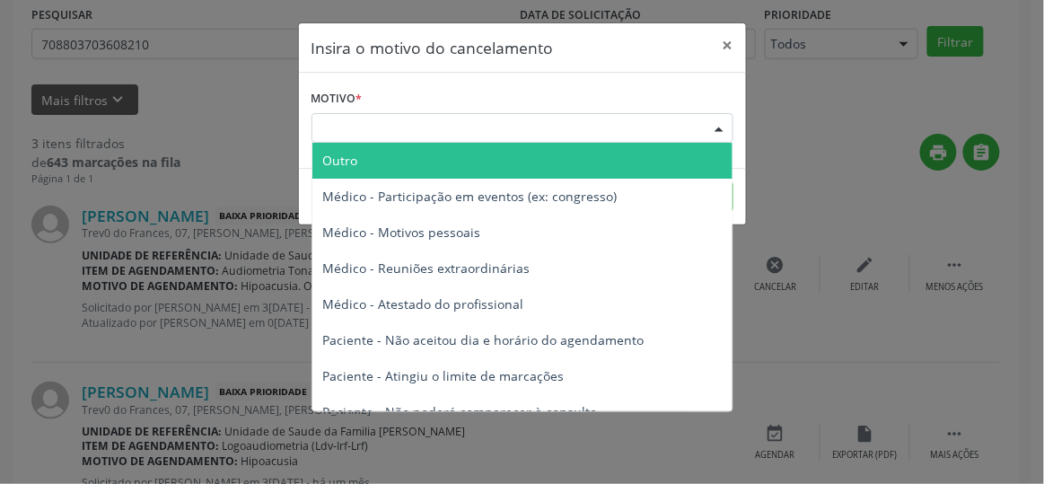
click at [363, 158] on span "Outro" at bounding box center [522, 161] width 420 height 36
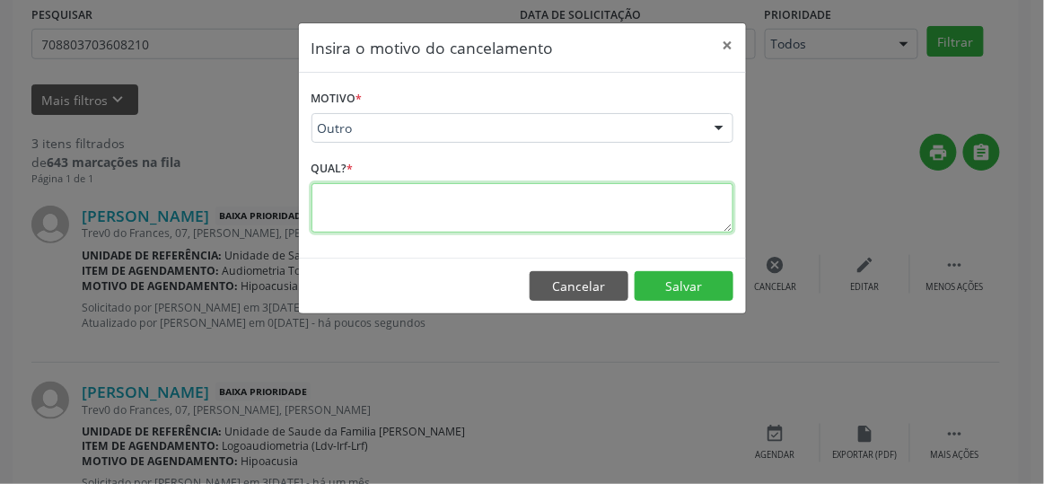
click at [347, 193] on textarea at bounding box center [523, 207] width 422 height 49
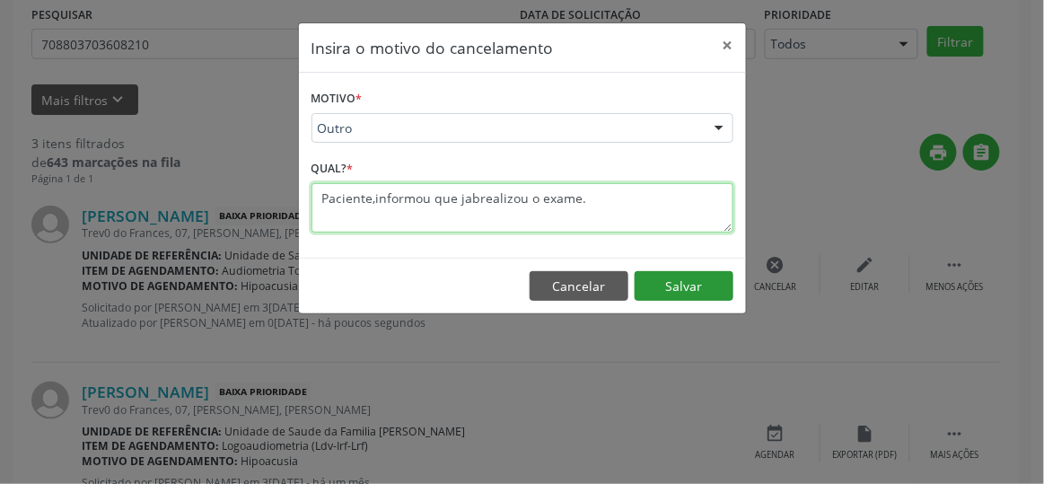
type textarea "Paciente,informou que jabrealizou o exame."
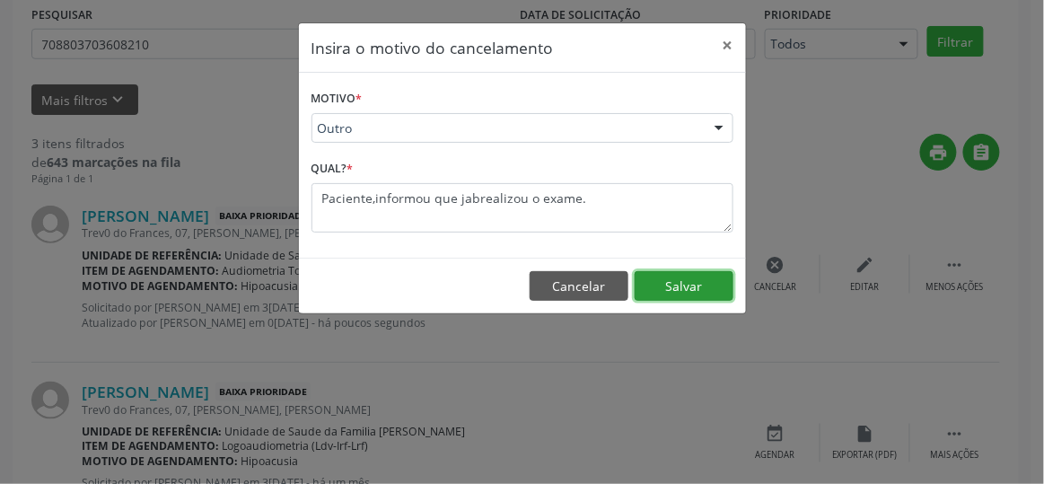
click at [688, 277] on button "Salvar" at bounding box center [684, 286] width 99 height 31
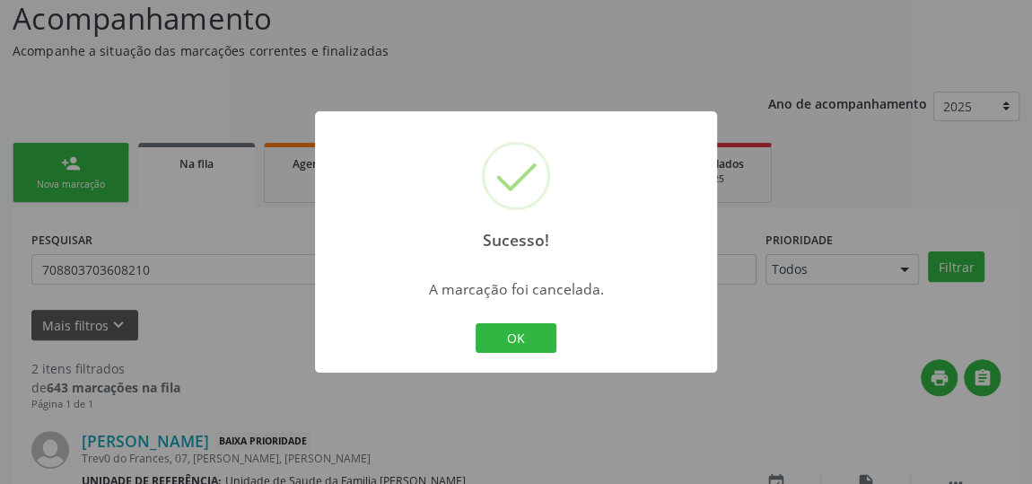
scroll to position [376, 0]
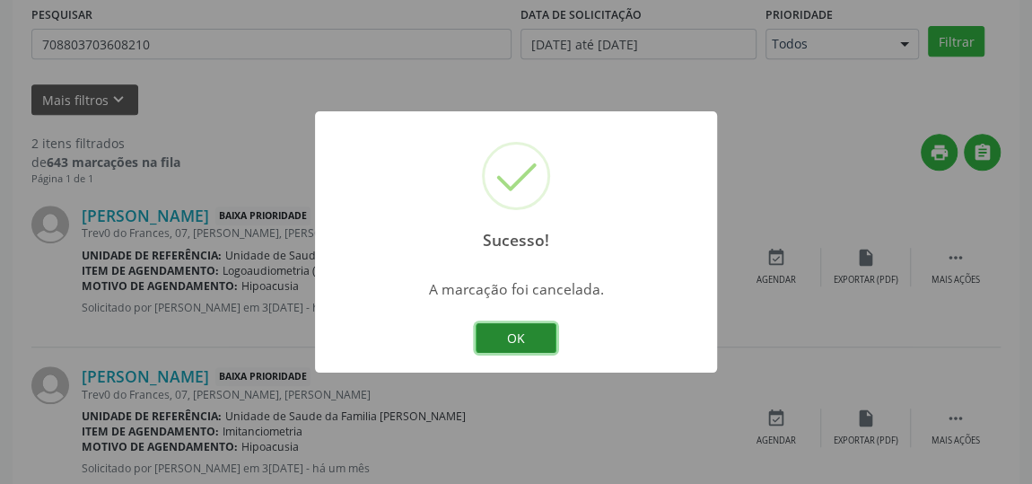
click at [550, 341] on button "OK" at bounding box center [516, 338] width 81 height 31
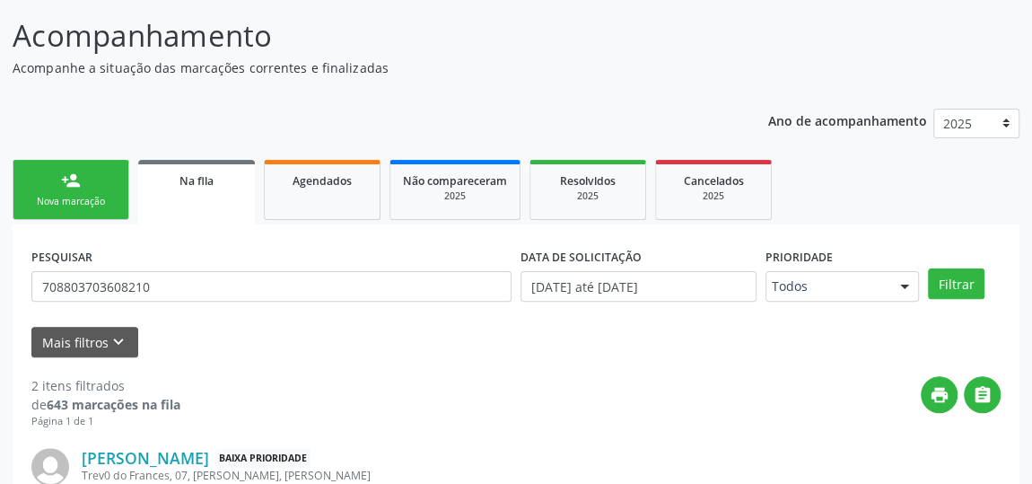
scroll to position [132, 0]
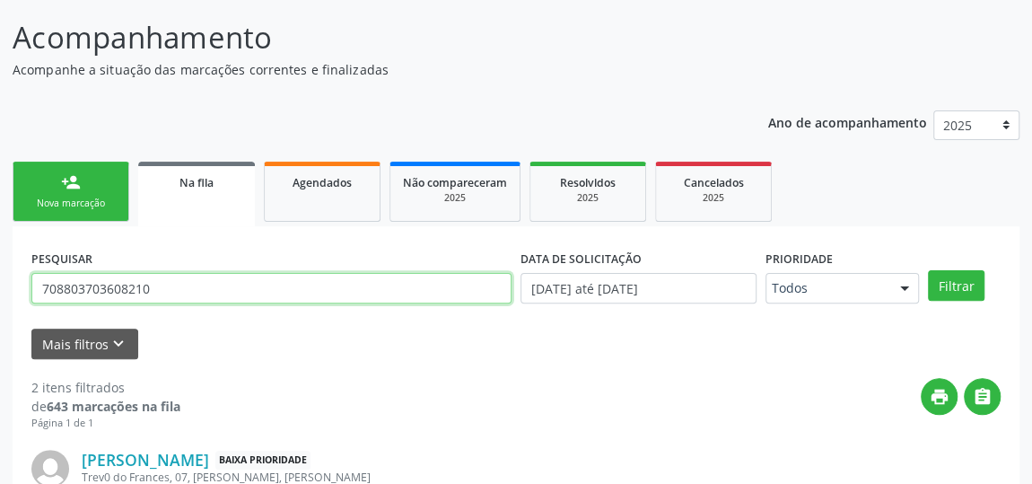
drag, startPoint x: 191, startPoint y: 277, endPoint x: 0, endPoint y: 311, distance: 194.1
click at [0, 311] on div "Acompanhamento Acompanhe a situação das marcações correntes e finalizadas Relat…" at bounding box center [516, 387] width 1032 height 791
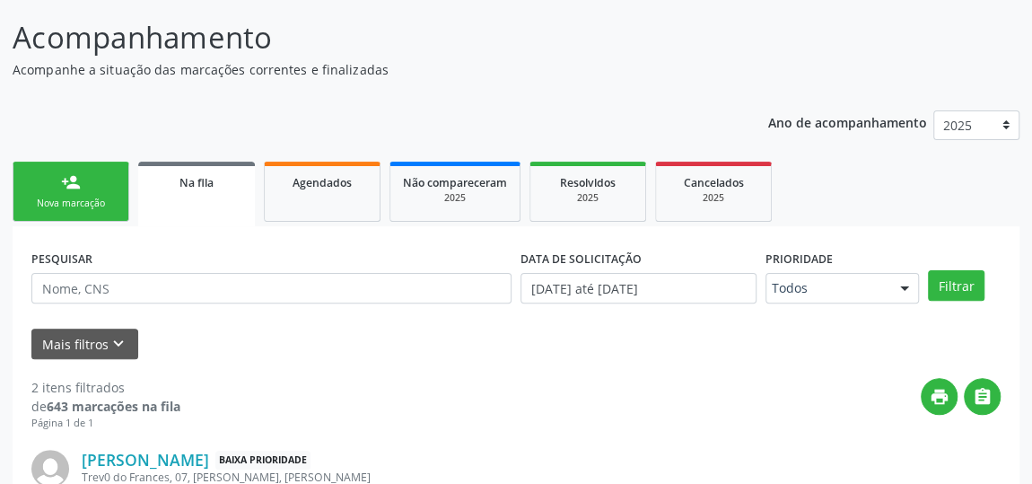
click at [75, 198] on div "Nova marcação" at bounding box center [71, 203] width 90 height 13
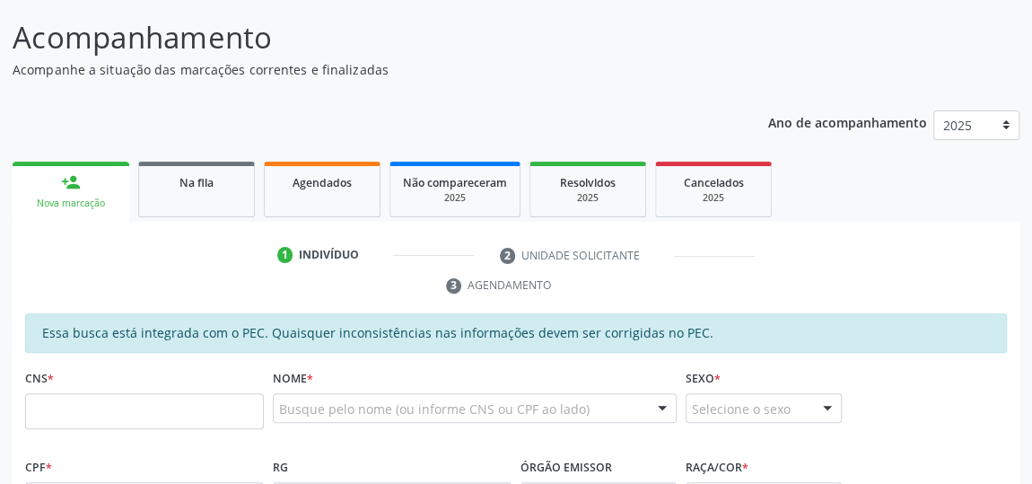
scroll to position [295, 0]
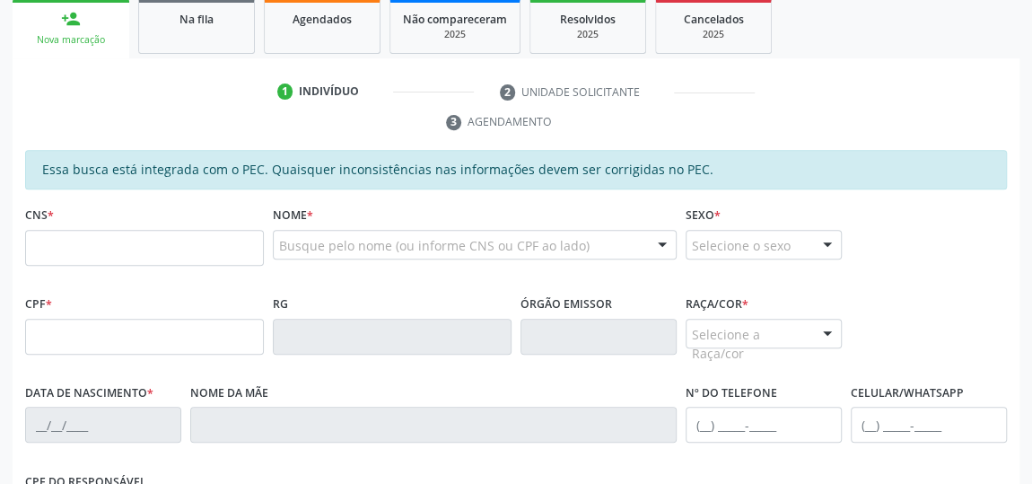
click at [23, 246] on div "CNS *" at bounding box center [145, 246] width 248 height 89
click at [26, 244] on input "text" at bounding box center [144, 248] width 239 height 36
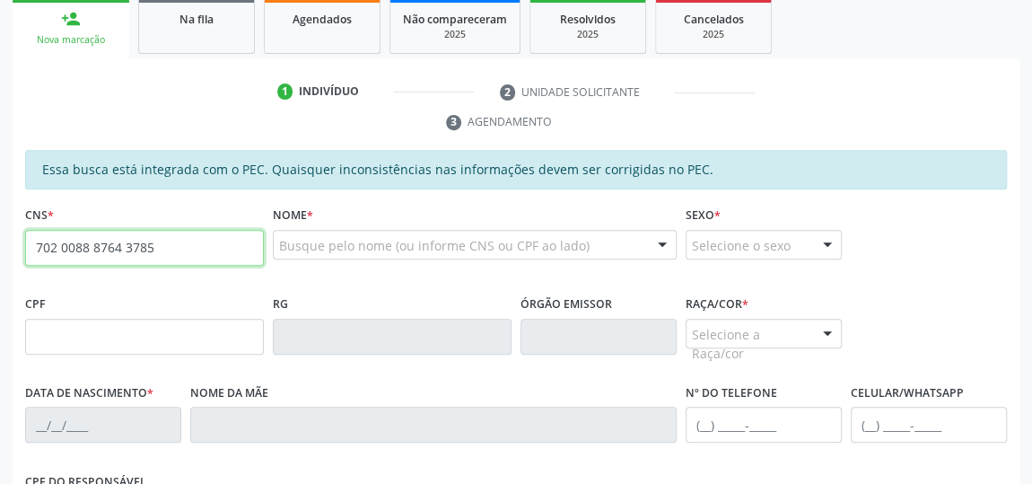
type input "702 0088 8764 3785"
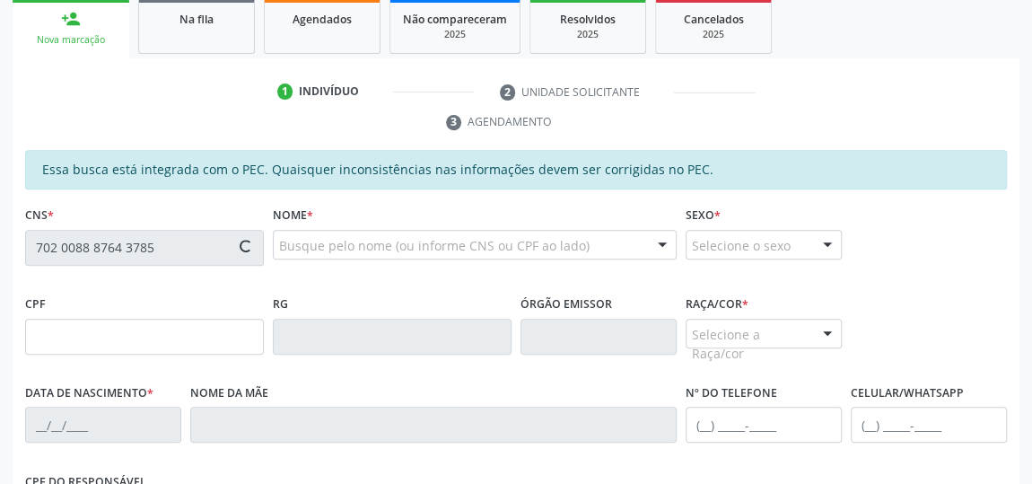
type input "637.143.374-15"
type input "[DATE]"
type input "Walderci [PERSON_NAME]"
type input "5"
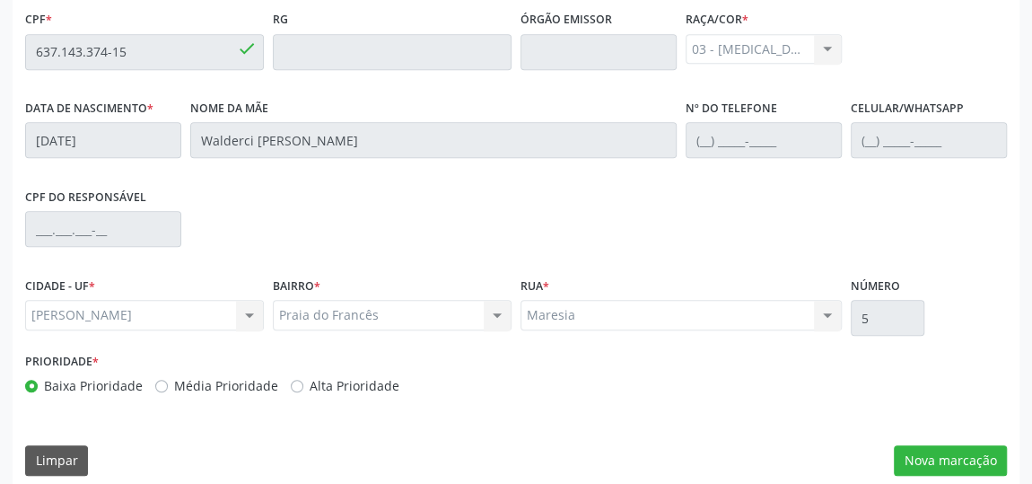
scroll to position [593, 0]
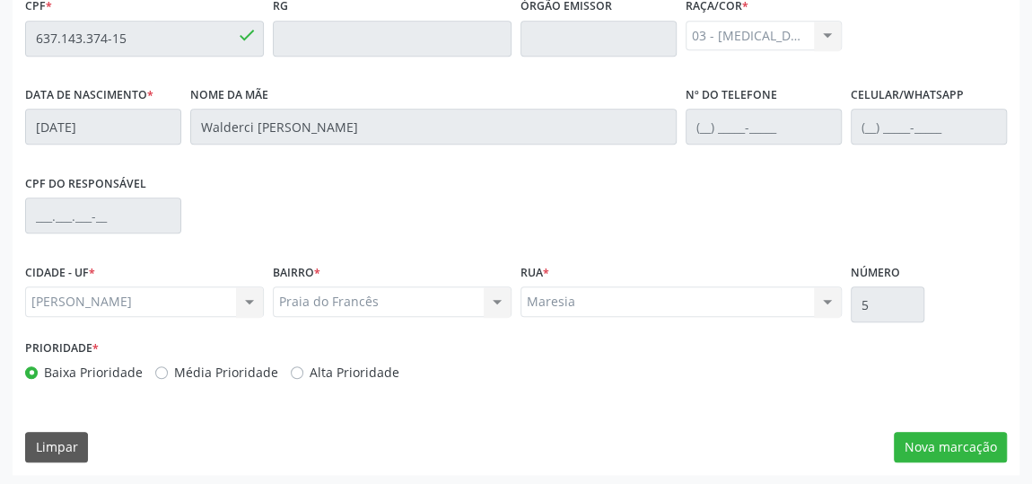
click at [968, 463] on div "Essa busca está integrada com o PEC. Quaisquer inconsistências nas informações …" at bounding box center [516, 163] width 1007 height 623
click at [976, 444] on button "Nova marcação" at bounding box center [950, 447] width 113 height 31
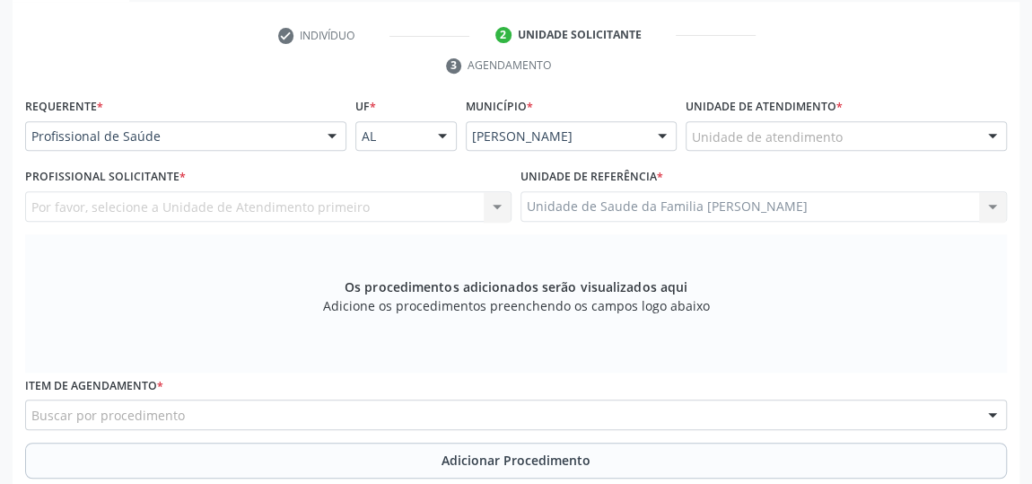
scroll to position [348, 0]
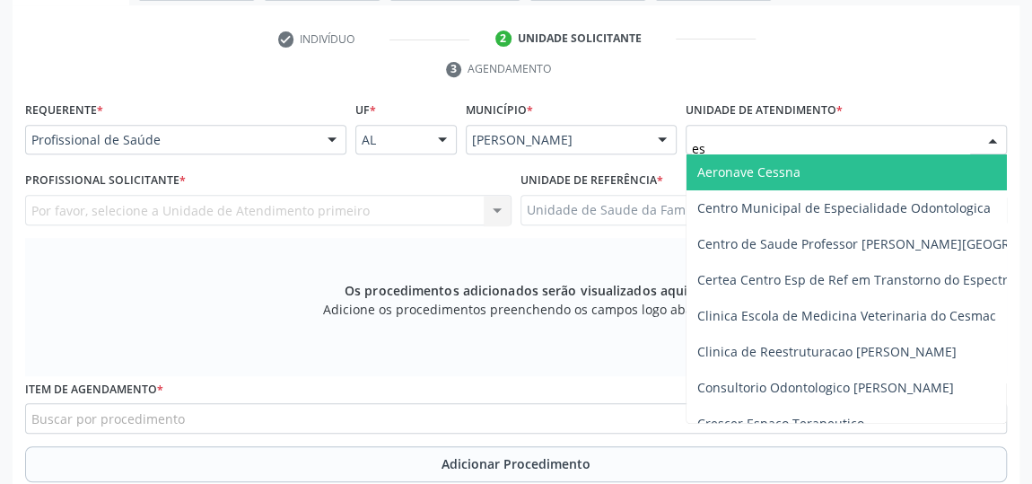
type input "est"
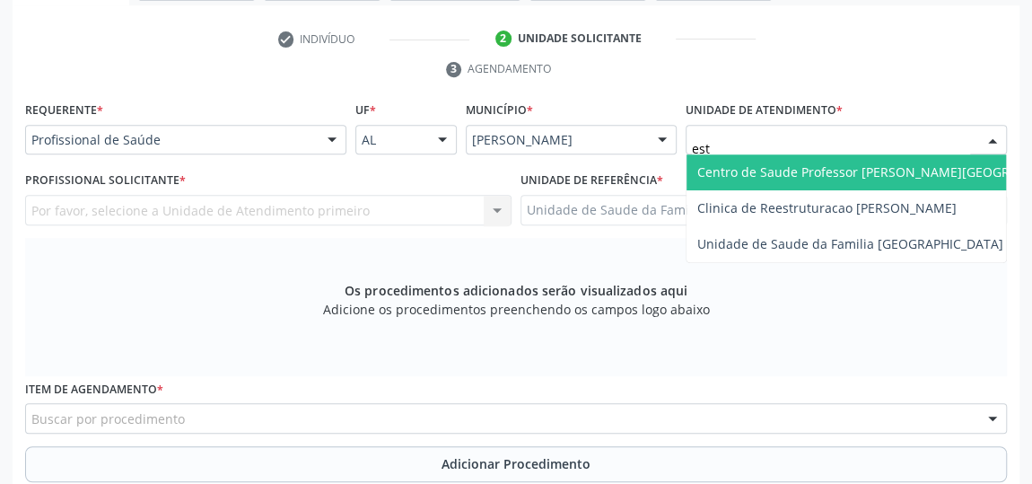
click at [893, 154] on span "Centro de Saude Professor [PERSON_NAME][GEOGRAPHIC_DATA]" at bounding box center [893, 172] width 412 height 36
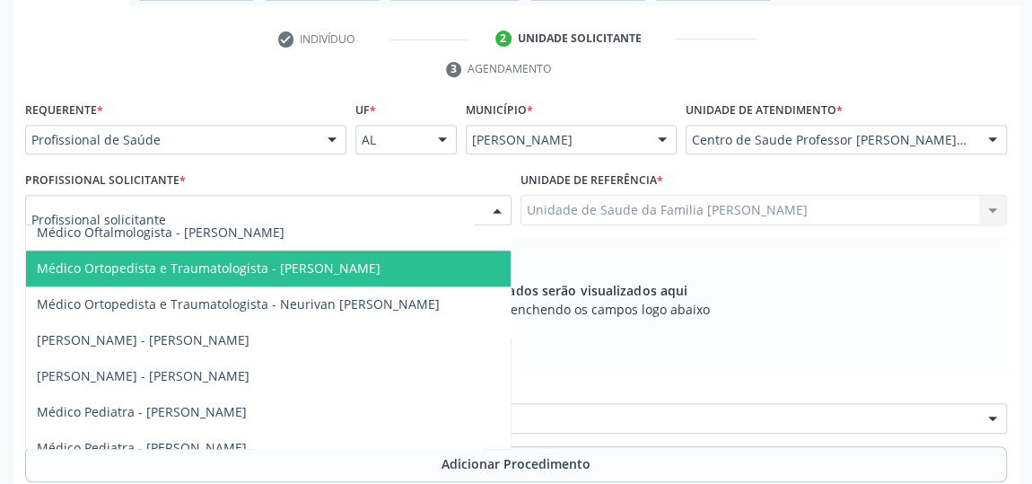
scroll to position [816, 0]
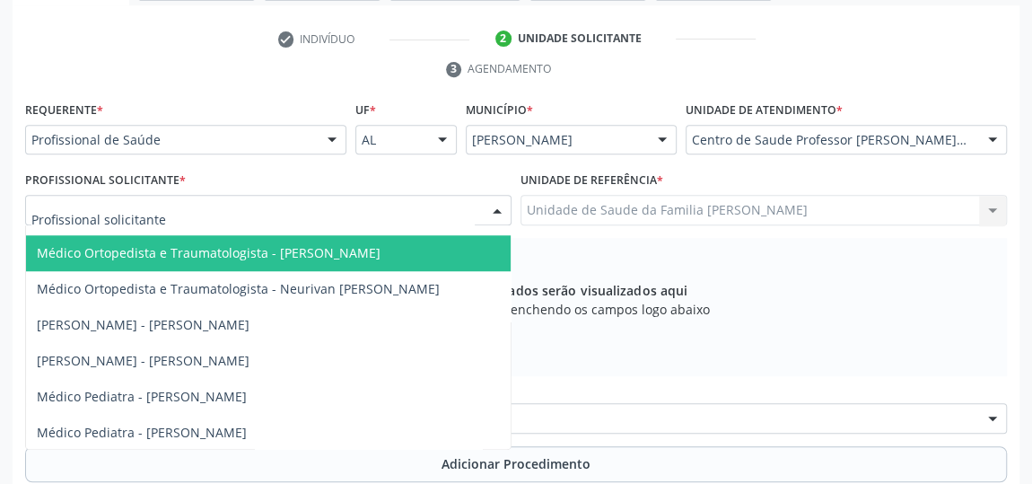
click at [117, 259] on span "Médico Ortopedista e Traumatologista - [PERSON_NAME]" at bounding box center [209, 252] width 344 height 17
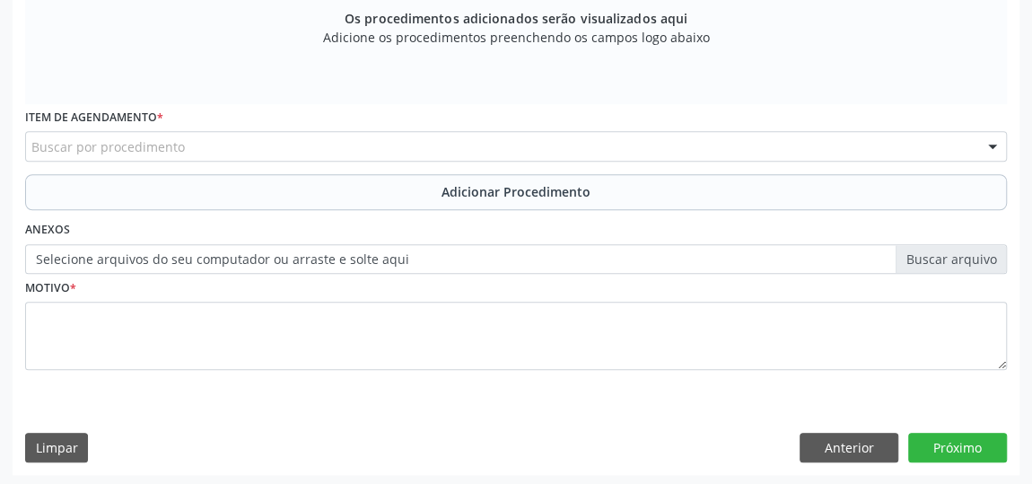
scroll to position [621, 0]
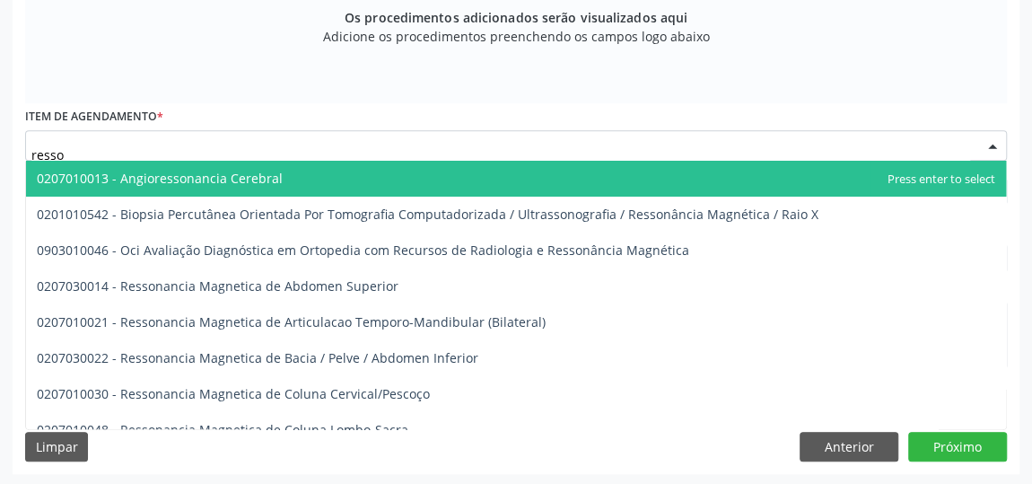
type input "resson"
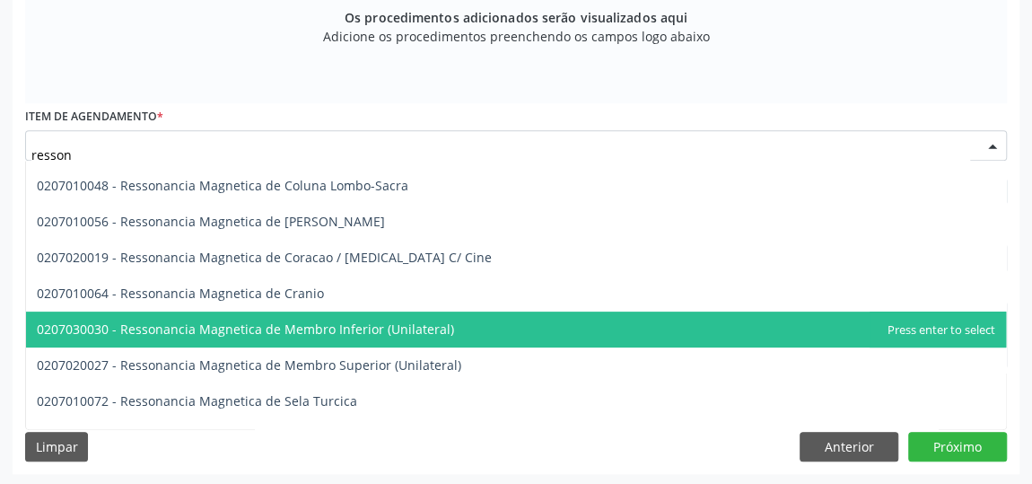
scroll to position [326, 0]
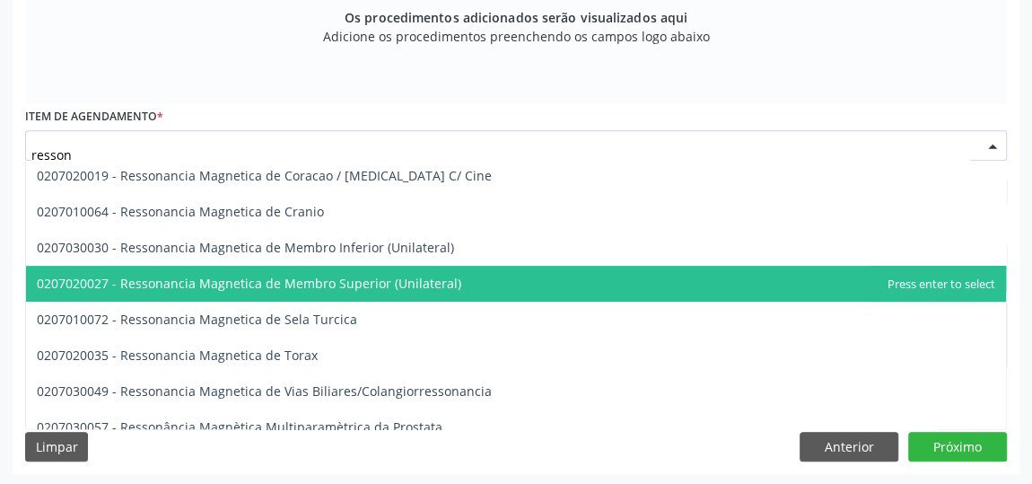
click at [391, 275] on span "0207020027 - Ressonancia Magnetica de Membro Superior (Unilateral)" at bounding box center [249, 283] width 425 height 17
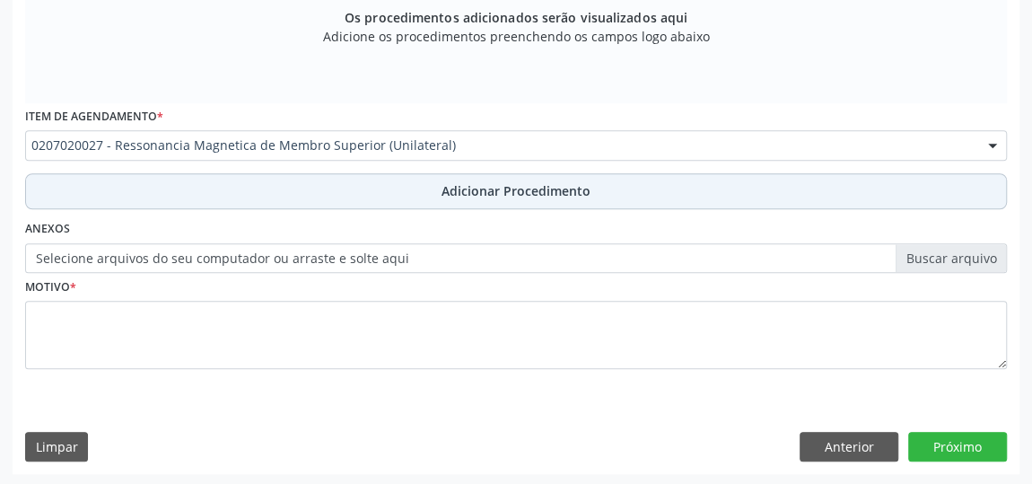
click at [473, 188] on span "Adicionar Procedimento" at bounding box center [516, 190] width 149 height 19
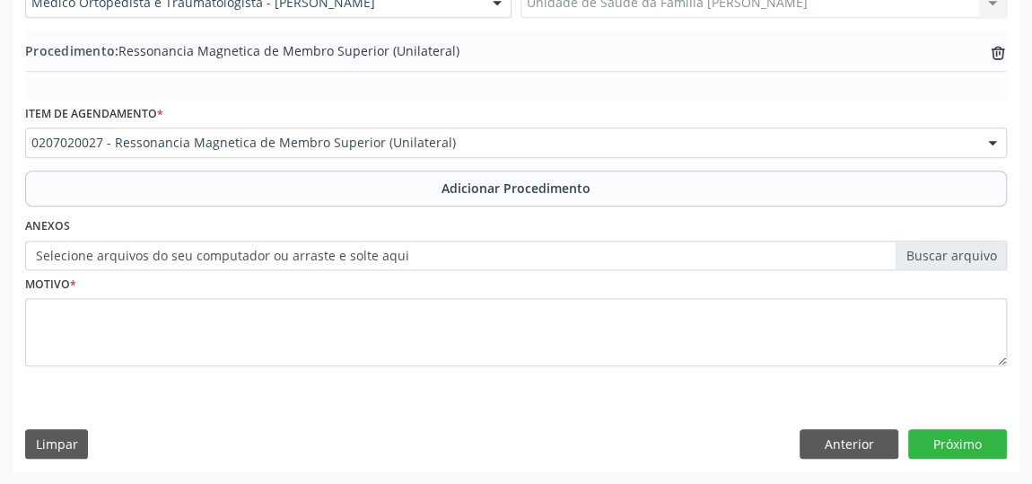
scroll to position [552, 0]
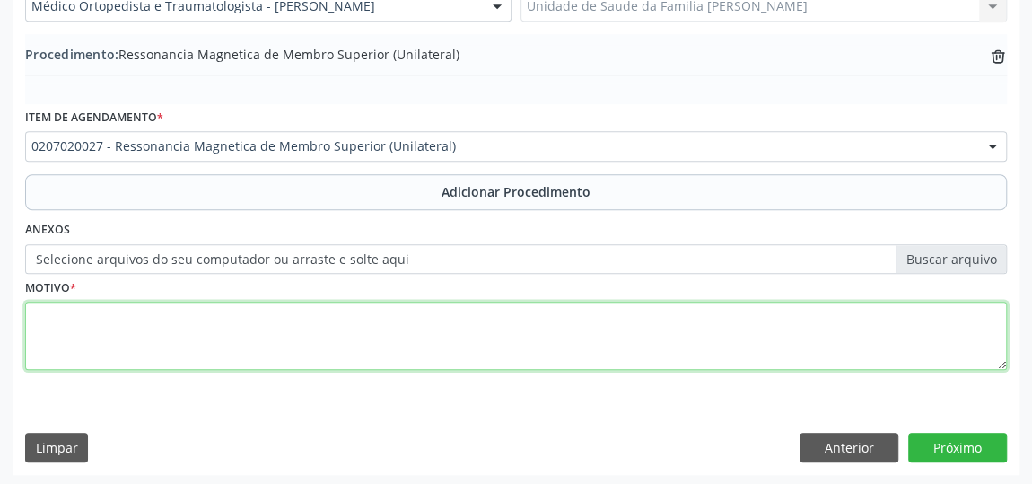
click at [37, 305] on textarea at bounding box center [516, 336] width 982 height 68
type textarea "Tumor em cotovelos-D e E"
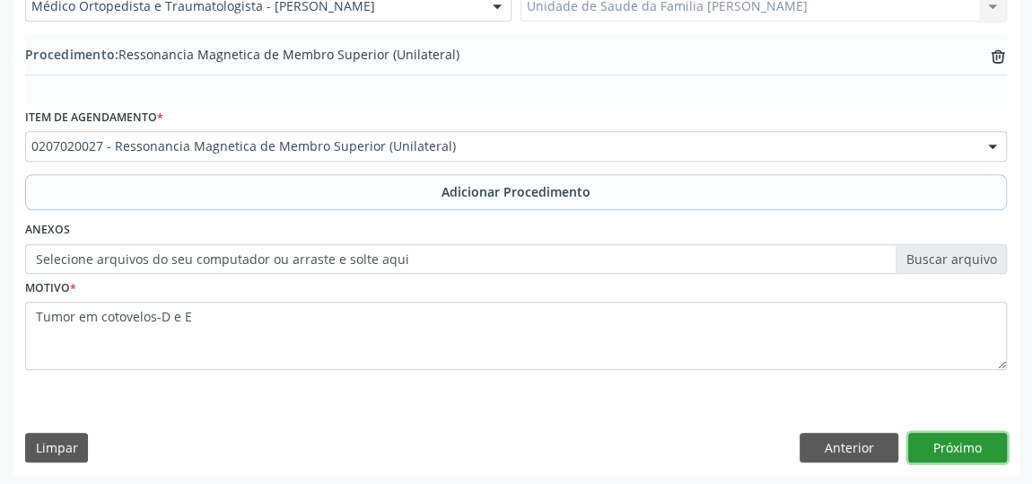
click at [945, 451] on button "Próximo" at bounding box center [958, 448] width 99 height 31
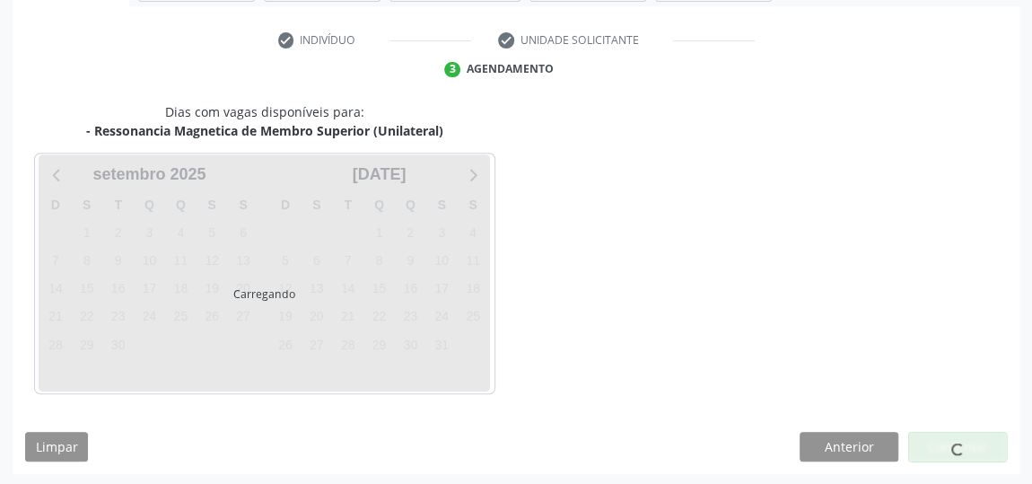
scroll to position [400, 0]
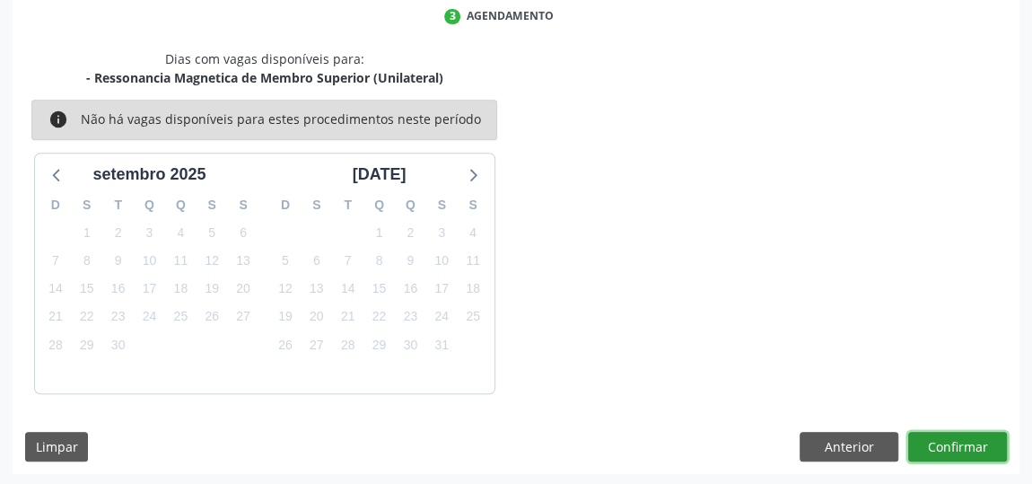
click at [945, 451] on button "Confirmar" at bounding box center [958, 447] width 99 height 31
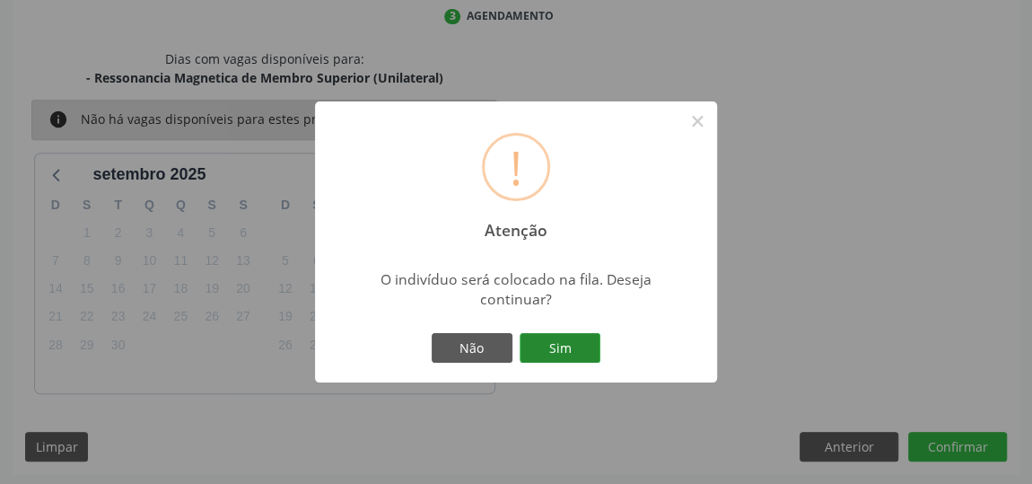
click at [576, 338] on button "Sim" at bounding box center [560, 348] width 81 height 31
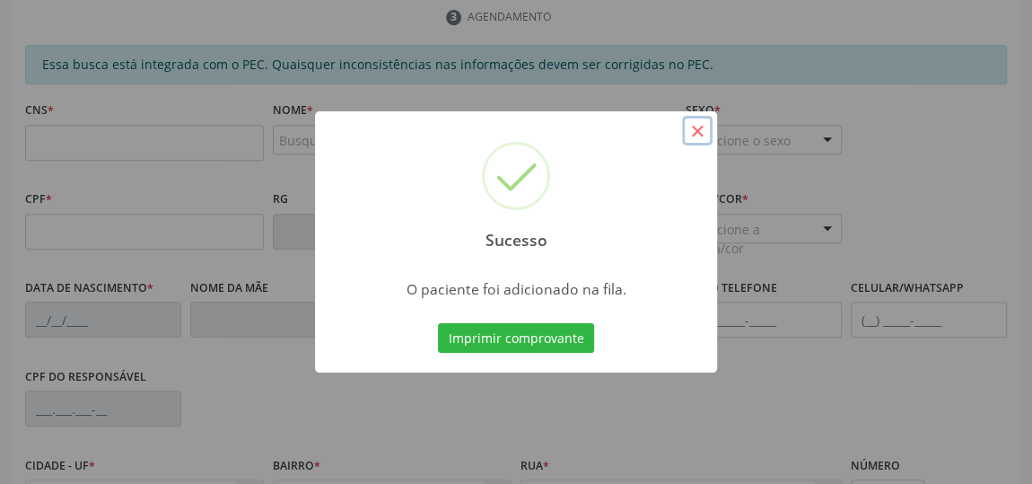
click at [703, 132] on button "×" at bounding box center [697, 131] width 31 height 31
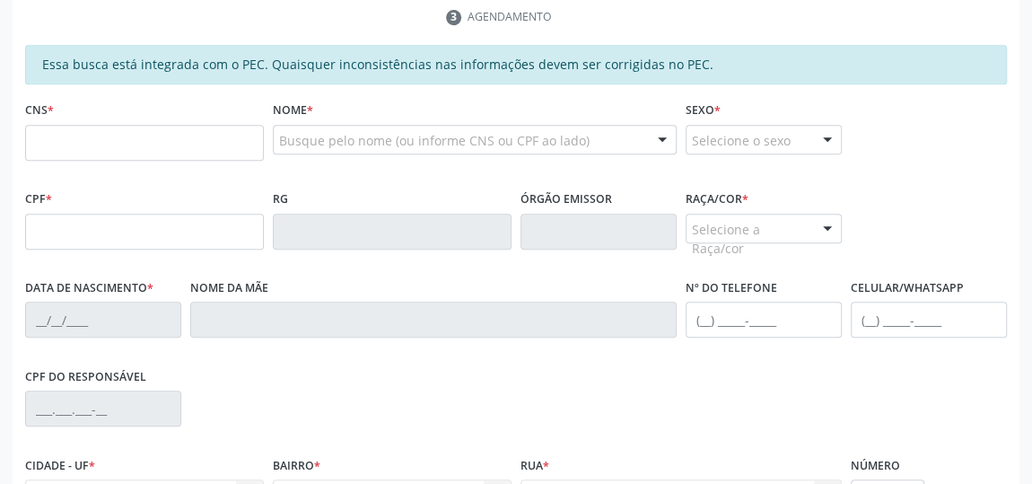
scroll to position [237, 0]
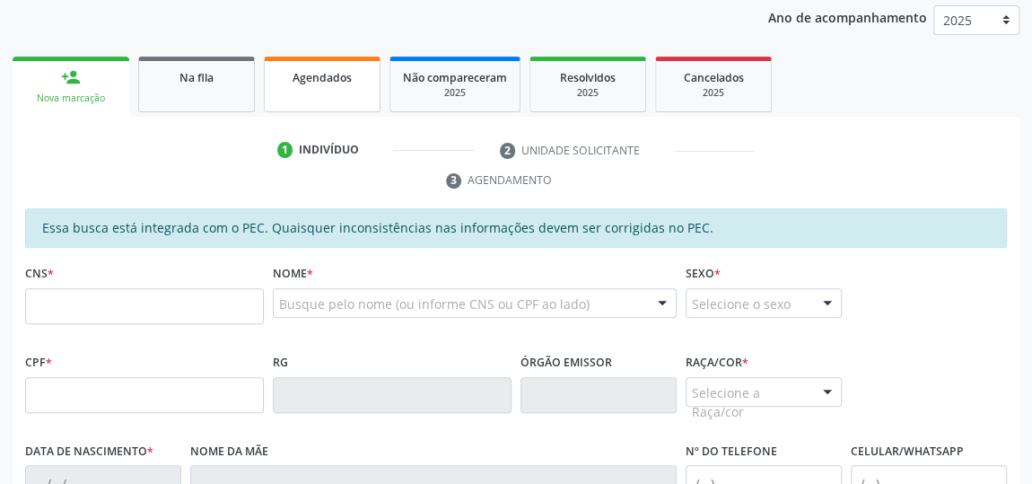
click at [332, 72] on span "Agendados" at bounding box center [322, 77] width 59 height 15
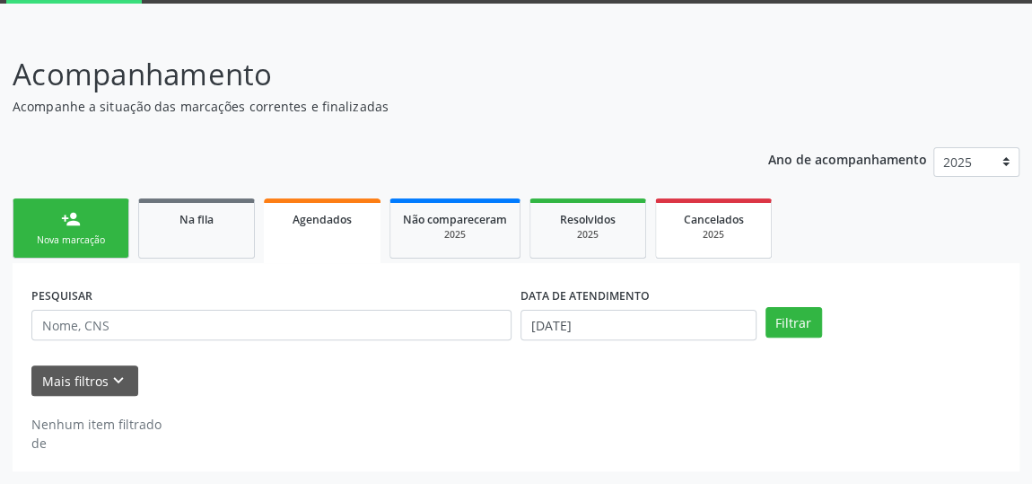
scroll to position [93, 0]
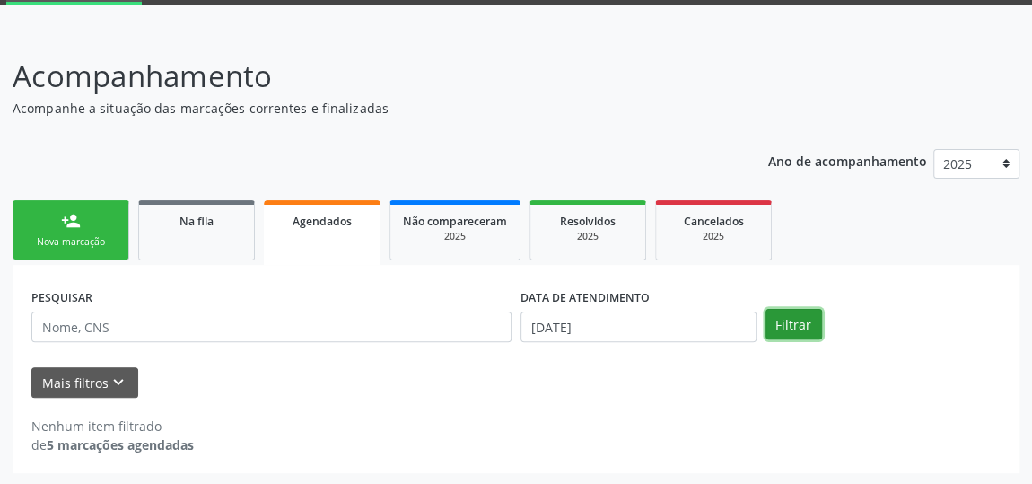
click at [803, 318] on button "Filtrar" at bounding box center [794, 324] width 57 height 31
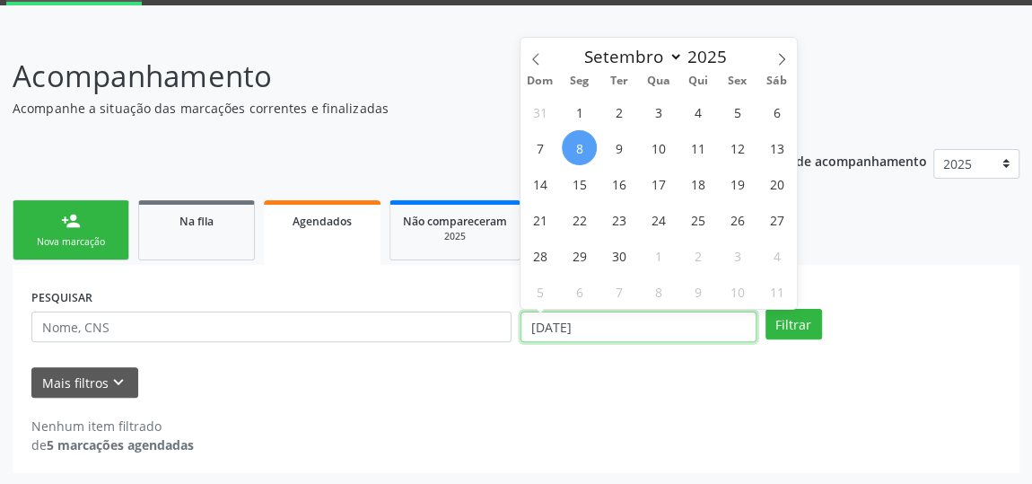
click at [646, 326] on input "08/09/2025" at bounding box center [639, 327] width 236 height 31
click at [534, 66] on span at bounding box center [536, 53] width 31 height 31
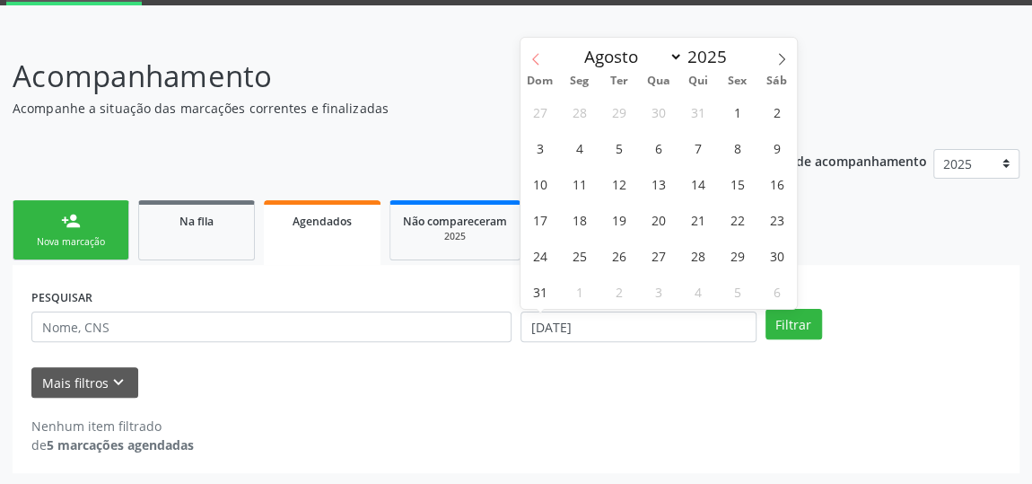
click at [534, 64] on icon at bounding box center [536, 59] width 13 height 13
select select "6"
click at [610, 112] on span "1" at bounding box center [619, 111] width 35 height 35
type input "01/07/2025"
click at [778, 48] on span at bounding box center [782, 53] width 31 height 31
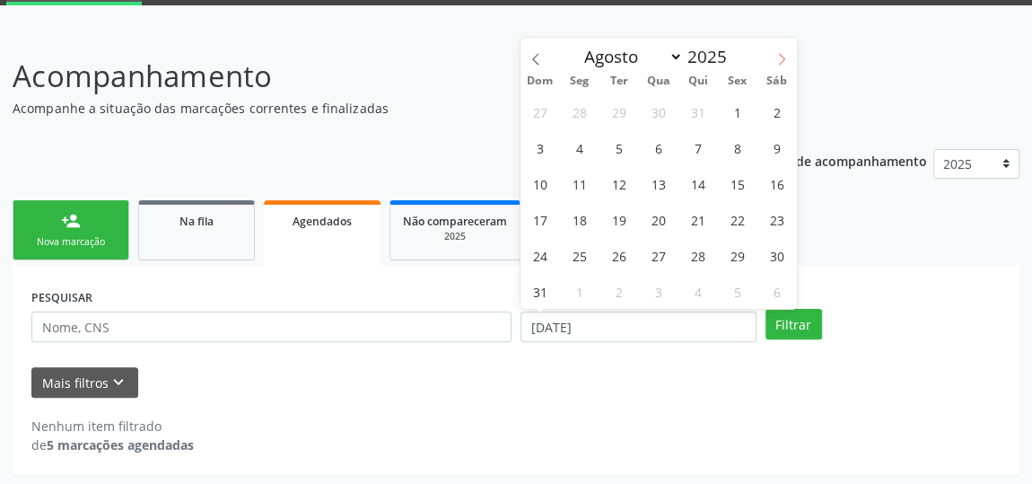
click at [778, 54] on icon at bounding box center [782, 59] width 13 height 13
select select "9"
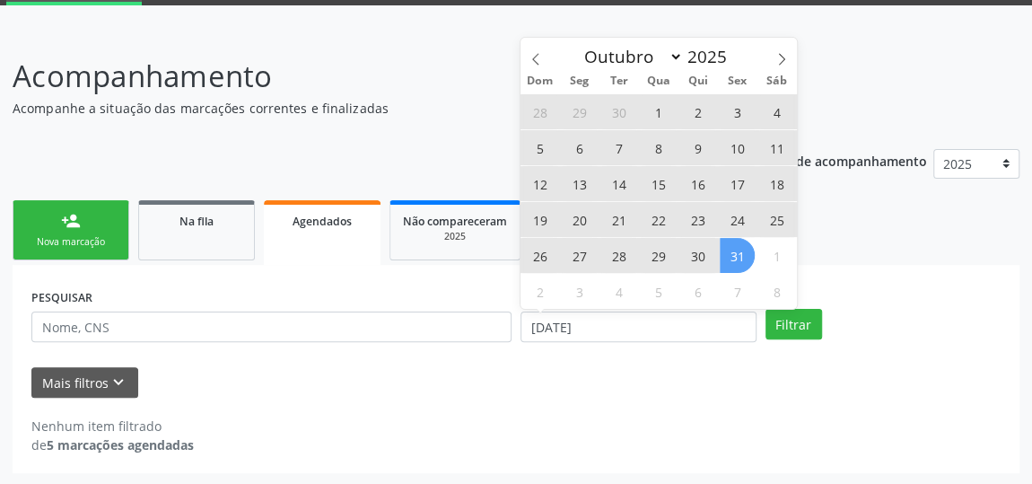
click at [721, 251] on span "31" at bounding box center [737, 255] width 35 height 35
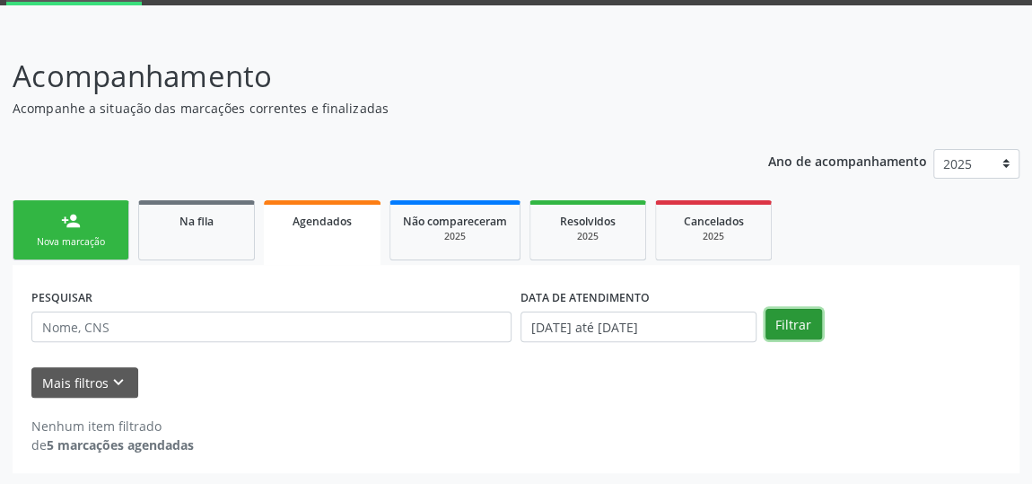
click at [792, 338] on button "Filtrar" at bounding box center [794, 324] width 57 height 31
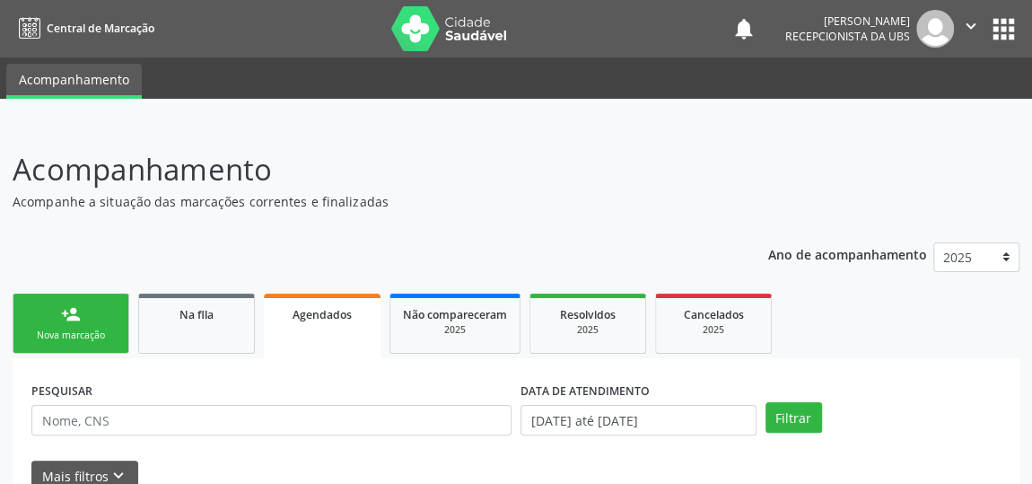
scroll to position [0, 0]
